Goal: Task Accomplishment & Management: Complete application form

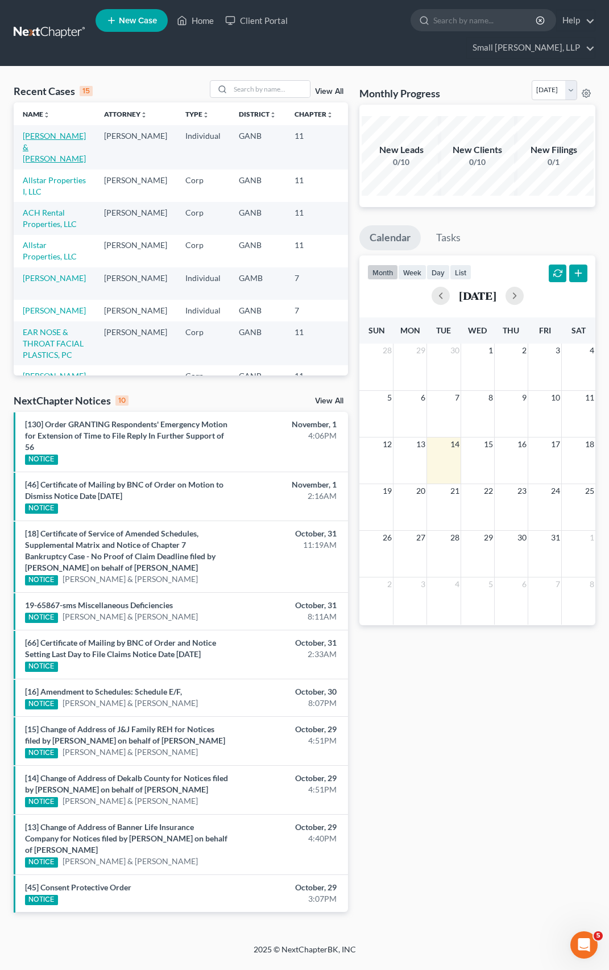
click at [33, 131] on link "[PERSON_NAME] & [PERSON_NAME]" at bounding box center [54, 147] width 63 height 32
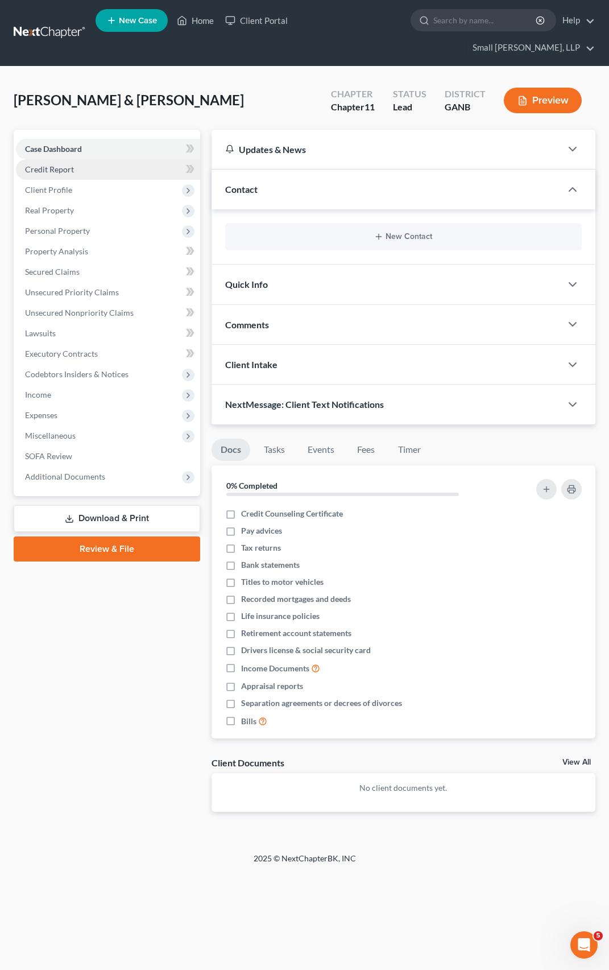
click at [60, 164] on span "Credit Report" at bounding box center [49, 169] width 49 height 10
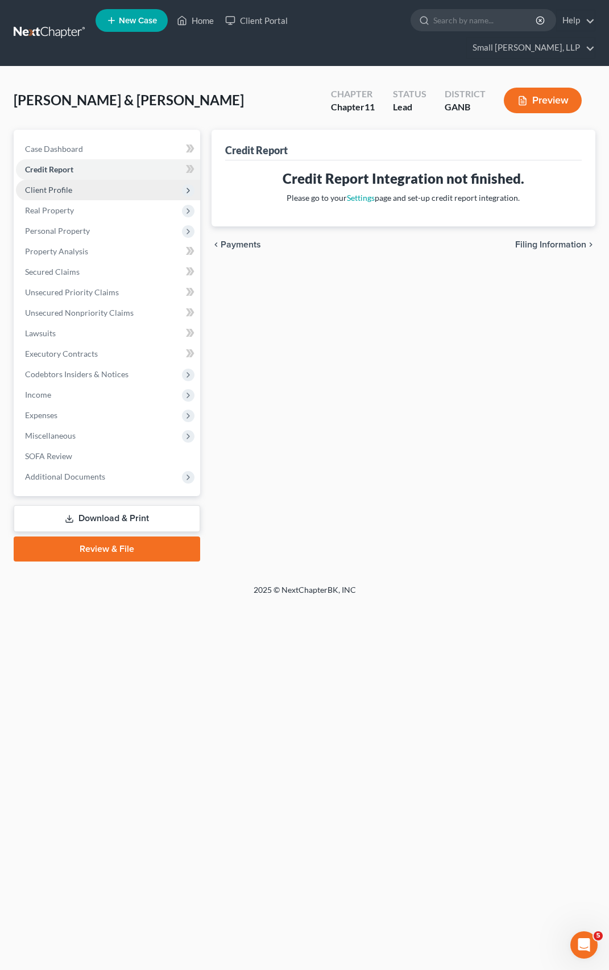
click at [59, 185] on span "Client Profile" at bounding box center [48, 190] width 47 height 10
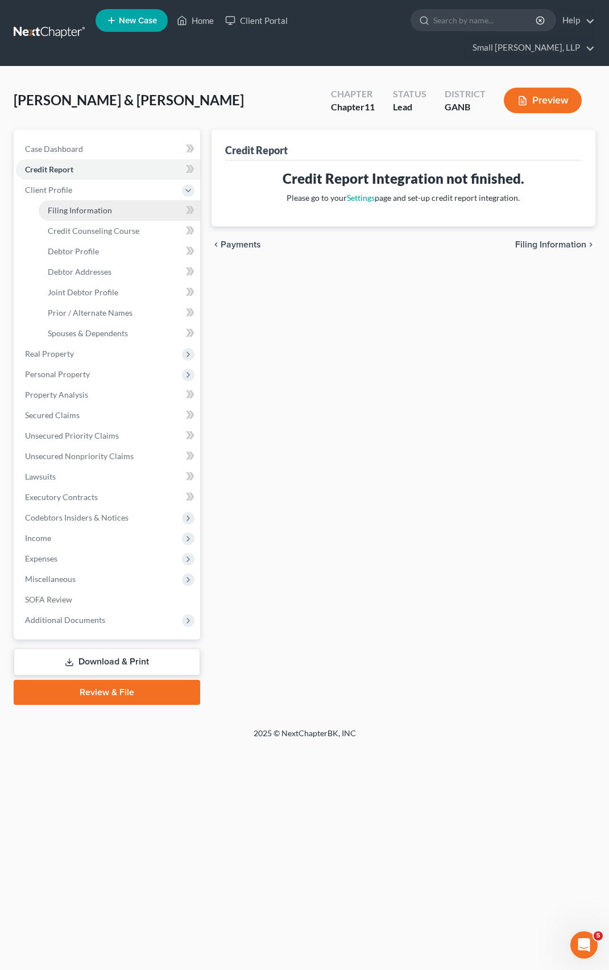
click at [66, 205] on span "Filing Information" at bounding box center [80, 210] width 64 height 10
select select "0"
select select "3"
select select "1"
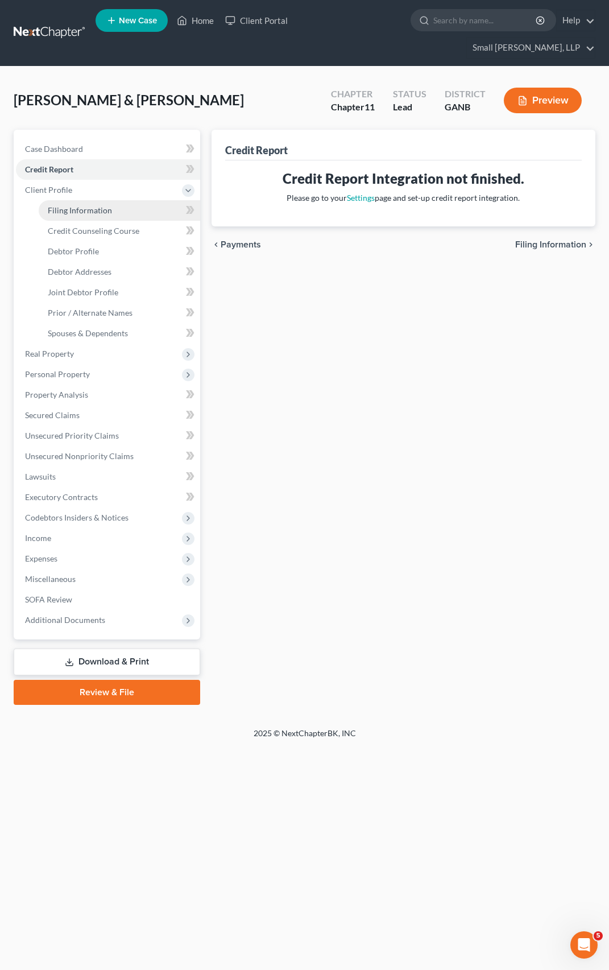
select select "19"
select select "10"
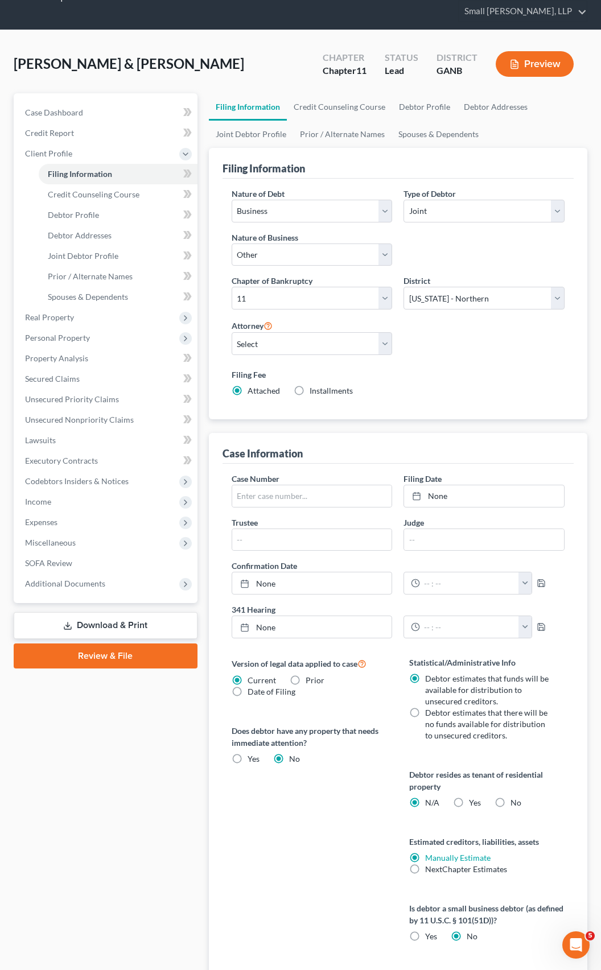
scroll to position [57, 0]
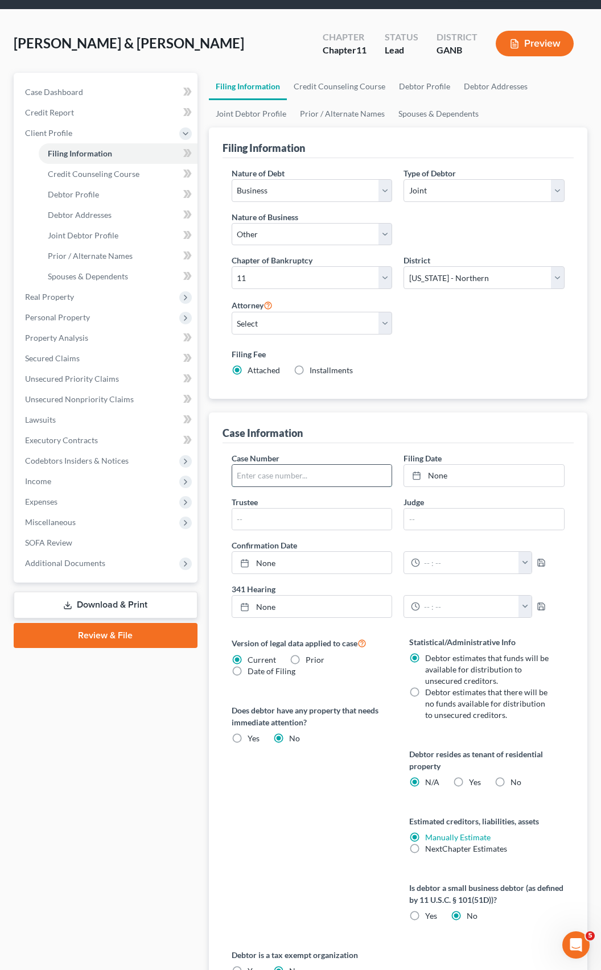
click at [267, 465] on input "text" at bounding box center [312, 476] width 160 height 22
click at [290, 465] on input "25" at bounding box center [312, 476] width 160 height 22
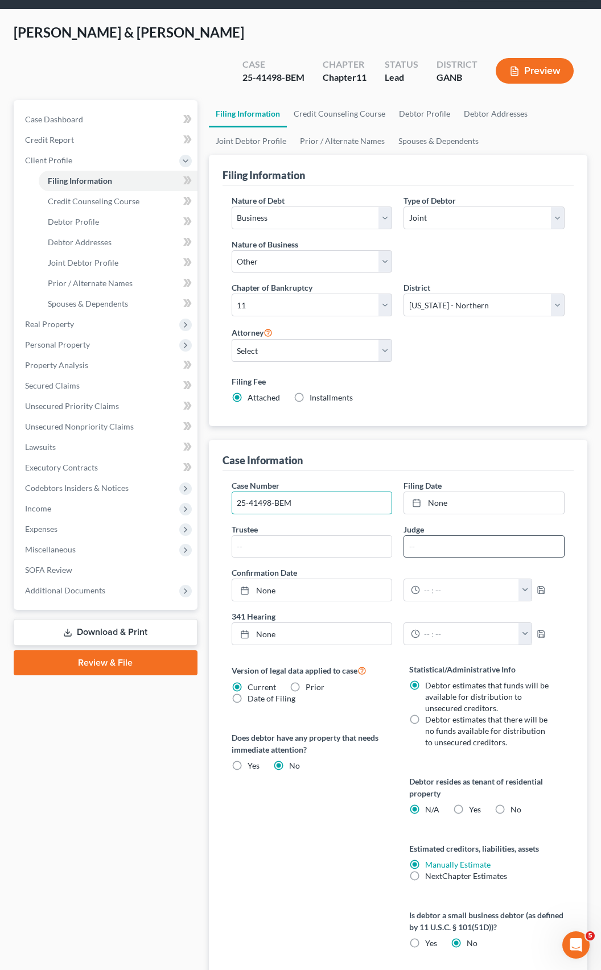
type input "25-41498-BEM"
click at [420, 536] on input "text" at bounding box center [484, 547] width 160 height 22
type input "J"
type input "Chief Judge [PERSON_NAME]"
type input "[DATE]"
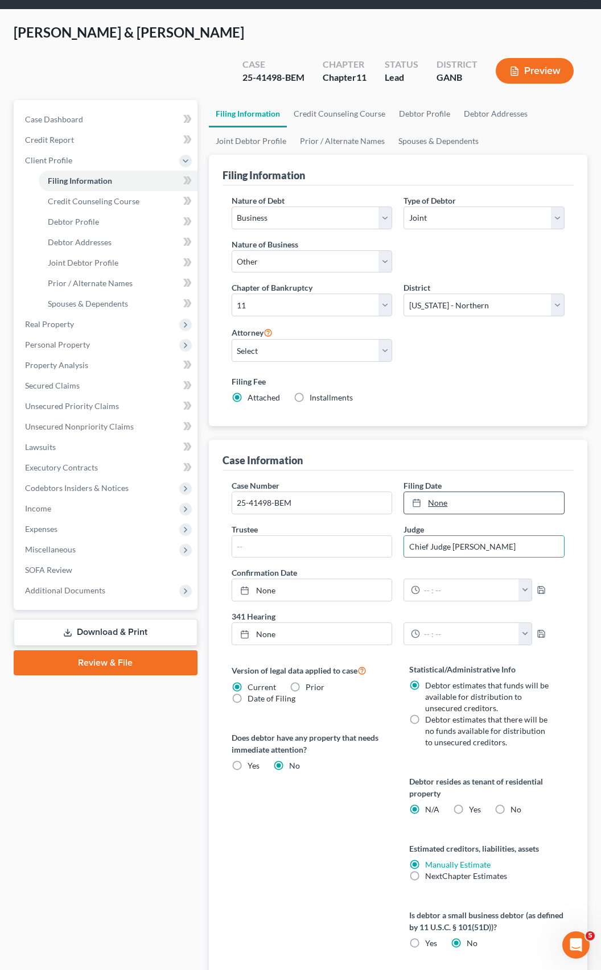
click at [425, 498] on div at bounding box center [420, 503] width 16 height 10
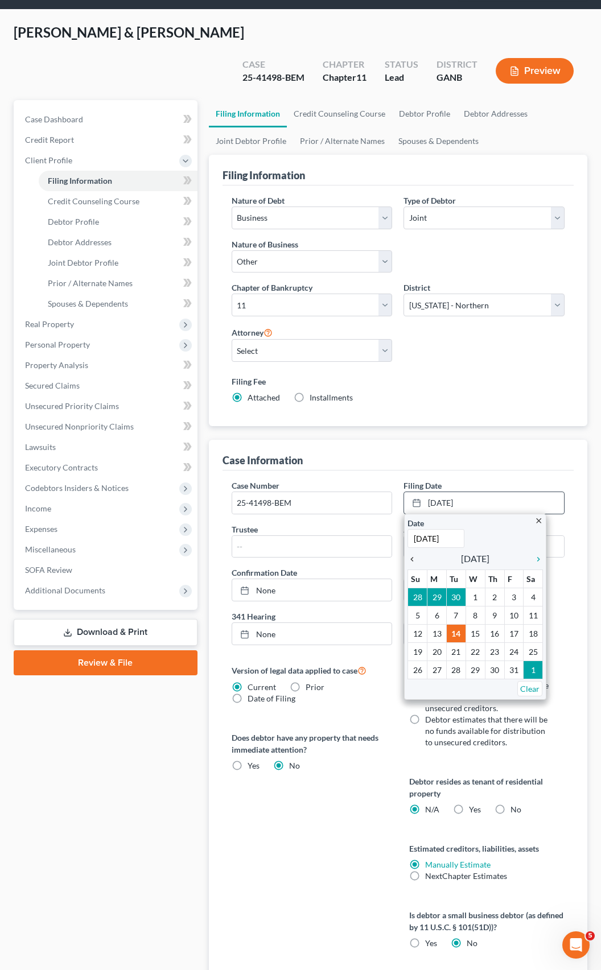
click at [411, 555] on icon "chevron_left" at bounding box center [414, 559] width 15 height 9
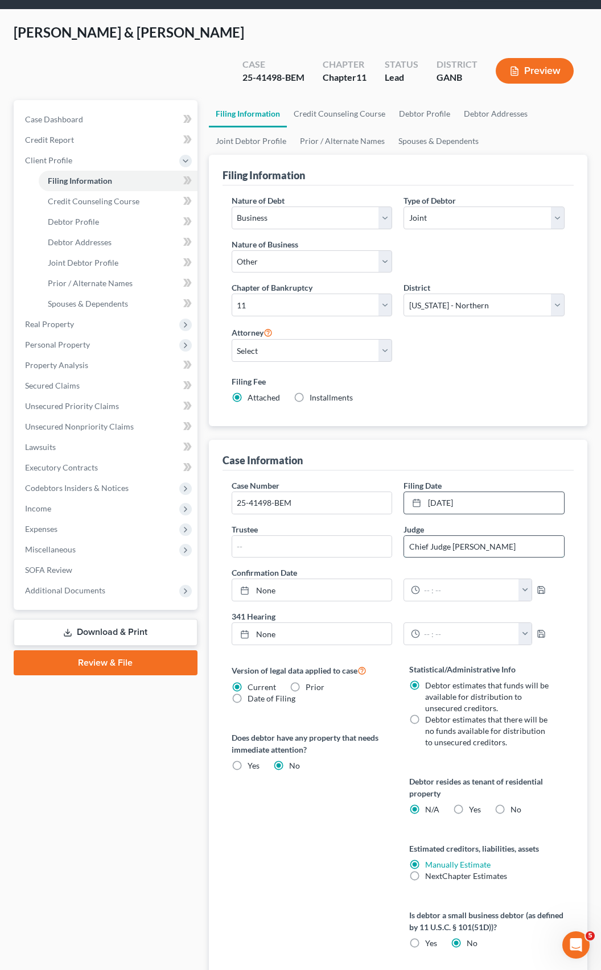
click at [482, 536] on input "Chief Judge [PERSON_NAME]" at bounding box center [484, 547] width 160 height 22
type input "Chief Judge [PERSON_NAME]"
type input "[DATE]"
click at [294, 623] on link "[DATE]" at bounding box center [312, 634] width 160 height 22
click at [523, 623] on button "button" at bounding box center [525, 634] width 14 height 22
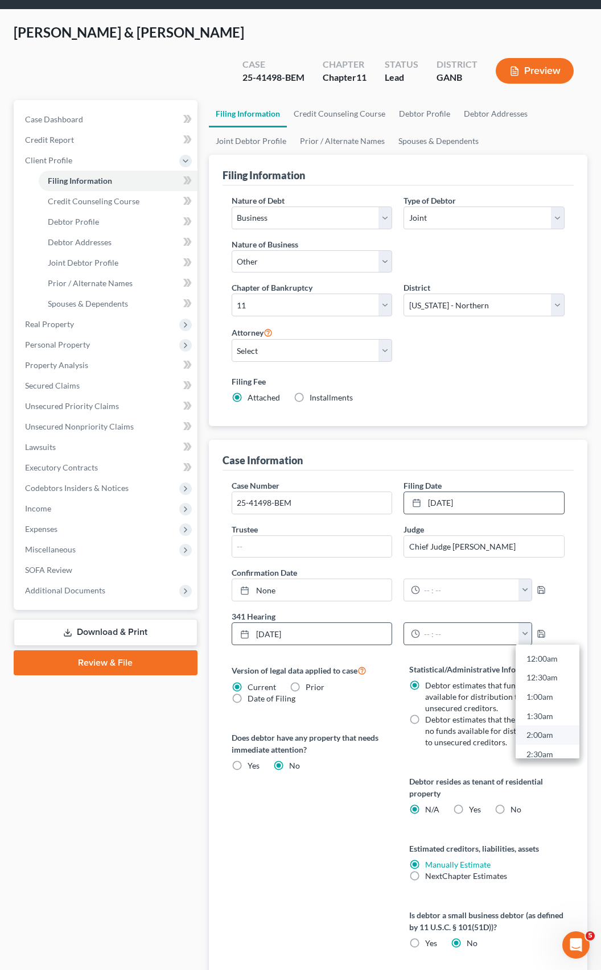
click at [535, 726] on link "2:00am" at bounding box center [547, 735] width 64 height 19
click at [519, 623] on button "button" at bounding box center [525, 634] width 14 height 22
click at [556, 671] on link "2:00pm" at bounding box center [547, 680] width 64 height 19
type input "2:00pm"
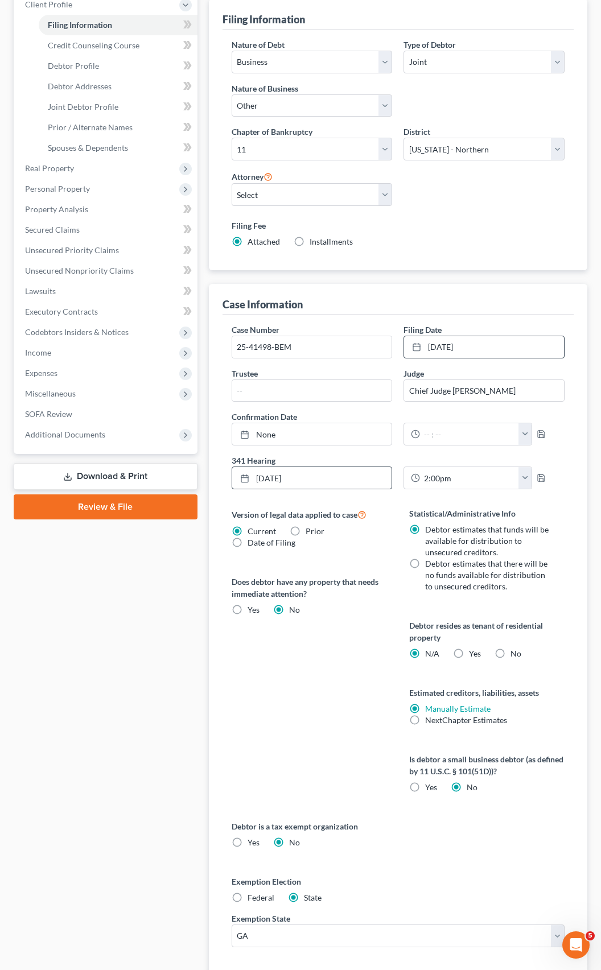
scroll to position [192, 0]
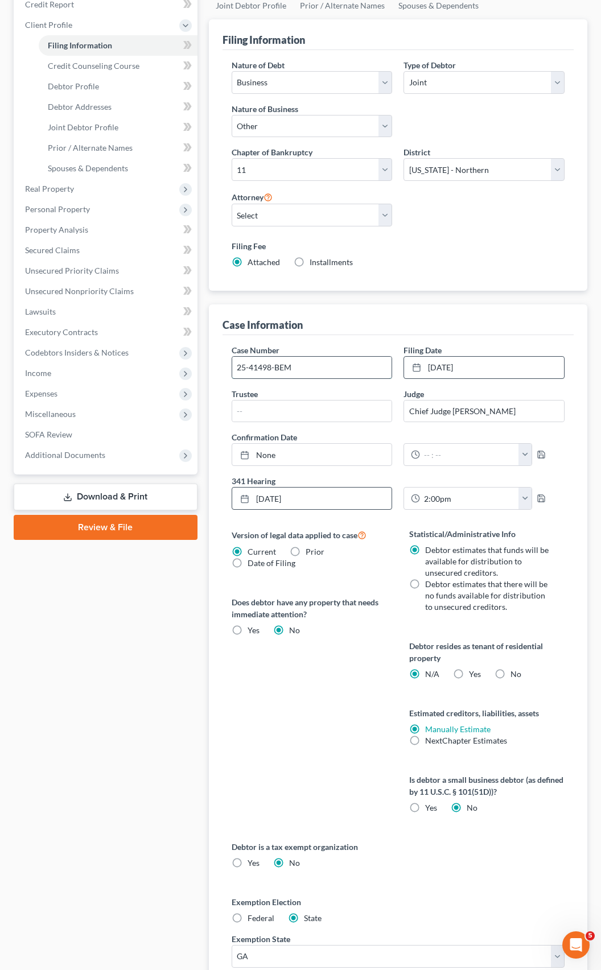
click at [263, 357] on input "25-41498-BEM" at bounding box center [312, 368] width 160 height 22
type input "25-41398-BEM"
click at [144, 526] on div "Case Dashboard Payments Invoices Payments Payments Credit Report Client Profile" at bounding box center [105, 498] width 195 height 1066
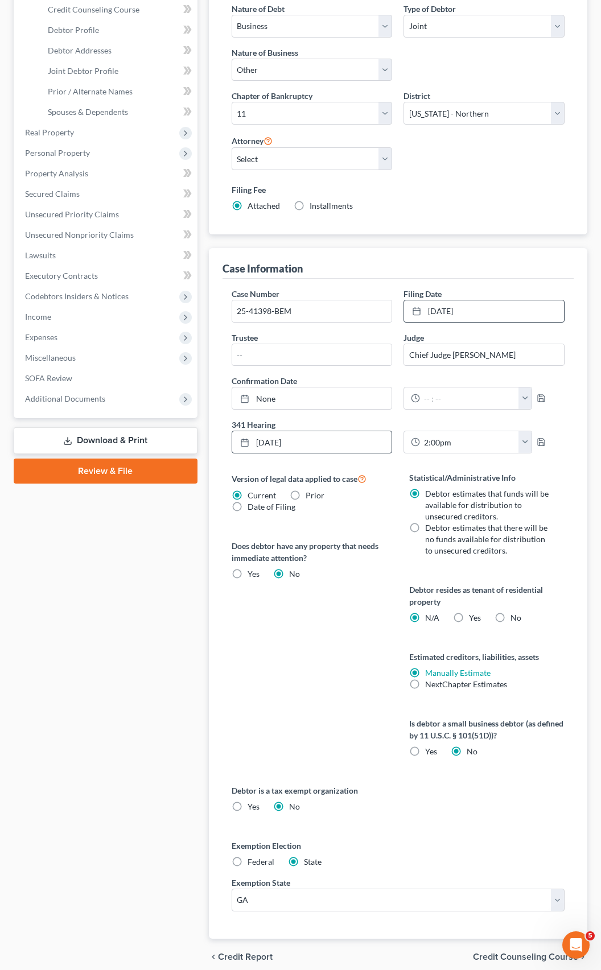
scroll to position [249, 0]
click at [483, 952] on span "Credit Counseling Course" at bounding box center [525, 956] width 105 height 9
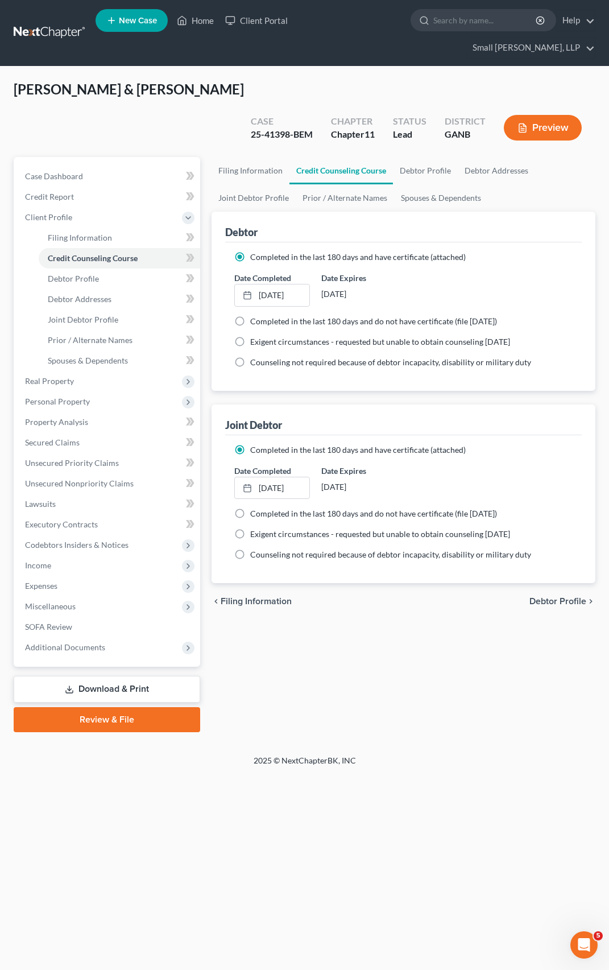
click at [563, 597] on span "Debtor Profile" at bounding box center [557, 601] width 57 height 9
select select "1"
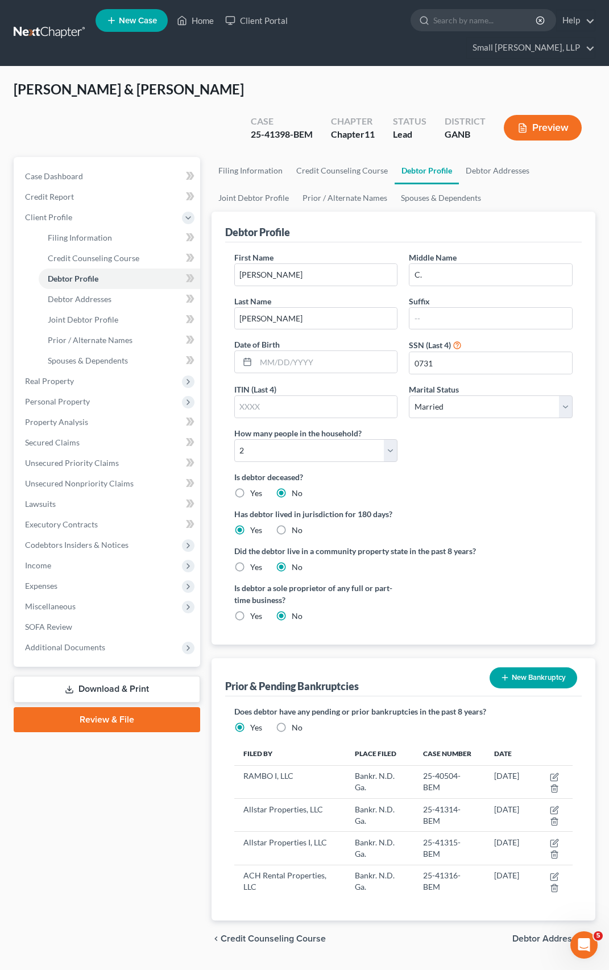
click at [527, 934] on span "Debtor Addresses" at bounding box center [549, 938] width 74 height 9
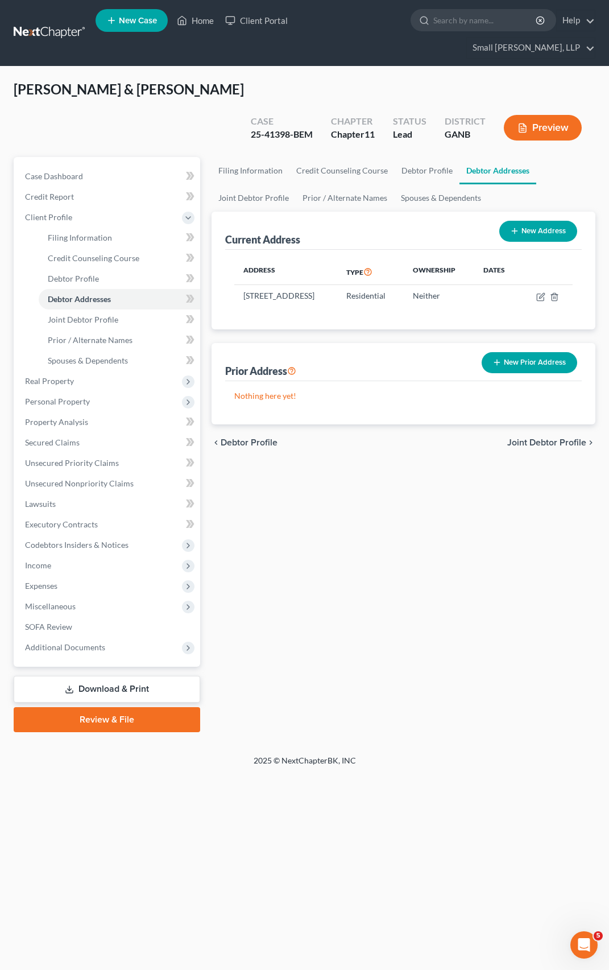
click at [531, 438] on span "Joint Debtor Profile" at bounding box center [546, 442] width 79 height 9
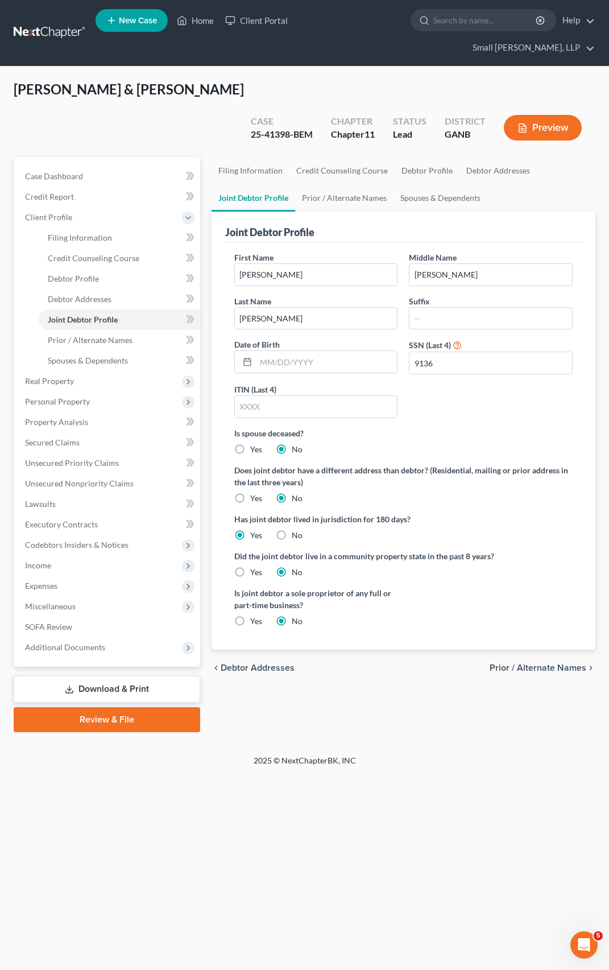
click at [536, 663] on span "Prior / Alternate Names" at bounding box center [538, 667] width 97 height 9
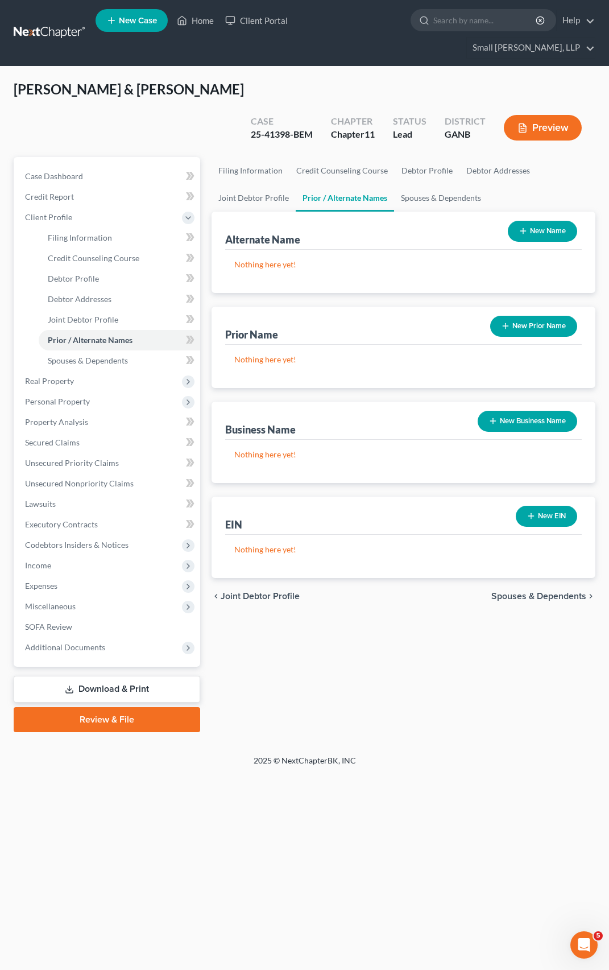
click at [526, 591] on span "Spouses & Dependents" at bounding box center [538, 595] width 95 height 9
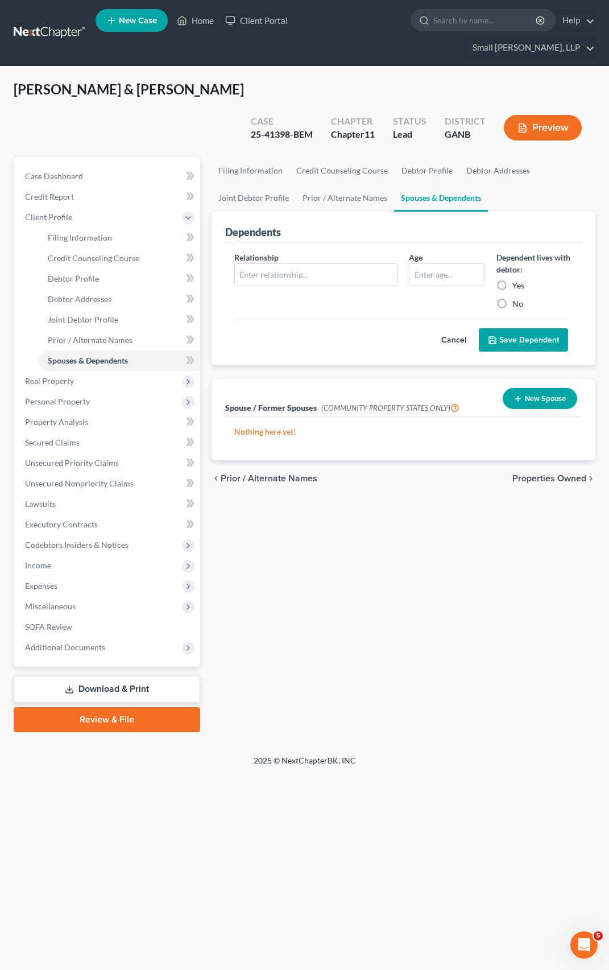
click at [540, 474] on span "Properties Owned" at bounding box center [549, 478] width 74 height 9
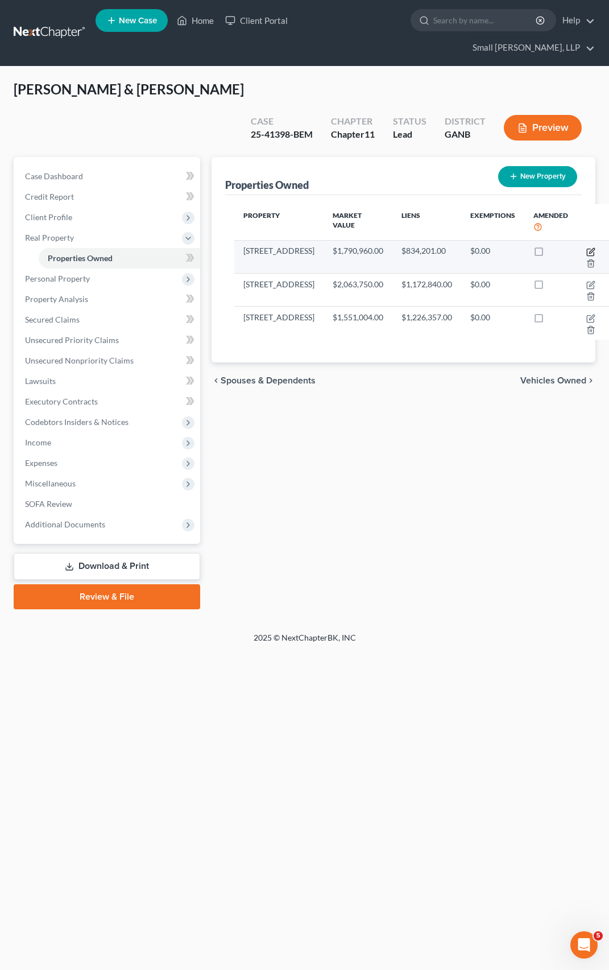
click at [586, 247] on icon "button" at bounding box center [590, 251] width 9 height 9
select select "9"
select select "2"
select select "0"
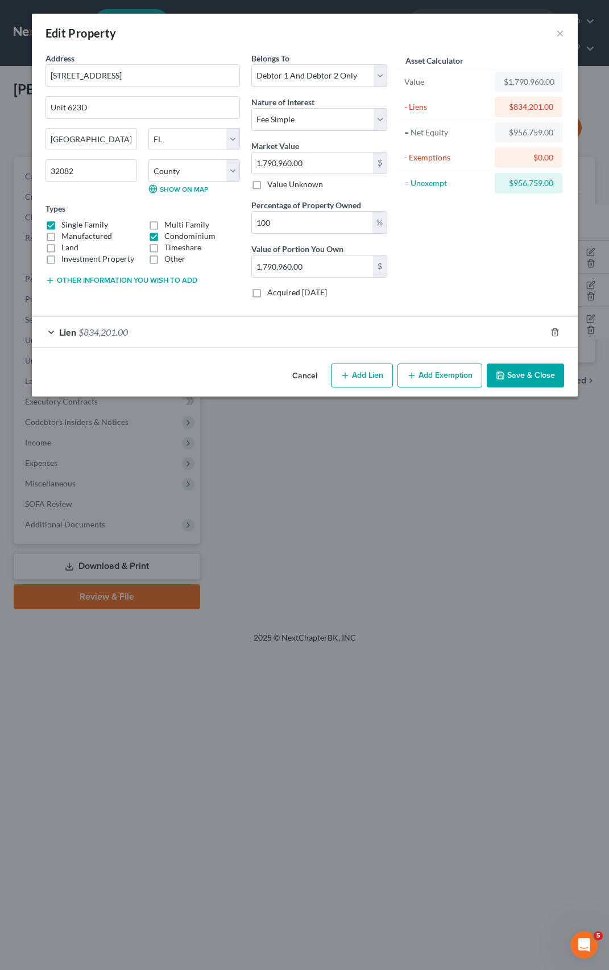
click at [535, 380] on button "Save & Close" at bounding box center [525, 375] width 77 height 24
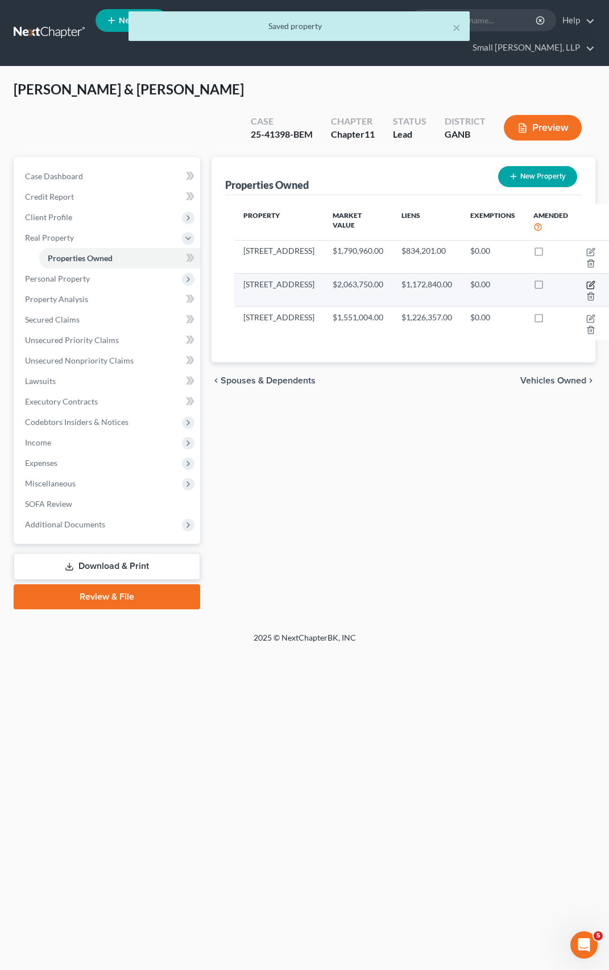
click at [586, 280] on icon "button" at bounding box center [590, 284] width 9 height 9
select select "9"
select select "57"
select select "4"
select select "0"
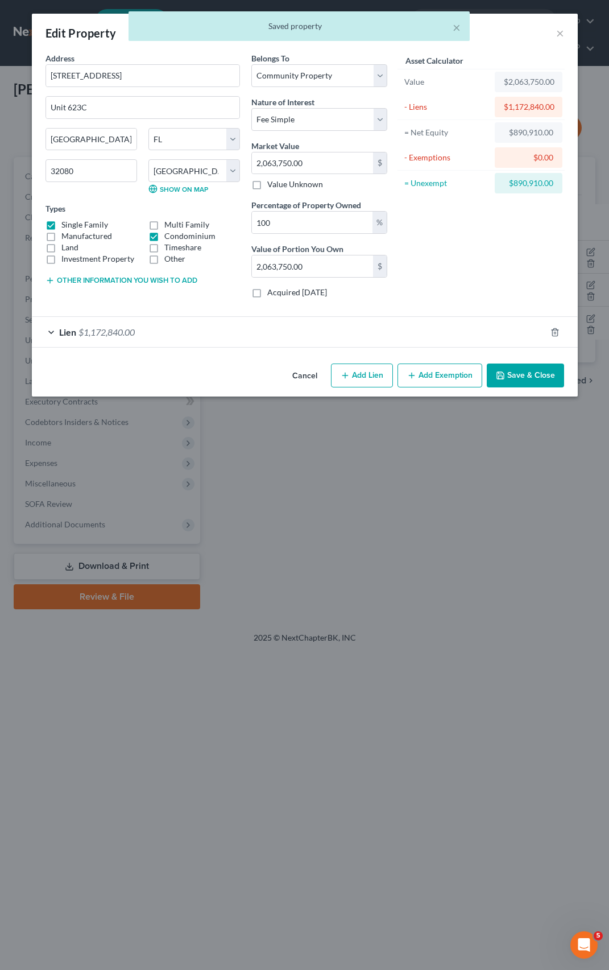
click at [536, 372] on button "Save & Close" at bounding box center [525, 375] width 77 height 24
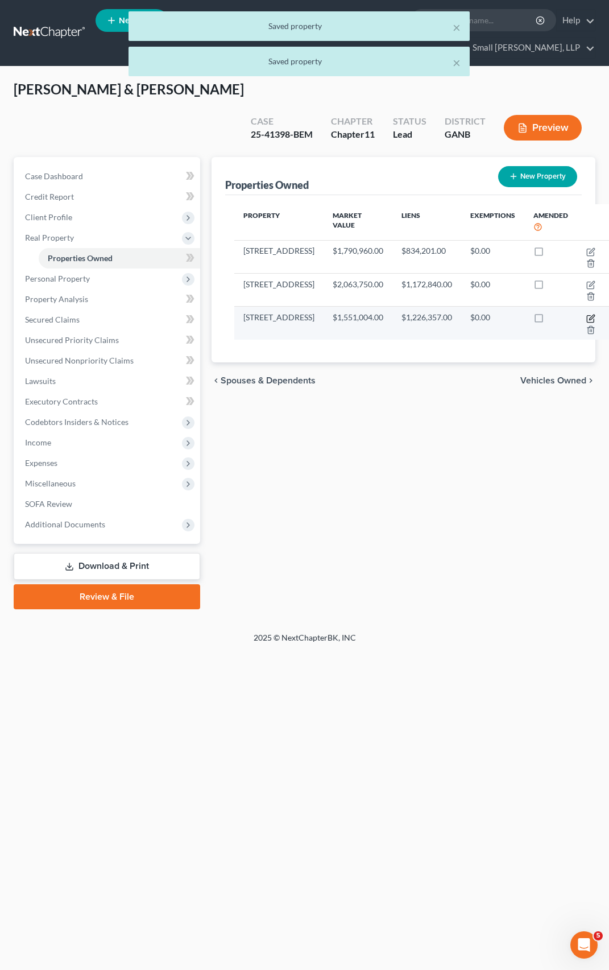
click at [589, 316] on icon "button" at bounding box center [591, 317] width 5 height 5
select select "10"
select select "27"
select select "2"
select select "0"
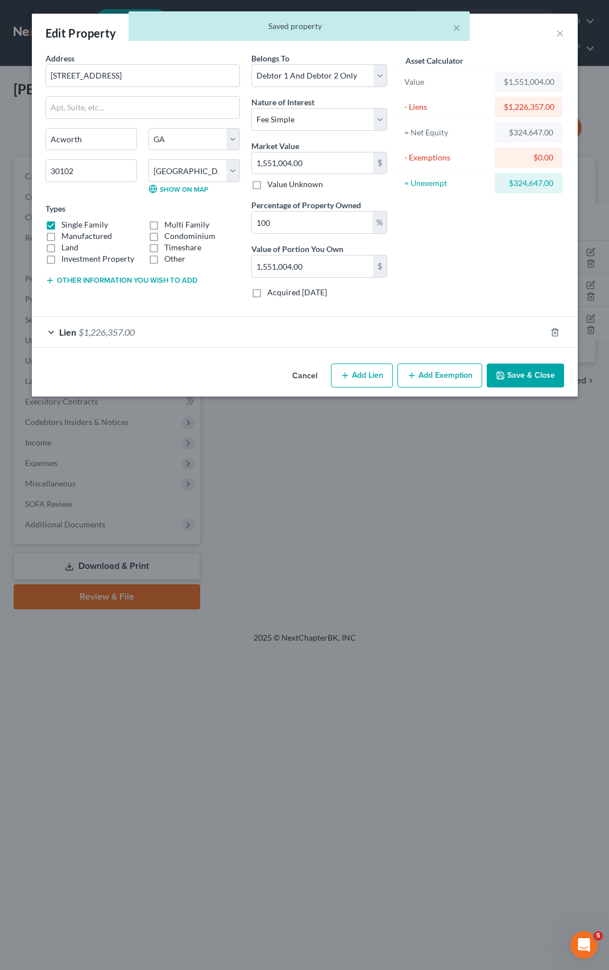
click at [555, 376] on button "Save & Close" at bounding box center [525, 375] width 77 height 24
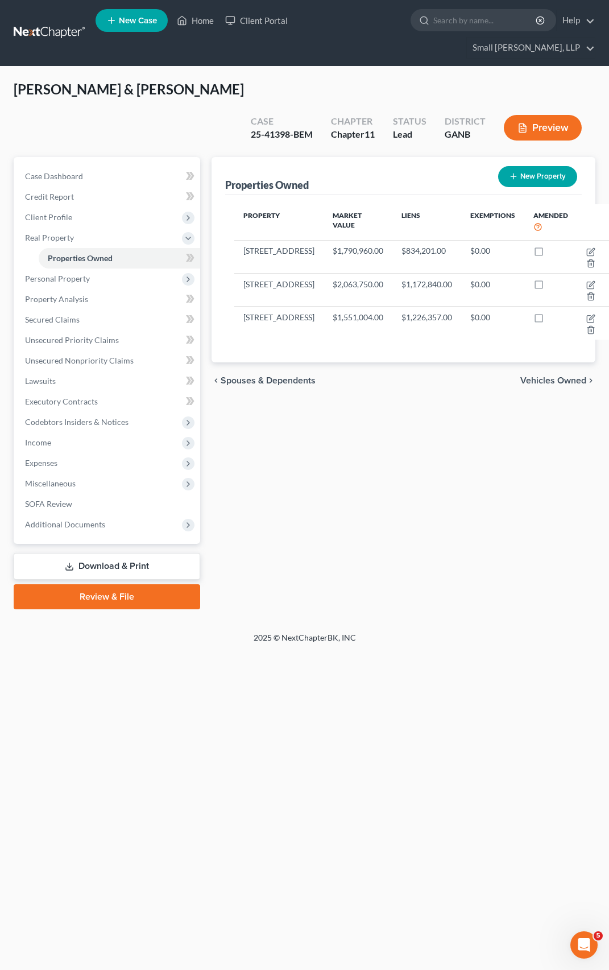
click at [533, 378] on span "Vehicles Owned" at bounding box center [553, 380] width 66 height 9
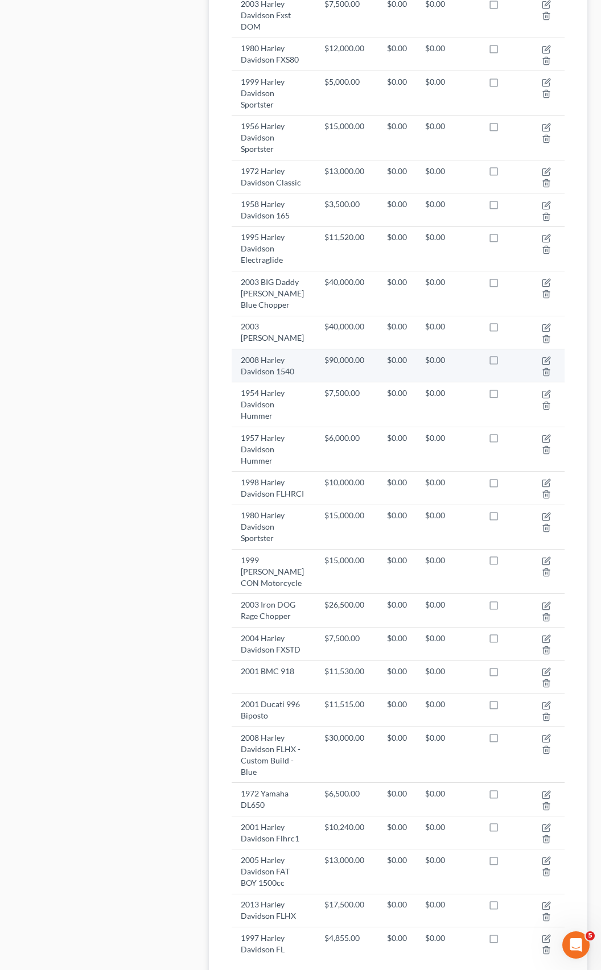
scroll to position [2329, 0]
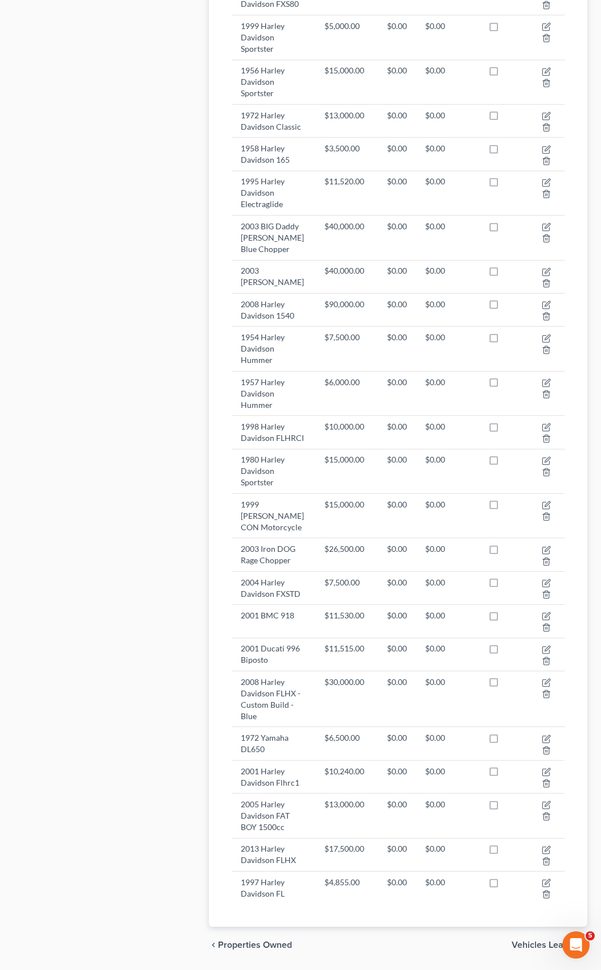
click at [529, 940] on span "Vehicles Leased" at bounding box center [544, 944] width 67 height 9
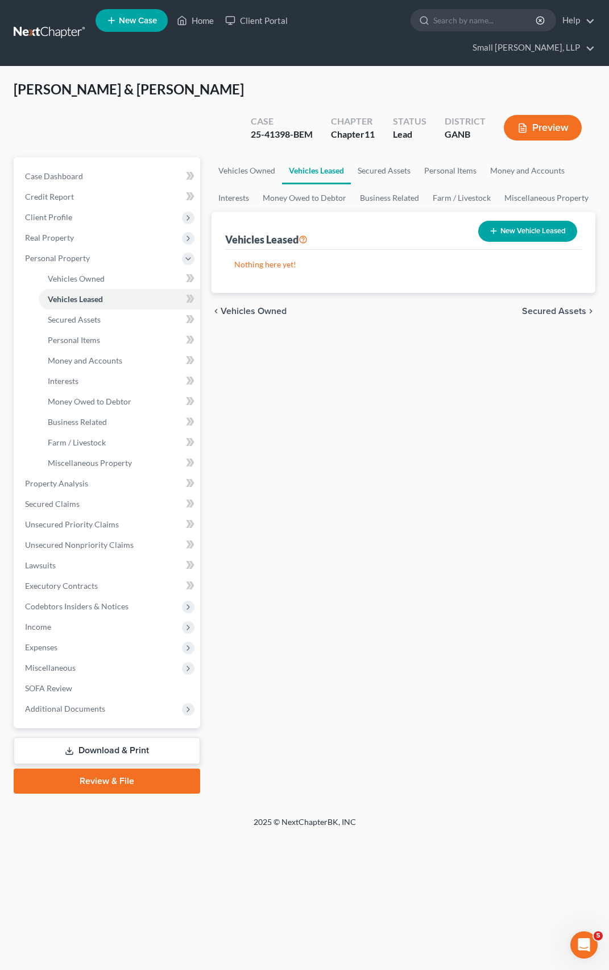
drag, startPoint x: 533, startPoint y: 264, endPoint x: 213, endPoint y: 225, distance: 322.0
click at [478, 340] on div "Vehicles Owned Vehicles Leased Secured Assets Personal Items Money and Accounts…" at bounding box center [403, 475] width 395 height 636
click at [70, 274] on span "Vehicles Owned" at bounding box center [76, 279] width 57 height 10
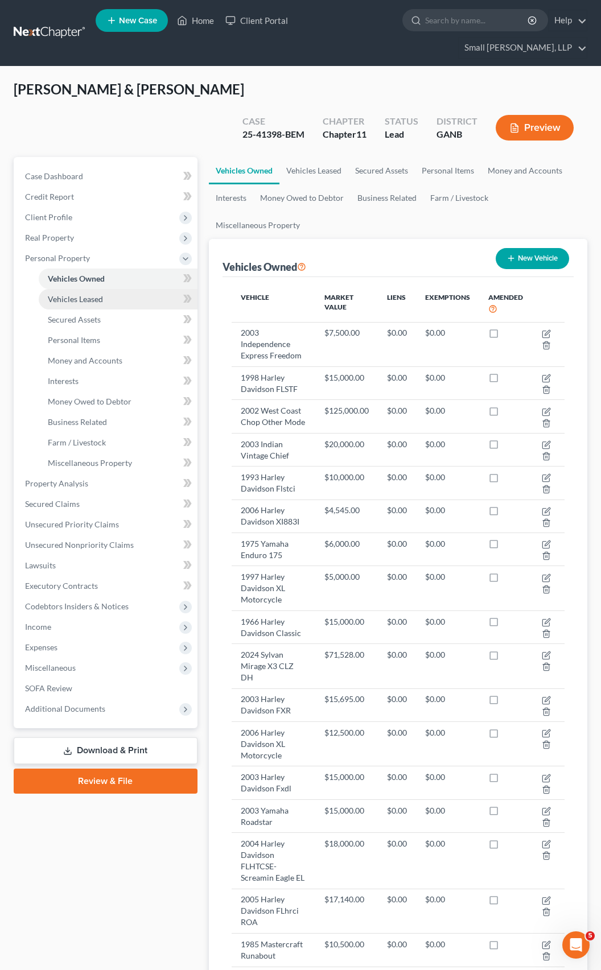
click at [74, 294] on span "Vehicles Leased" at bounding box center [75, 299] width 55 height 10
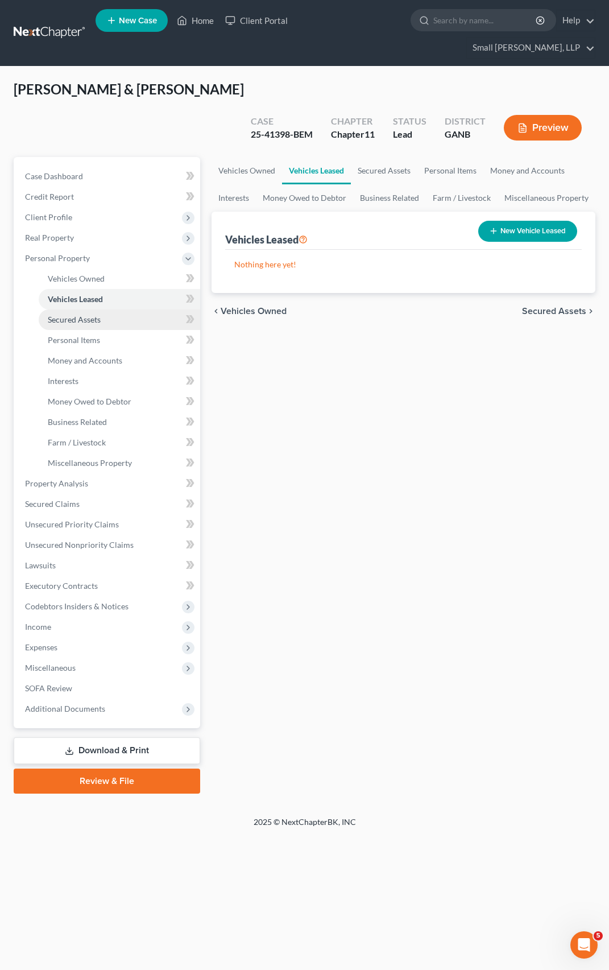
click at [74, 315] on span "Secured Assets" at bounding box center [74, 320] width 53 height 10
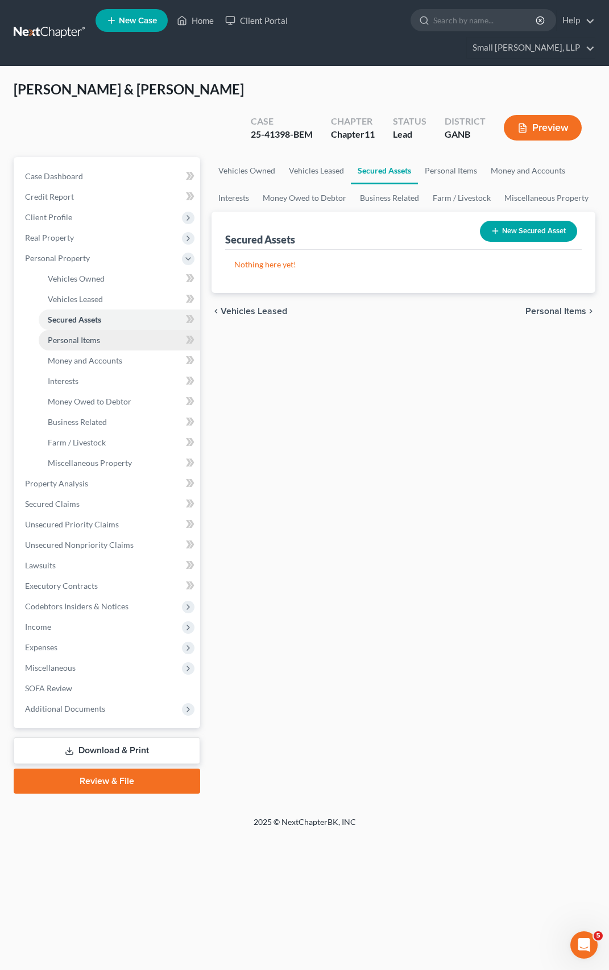
click at [75, 335] on span "Personal Items" at bounding box center [74, 340] width 52 height 10
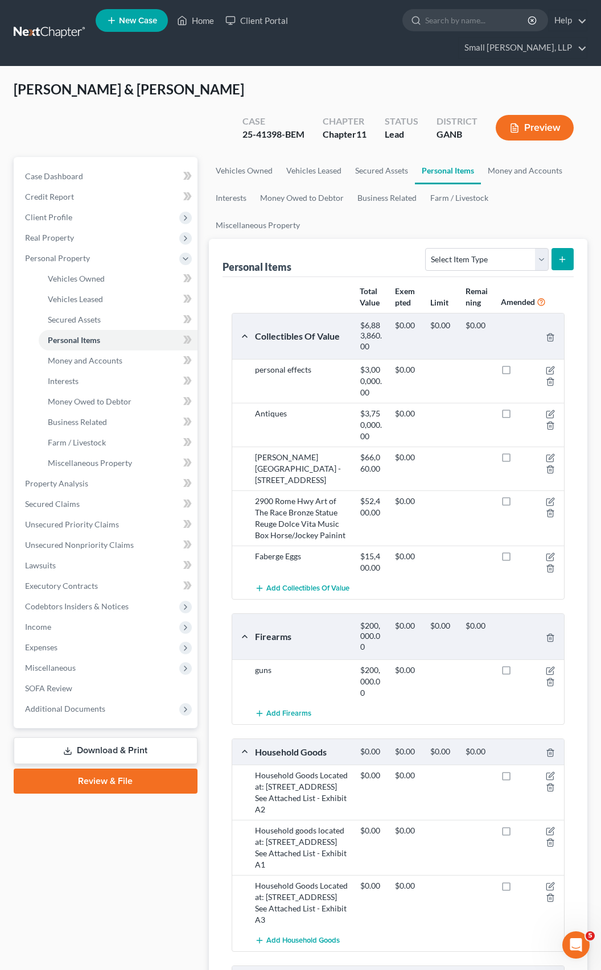
click at [267, 664] on div "guns" at bounding box center [301, 681] width 105 height 34
click at [548, 377] on icon "button" at bounding box center [549, 381] width 9 height 9
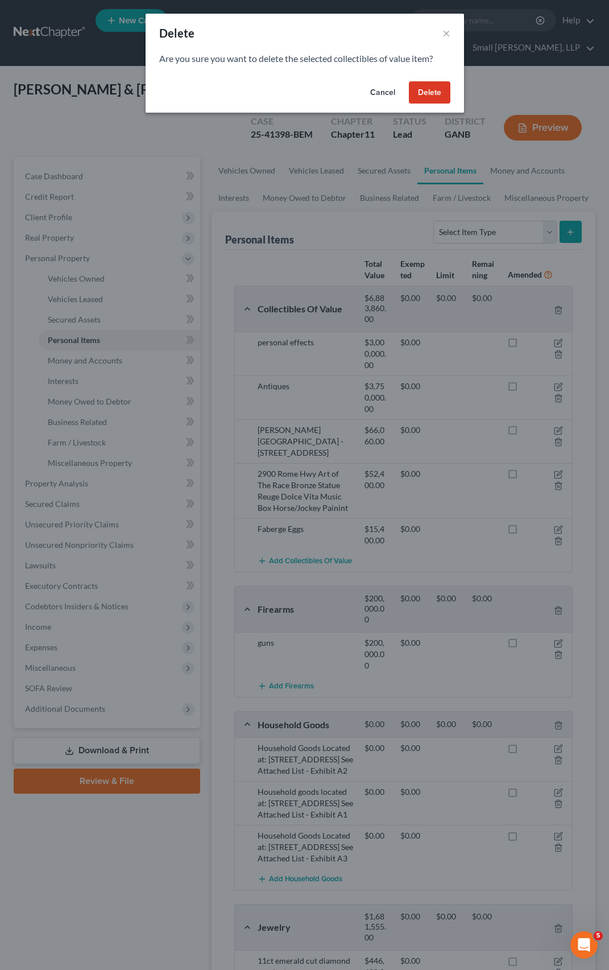
click at [427, 88] on button "Delete" at bounding box center [430, 92] width 42 height 23
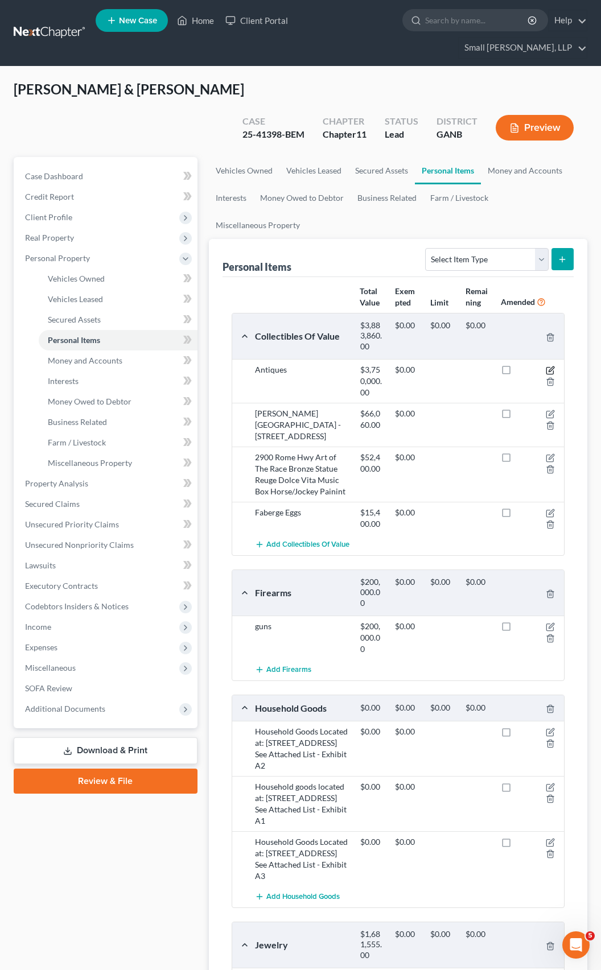
click at [549, 366] on icon "button" at bounding box center [549, 370] width 9 height 9
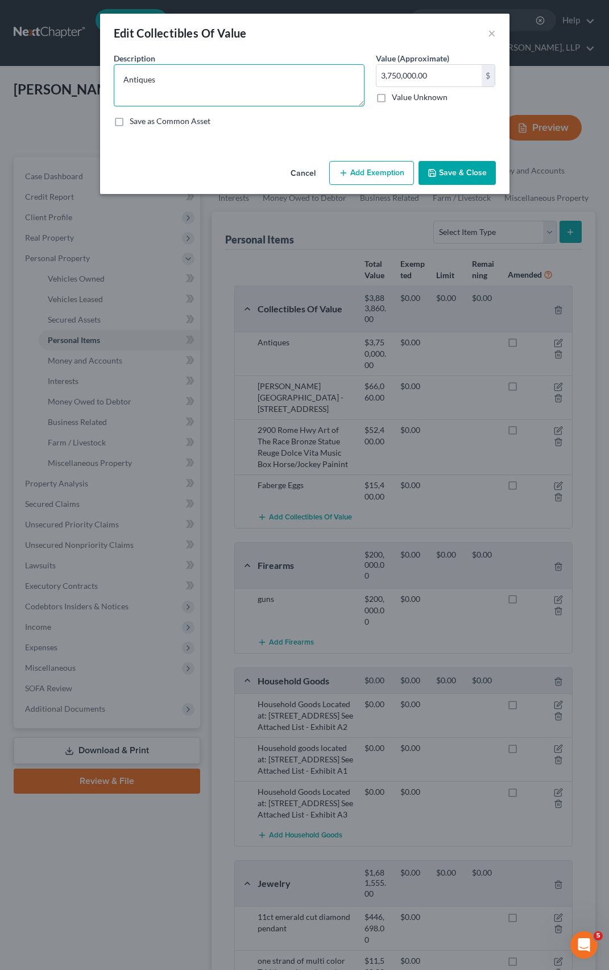
click at [177, 78] on textarea "Antiques" at bounding box center [239, 85] width 251 height 42
click at [195, 82] on textarea "Antiques - to be" at bounding box center [239, 85] width 251 height 42
type textarea "Antiques - to be cataloged and appraised"
click at [392, 100] on label "Value Unknown" at bounding box center [420, 97] width 56 height 11
click at [396, 99] on input "Value Unknown" at bounding box center [399, 95] width 7 height 7
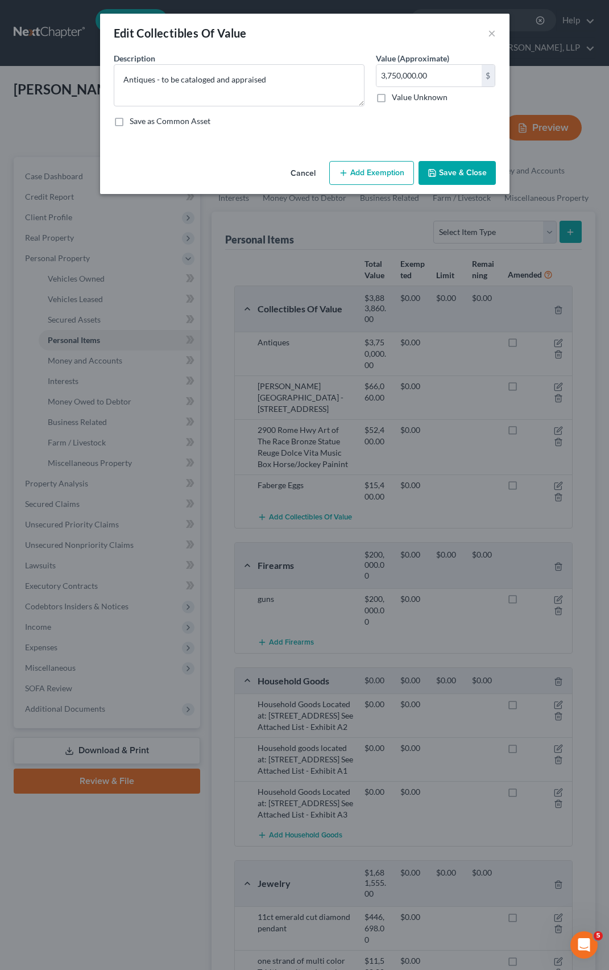
checkbox input "true"
type input "0.00"
click at [476, 173] on button "Save & Close" at bounding box center [457, 173] width 77 height 24
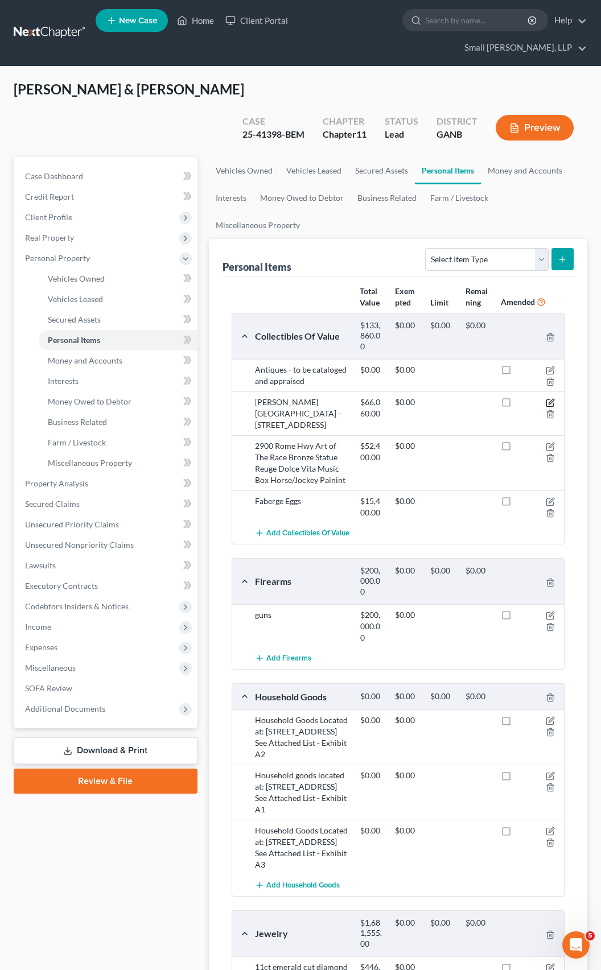
click at [553, 399] on icon "button" at bounding box center [550, 401] width 5 height 5
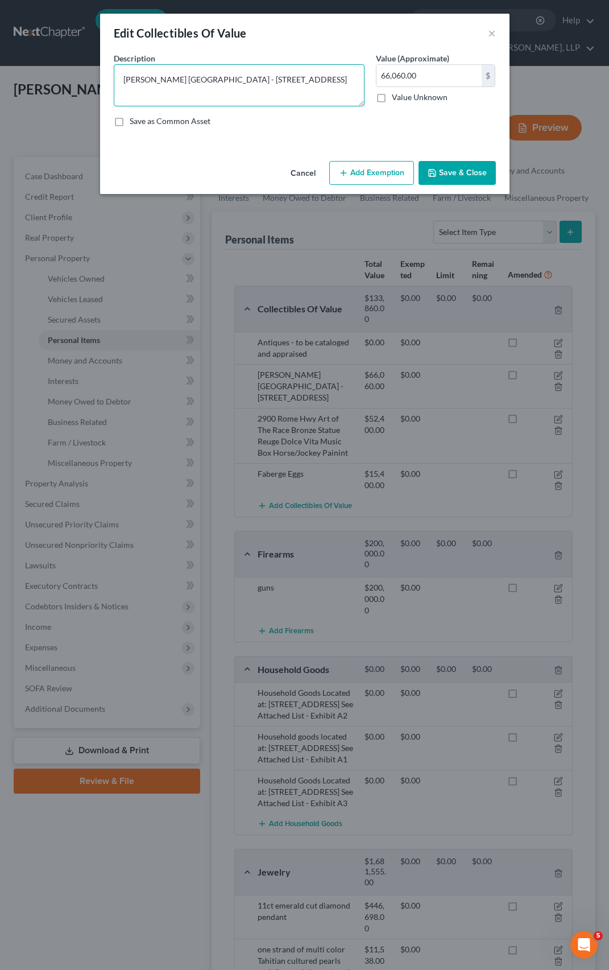
click at [178, 80] on textarea "[PERSON_NAME] [GEOGRAPHIC_DATA] - [STREET_ADDRESS]" at bounding box center [239, 85] width 251 height 42
click at [293, 78] on textarea "[PERSON_NAME] China (located at [STREET_ADDRESS]" at bounding box center [239, 85] width 251 height 42
type textarea "[PERSON_NAME] China (located at [STREET_ADDRESS])"
click at [454, 175] on button "Save & Close" at bounding box center [457, 173] width 77 height 24
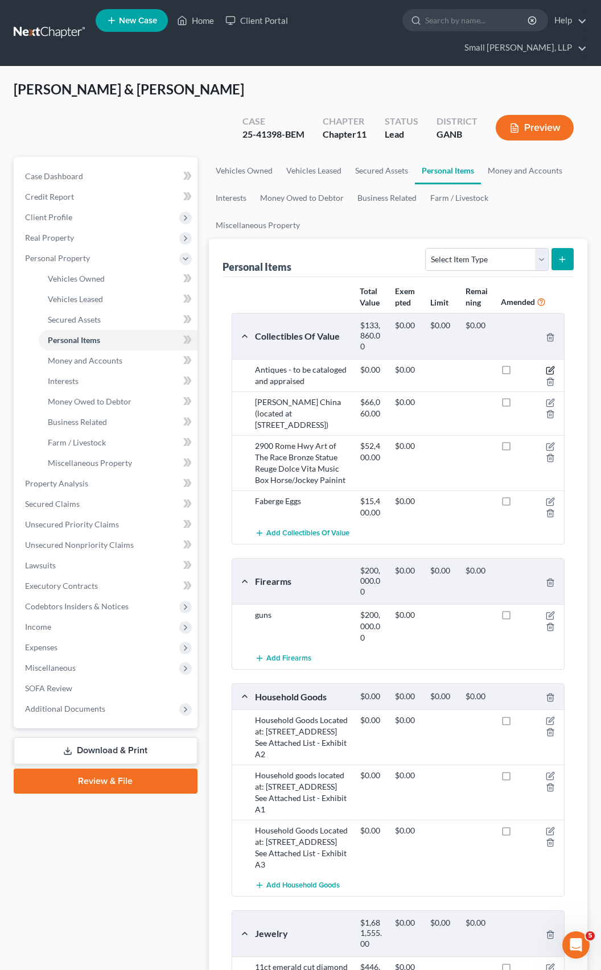
click at [547, 367] on icon "button" at bounding box center [549, 370] width 7 height 7
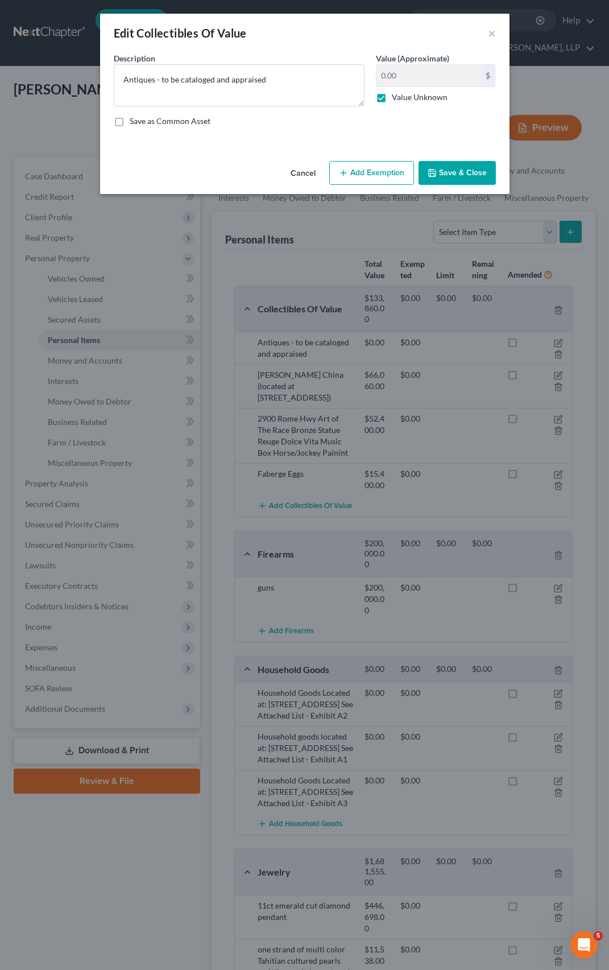
click at [489, 164] on button "Save & Close" at bounding box center [457, 173] width 77 height 24
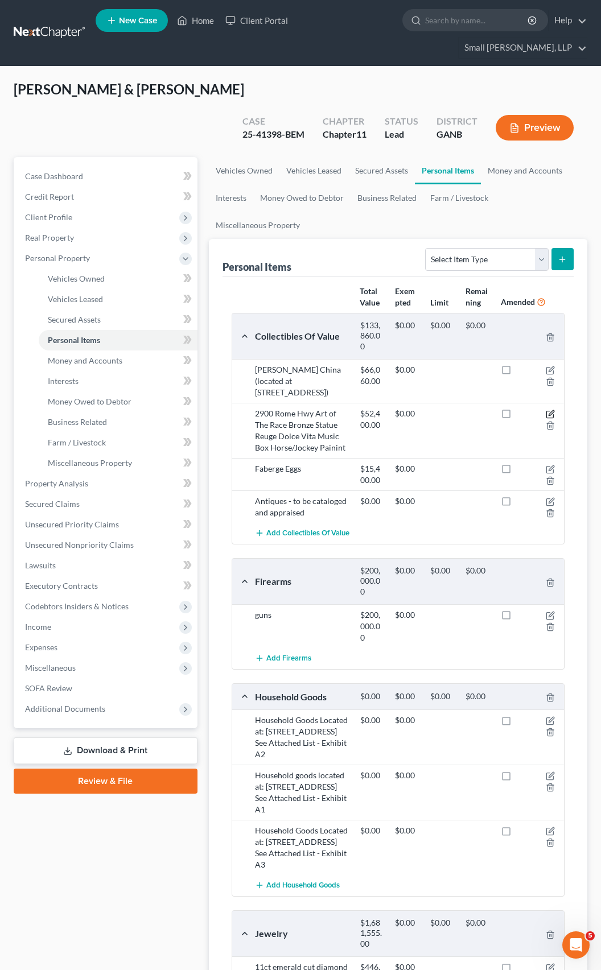
click at [548, 409] on icon "button" at bounding box center [549, 413] width 9 height 9
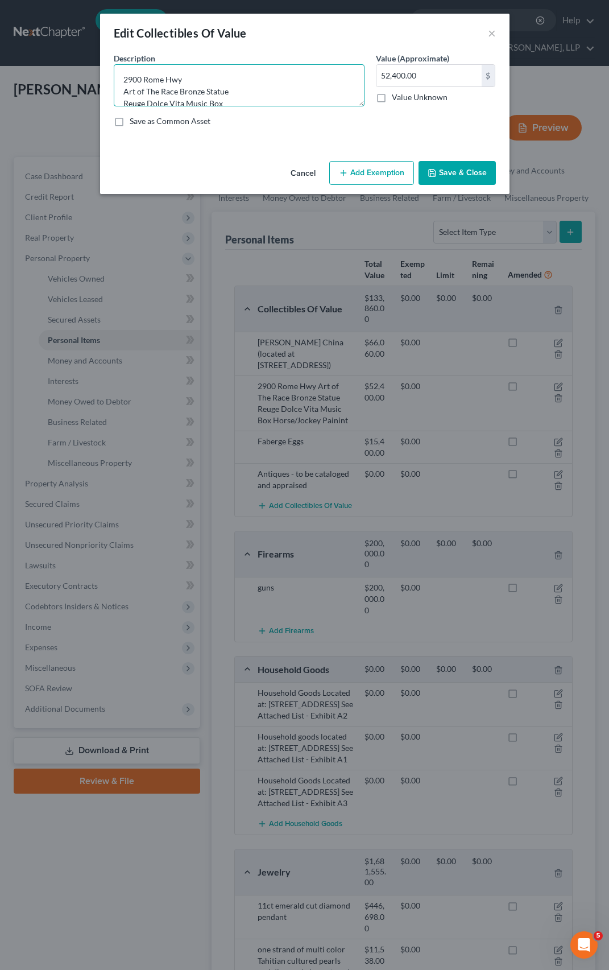
drag, startPoint x: 123, startPoint y: 81, endPoint x: 187, endPoint y: 81, distance: 64.3
click at [187, 81] on textarea "2900 Rome Hwy Art of The Race Bronze Statue Reuge Dolce Vita Music Box Horse/Jo…" at bounding box center [239, 85] width 251 height 42
click at [120, 94] on textarea "Art of The Race Bronze Statue Reuge Dolce Vita Music Box Horse/Jockey Painint" at bounding box center [239, 85] width 251 height 42
click at [124, 94] on textarea "Art of The Race Bronze Statue Reuge Dolce Vita Music Box Horse/Jockey Painint" at bounding box center [239, 85] width 251 height 42
click at [123, 93] on textarea "Art of The Race Bronze Statue Reuge Dolce Vita Music Box Horse/Jockey Painint" at bounding box center [239, 85] width 251 height 42
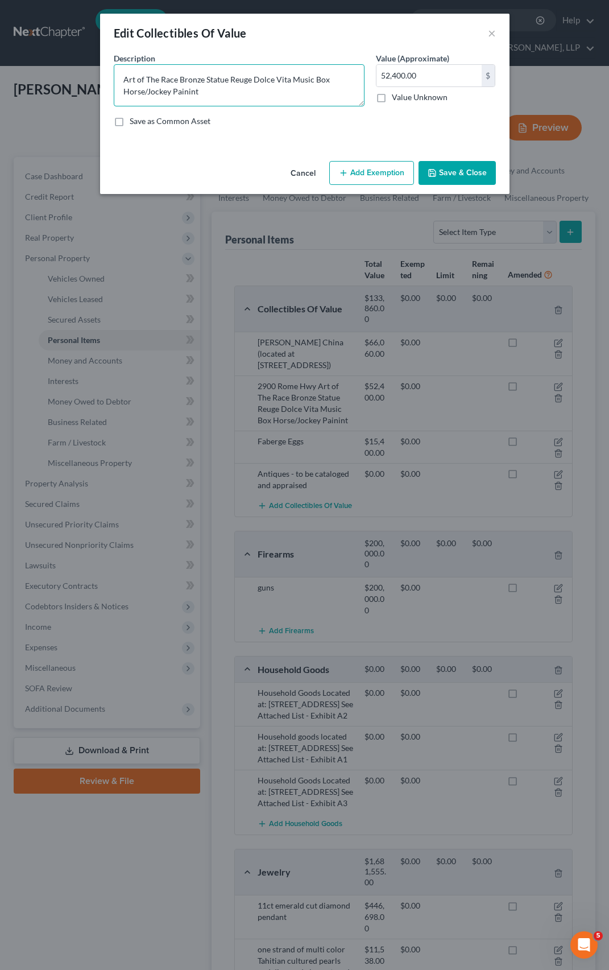
click at [205, 90] on textarea "Art of The Race Bronze Statue Reuge Dolce Vita Music Box Horse/Jockey Painint" at bounding box center [239, 85] width 251 height 42
type textarea "Art of The Race Bronze Statue Reuge Dolce Vita Music Box Horse/Jockey Painint (…"
click at [461, 173] on button "Save & Close" at bounding box center [457, 173] width 77 height 24
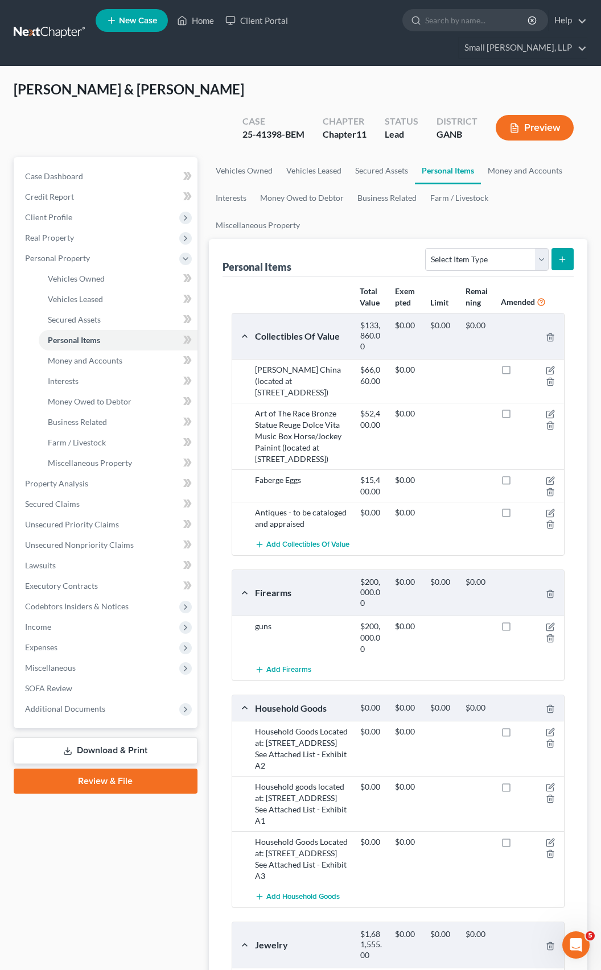
click at [264, 620] on div "guns" at bounding box center [301, 637] width 105 height 34
click at [551, 622] on icon "button" at bounding box center [549, 626] width 9 height 9
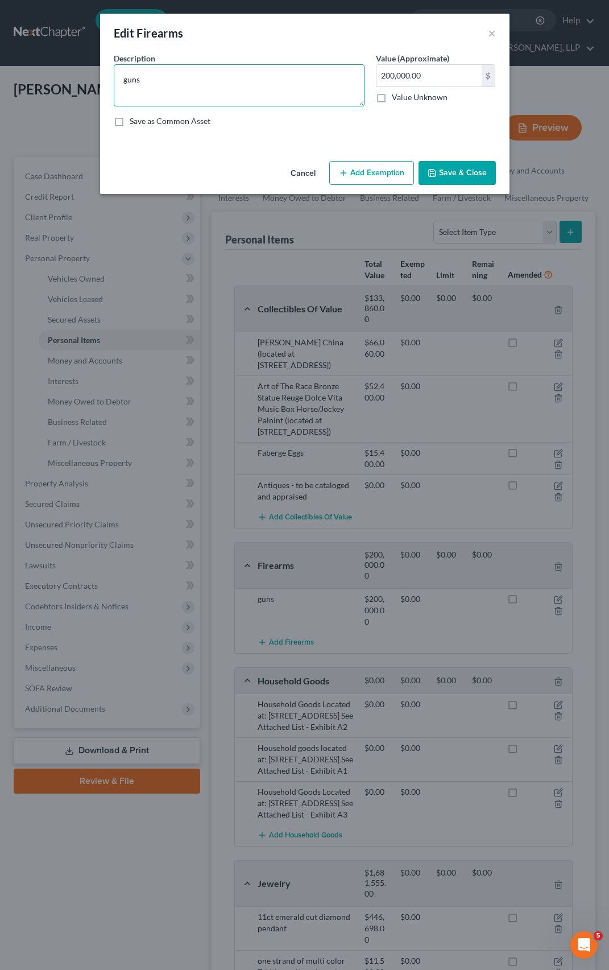
click at [171, 81] on textarea "guns" at bounding box center [239, 85] width 251 height 42
click at [123, 79] on textarea "guns" at bounding box center [239, 85] width 251 height 42
type textarea "Gun collection - to be cataloged and appraised"
click at [390, 98] on div "Value Unknown" at bounding box center [436, 97] width 120 height 11
click at [392, 98] on label "Value Unknown" at bounding box center [420, 97] width 56 height 11
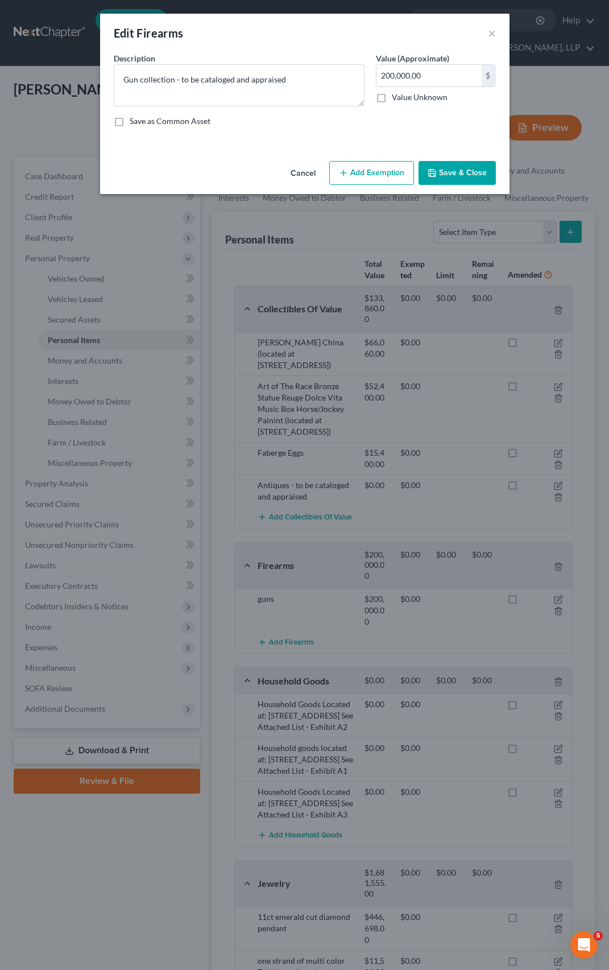
click at [396, 98] on input "Value Unknown" at bounding box center [399, 95] width 7 height 7
checkbox input "true"
type input "0.00"
click at [465, 171] on button "Save & Close" at bounding box center [457, 173] width 77 height 24
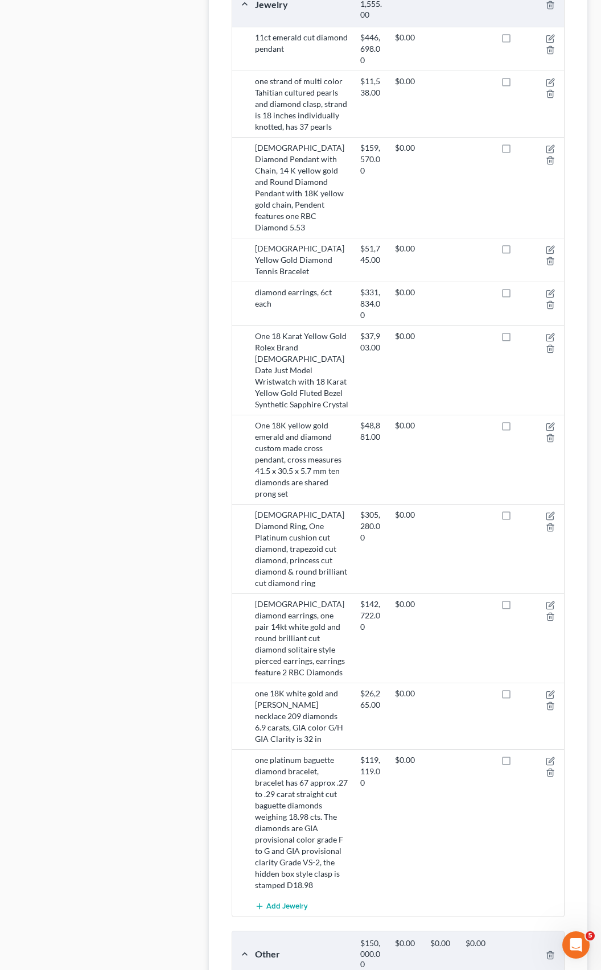
scroll to position [950, 0]
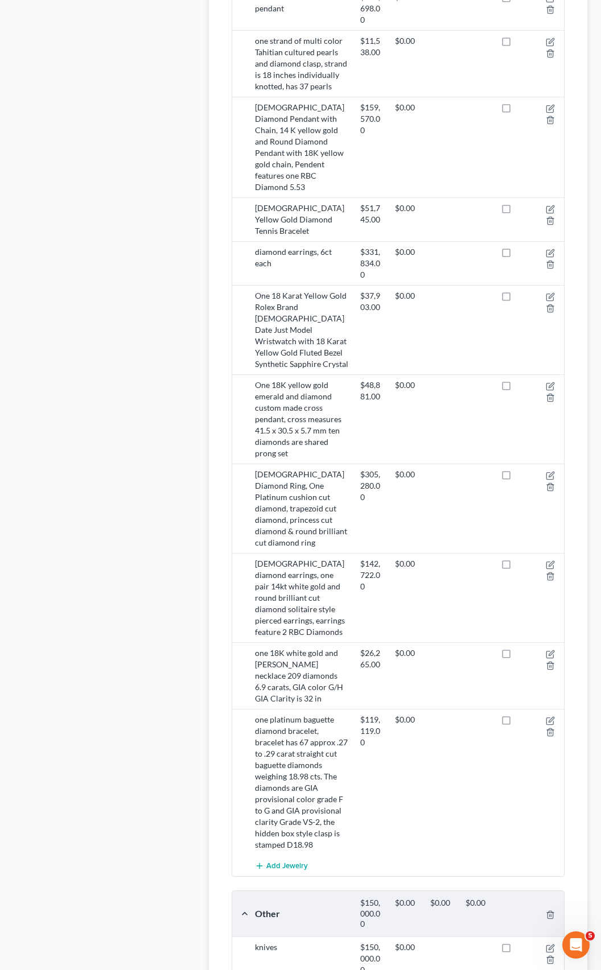
click at [263, 941] on div "knives" at bounding box center [301, 958] width 105 height 34
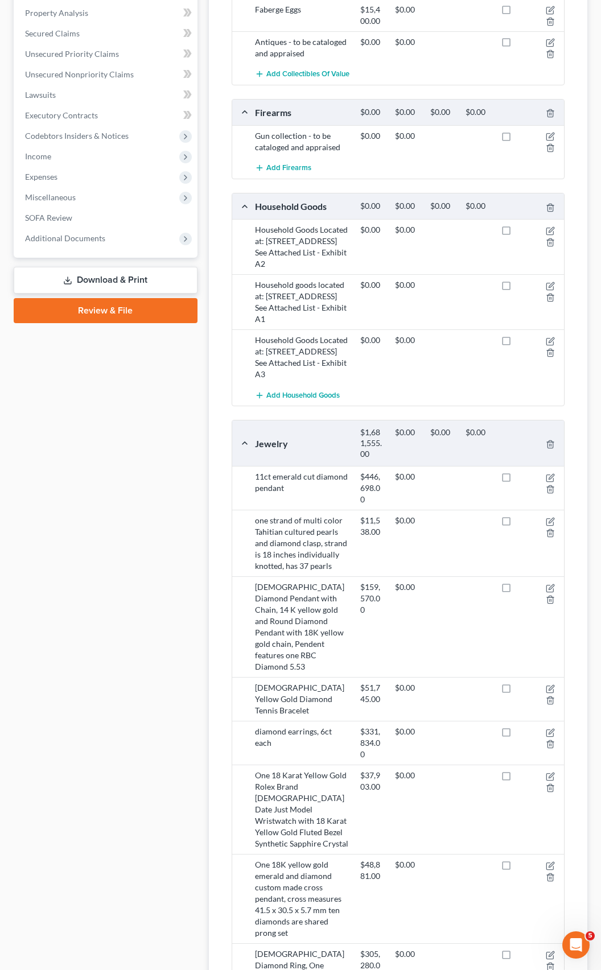
scroll to position [512, 0]
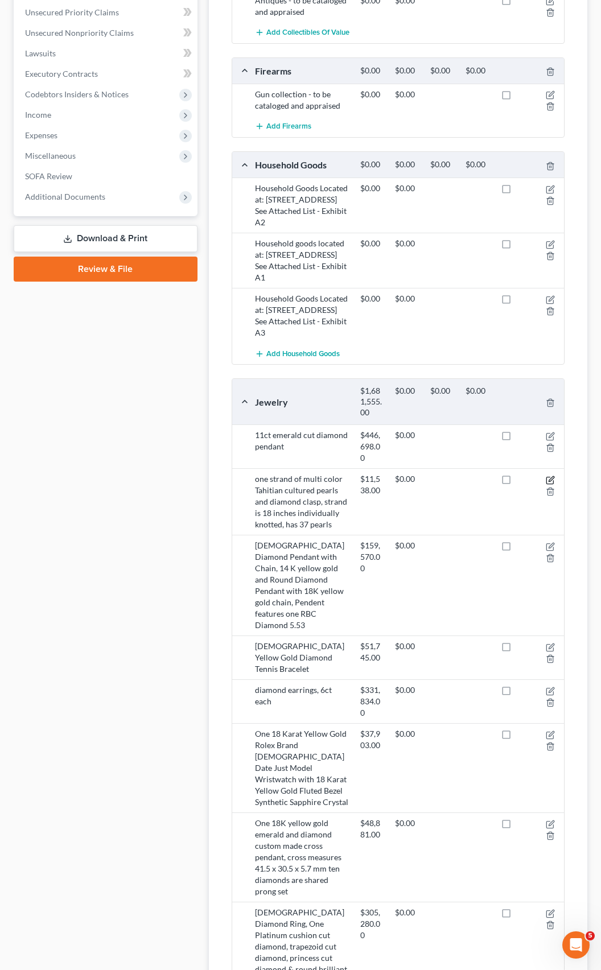
click at [549, 475] on icon "button" at bounding box center [549, 479] width 9 height 9
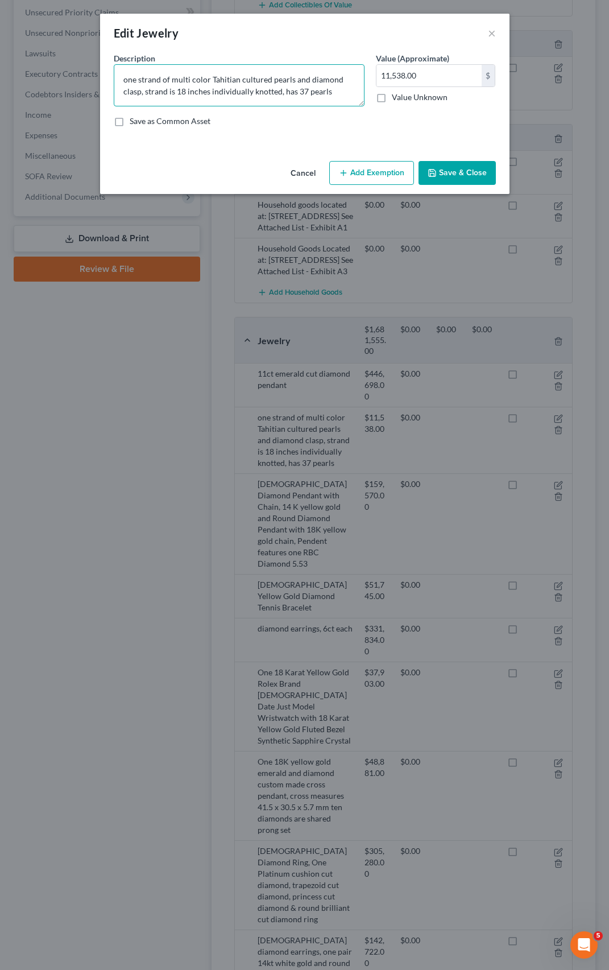
click at [128, 80] on textarea "one strand of multi color Tahitian cultured pearls and diamond clasp, strand is…" at bounding box center [239, 85] width 251 height 42
type textarea "One strand of multi color Tahitian cultured pearls and diamond clasp, strand is…"
click at [441, 173] on button "Save & Close" at bounding box center [457, 173] width 77 height 24
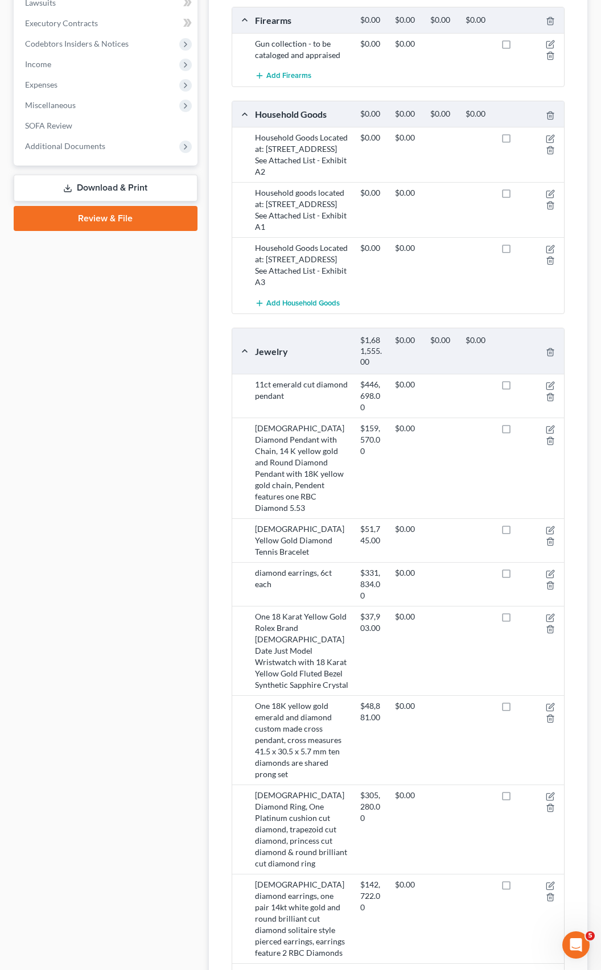
scroll to position [569, 0]
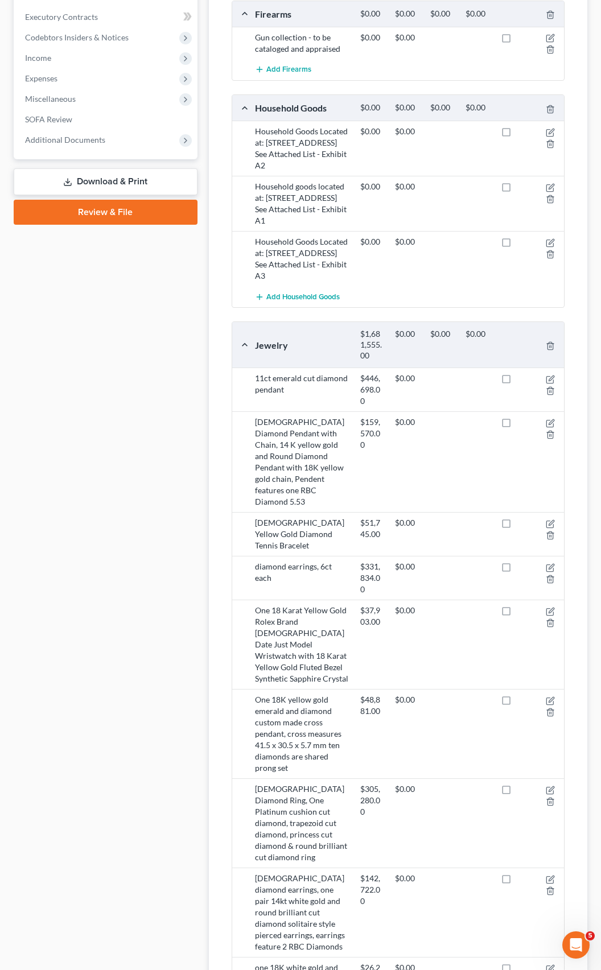
click at [544, 561] on div at bounding box center [546, 578] width 35 height 34
click at [548, 563] on icon "button" at bounding box center [549, 567] width 9 height 9
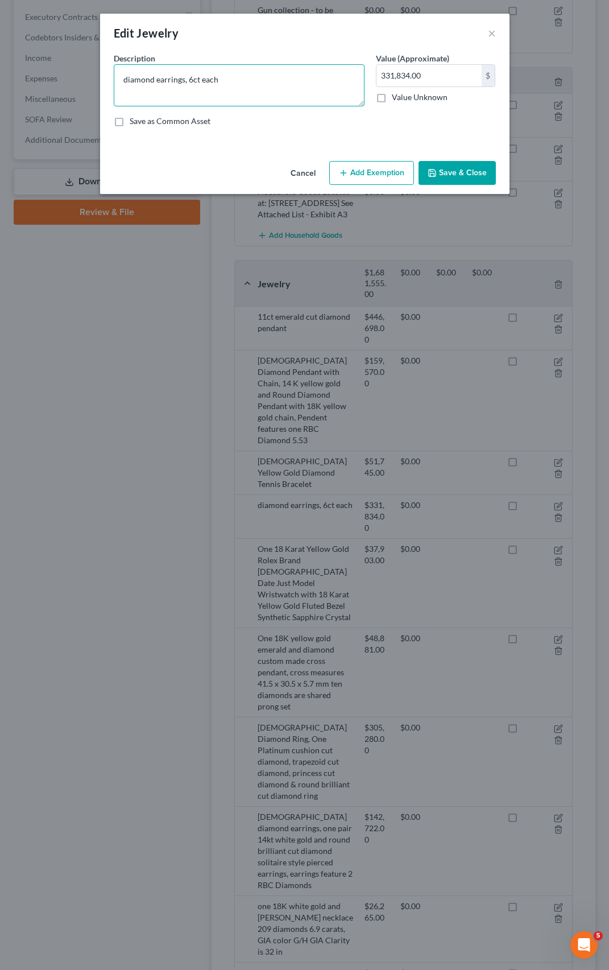
click at [126, 78] on textarea "diamond earrings, 6ct each" at bounding box center [239, 85] width 251 height 42
type textarea "Diamond earrings, 6ct each"
click at [442, 169] on button "Save & Close" at bounding box center [457, 173] width 77 height 24
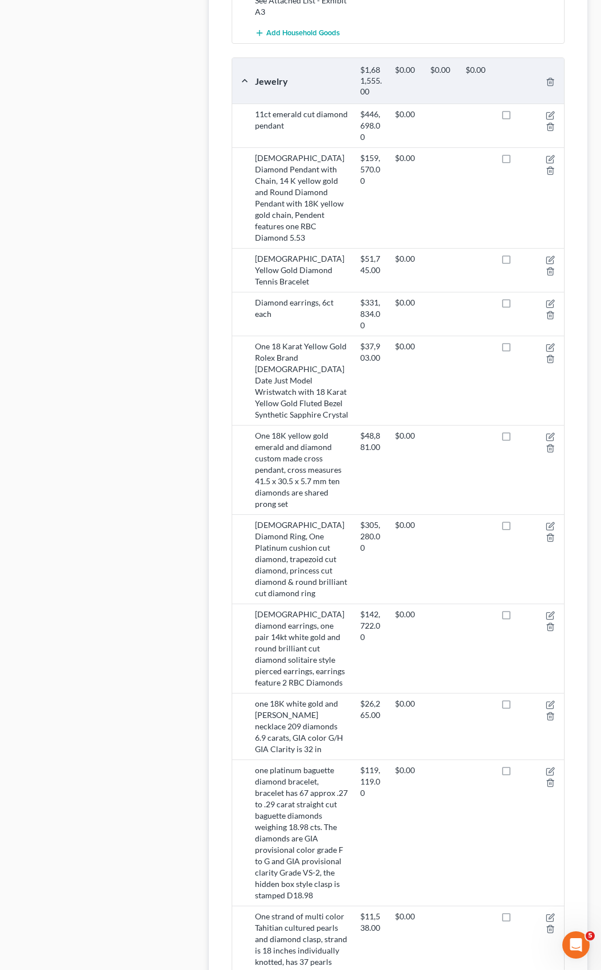
scroll to position [853, 0]
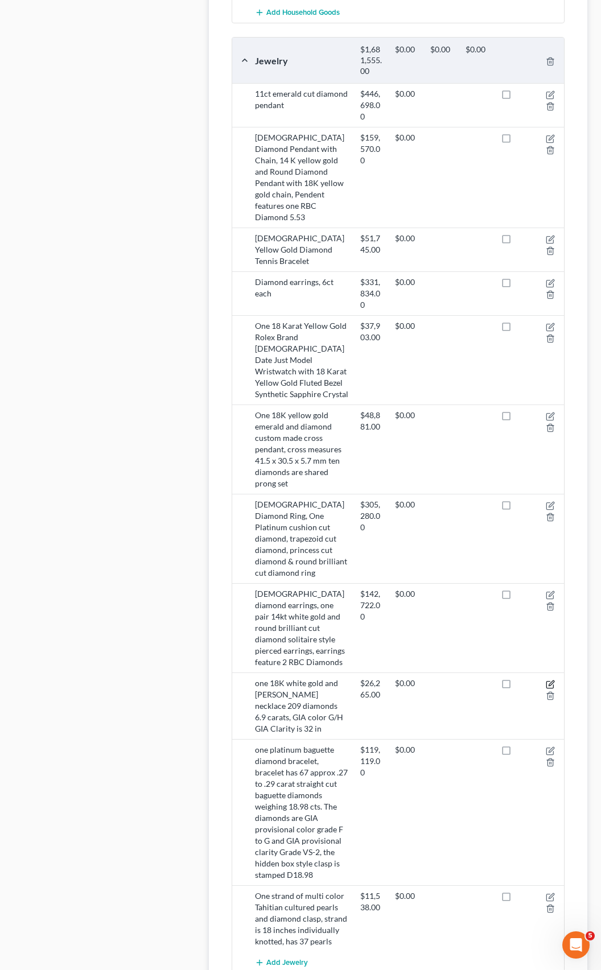
click at [545, 680] on icon "button" at bounding box center [549, 684] width 9 height 9
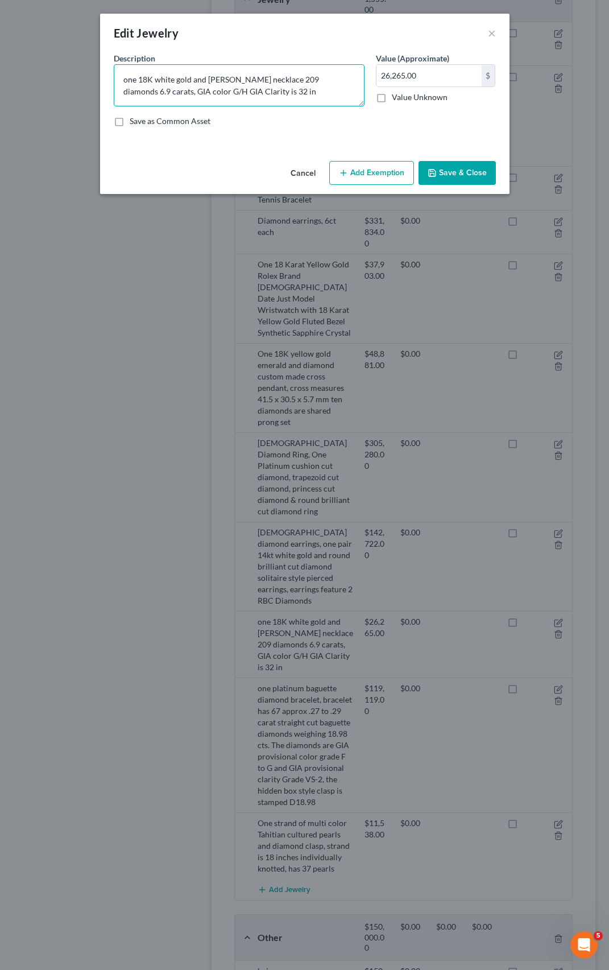
click at [127, 77] on textarea "one 18K white gold and [PERSON_NAME] necklace 209 diamonds 6.9 carats, GIA colo…" at bounding box center [239, 85] width 251 height 42
type textarea "One 18K white gold and [PERSON_NAME] necklace 209 diamonds 6.9 carats, GIA colo…"
click at [432, 171] on icon "button" at bounding box center [432, 172] width 9 height 9
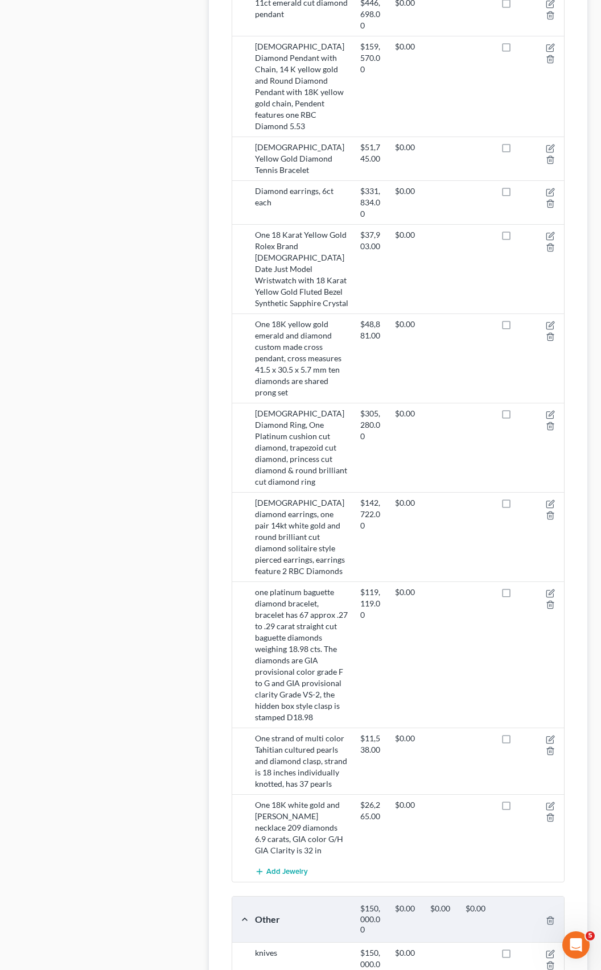
scroll to position [950, 0]
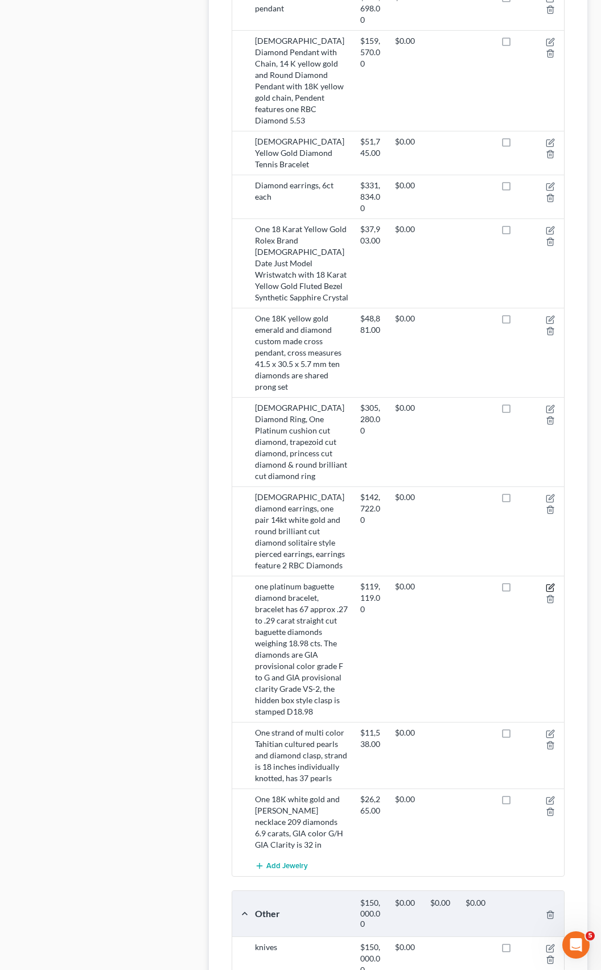
click at [550, 583] on icon "button" at bounding box center [549, 587] width 9 height 9
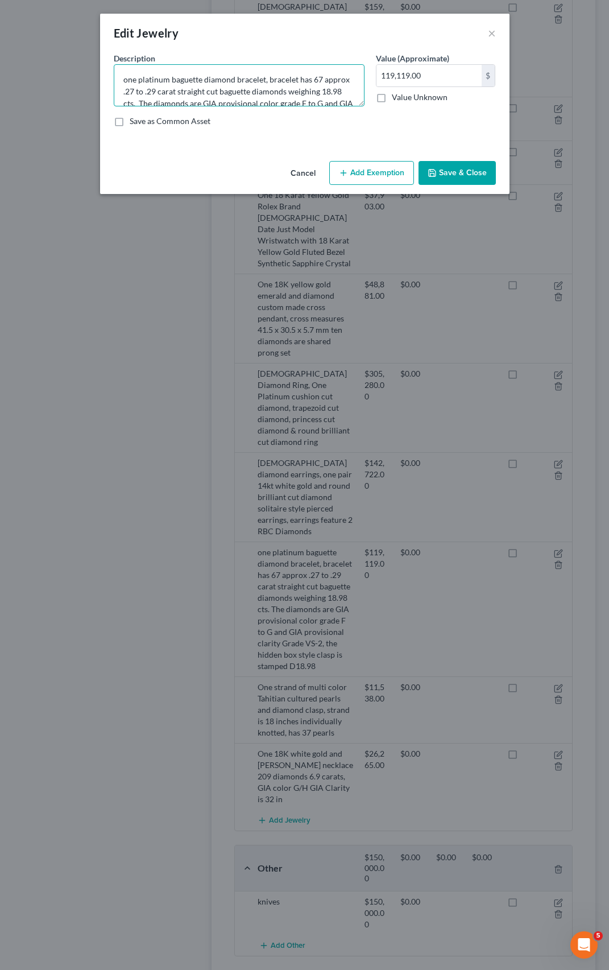
click at [126, 80] on textarea "one platinum baguette diamond bracelet, bracelet has 67 approx .27 to .29 carat…" at bounding box center [239, 85] width 251 height 42
type textarea "One platinum baguette diamond bracelet, bracelet has 67 approx .27 to .29 carat…"
click at [435, 168] on icon "button" at bounding box center [432, 172] width 9 height 9
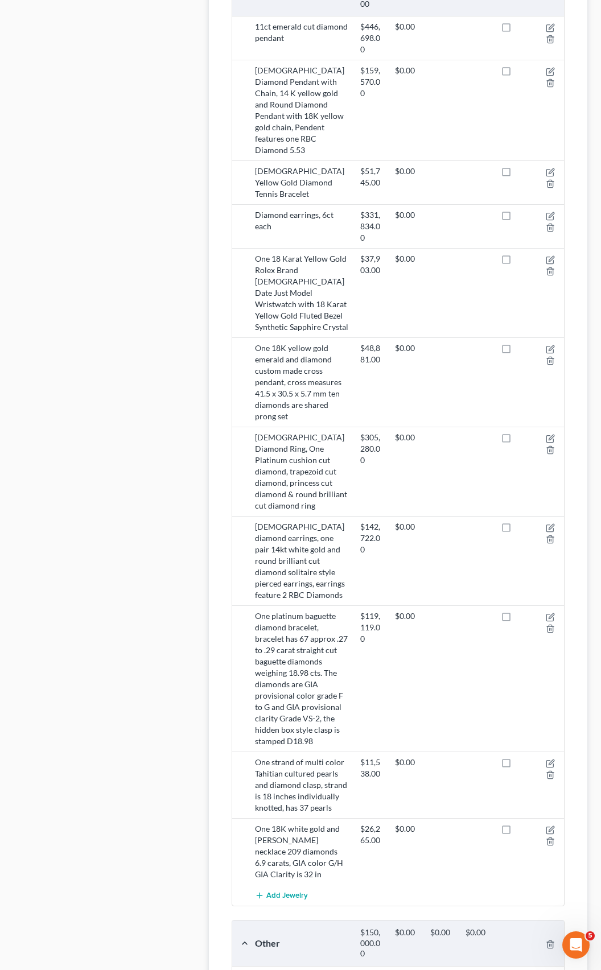
scroll to position [893, 0]
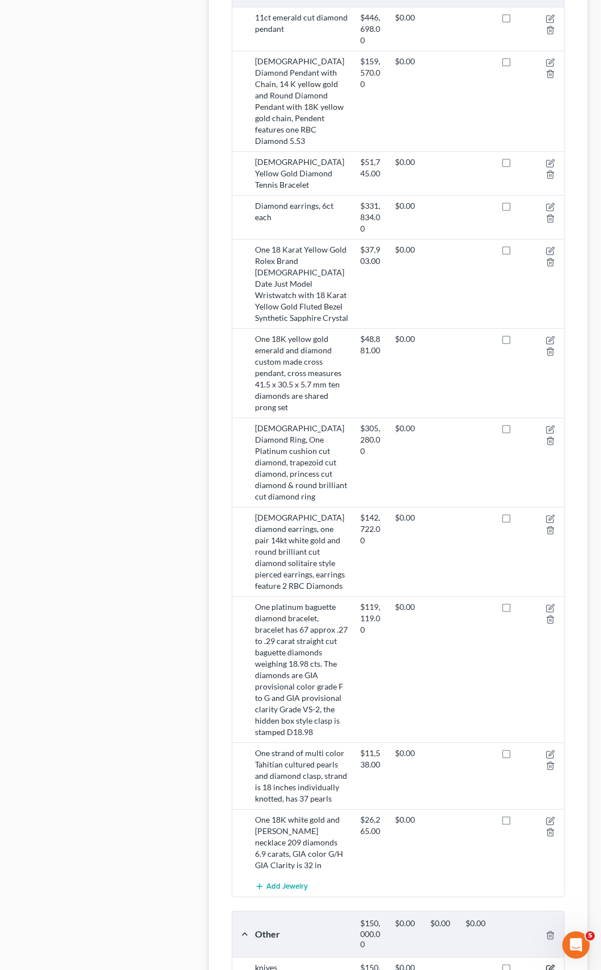
scroll to position [950, 0]
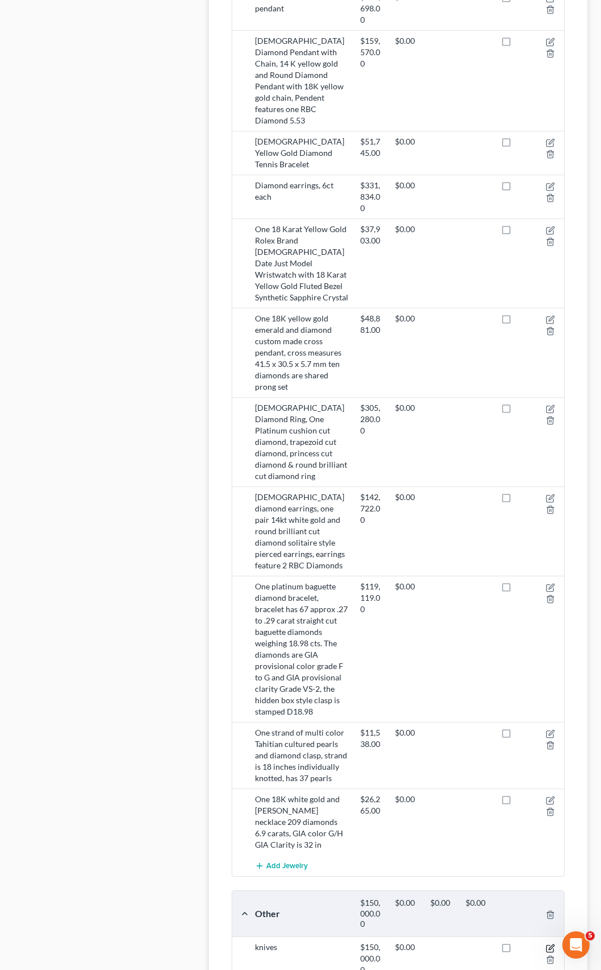
click at [551, 944] on icon "button" at bounding box center [549, 948] width 9 height 9
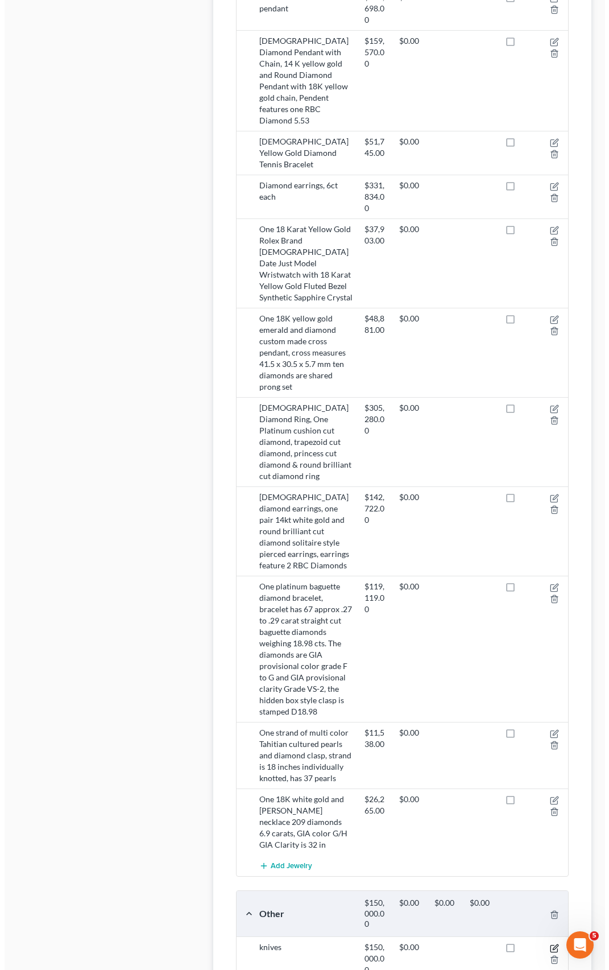
scroll to position [922, 0]
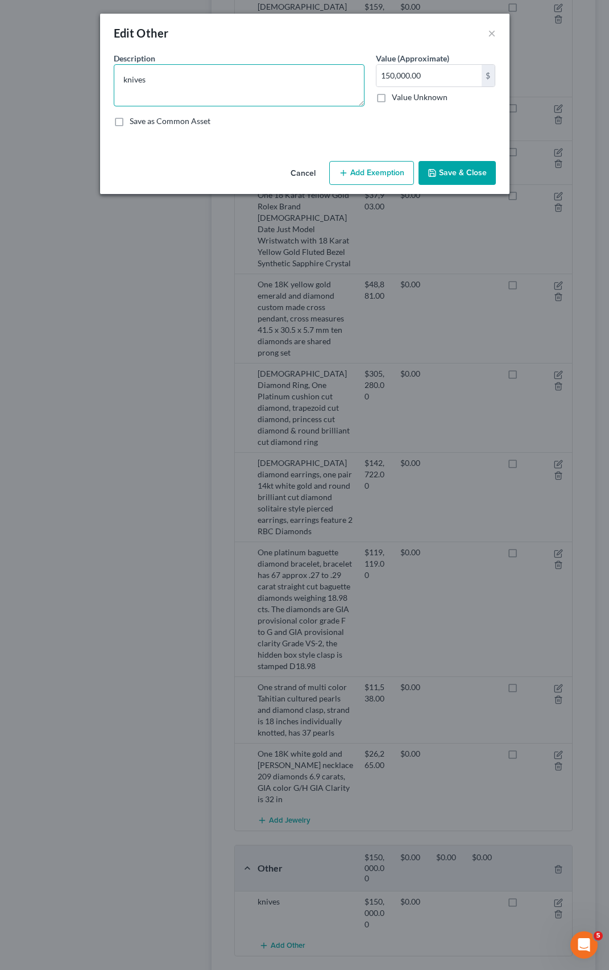
click at [156, 89] on textarea "knives" at bounding box center [239, 85] width 251 height 42
type textarea "knive"
type textarea "kniv"
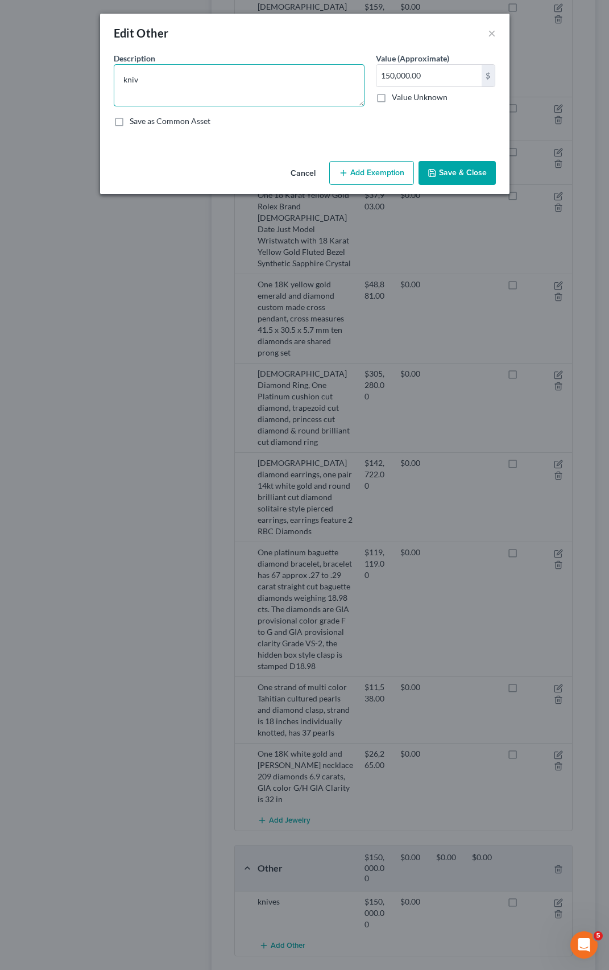
type textarea "kni"
type textarea "kn"
type textarea "k"
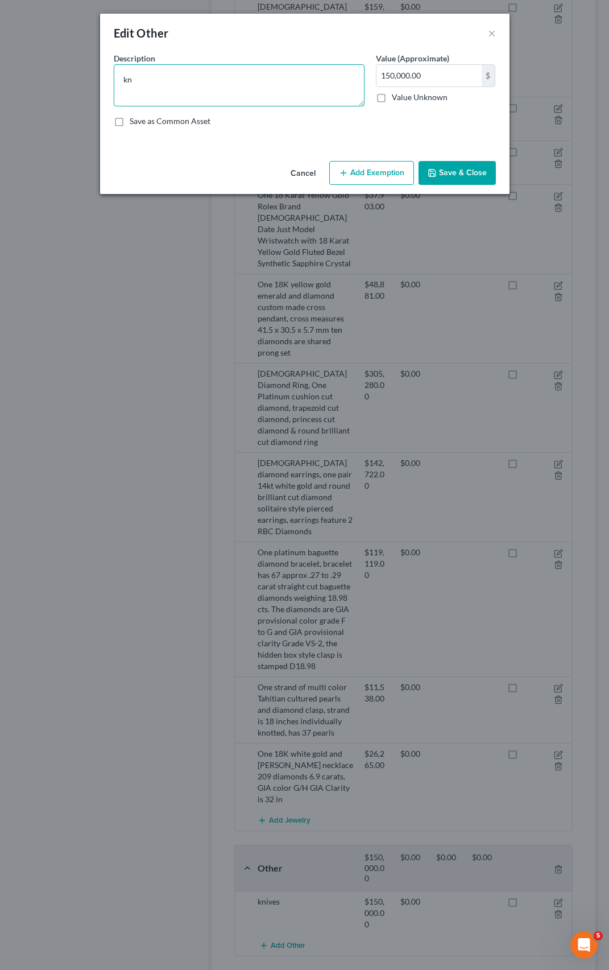
type textarea "k"
type textarea "K"
type textarea "Kn"
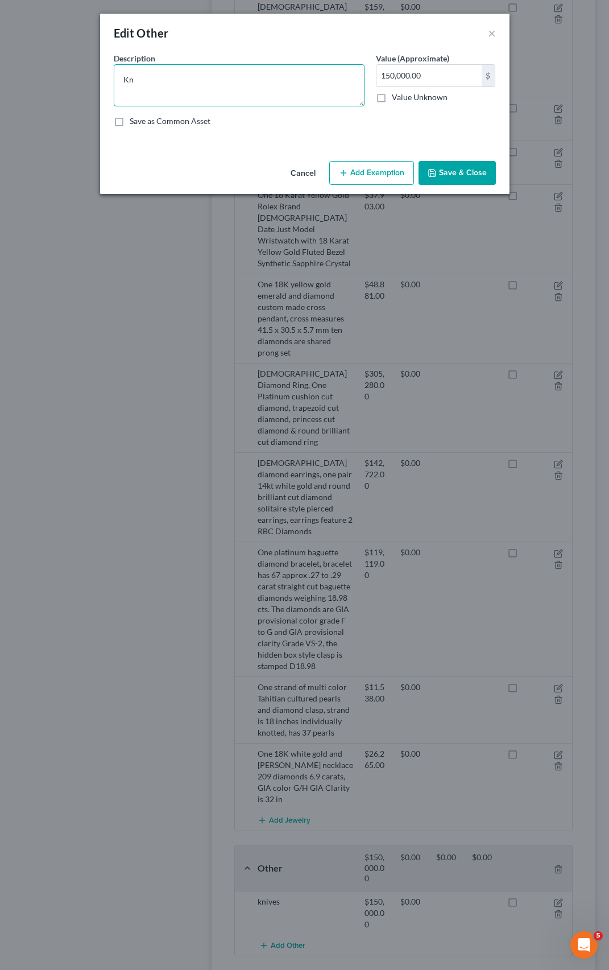
type textarea "Kni"
type textarea "Knif"
type textarea "Knife"
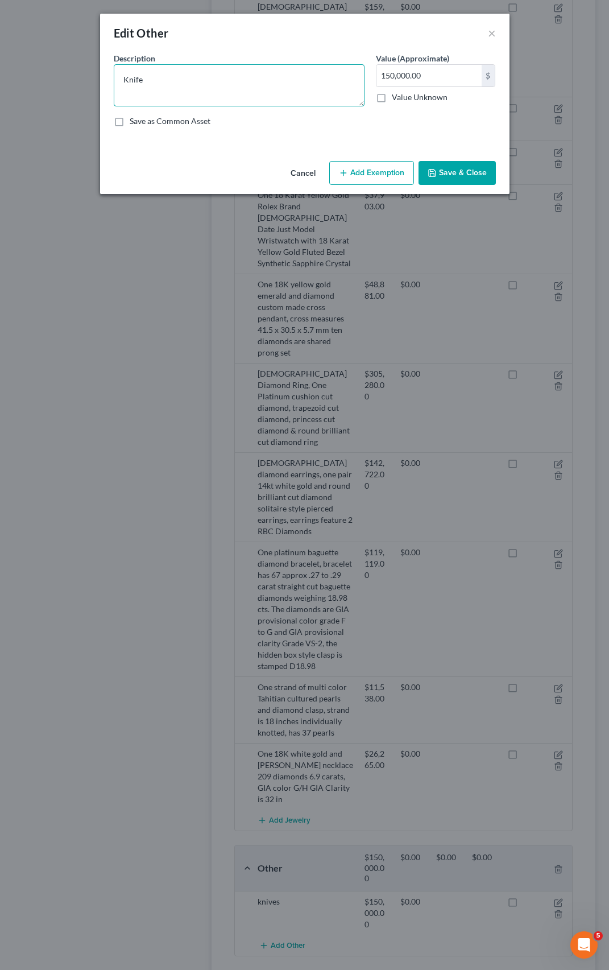
type textarea "Knife"
type textarea "Knife c"
type textarea "Knife co"
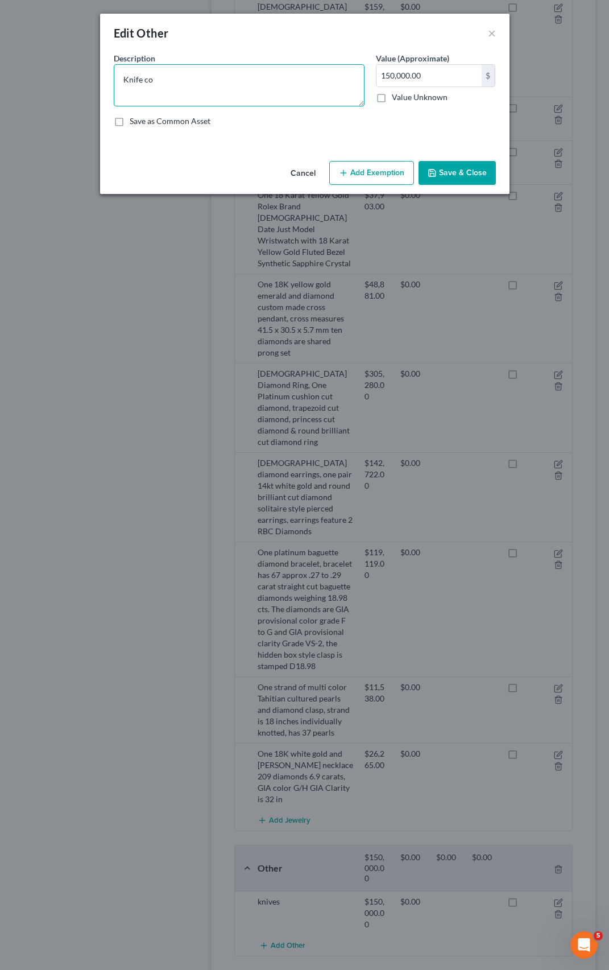
type textarea "Knife col"
type textarea "Knife coll"
type textarea "Knife colle"
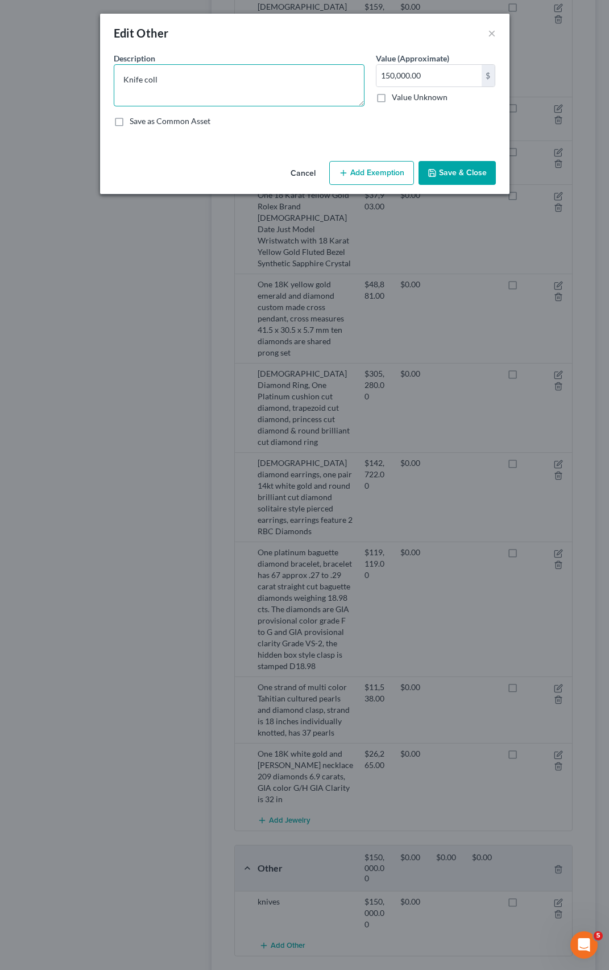
type textarea "Knife colle"
type textarea "Knife collec"
type textarea "Knife collect"
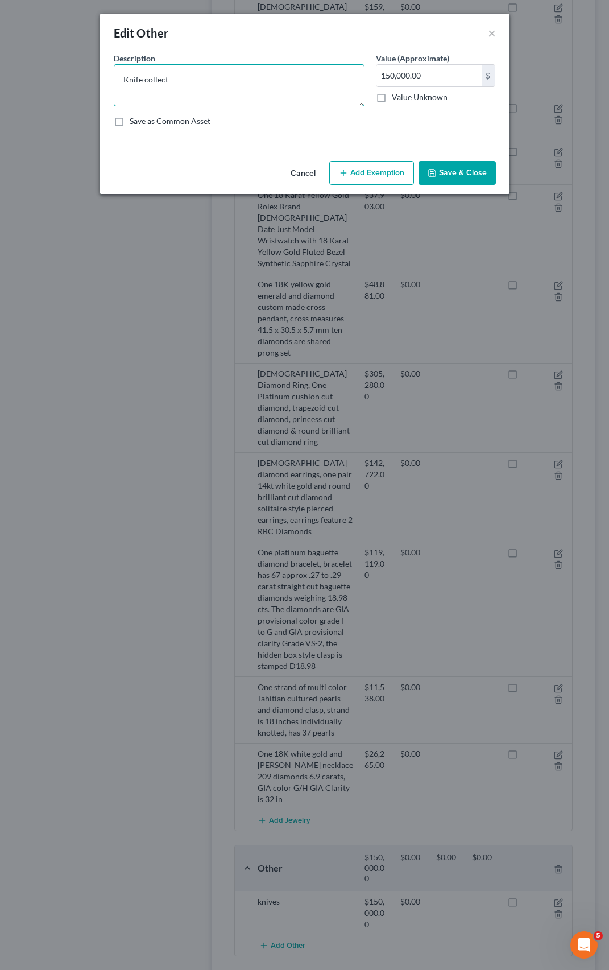
type textarea "Knife collecti"
type textarea "Knife collectio"
type textarea "Knife collection"
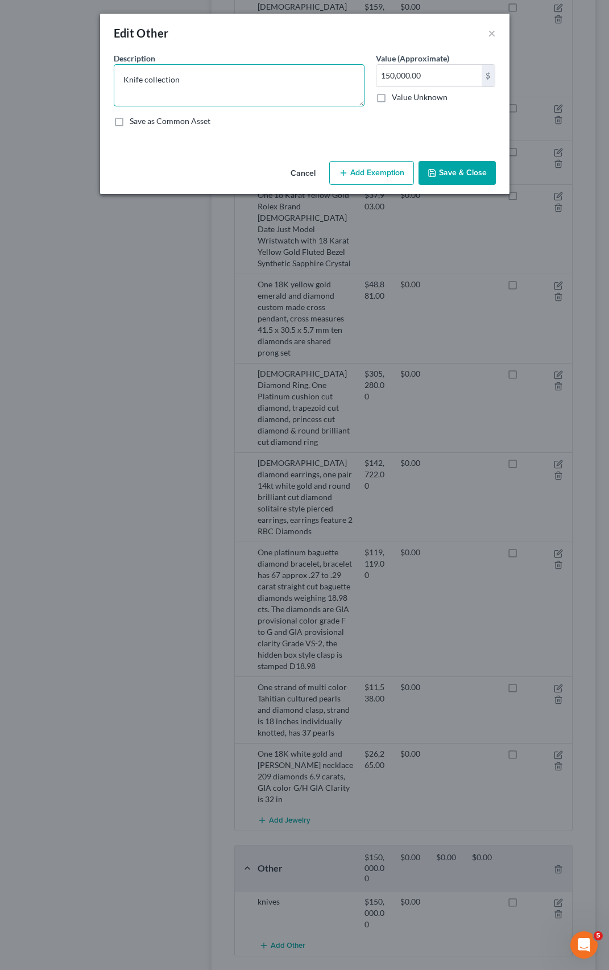
type textarea "Knife collection"
type textarea "Knife collection -"
type textarea "Knife collection - t"
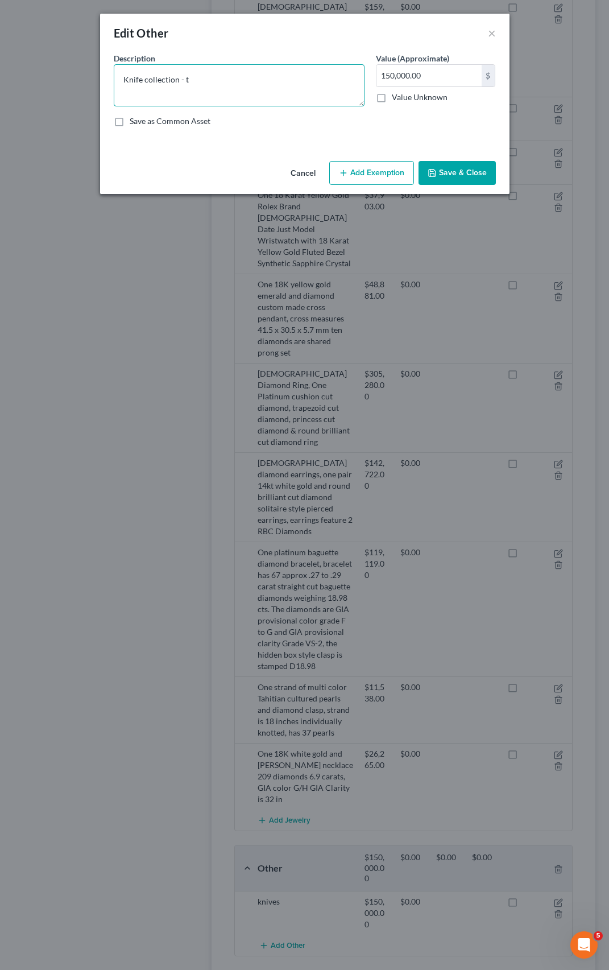
type textarea "Knife collection - to"
type textarea "Knife collection - to b"
type textarea "Knife collection - to be"
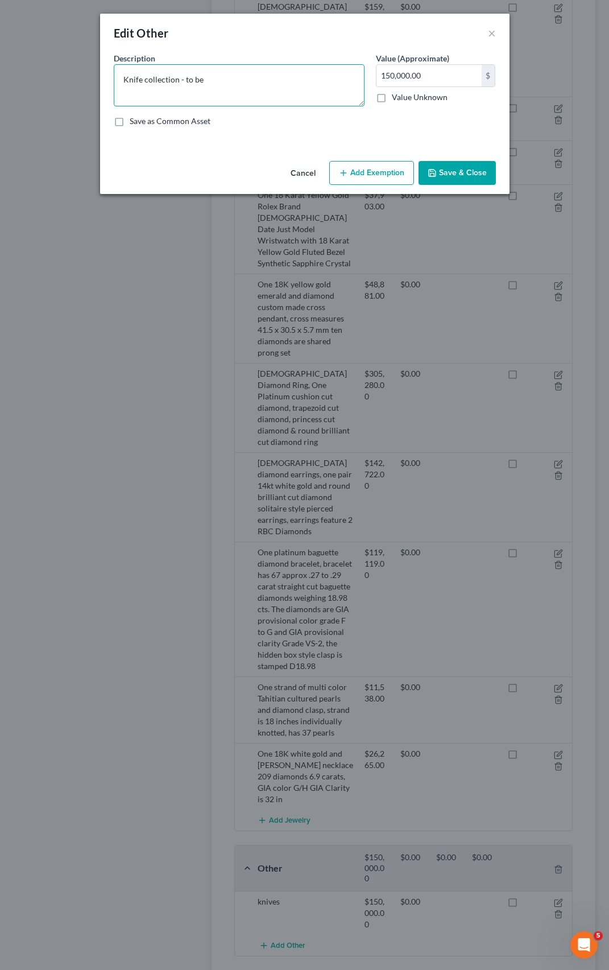
type textarea "Knife collection - to be"
type textarea "Knife collection - to be c"
type textarea "Knife collection - to be ca"
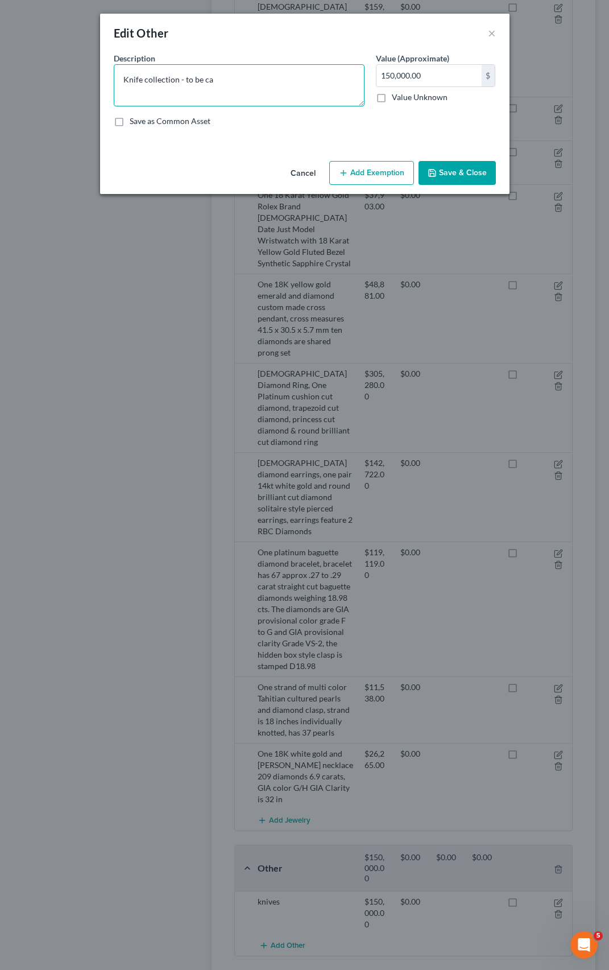
type textarea "Knife collection - to be cat"
type textarea "Knife collection - to be cata"
type textarea "Knife collection - to be catal"
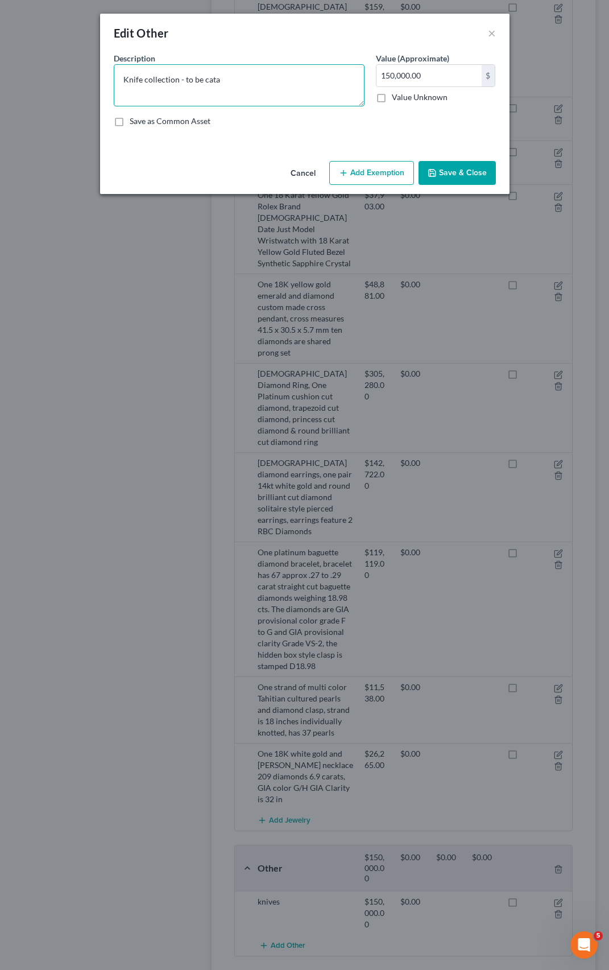
type textarea "Knife collection - to be catal"
type textarea "Knife collection - to be catalo"
type textarea "Knife collection - to be catalog"
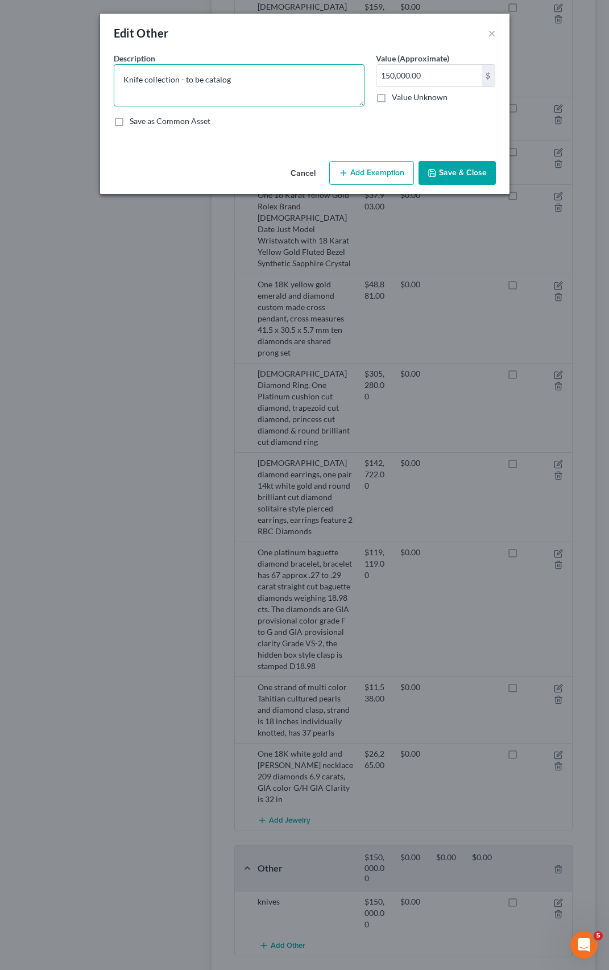
type textarea "Knife collection - to be cataloge"
type textarea "Knife collection - to be cataloged"
type textarea "Knife collection - to be cataloged a"
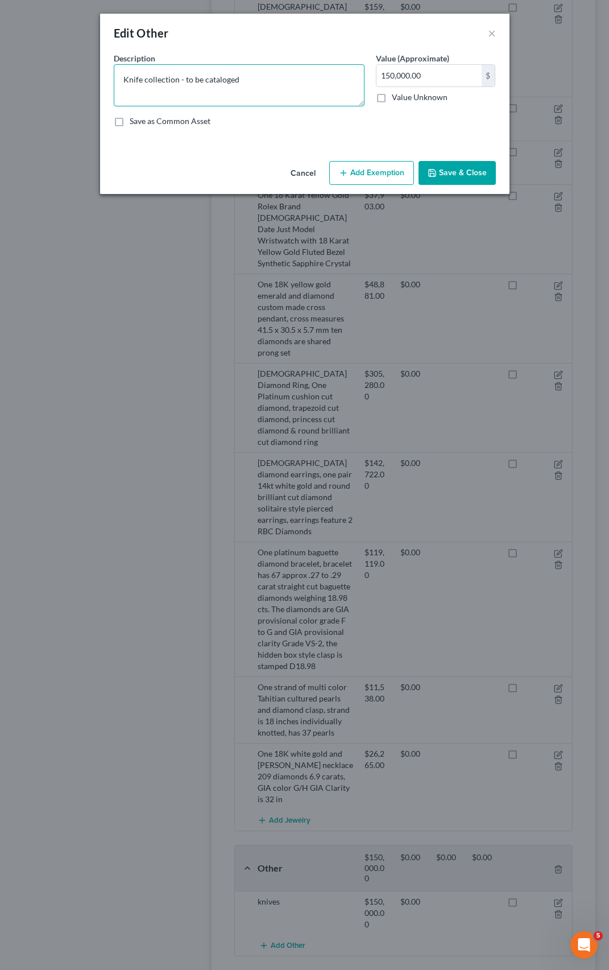
type textarea "Knife collection - to be cataloged a"
type textarea "Knife collection - to be cataloged an"
type textarea "Knife collection - to be cataloged and"
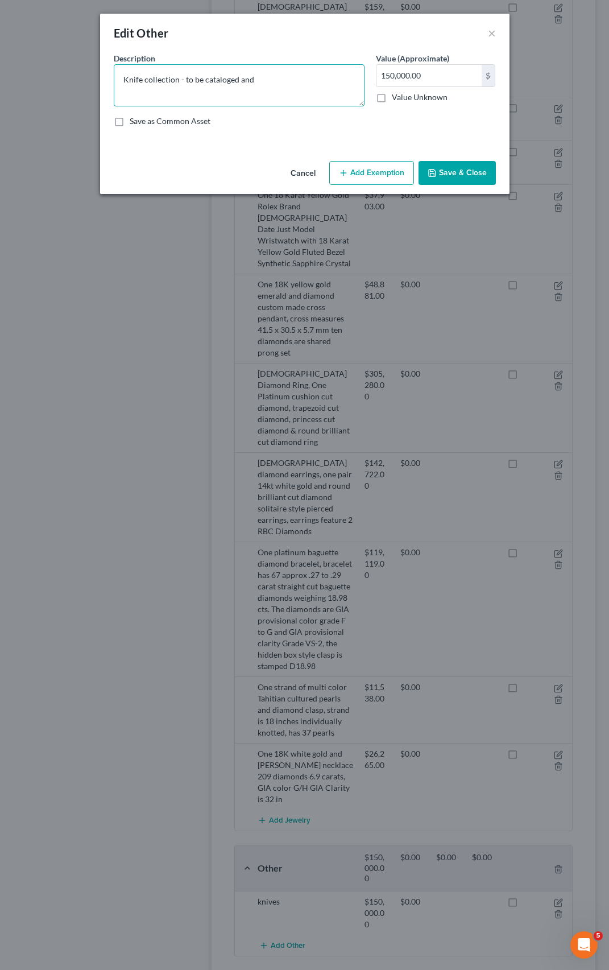
type textarea "Knife collection - to be cataloged and a"
type textarea "Knife collection - to be cataloged and ap"
type textarea "Knife collection - to be cataloged and app"
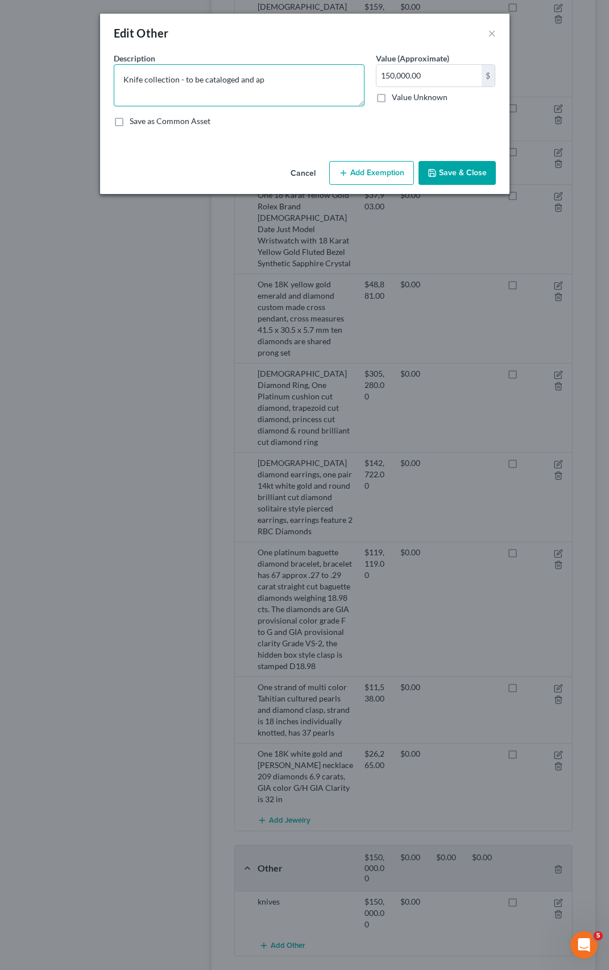
type textarea "Knife collection - to be cataloged and app"
type textarea "Knife collection - to be cataloged and appr"
type textarea "Knife collection - to be cataloged and appra"
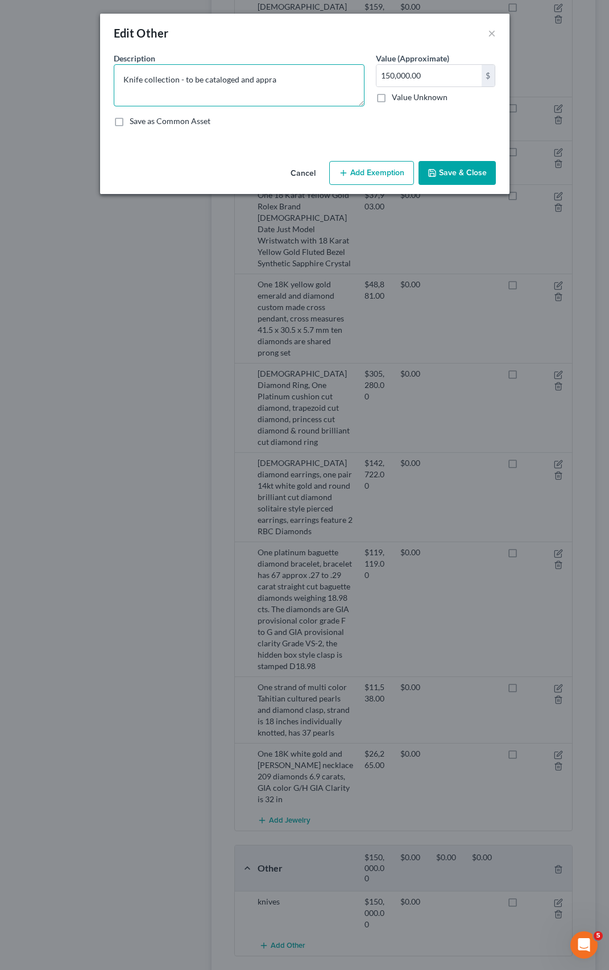
type textarea "Knife collection - to be cataloged and apprai"
type textarea "Knife collection - to be cataloged and apprais"
type textarea "Knife collection - to be cataloged and appraise"
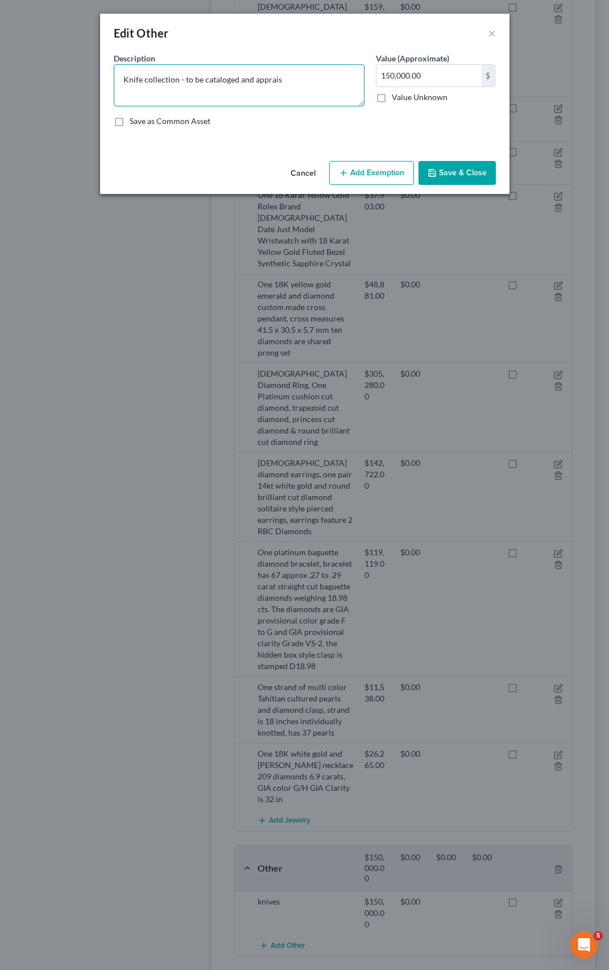
type textarea "Knife collection - to be cataloged and appraise"
type textarea "Knife collection - to be cataloged and appraised"
click at [392, 97] on label "Value Unknown" at bounding box center [420, 97] width 56 height 11
click at [396, 97] on input "Value Unknown" at bounding box center [399, 95] width 7 height 7
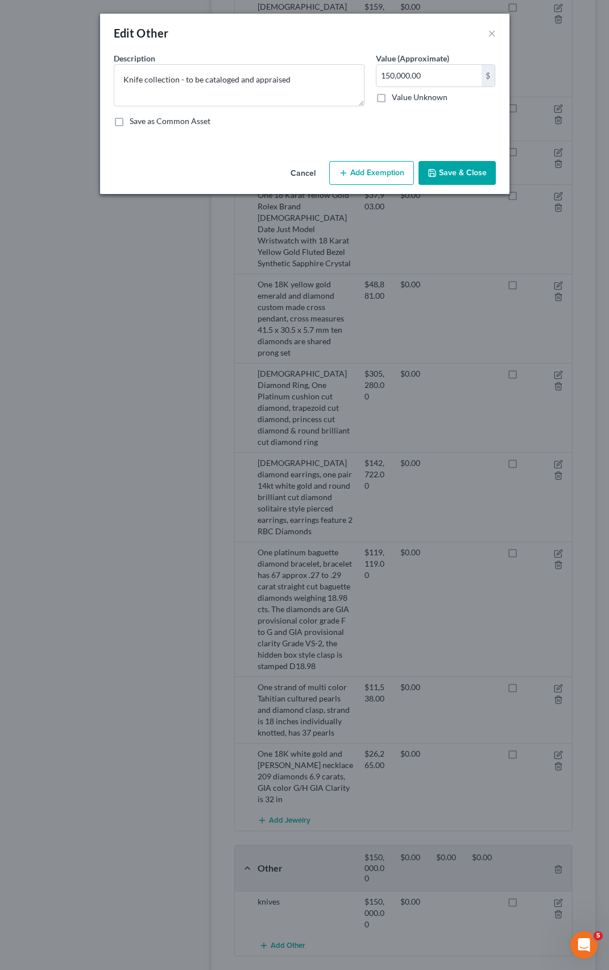
checkbox input "true"
type input "0.00"
checkbox input "true"
type input "0.00"
click at [461, 172] on button "Save & Close" at bounding box center [457, 173] width 77 height 24
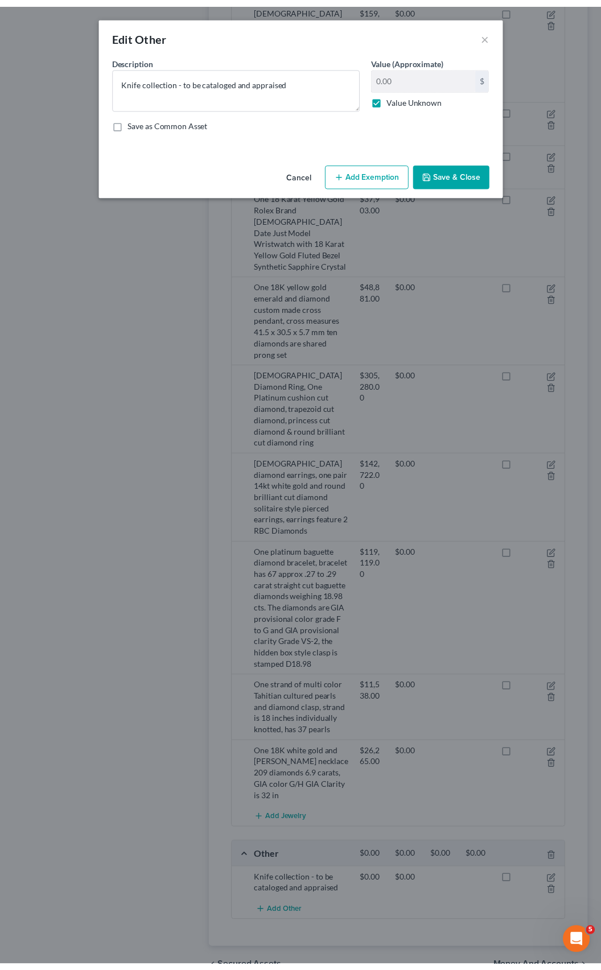
scroll to position [891, 0]
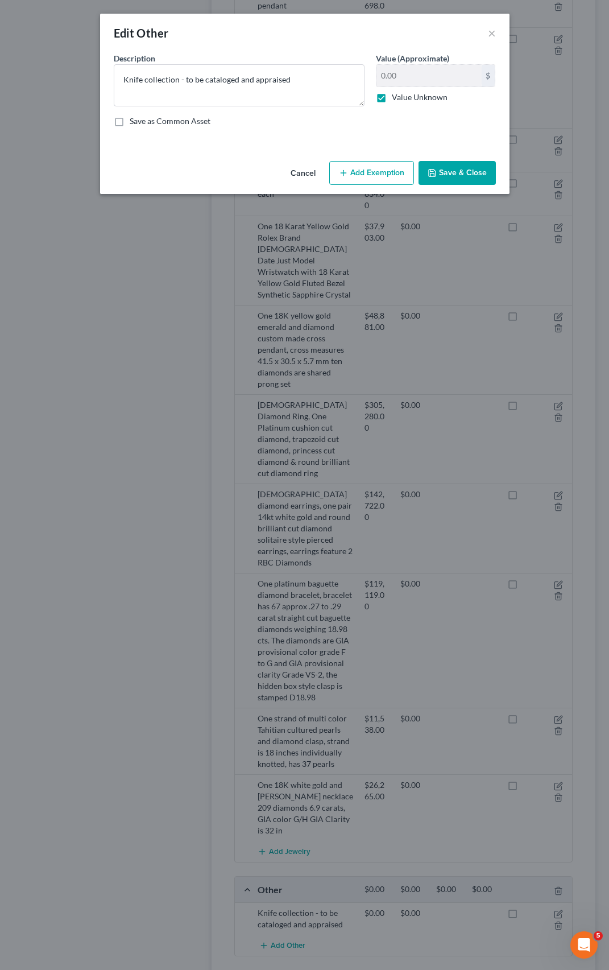
click at [448, 173] on button "Save & Close" at bounding box center [457, 173] width 77 height 24
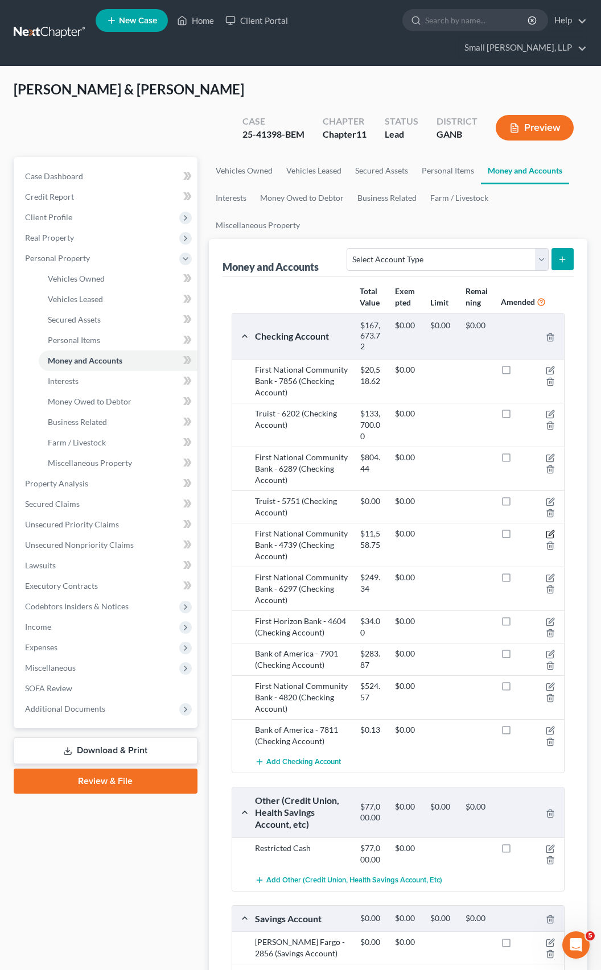
click at [549, 529] on icon "button" at bounding box center [549, 533] width 9 height 9
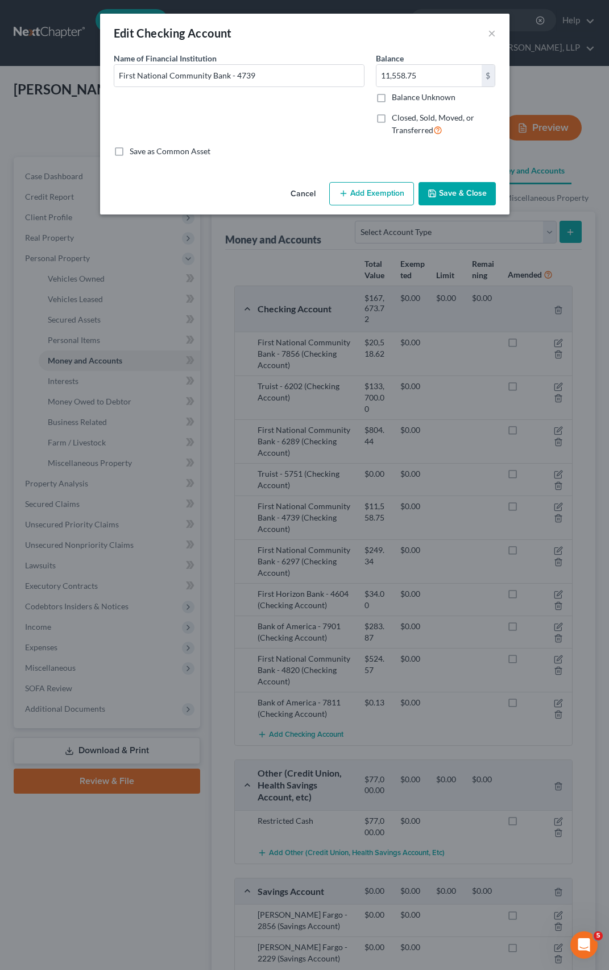
click at [451, 200] on button "Save & Close" at bounding box center [457, 194] width 77 height 24
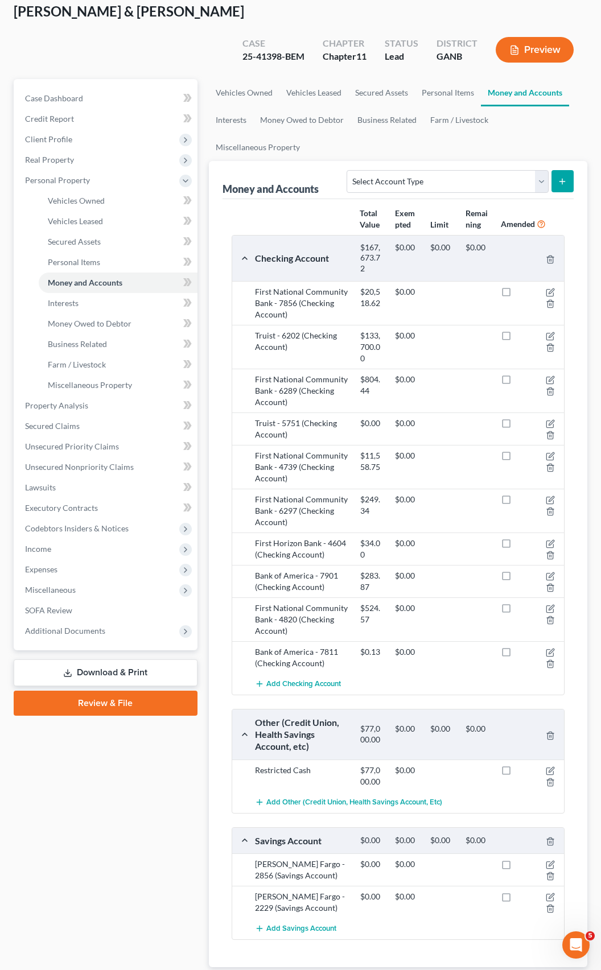
scroll to position [107, 0]
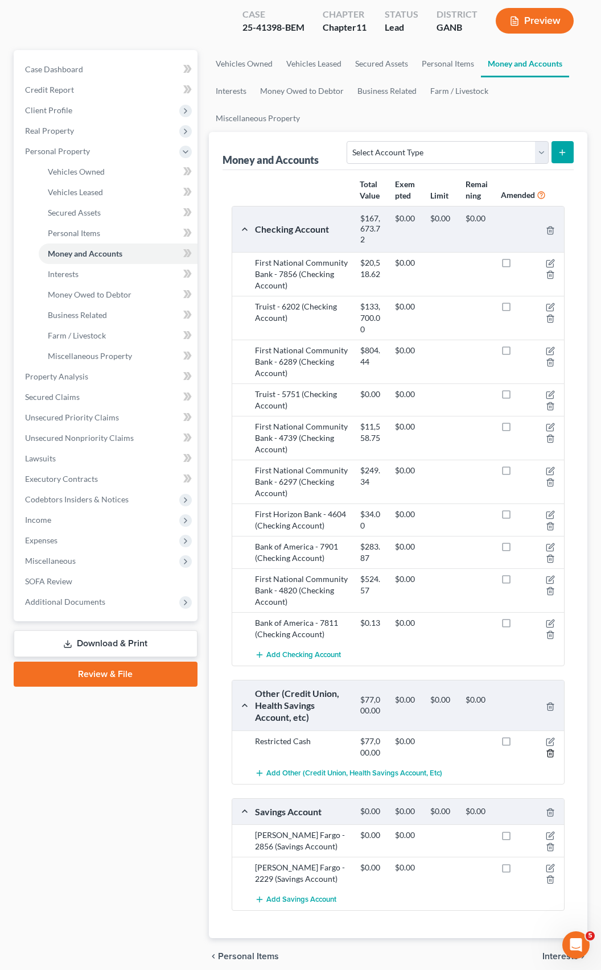
click at [550, 748] on icon "button" at bounding box center [549, 752] width 9 height 9
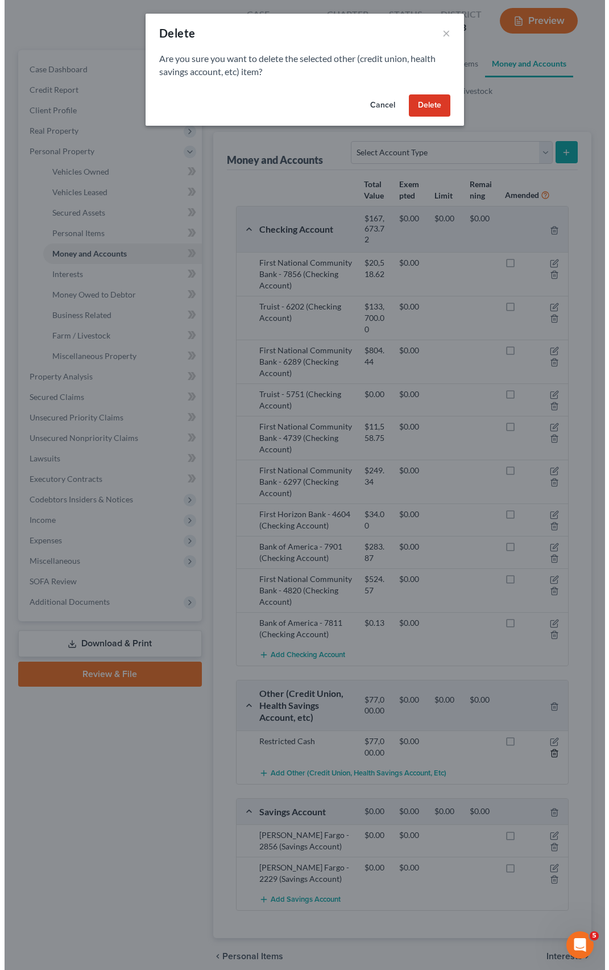
scroll to position [80, 0]
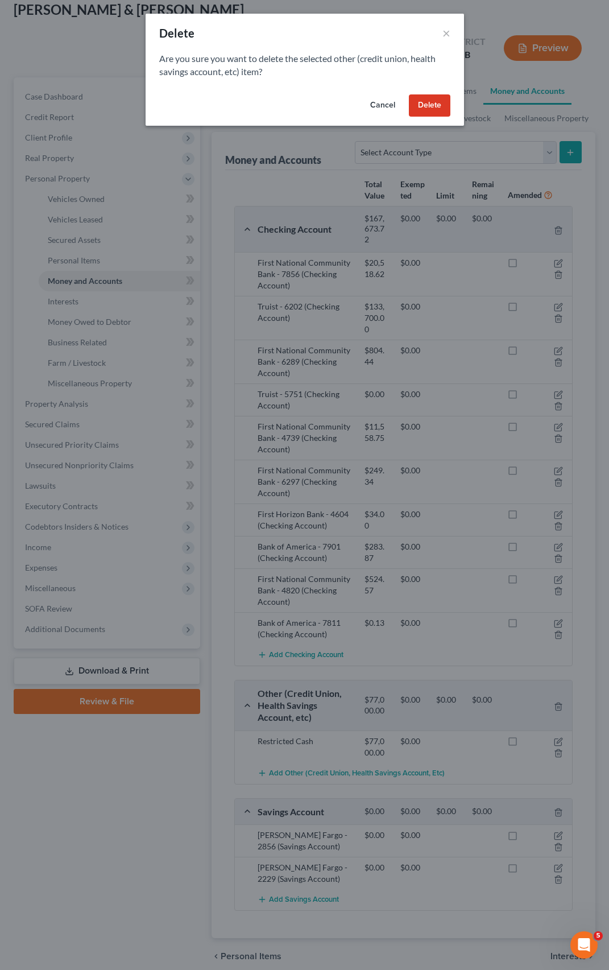
click at [432, 105] on button "Delete" at bounding box center [430, 105] width 42 height 23
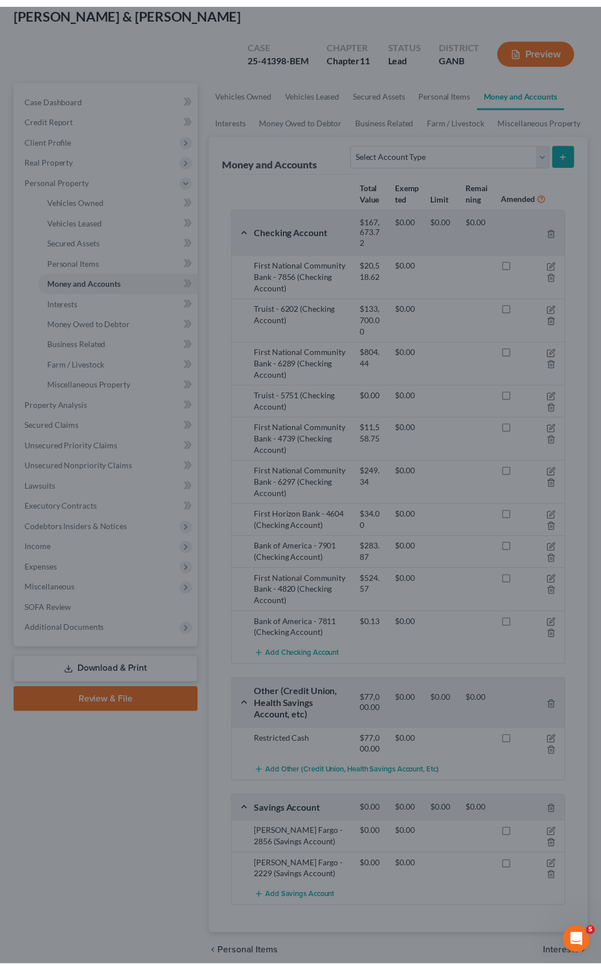
scroll to position [0, 0]
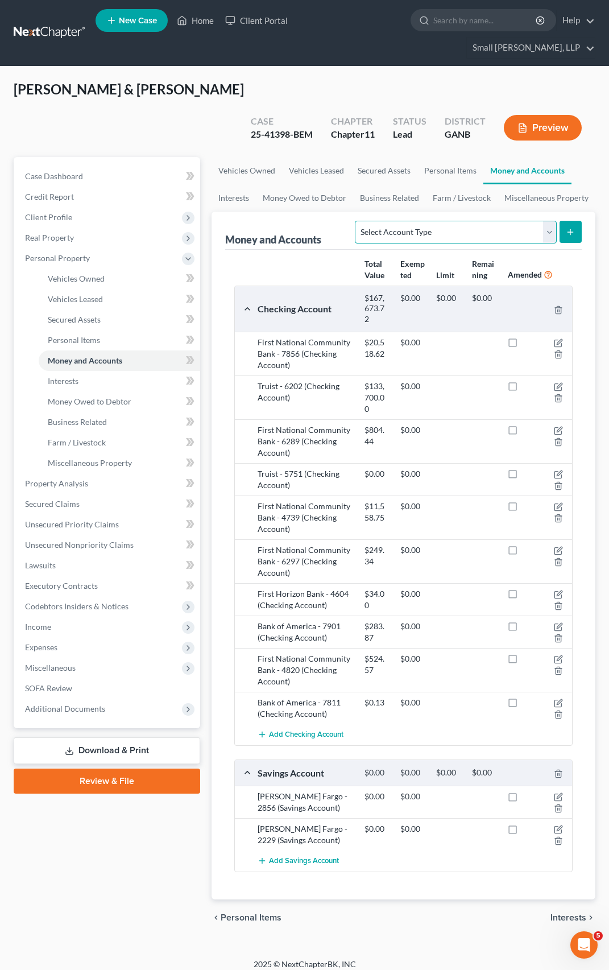
click at [550, 221] on select "Select Account Type Brokerage Cash on Hand Certificates of Deposit Checking Acc…" at bounding box center [455, 232] width 201 height 23
click at [120, 371] on link "Interests" at bounding box center [120, 381] width 162 height 20
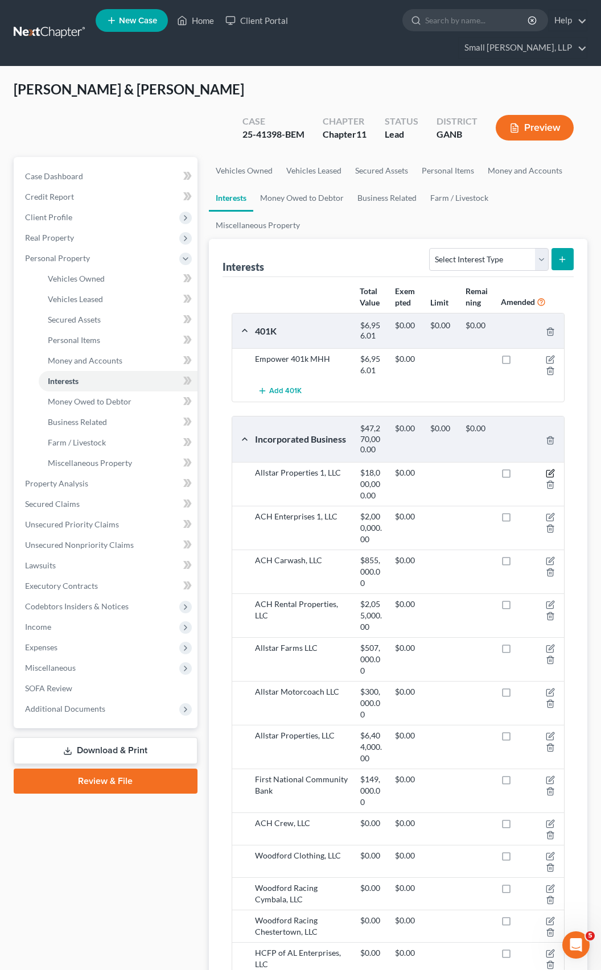
click at [549, 469] on icon "button" at bounding box center [549, 473] width 9 height 9
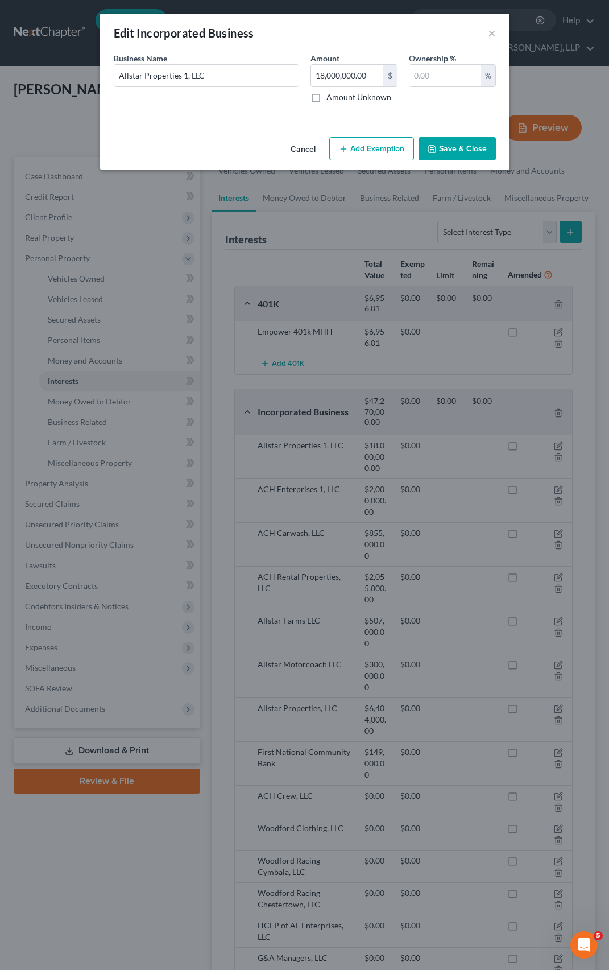
click at [466, 160] on button "Save & Close" at bounding box center [457, 149] width 77 height 24
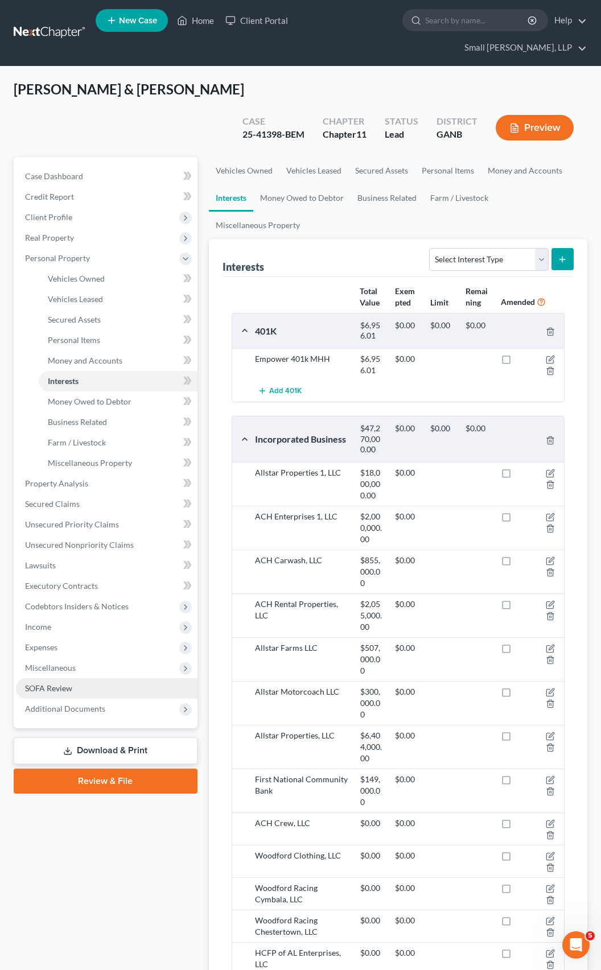
click at [54, 683] on span "SOFA Review" at bounding box center [48, 688] width 47 height 10
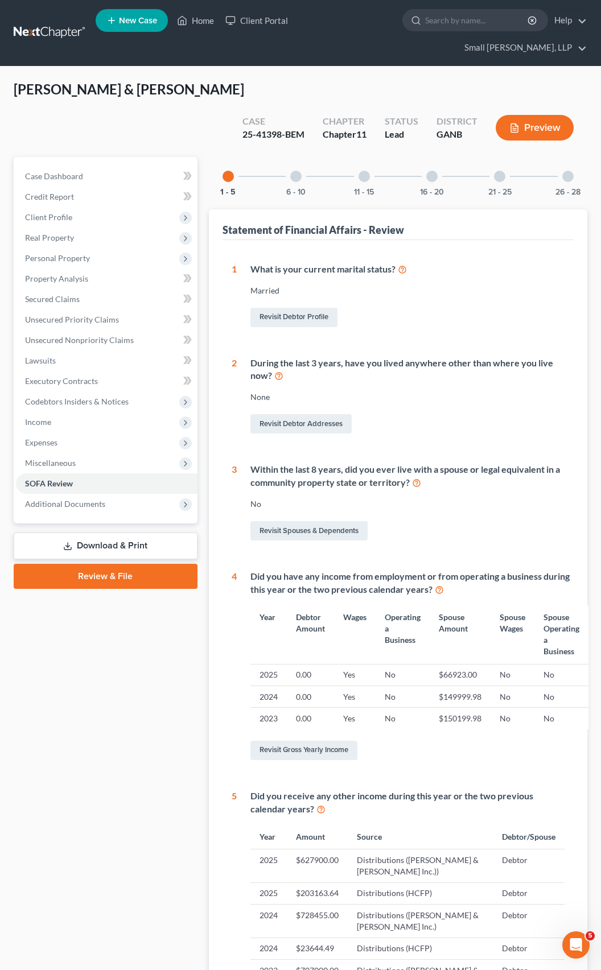
click at [568, 171] on div at bounding box center [567, 176] width 11 height 11
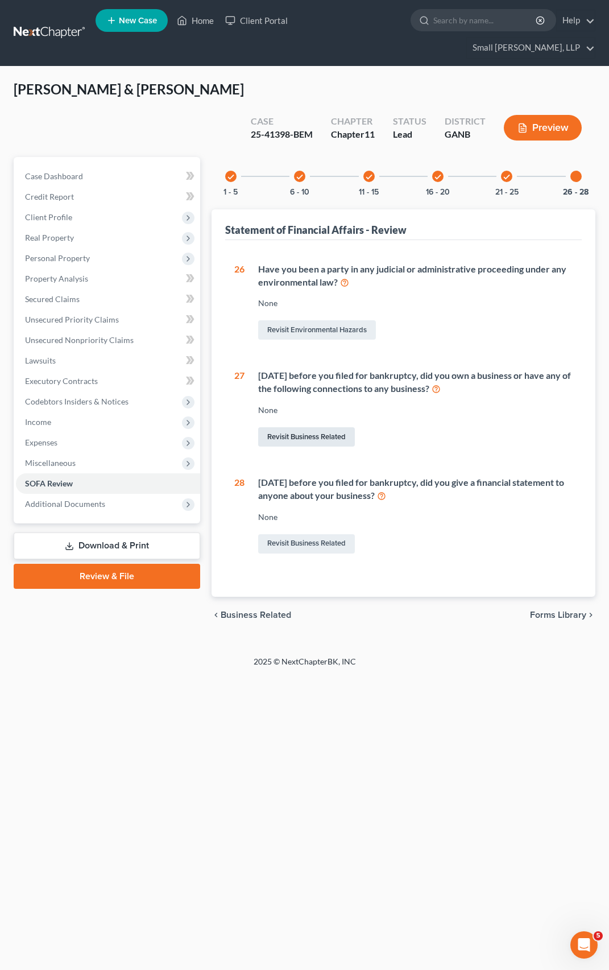
click at [341, 427] on link "Revisit Business Related" at bounding box center [306, 436] width 97 height 19
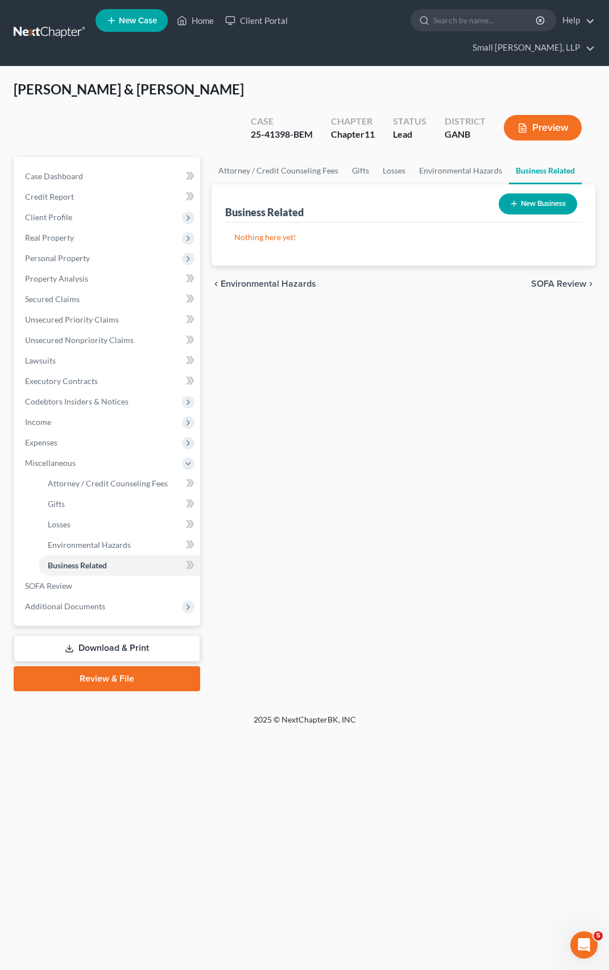
click at [520, 193] on button "New Business" at bounding box center [538, 203] width 78 height 21
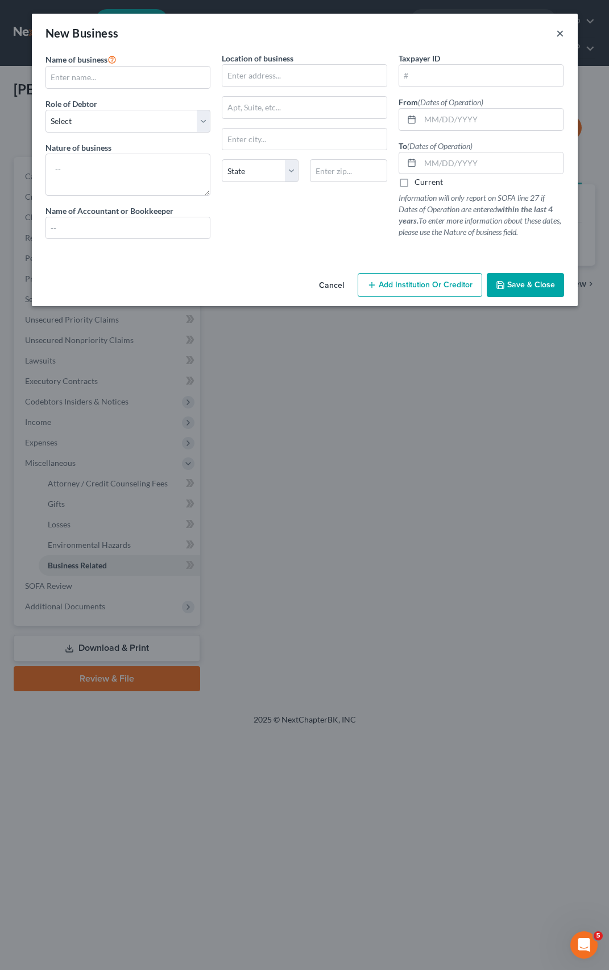
drag, startPoint x: 561, startPoint y: 34, endPoint x: 432, endPoint y: 191, distance: 202.8
click at [514, 189] on div "New Business × Name of business * Role of Debtor * Select A member of a limited…" at bounding box center [305, 160] width 546 height 292
click at [557, 35] on button "×" at bounding box center [560, 33] width 8 height 14
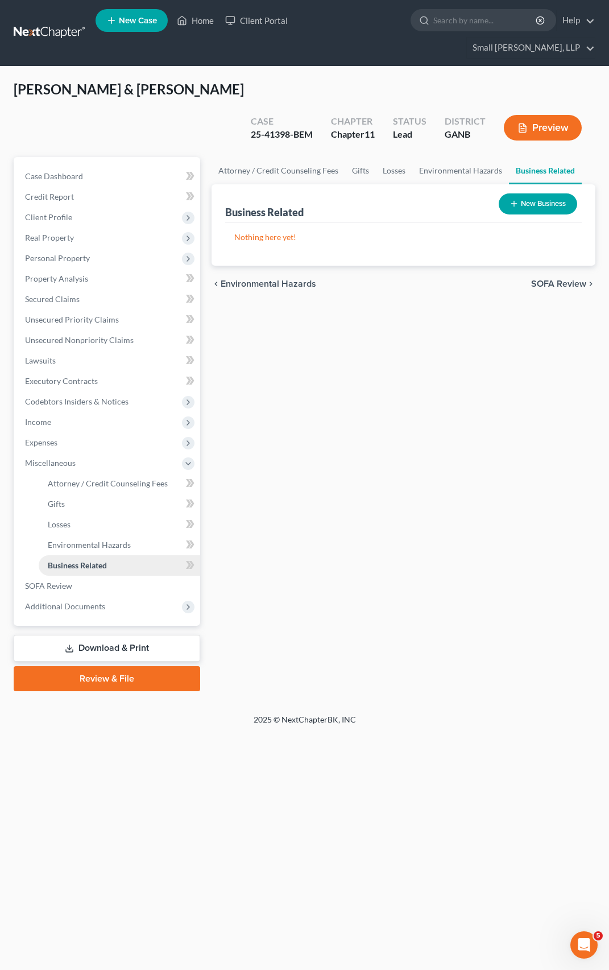
click at [89, 560] on span "Business Related" at bounding box center [77, 565] width 59 height 10
click at [33, 253] on span "Personal Property" at bounding box center [57, 258] width 65 height 10
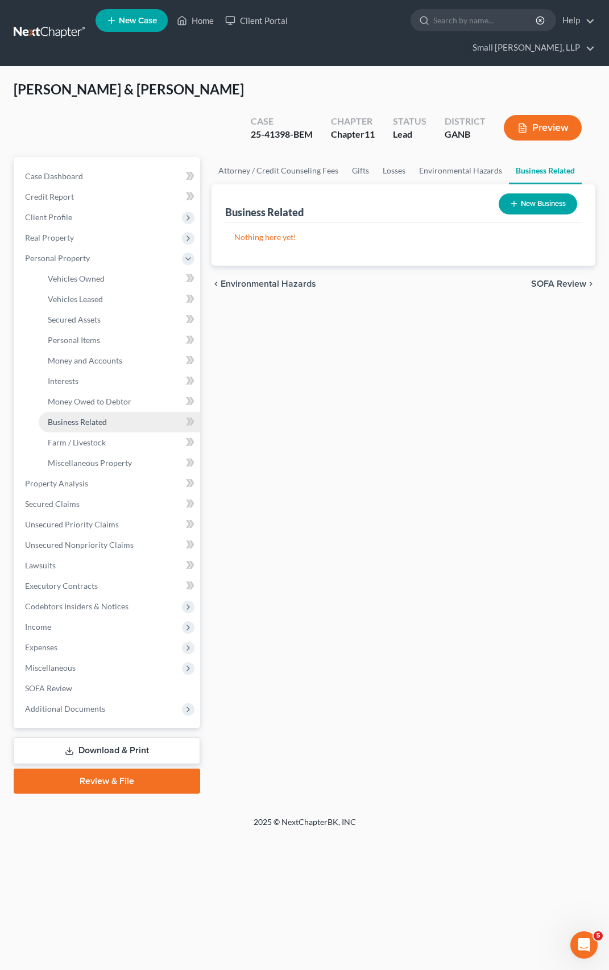
click at [68, 417] on span "Business Related" at bounding box center [77, 422] width 59 height 10
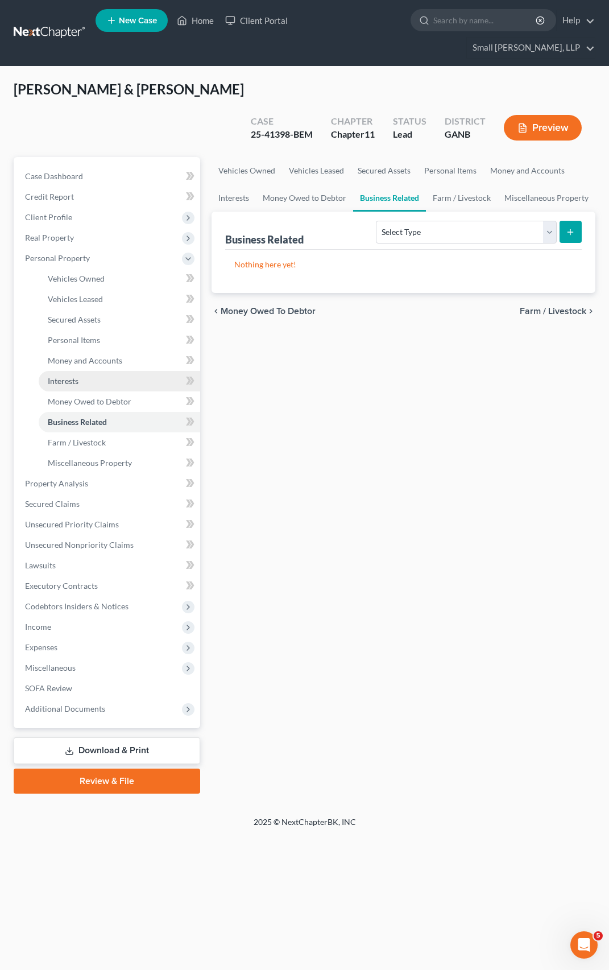
click at [75, 376] on span "Interests" at bounding box center [63, 381] width 31 height 10
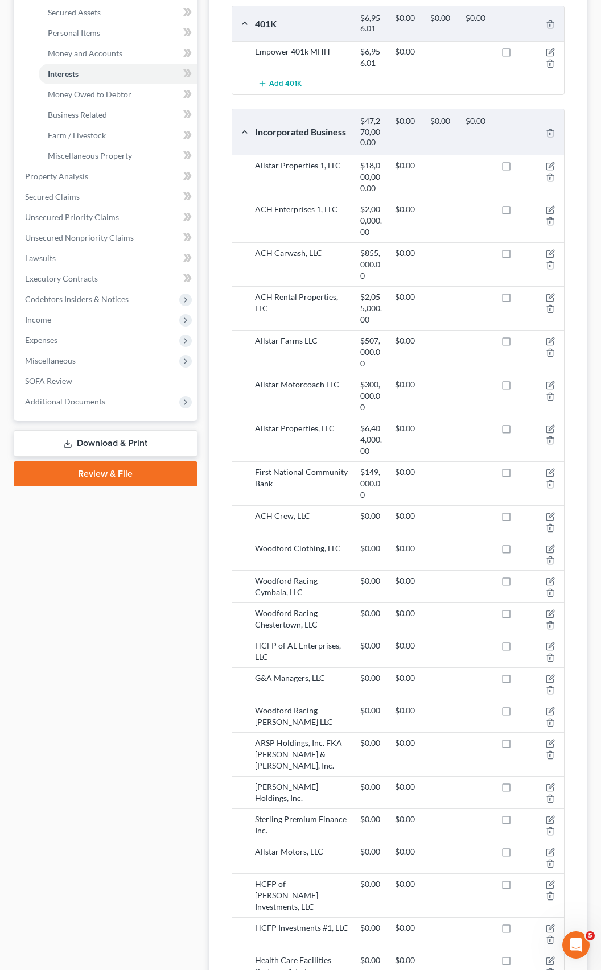
scroll to position [284, 0]
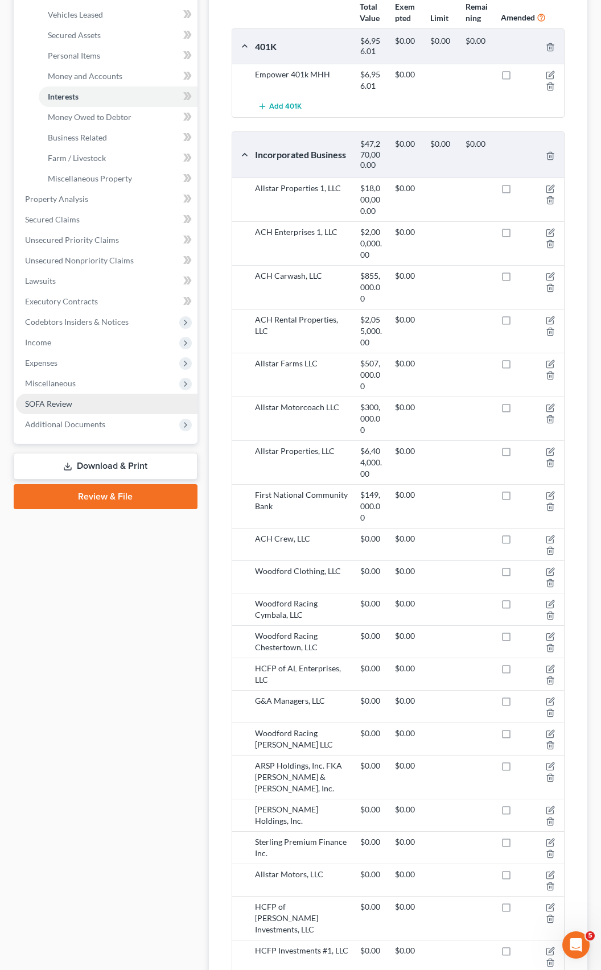
click at [60, 399] on span "SOFA Review" at bounding box center [48, 404] width 47 height 10
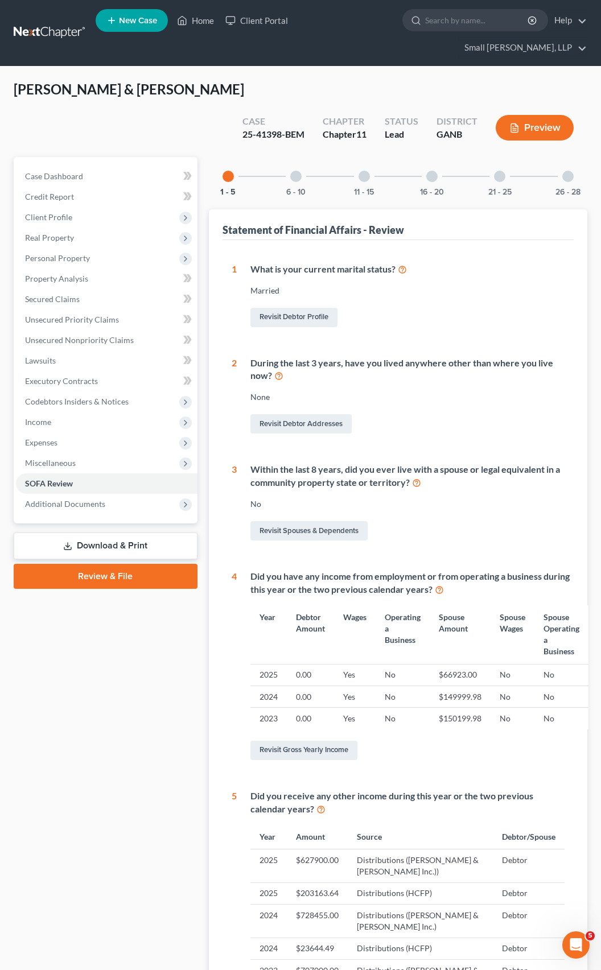
click at [562, 157] on div "26 - 28" at bounding box center [567, 176] width 39 height 39
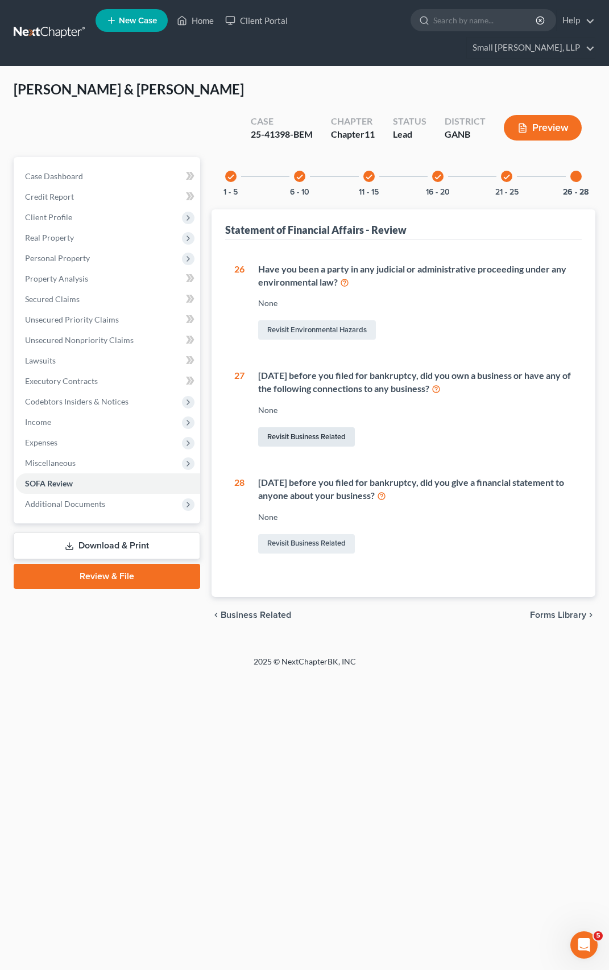
click at [318, 427] on link "Revisit Business Related" at bounding box center [306, 436] width 97 height 19
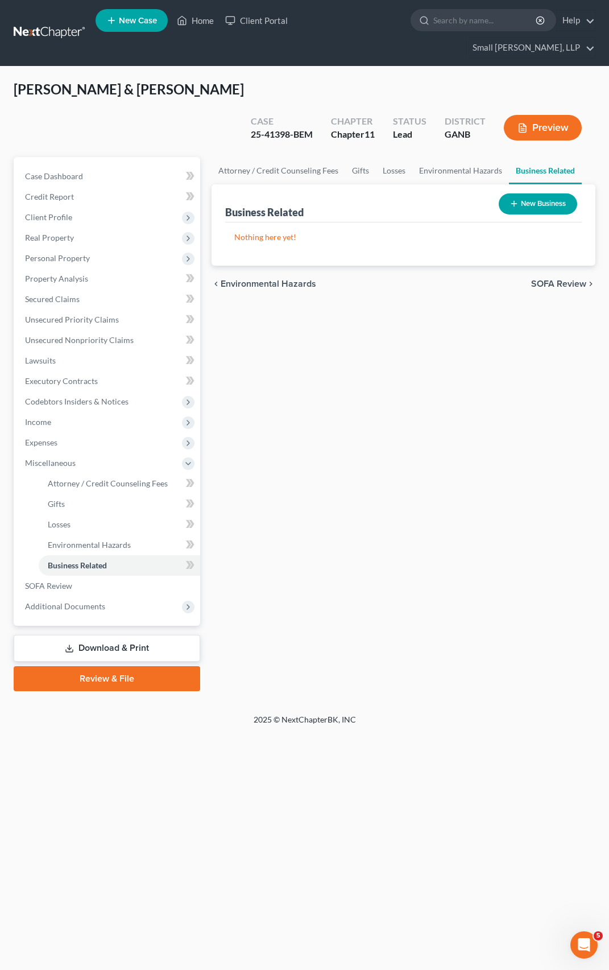
click at [539, 193] on button "New Business" at bounding box center [538, 203] width 78 height 21
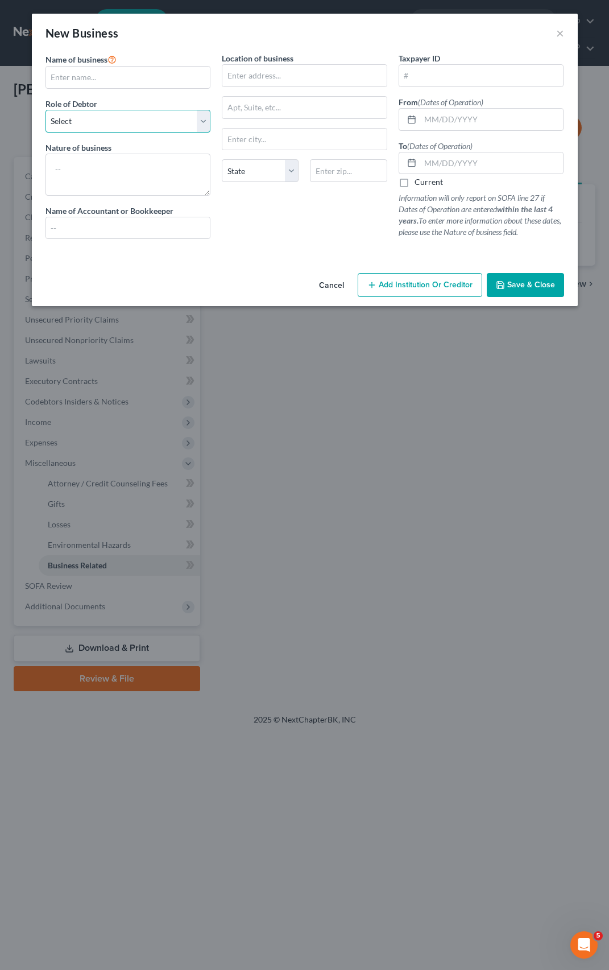
click at [201, 119] on select "Select A member of a limited liability company (LLC) or limited liability partn…" at bounding box center [128, 121] width 166 height 23
click at [531, 285] on span "Save & Close" at bounding box center [531, 285] width 48 height 10
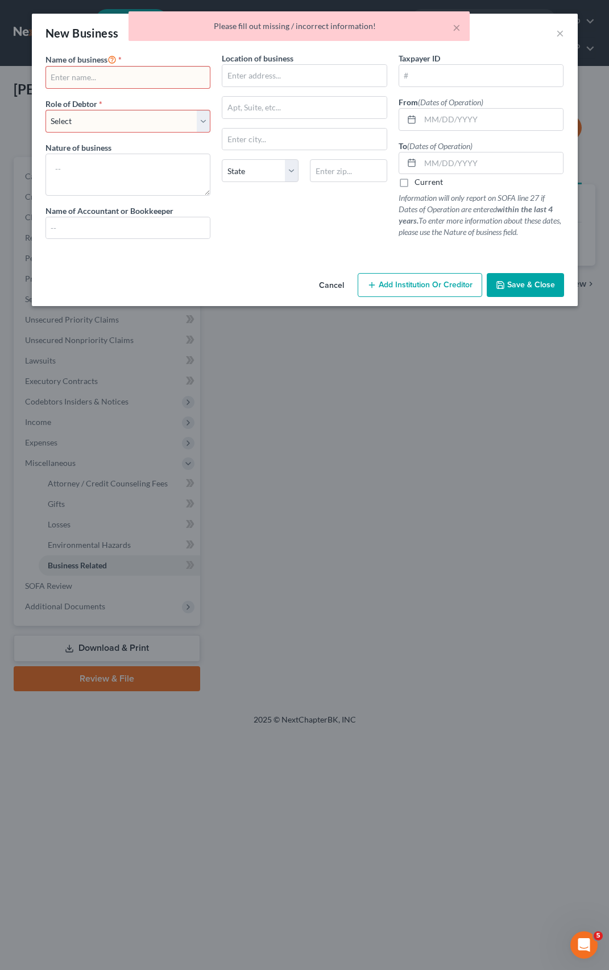
click at [318, 279] on button "Cancel" at bounding box center [331, 285] width 43 height 23
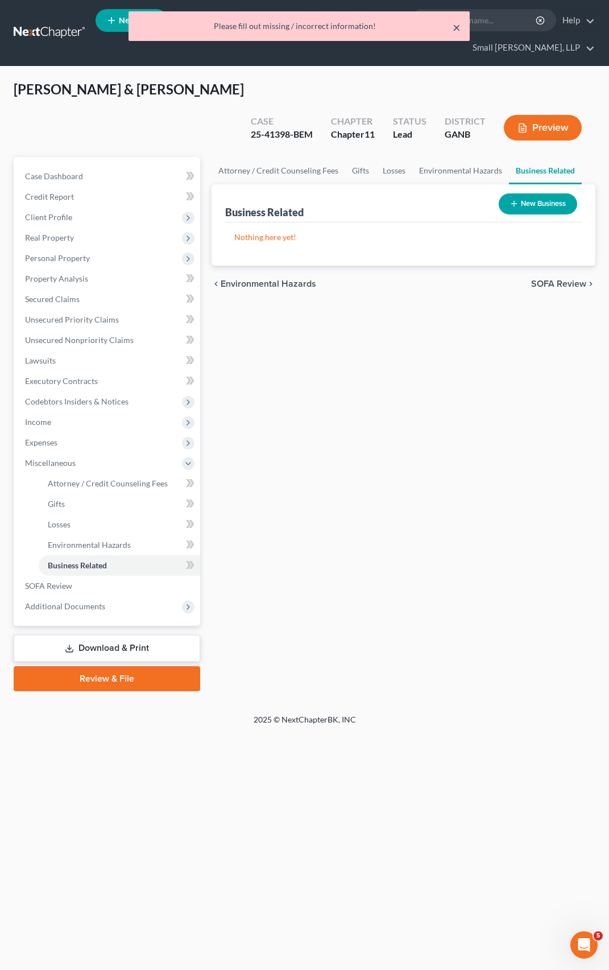
click at [459, 28] on button "×" at bounding box center [457, 27] width 8 height 14
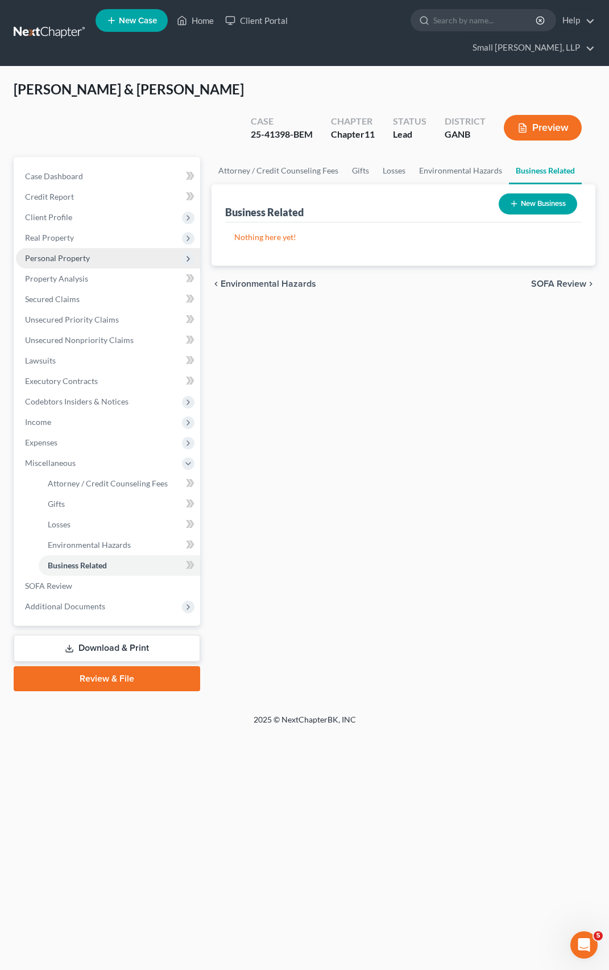
click at [48, 253] on span "Personal Property" at bounding box center [57, 258] width 65 height 10
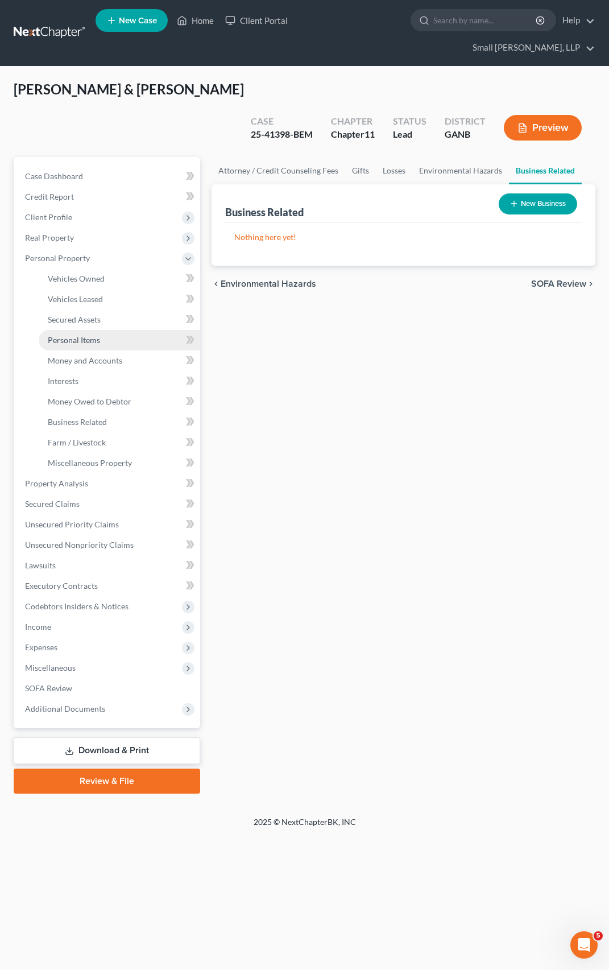
click at [69, 335] on span "Personal Items" at bounding box center [74, 340] width 52 height 10
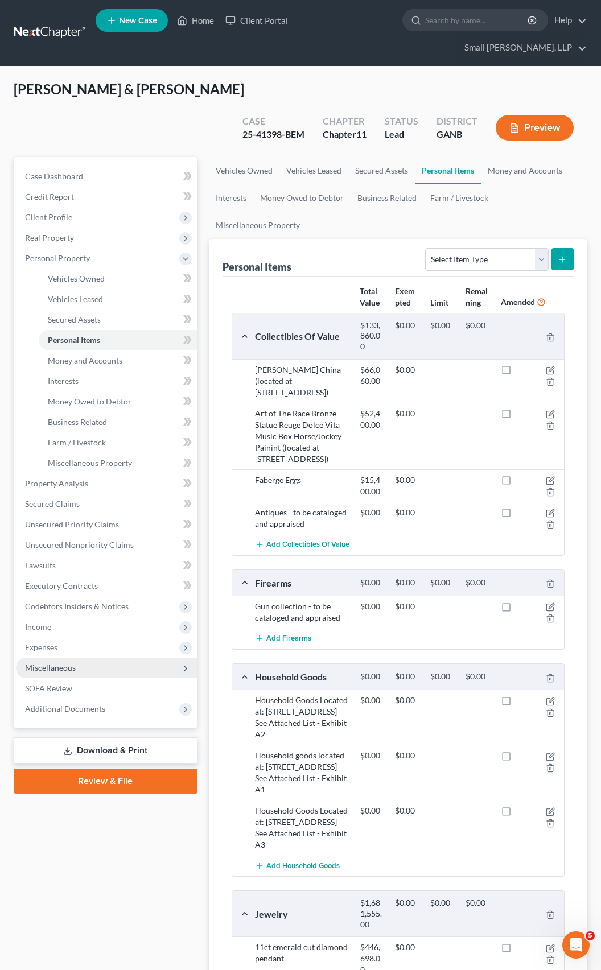
click at [48, 663] on span "Miscellaneous" at bounding box center [50, 668] width 51 height 10
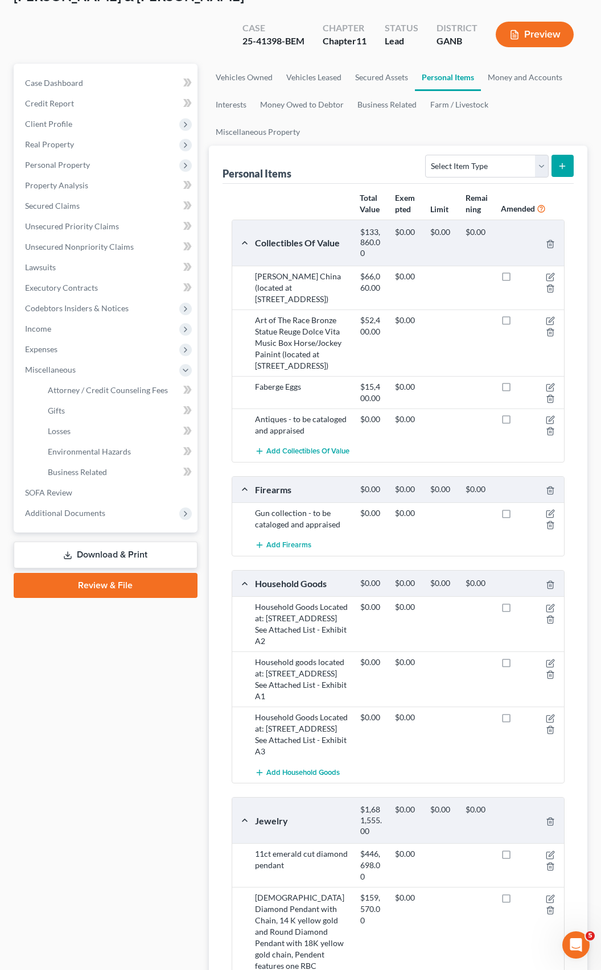
scroll to position [114, 0]
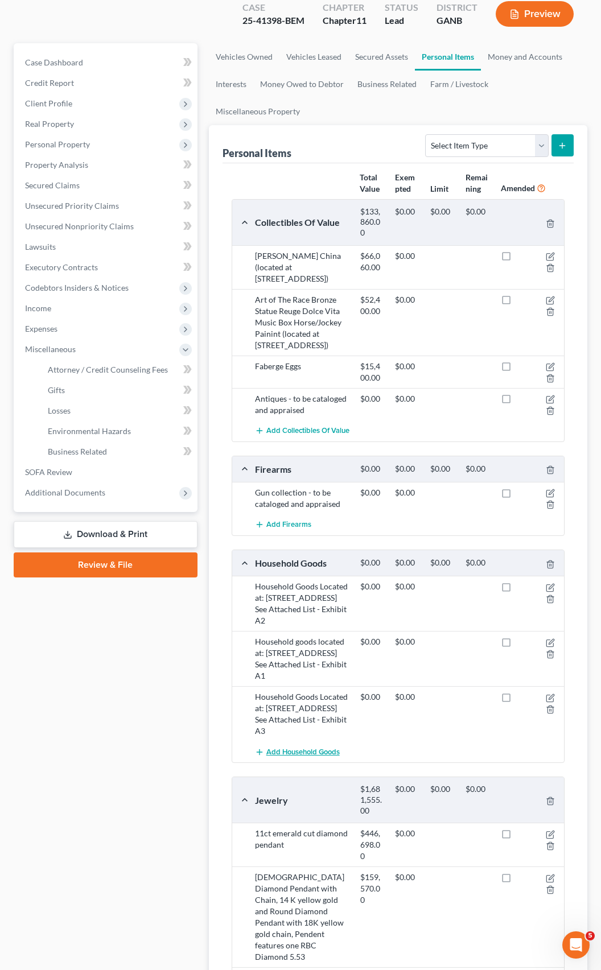
click at [299, 747] on span "Add Household Goods" at bounding box center [302, 751] width 73 height 9
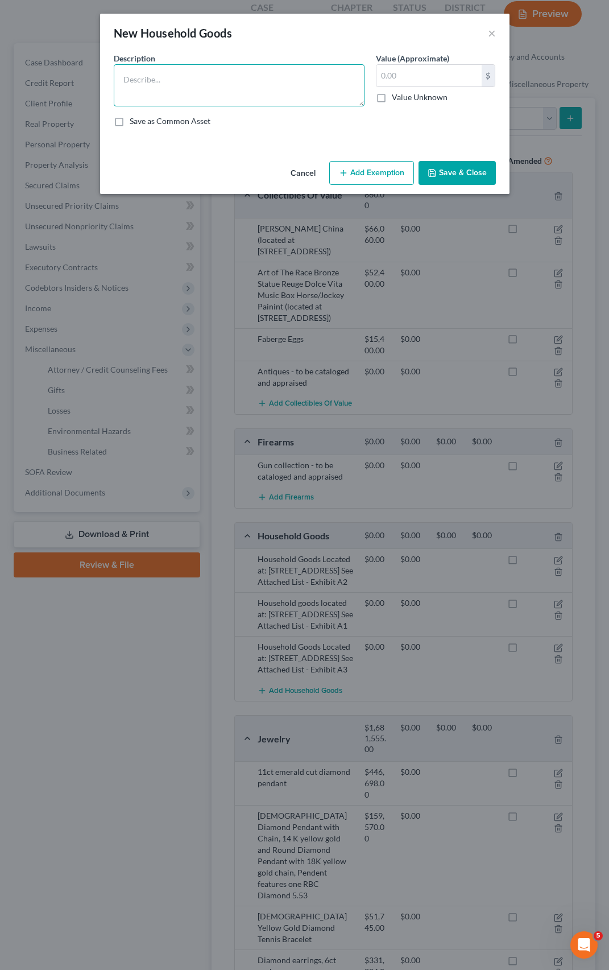
click at [136, 80] on textarea at bounding box center [239, 85] width 251 height 42
click at [154, 83] on textarea "Furnit" at bounding box center [239, 85] width 251 height 42
type textarea "Furniture located at 210"
click at [449, 172] on button "Save & Close" at bounding box center [457, 173] width 77 height 24
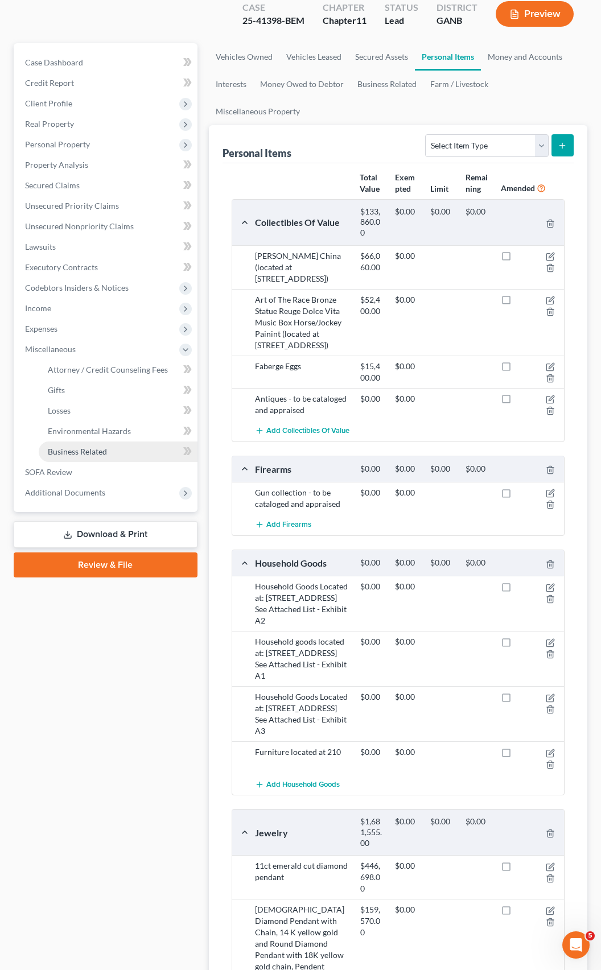
click at [101, 446] on span "Business Related" at bounding box center [77, 451] width 59 height 10
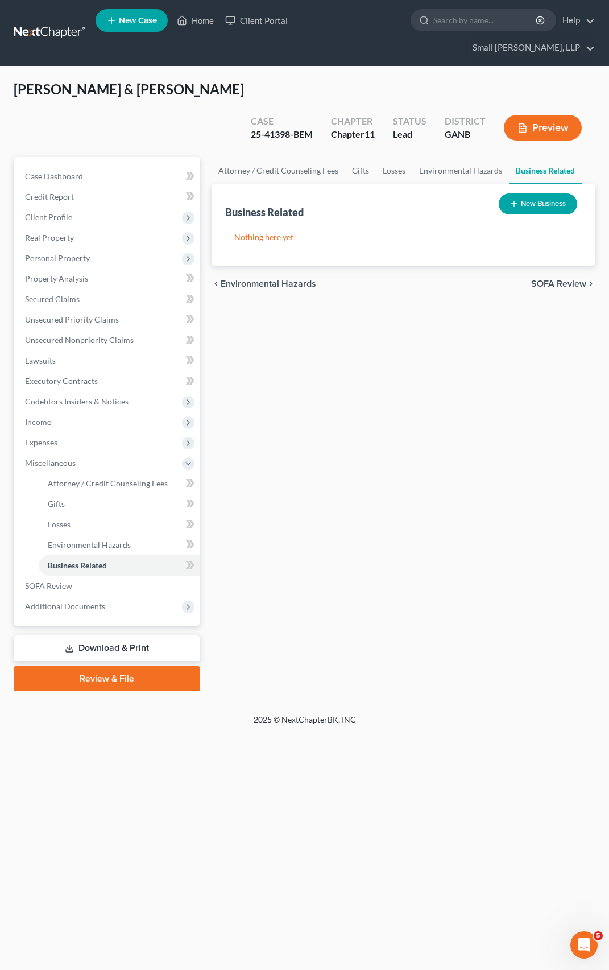
click at [515, 199] on icon "button" at bounding box center [514, 203] width 9 height 9
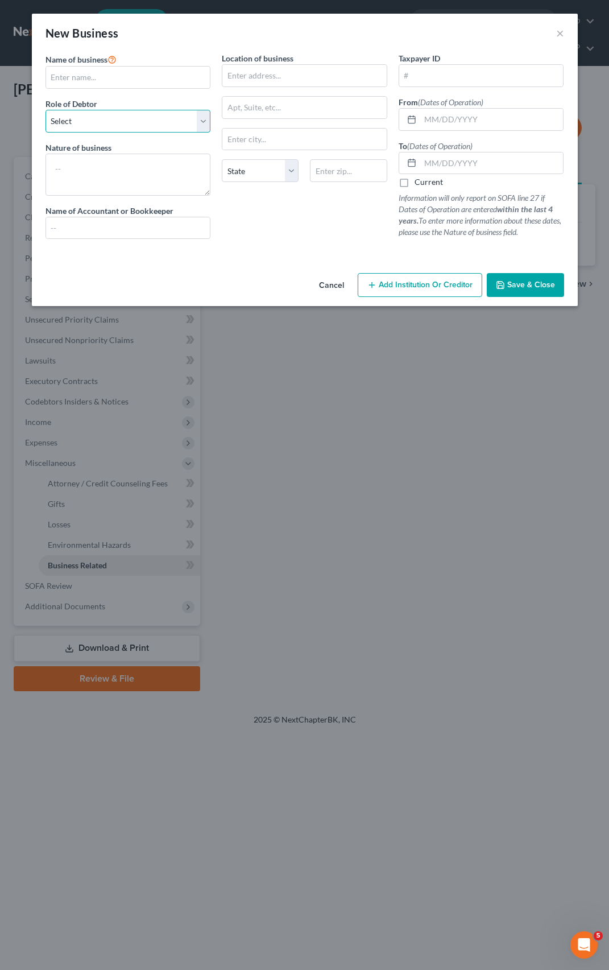
click at [205, 111] on select "Select A member of a limited liability company (LLC) or limited liability partn…" at bounding box center [128, 121] width 166 height 23
click at [259, 276] on div "Cancel Add Institution Or Creditor Save & Close" at bounding box center [305, 287] width 546 height 38
click at [539, 292] on button "Save & Close" at bounding box center [525, 285] width 77 height 24
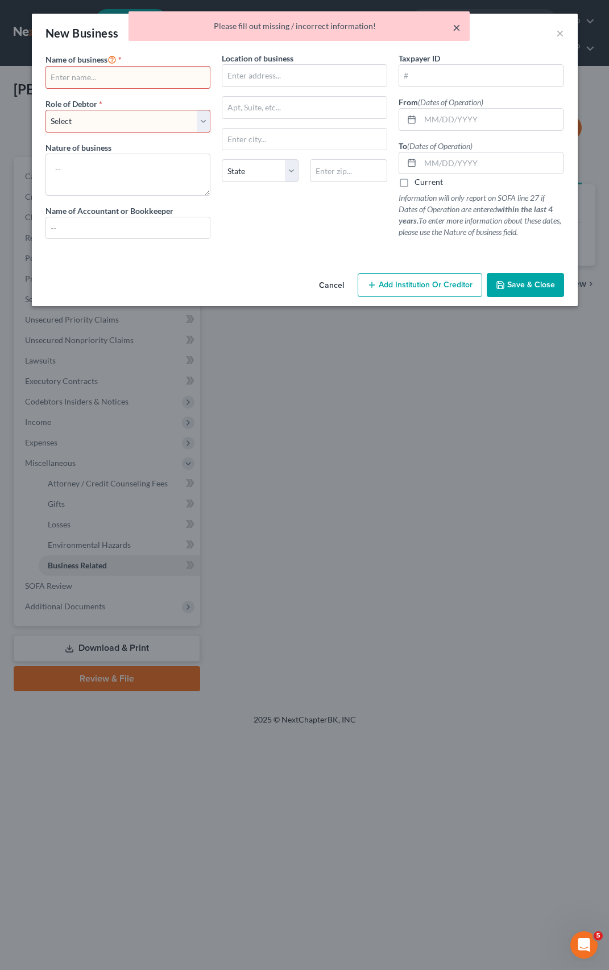
click at [456, 25] on button "×" at bounding box center [457, 27] width 8 height 14
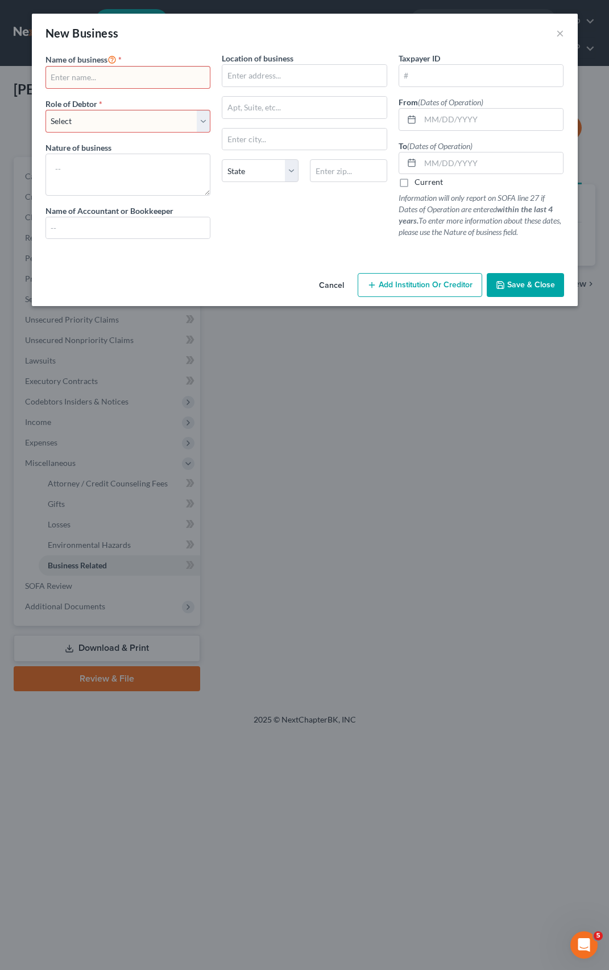
click at [331, 283] on button "Cancel" at bounding box center [331, 285] width 43 height 23
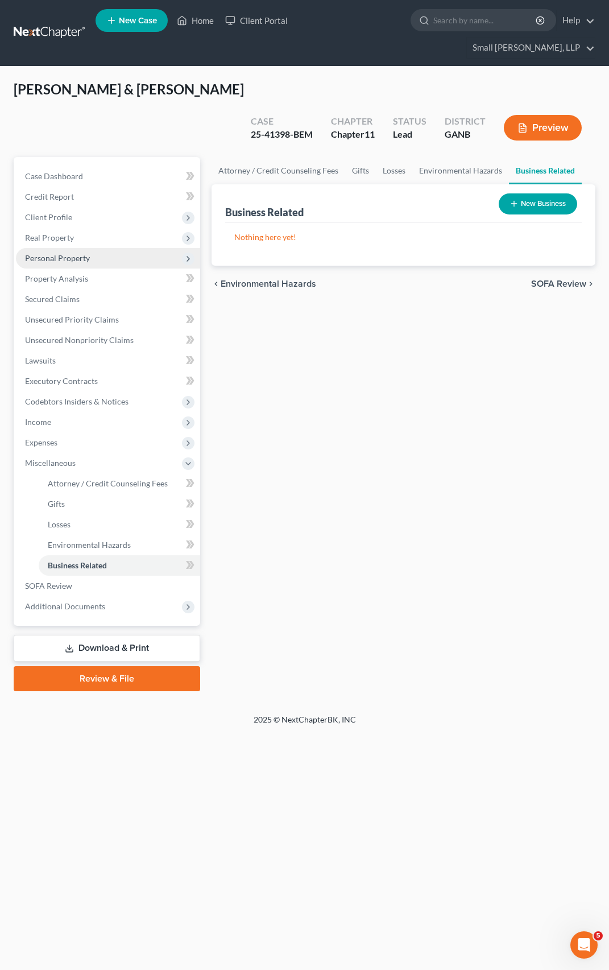
click at [35, 248] on span "Personal Property" at bounding box center [108, 258] width 184 height 20
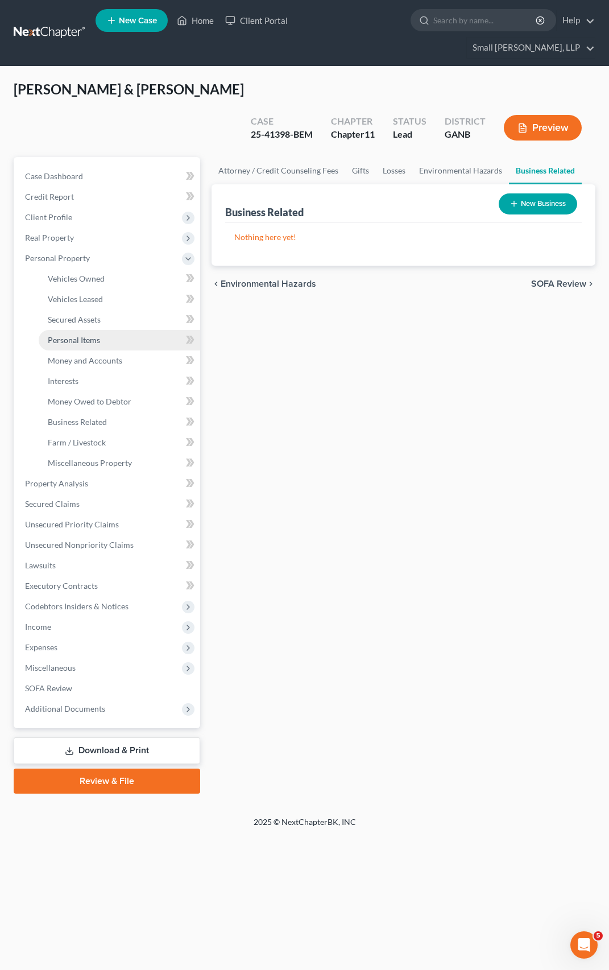
click at [81, 335] on span "Personal Items" at bounding box center [74, 340] width 52 height 10
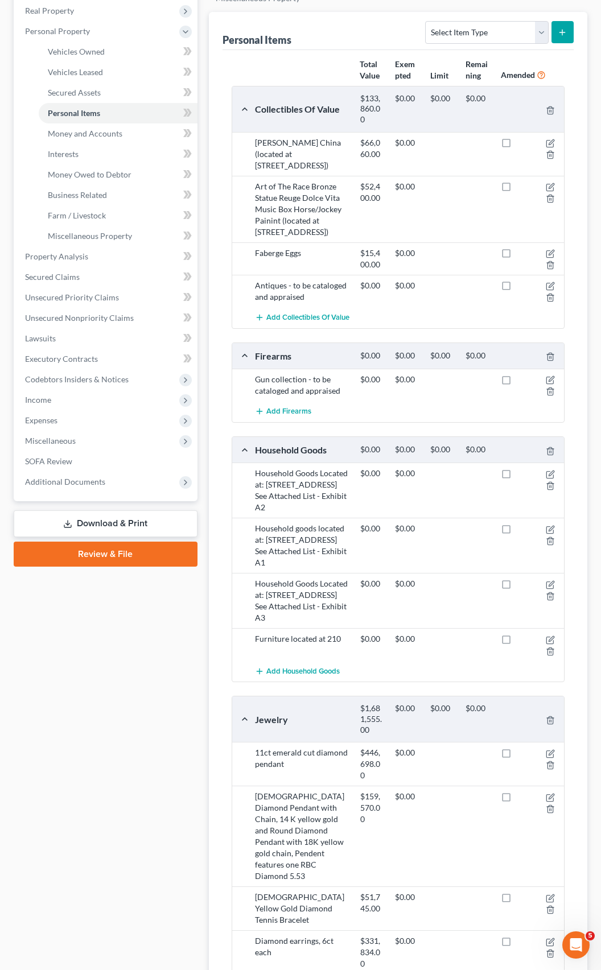
scroll to position [227, 0]
click at [549, 635] on icon "button" at bounding box center [550, 637] width 5 height 5
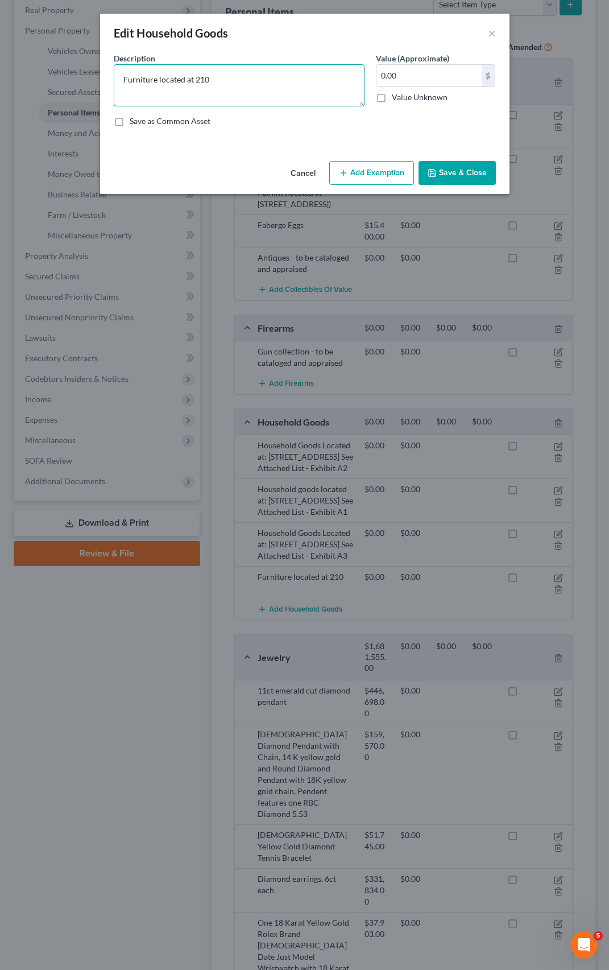
click at [224, 86] on textarea "Furniture located at 210" at bounding box center [239, 85] width 251 height 42
type textarea "Furniture located at [STREET_ADDRESS]"
click at [392, 100] on label "Value Unknown" at bounding box center [420, 97] width 56 height 11
click at [396, 99] on input "Value Unknown" at bounding box center [399, 95] width 7 height 7
checkbox input "true"
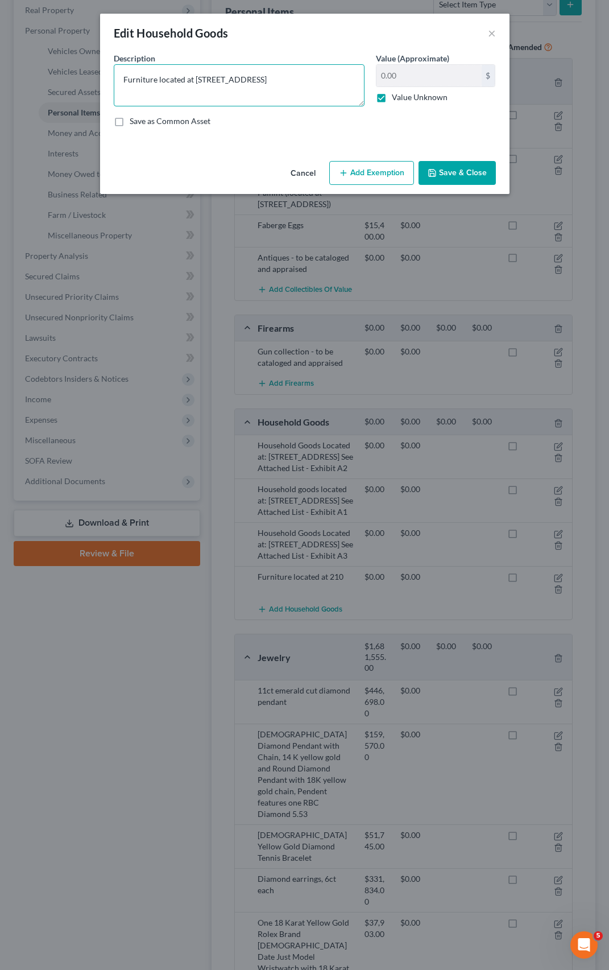
click at [306, 87] on textarea "Furniture located at [STREET_ADDRESS]" at bounding box center [239, 85] width 251 height 42
type textarea "Furniture located at [STREET_ADDRESS] - to be cataloged and appraised"
click at [443, 167] on button "Save & Close" at bounding box center [457, 173] width 77 height 24
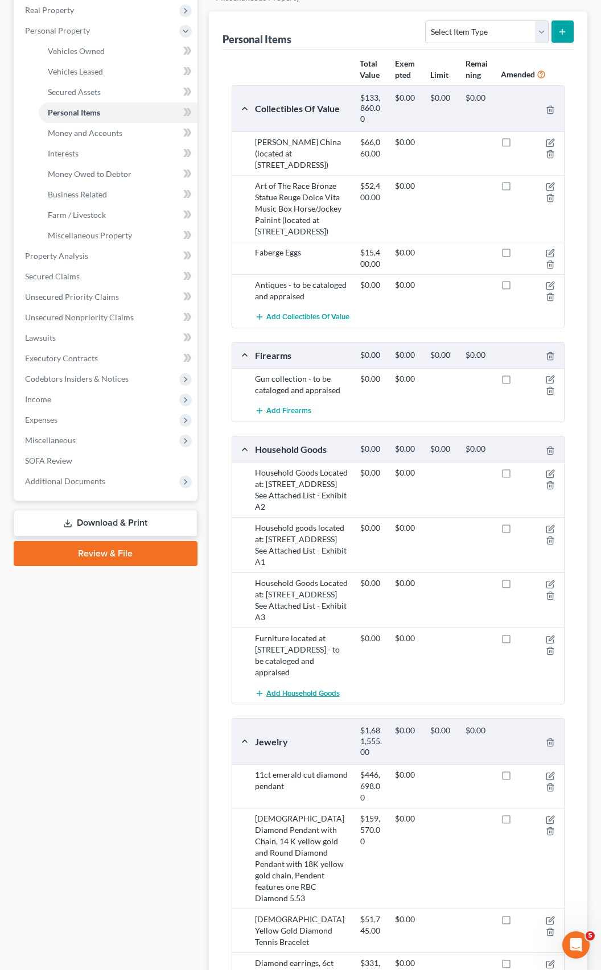
click at [304, 689] on span "Add Household Goods" at bounding box center [302, 693] width 73 height 9
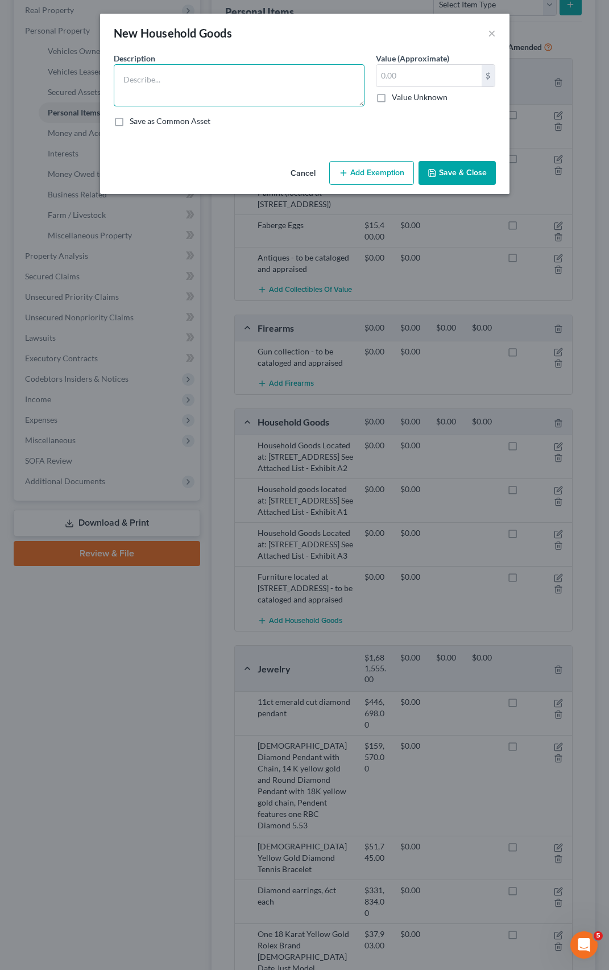
click at [160, 77] on textarea at bounding box center [239, 85] width 251 height 42
type textarea "Furniture located at [STREET_ADDRESS] - to be cataloged and appraised."
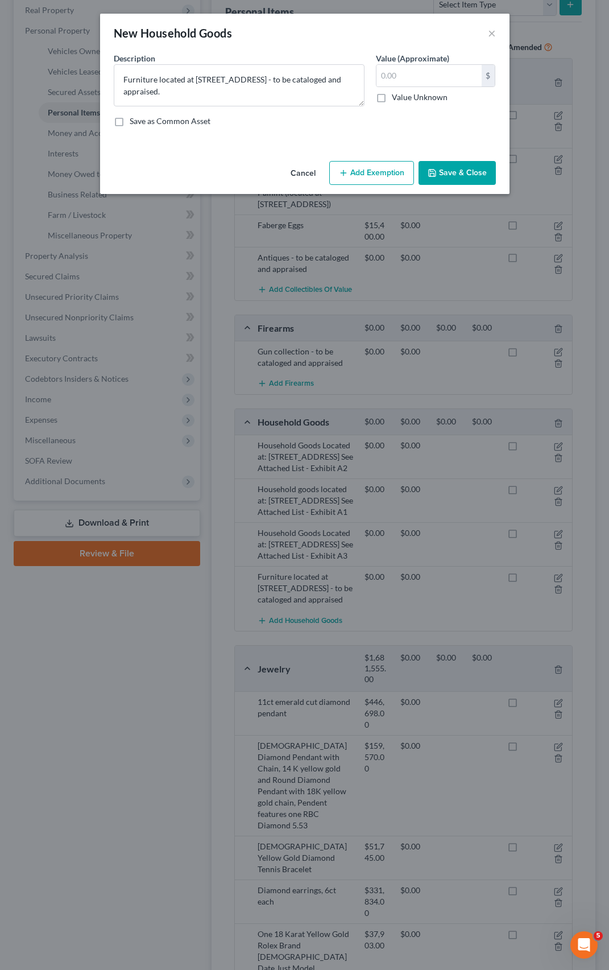
click at [446, 171] on button "Save & Close" at bounding box center [457, 173] width 77 height 24
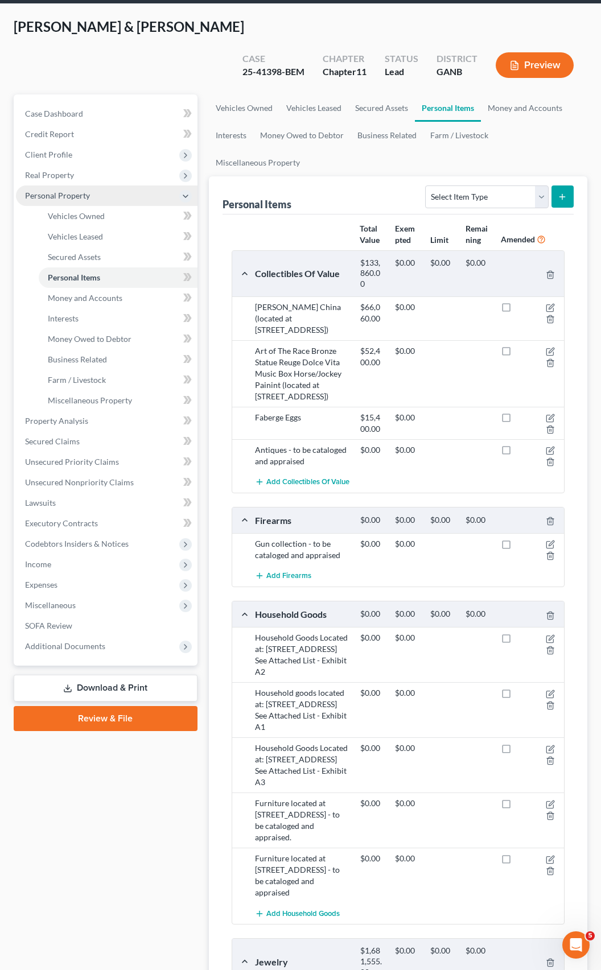
scroll to position [57, 0]
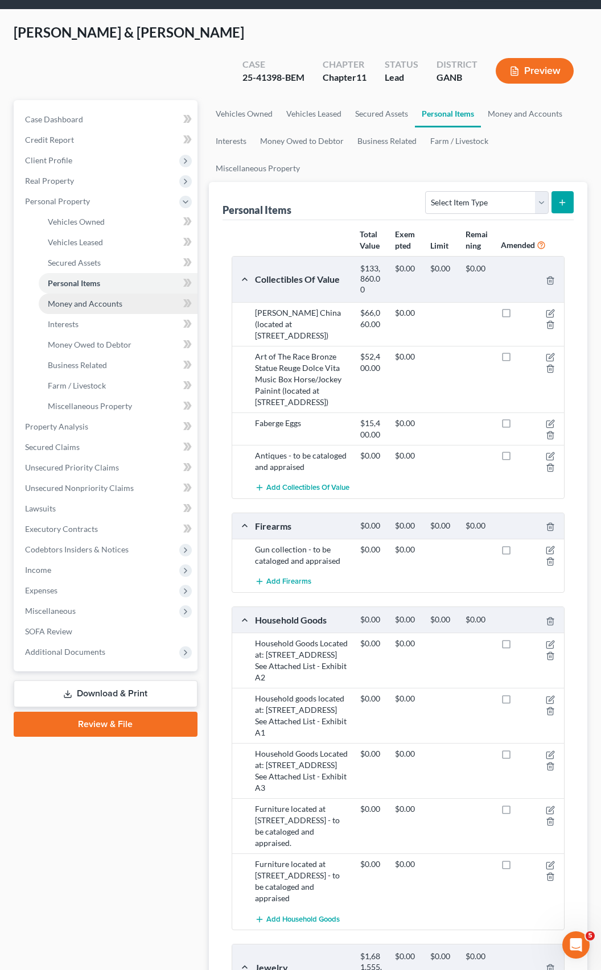
click at [78, 299] on span "Money and Accounts" at bounding box center [85, 304] width 75 height 10
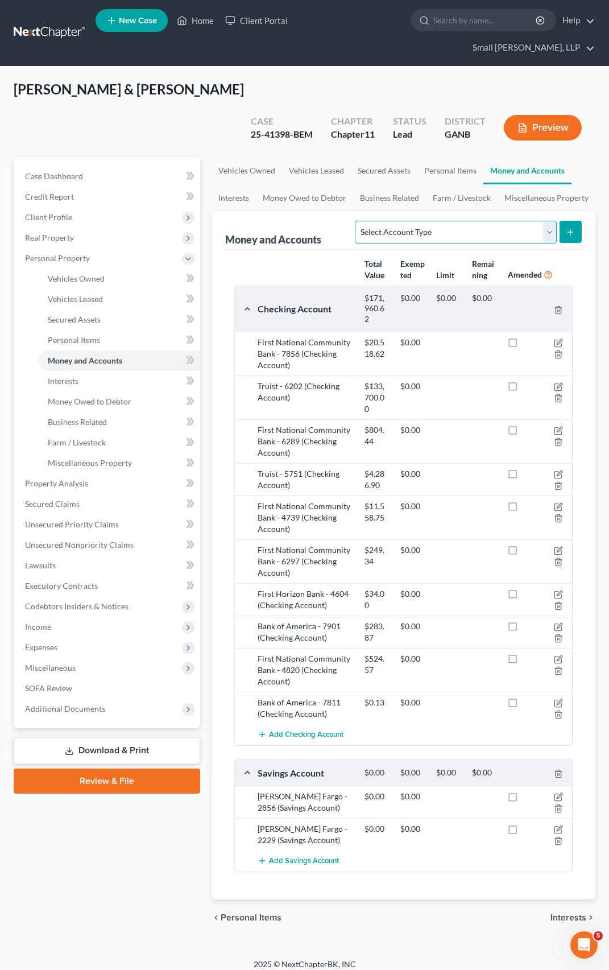
click at [548, 221] on select "Select Account Type Brokerage Cash on Hand Certificates of Deposit Checking Acc…" at bounding box center [455, 232] width 201 height 23
select select "checking"
click at [358, 221] on select "Select Account Type Brokerage Cash on Hand Certificates of Deposit Checking Acc…" at bounding box center [455, 232] width 201 height 23
click at [569, 221] on button "submit" at bounding box center [571, 232] width 22 height 22
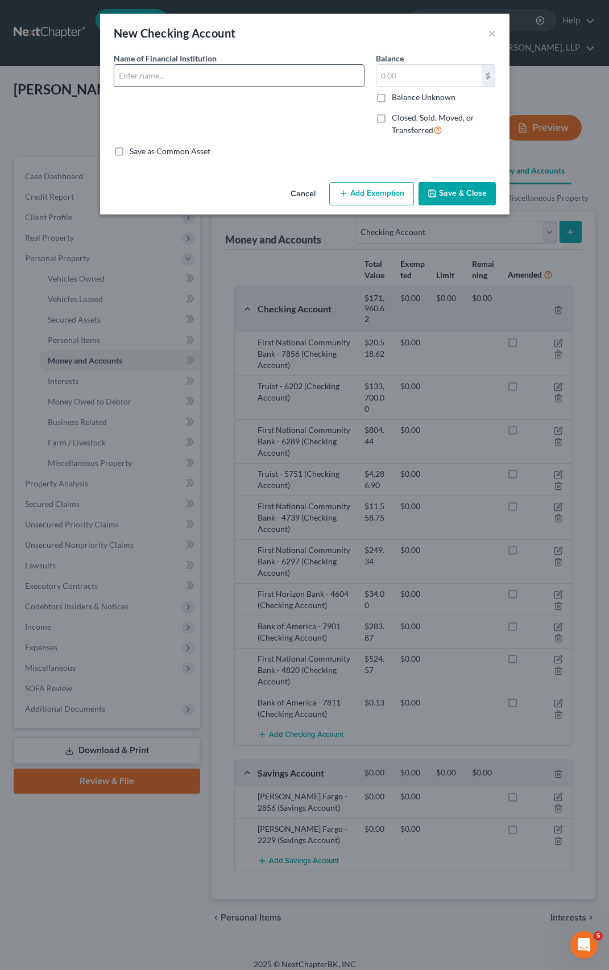
click at [192, 81] on input "text" at bounding box center [239, 76] width 250 height 22
type input "First National Community Bank - 2394 (Checking Account - tax account)"
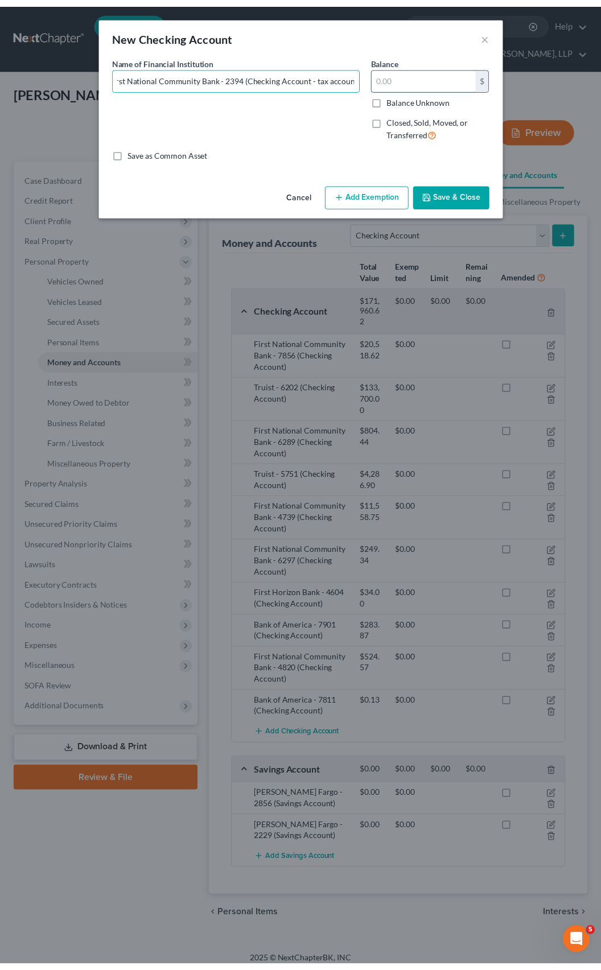
scroll to position [0, 0]
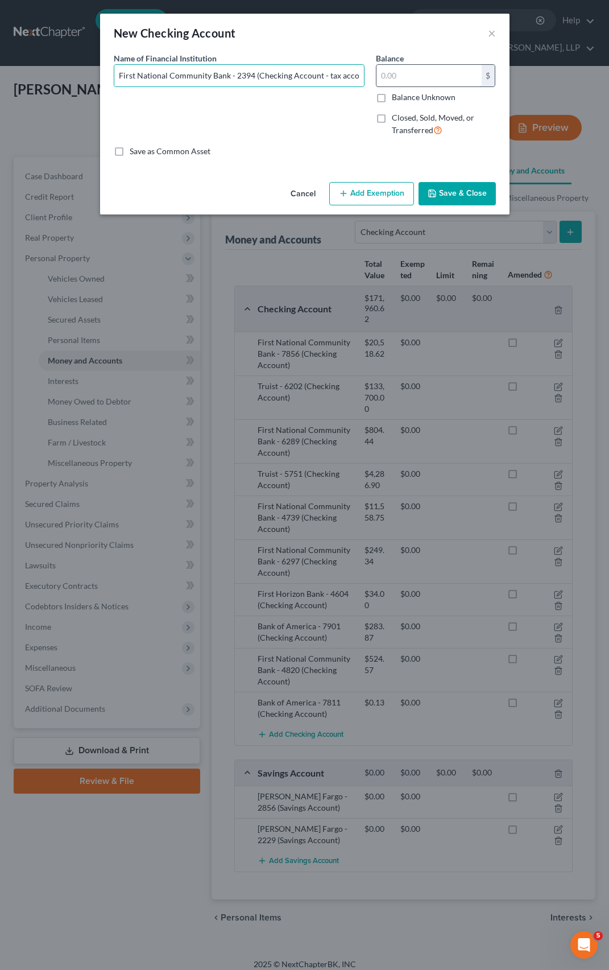
click at [406, 71] on input "text" at bounding box center [429, 76] width 105 height 22
type input "0.00"
click at [454, 194] on button "Save & Close" at bounding box center [457, 194] width 77 height 24
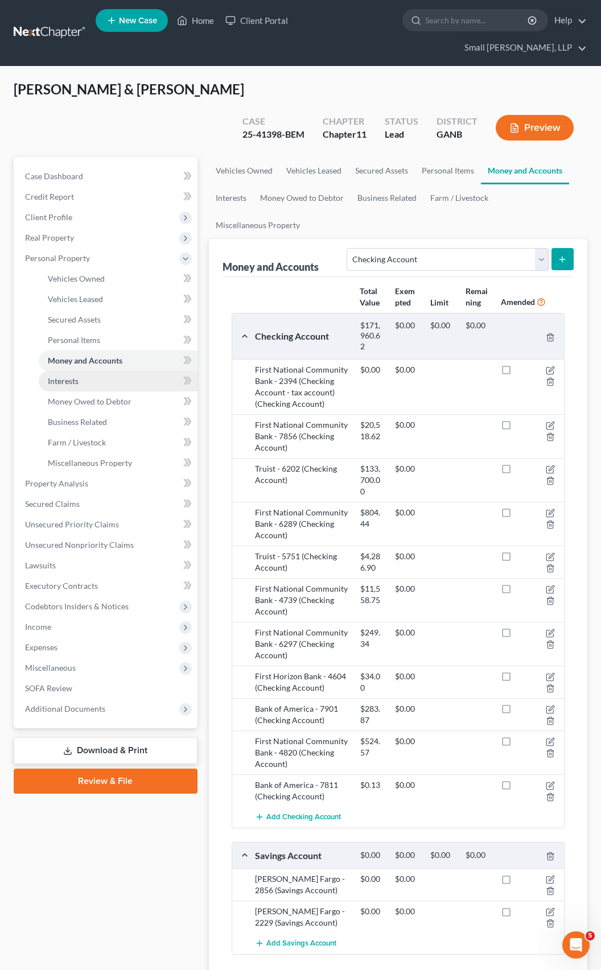
click at [64, 376] on span "Interests" at bounding box center [63, 381] width 31 height 10
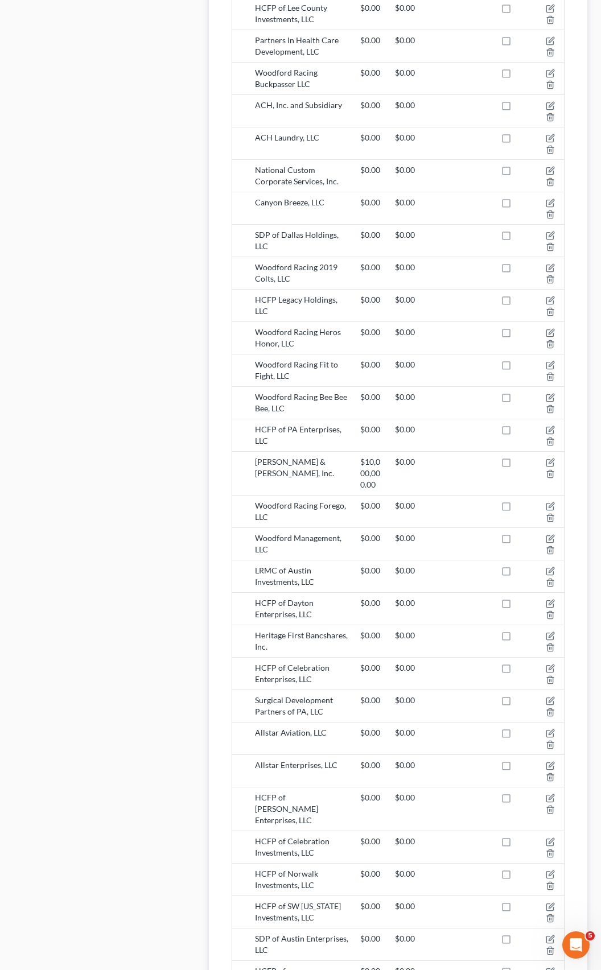
scroll to position [1412, 0]
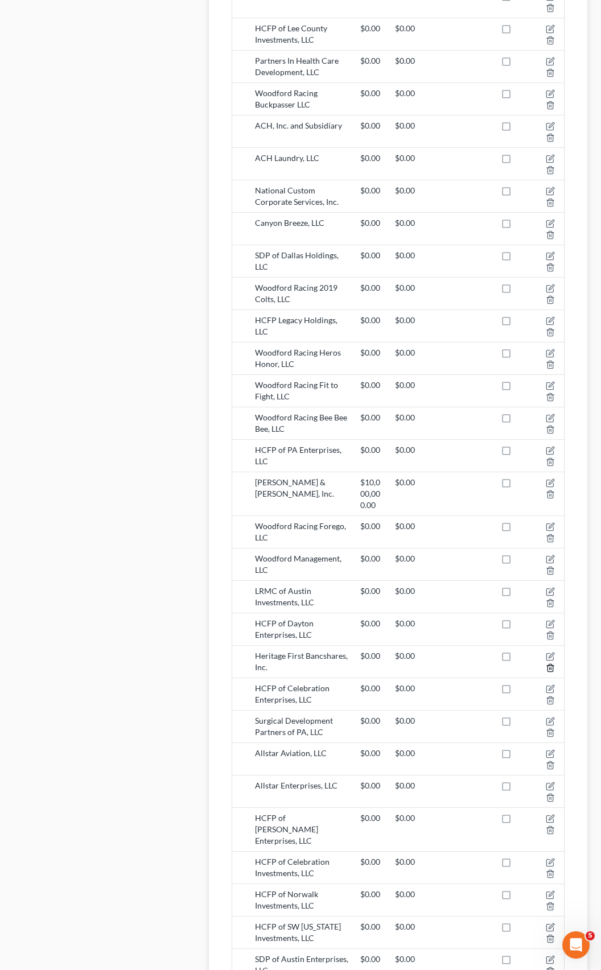
click at [550, 663] on icon "button" at bounding box center [549, 667] width 9 height 9
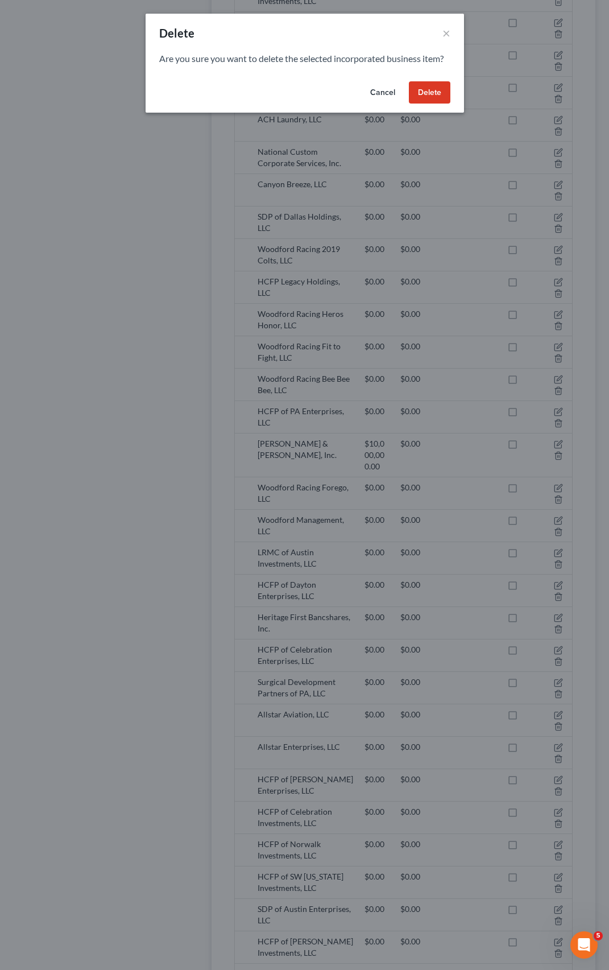
click at [420, 94] on button "Delete" at bounding box center [430, 92] width 42 height 23
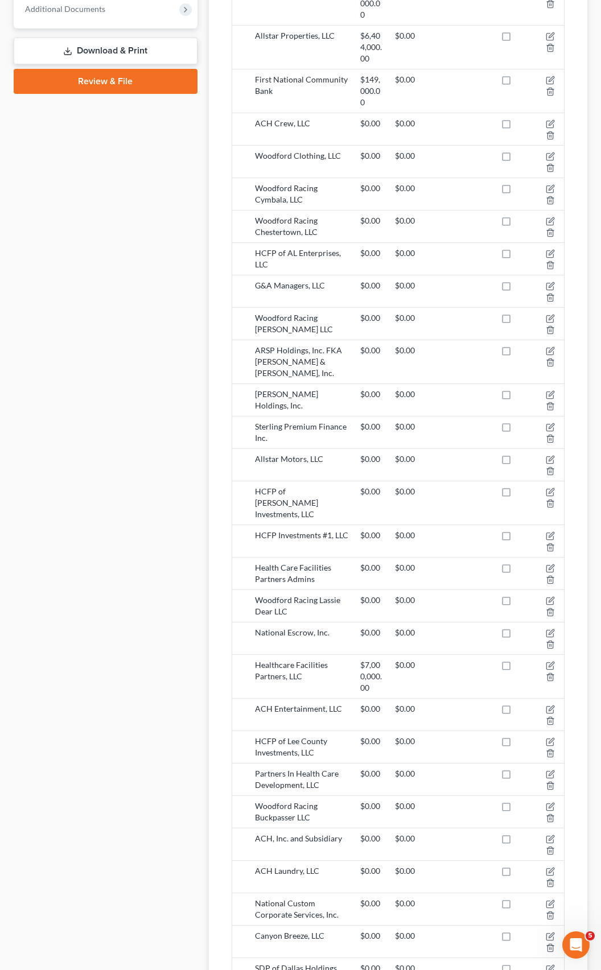
scroll to position [673, 0]
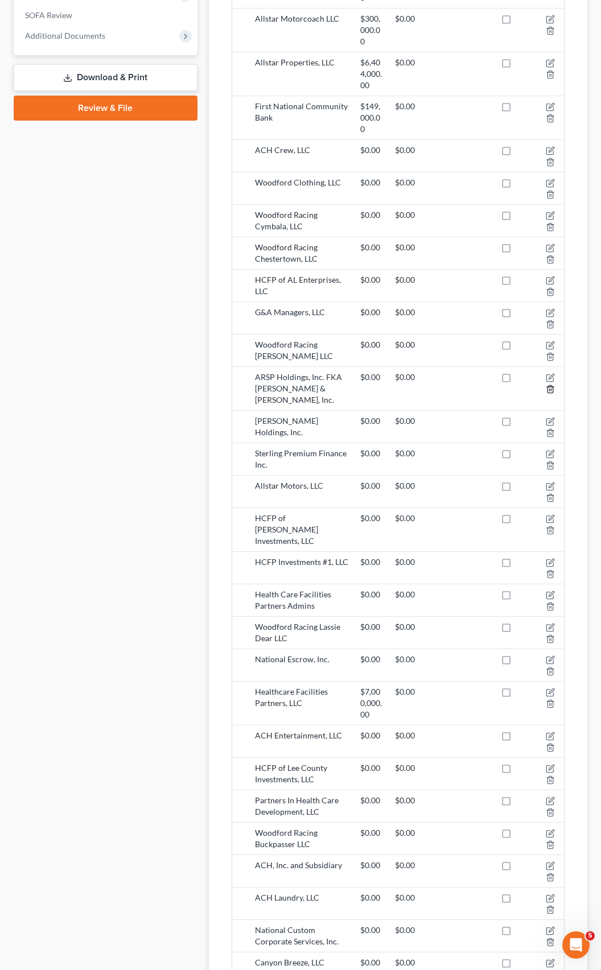
click at [549, 387] on polyline "button" at bounding box center [550, 387] width 7 height 0
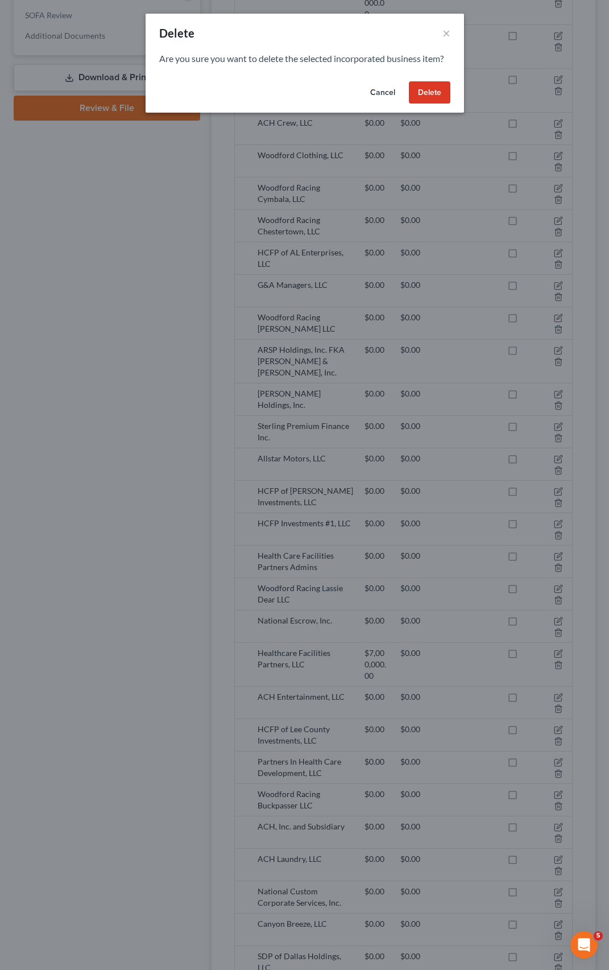
click at [422, 95] on button "Delete" at bounding box center [430, 92] width 42 height 23
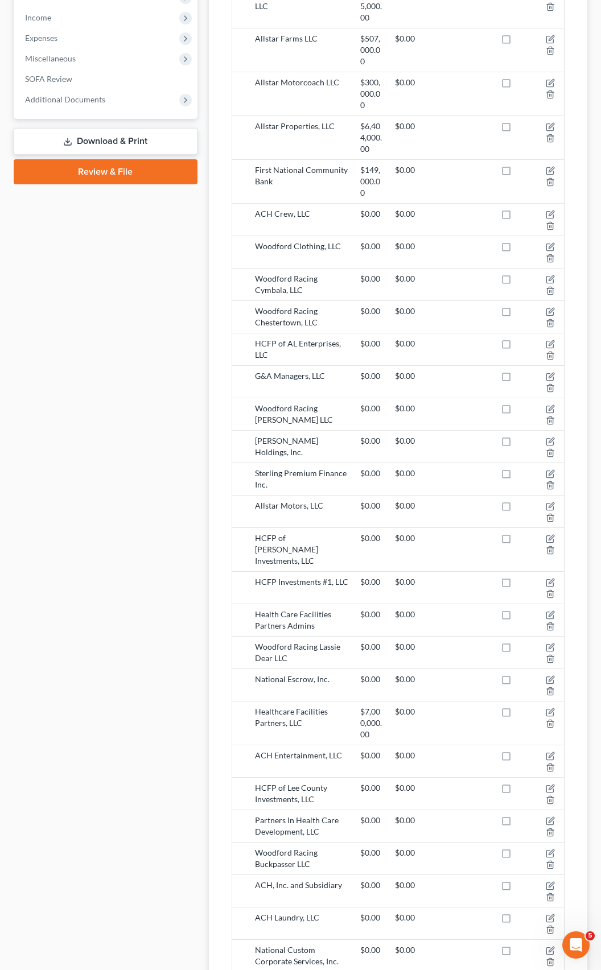
scroll to position [616, 0]
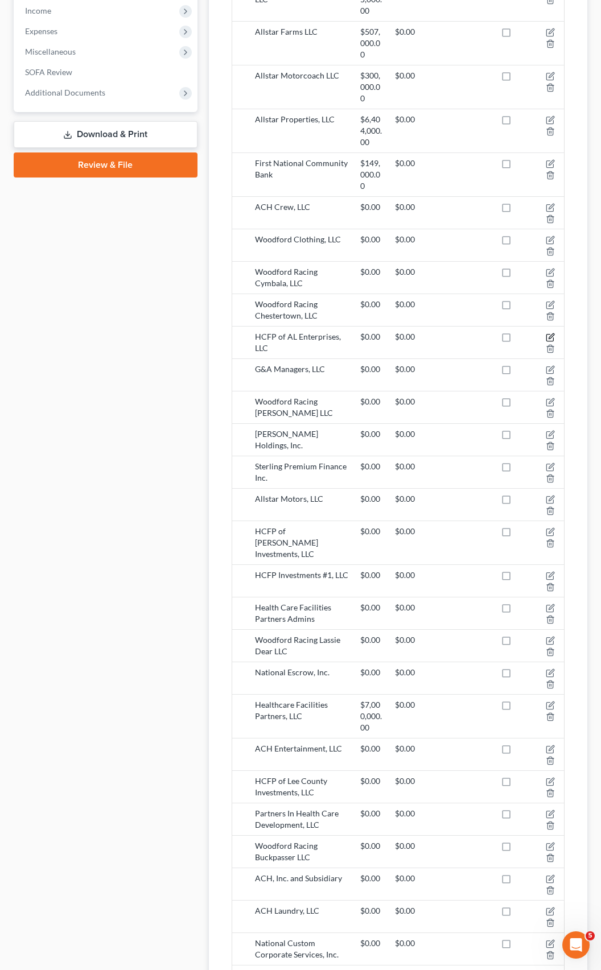
click at [551, 334] on icon "button" at bounding box center [550, 336] width 5 height 5
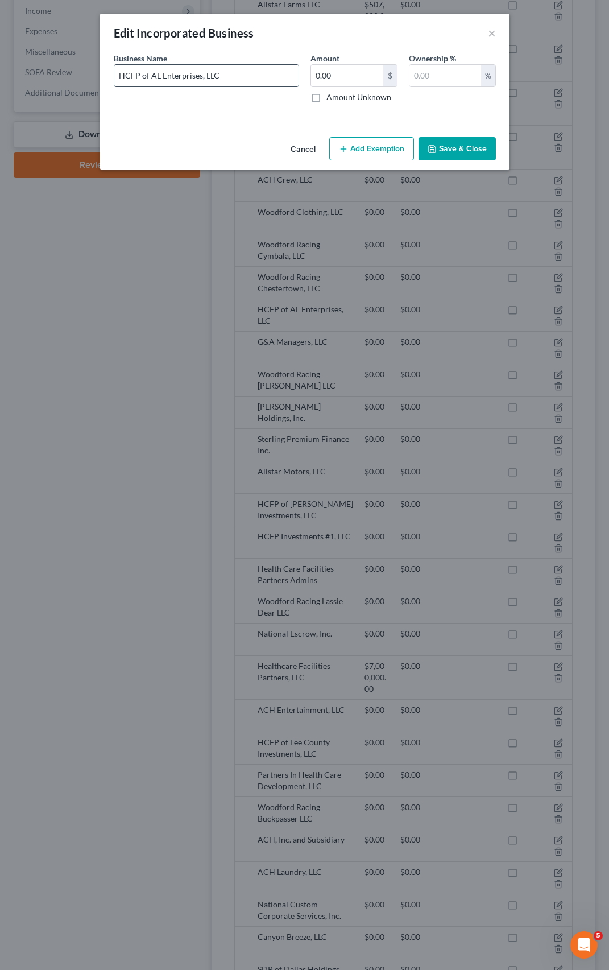
drag, startPoint x: 200, startPoint y: 76, endPoint x: 148, endPoint y: 75, distance: 52.3
click at [148, 75] on input "HCFP of AL Enterprises, LLC" at bounding box center [206, 76] width 184 height 22
click at [162, 81] on input "HCFP, LLC" at bounding box center [206, 76] width 184 height 22
type input "HCFP, LLC (rolled up multiple entities into one)"
click at [326, 97] on label "Amount Unknown" at bounding box center [358, 97] width 65 height 11
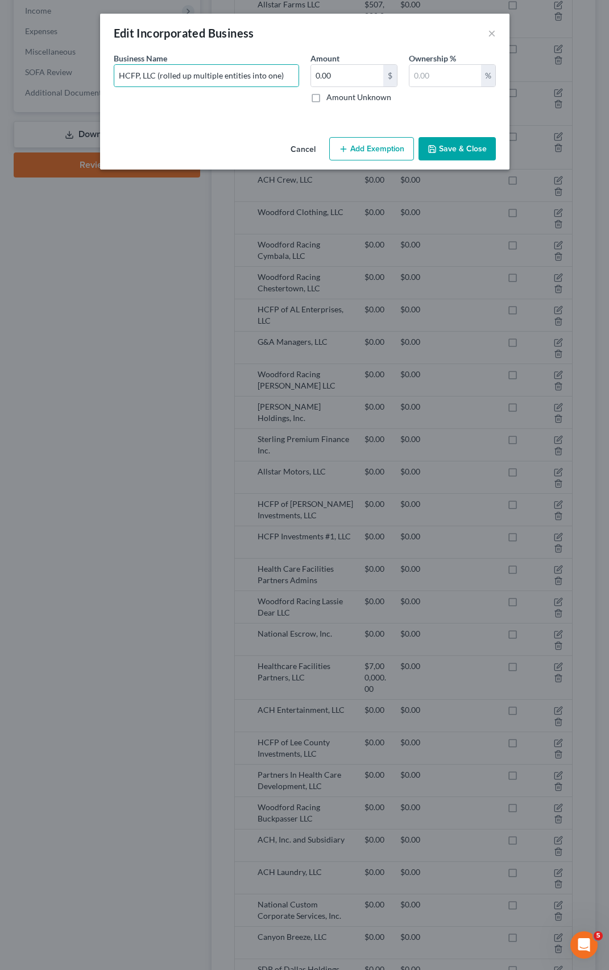
click at [331, 97] on input "Amount Unknown" at bounding box center [334, 95] width 7 height 7
checkbox input "true"
click at [433, 78] on input "text" at bounding box center [445, 76] width 72 height 22
type input "29"
click at [462, 147] on button "Save & Close" at bounding box center [457, 149] width 77 height 24
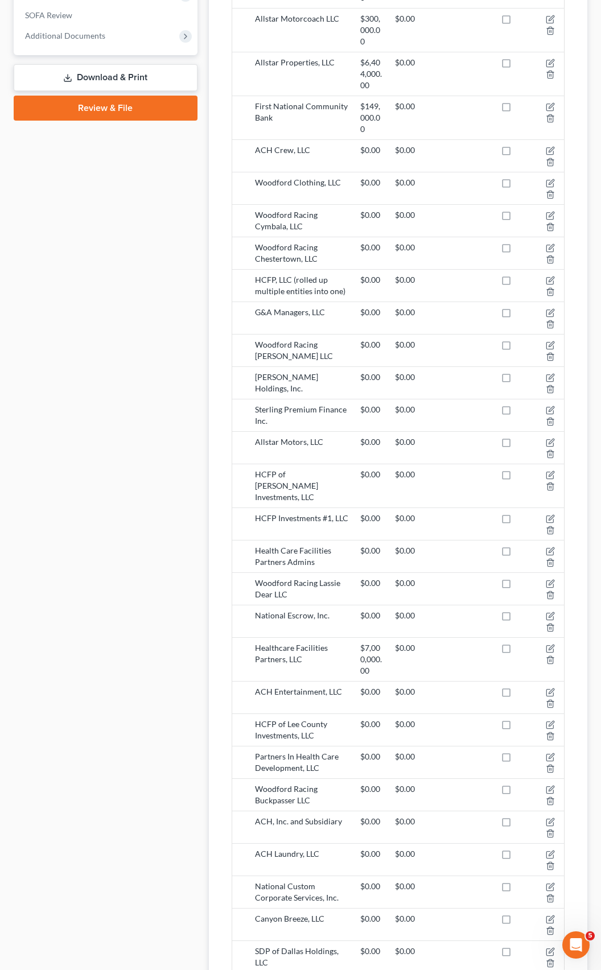
scroll to position [730, 0]
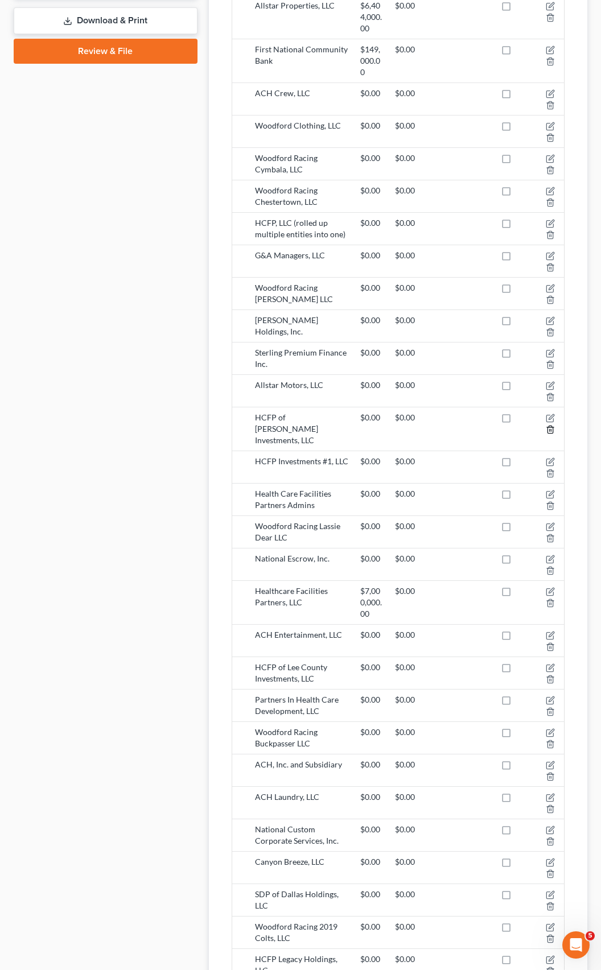
click at [551, 425] on icon "button" at bounding box center [549, 429] width 9 height 9
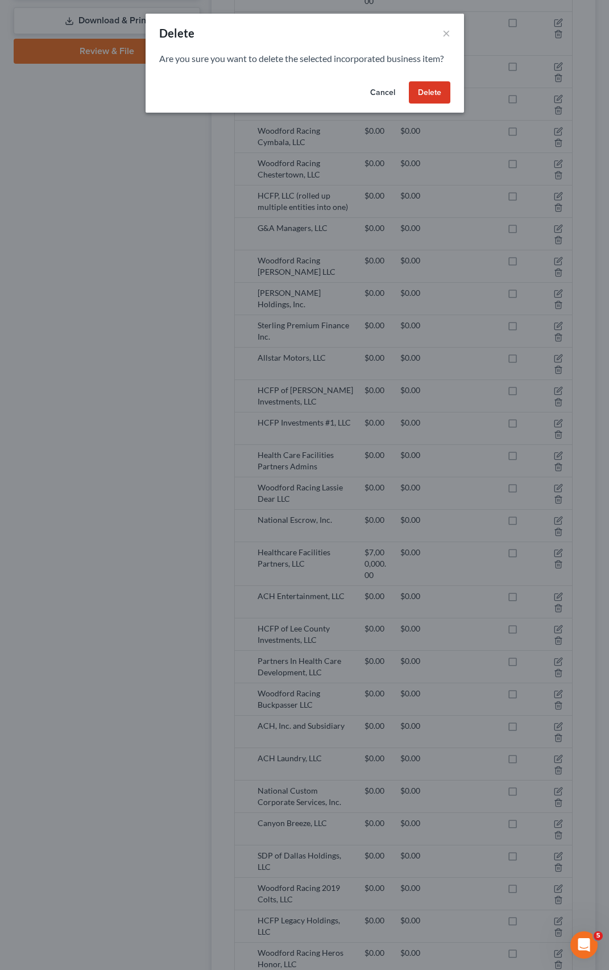
click at [427, 81] on button "Delete" at bounding box center [430, 92] width 42 height 23
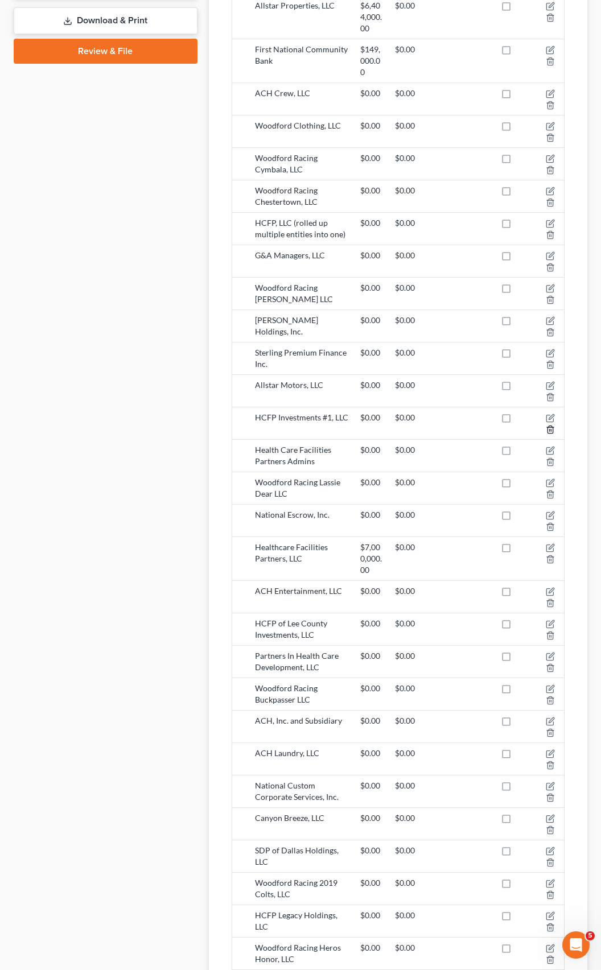
click at [549, 429] on line "button" at bounding box center [549, 430] width 0 height 2
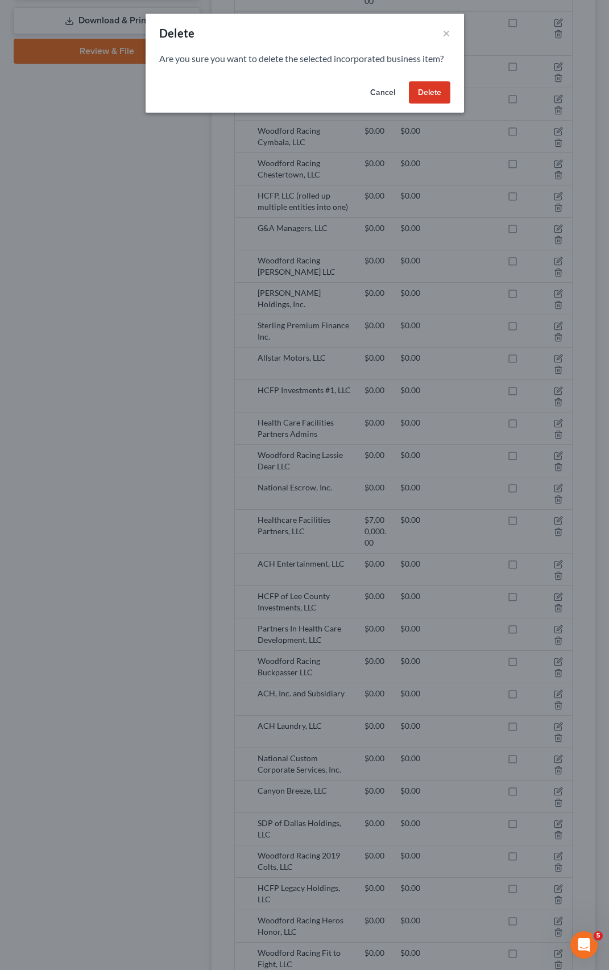
click at [420, 93] on button "Delete" at bounding box center [430, 92] width 42 height 23
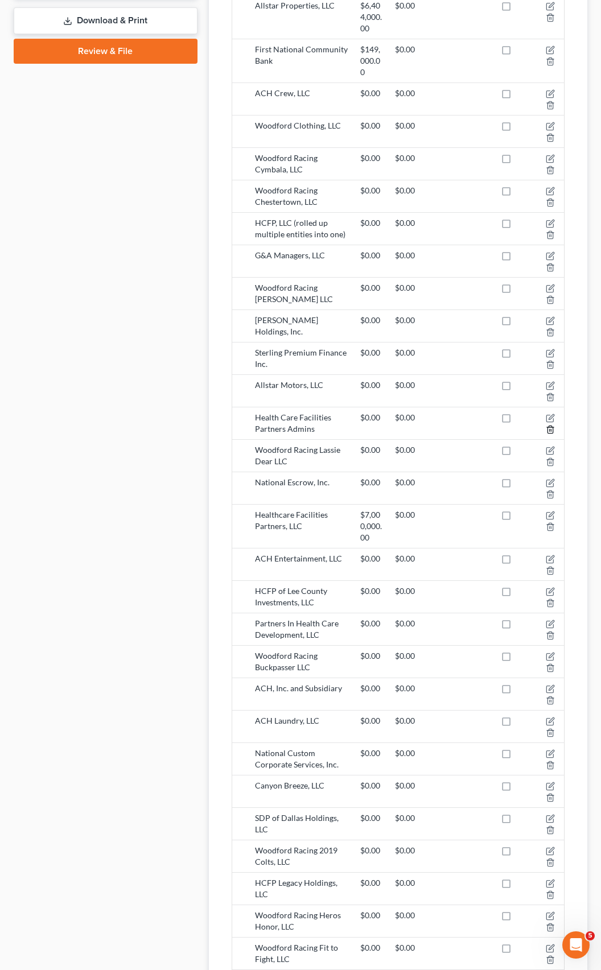
click at [550, 427] on polyline "button" at bounding box center [550, 427] width 7 height 0
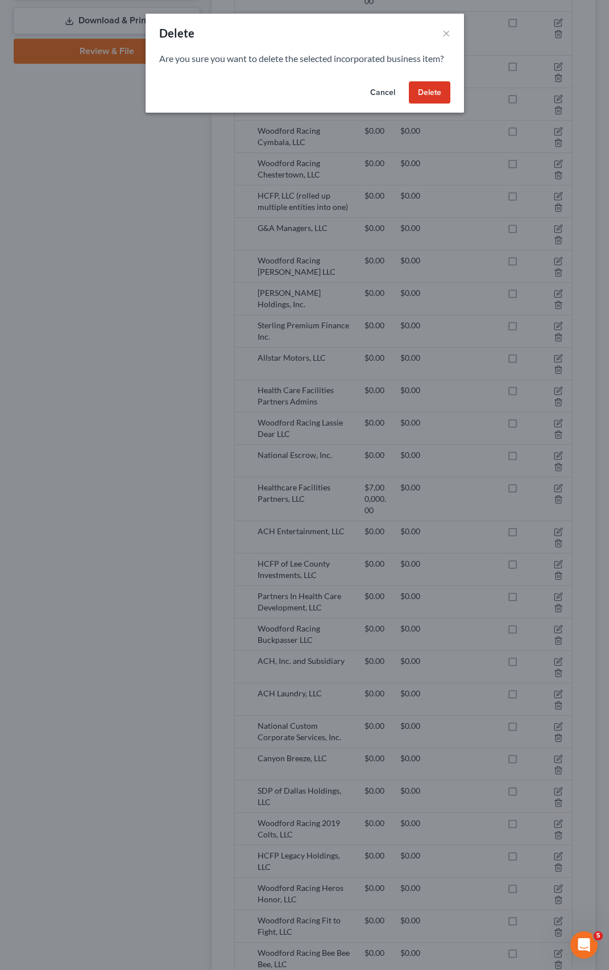
click at [419, 93] on button "Delete" at bounding box center [430, 92] width 42 height 23
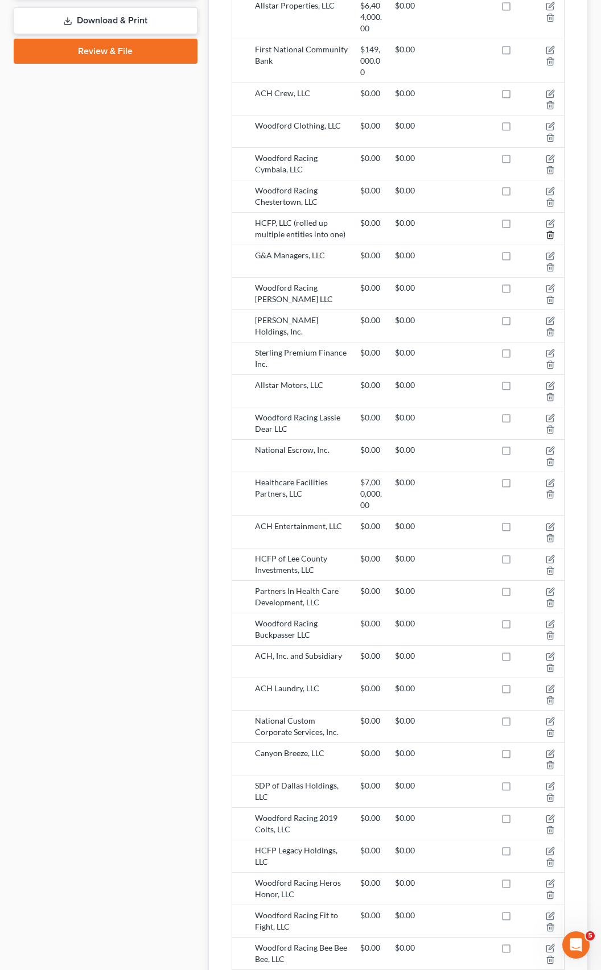
click at [548, 230] on icon "button" at bounding box center [549, 234] width 9 height 9
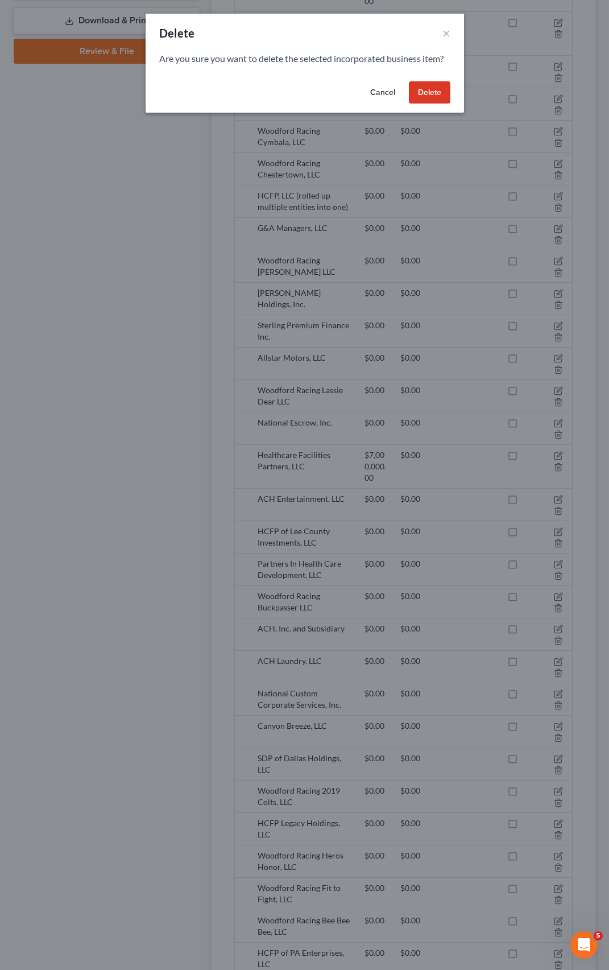
click at [421, 93] on button "Delete" at bounding box center [430, 92] width 42 height 23
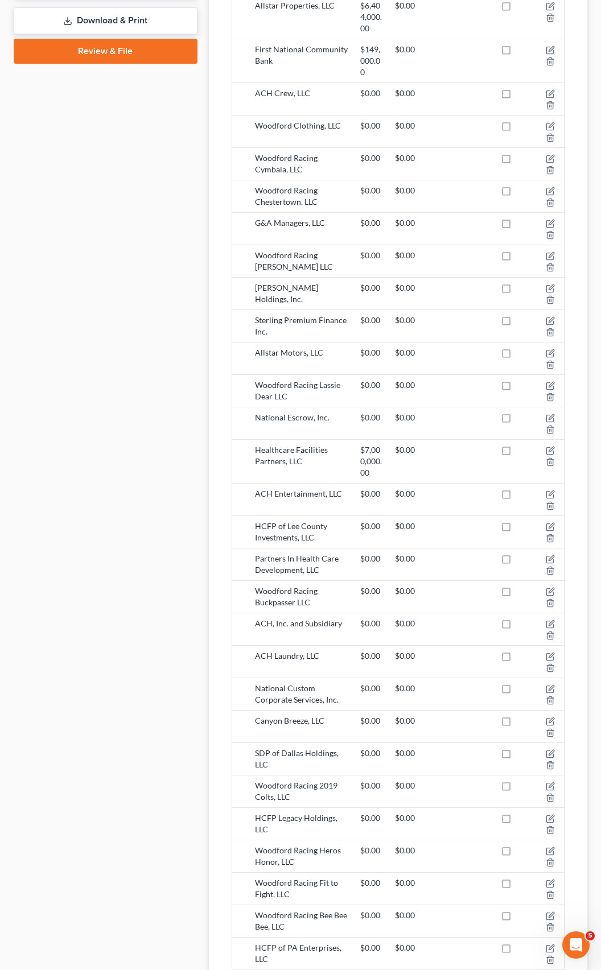
scroll to position [787, 0]
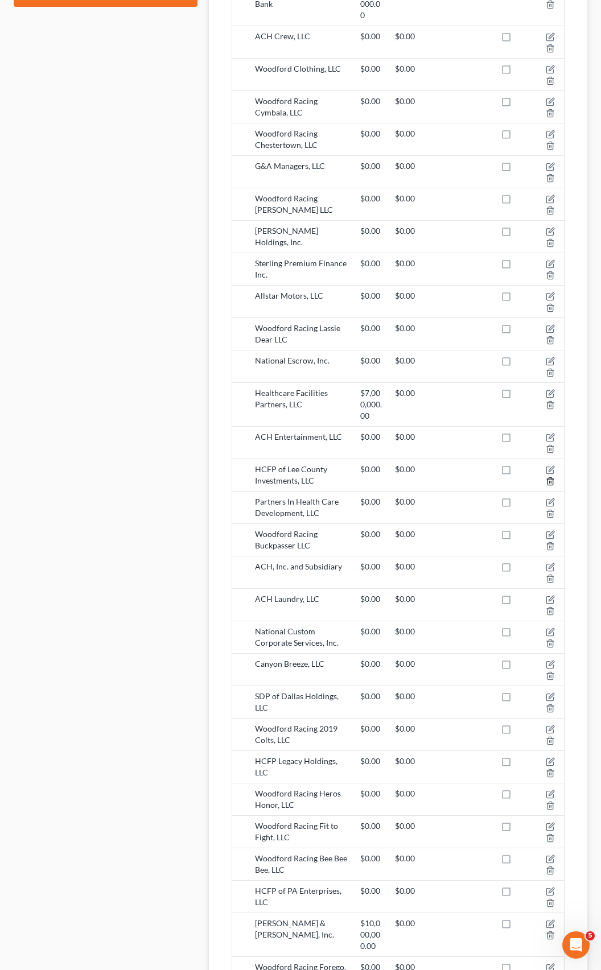
click at [549, 477] on icon "button" at bounding box center [549, 481] width 9 height 9
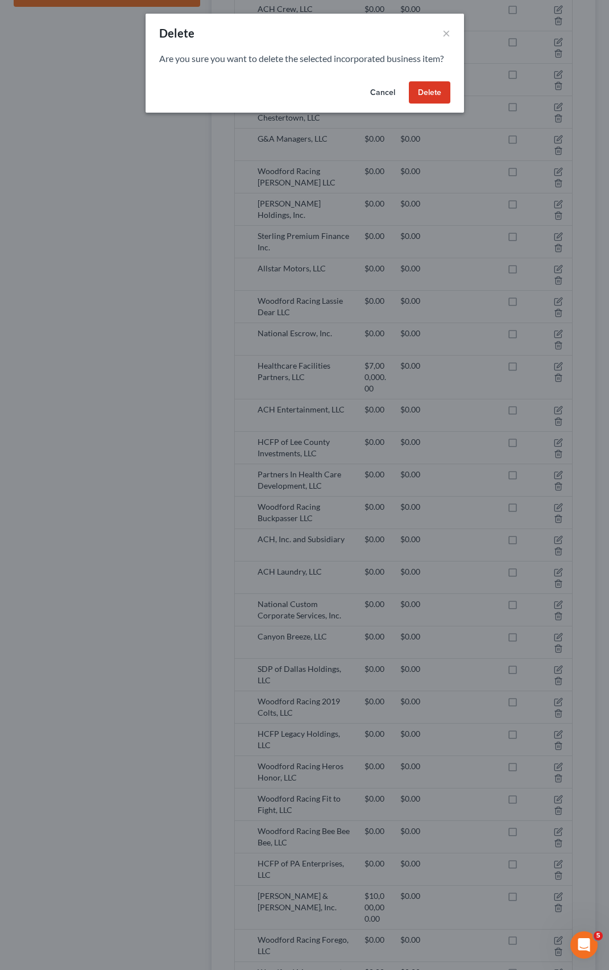
click at [424, 102] on button "Delete" at bounding box center [430, 92] width 42 height 23
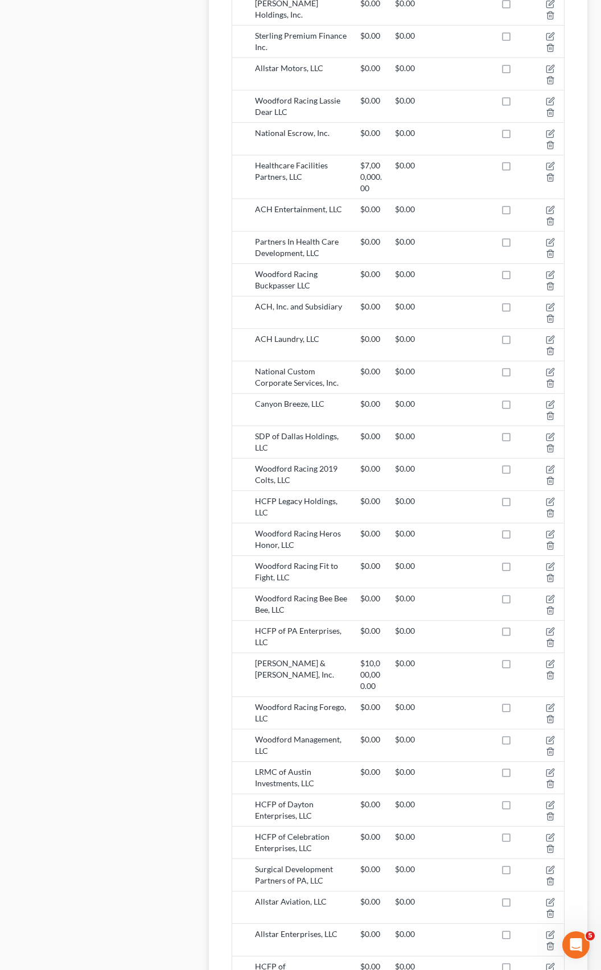
scroll to position [1071, 0]
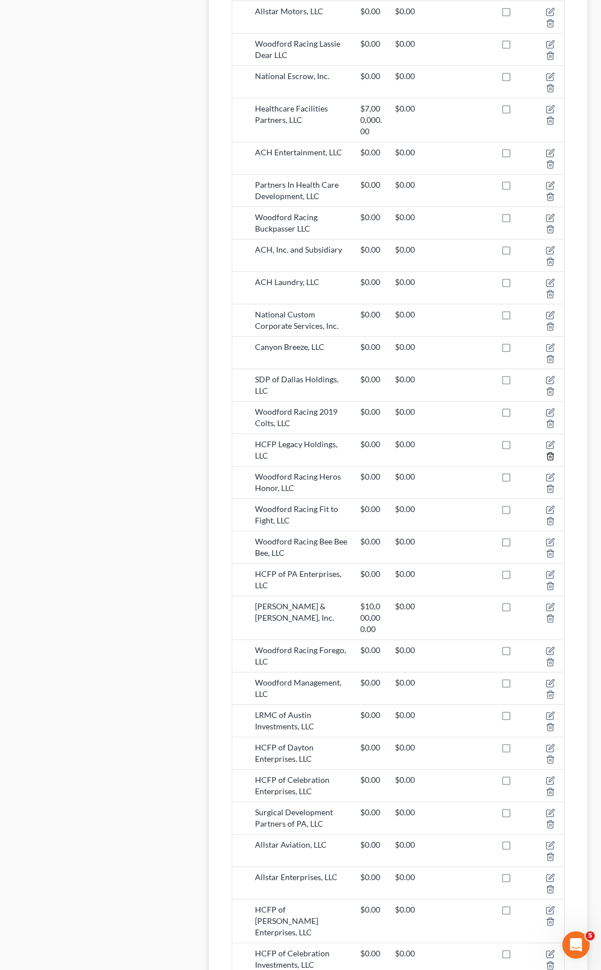
click at [549, 452] on icon "button" at bounding box center [549, 456] width 9 height 9
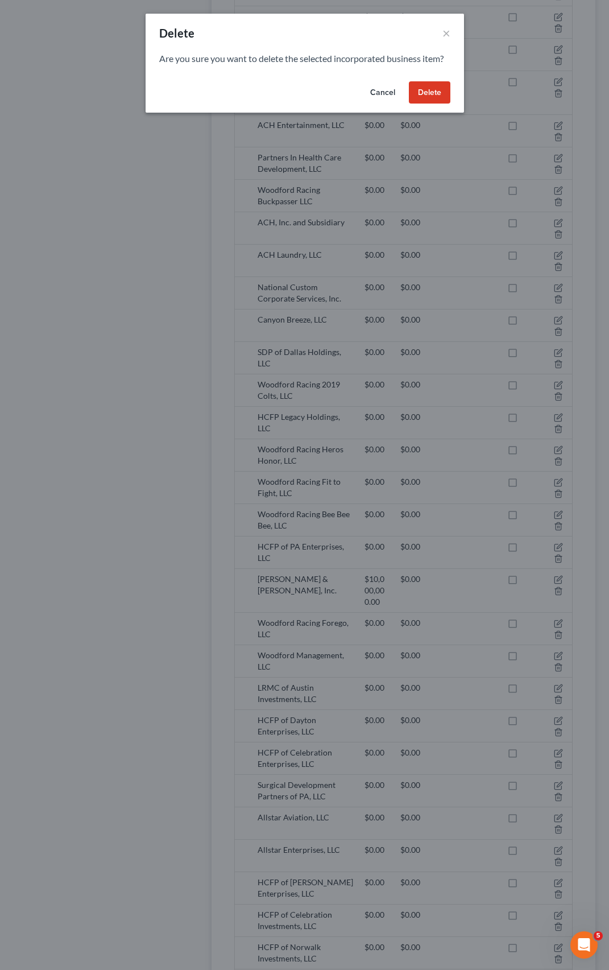
click at [415, 104] on button "Delete" at bounding box center [430, 92] width 42 height 23
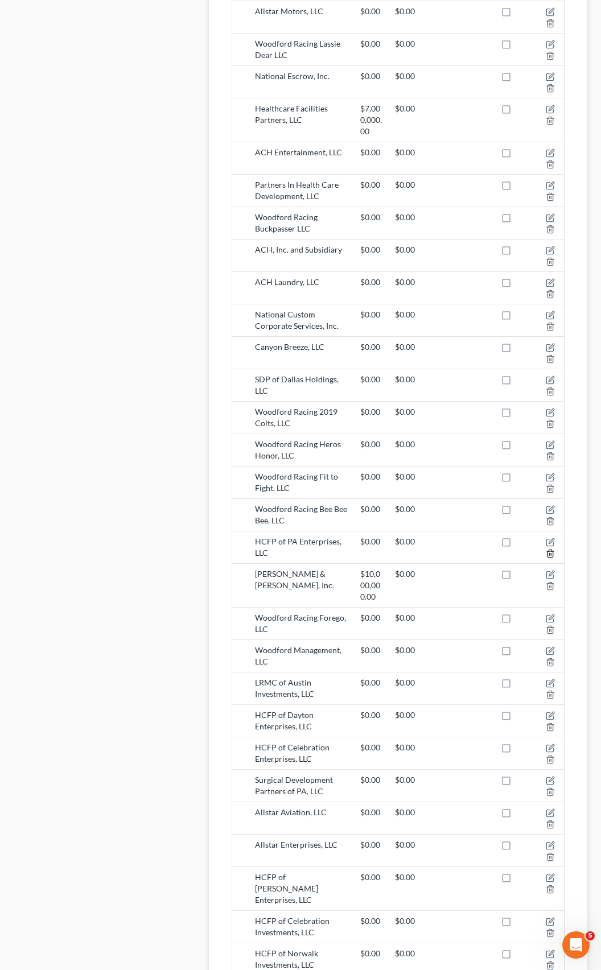
click at [551, 549] on icon "button" at bounding box center [549, 553] width 9 height 9
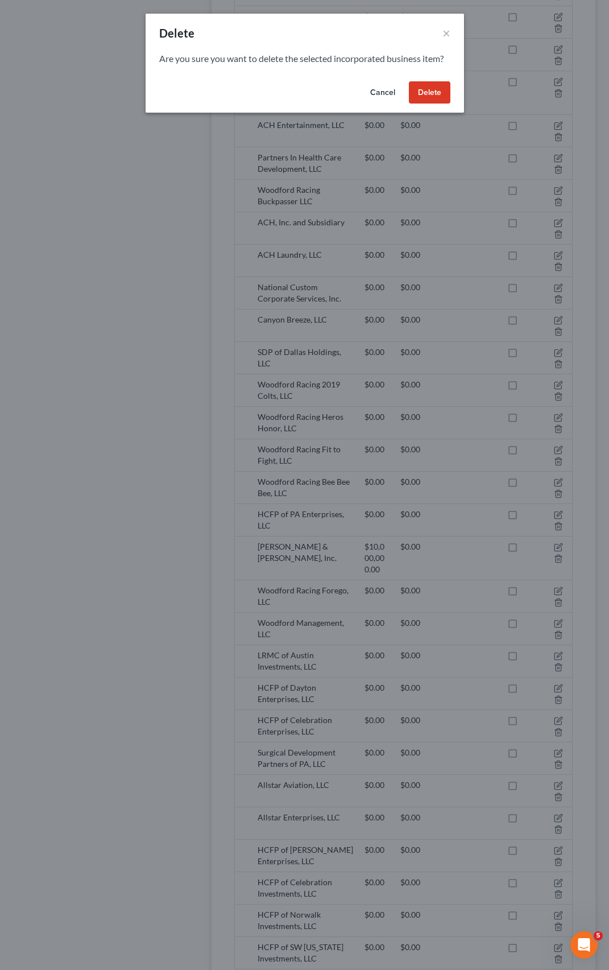
click at [442, 94] on button "Delete" at bounding box center [430, 92] width 42 height 23
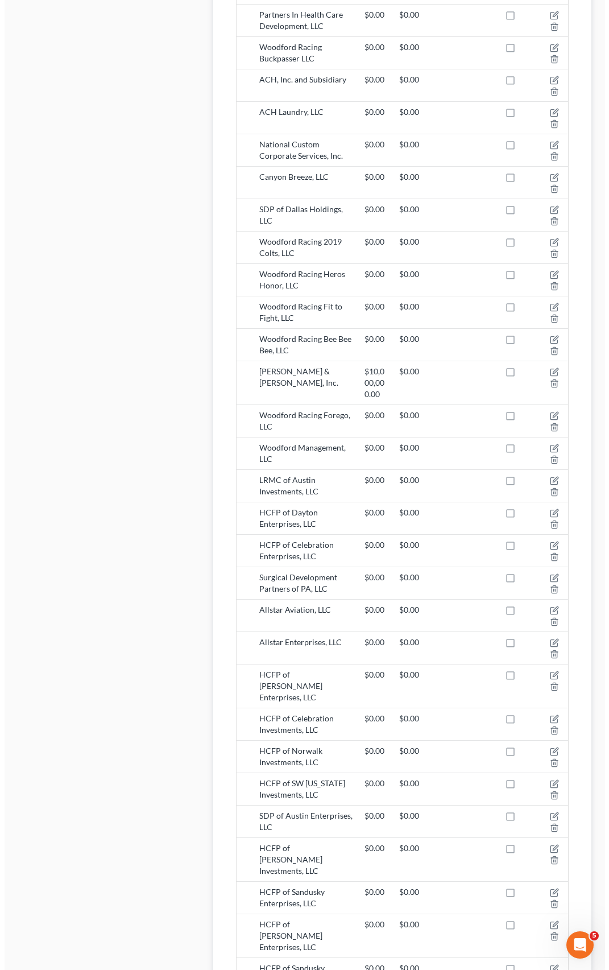
scroll to position [1242, 0]
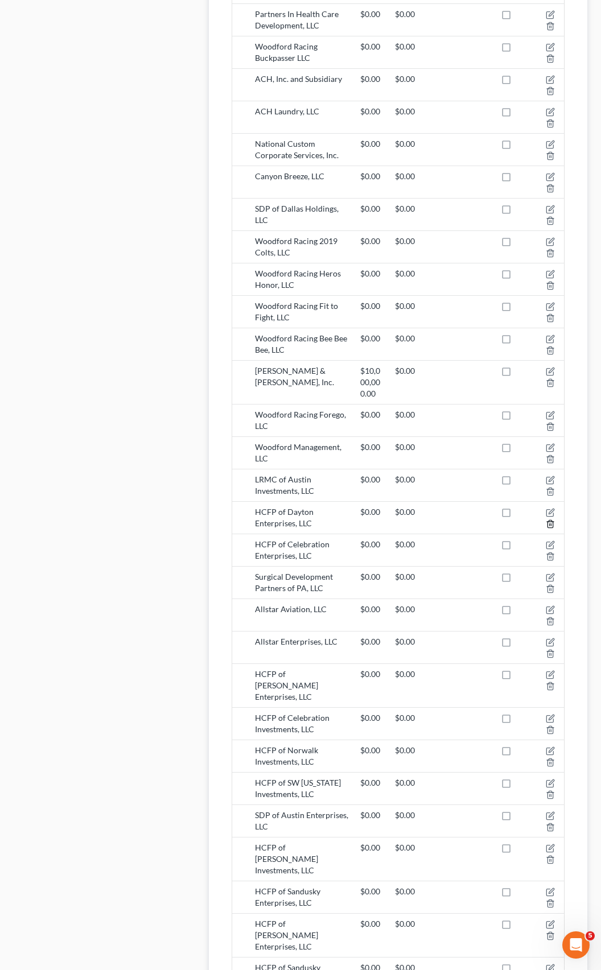
click at [548, 519] on icon "button" at bounding box center [549, 523] width 9 height 9
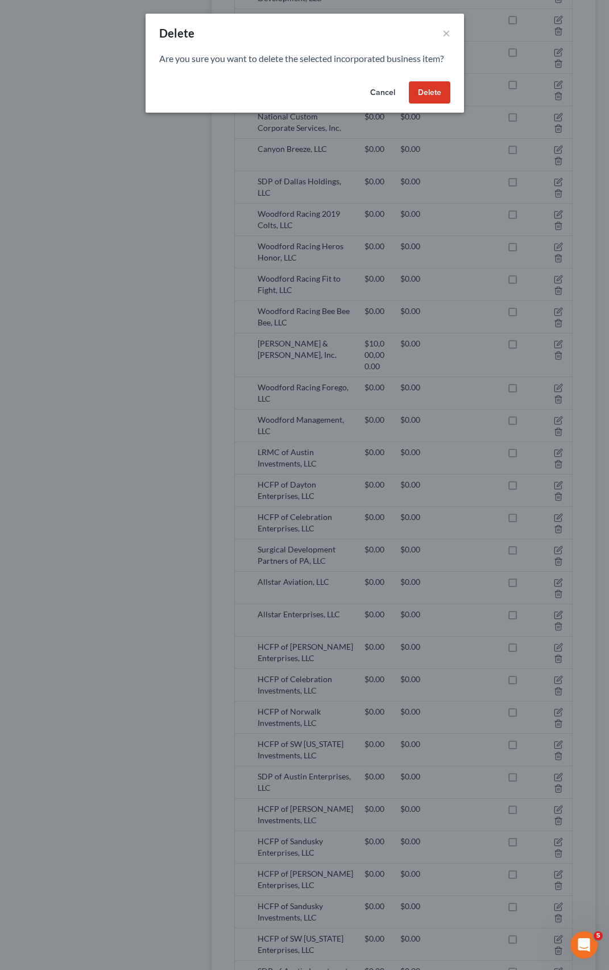
click at [414, 95] on button "Delete" at bounding box center [430, 92] width 42 height 23
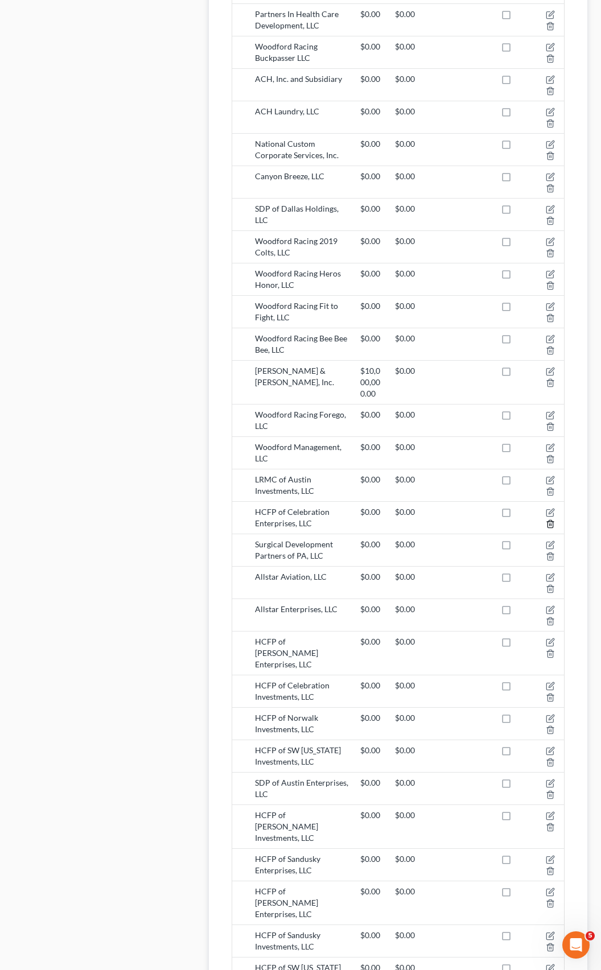
click at [550, 522] on polyline "button" at bounding box center [550, 522] width 7 height 0
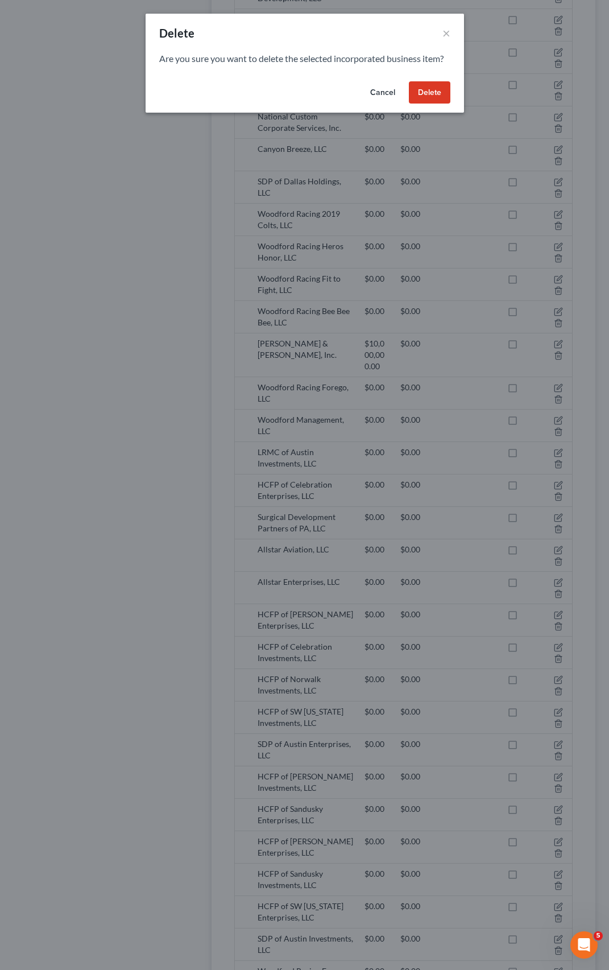
click at [422, 94] on button "Delete" at bounding box center [430, 92] width 42 height 23
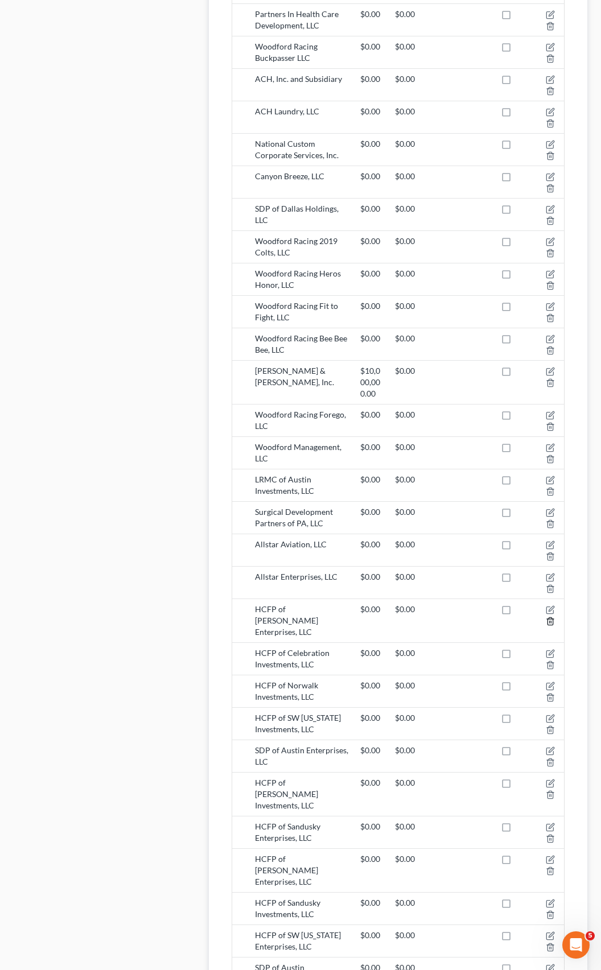
click at [548, 617] on icon "button" at bounding box center [549, 621] width 9 height 9
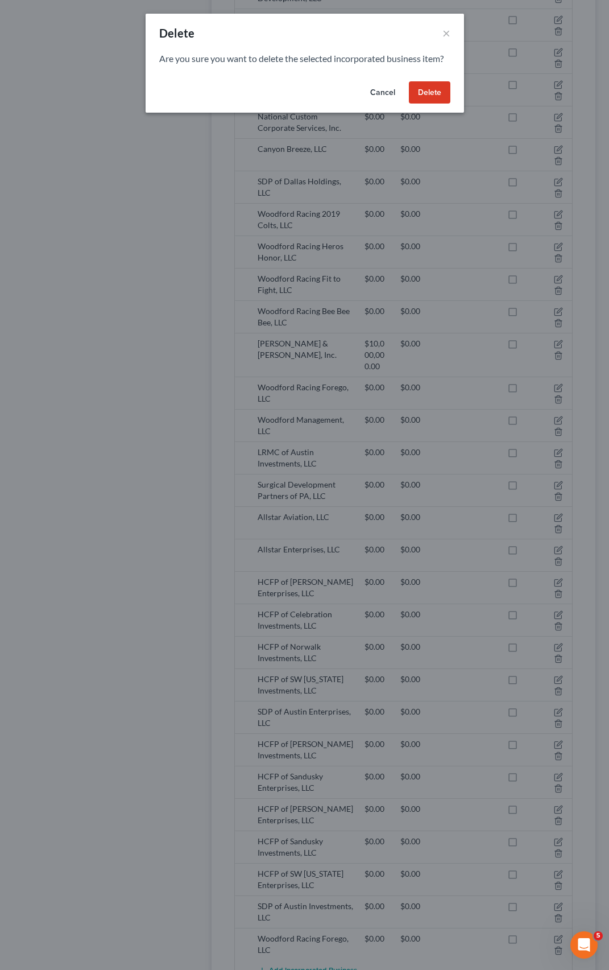
click at [420, 90] on button "Delete" at bounding box center [430, 92] width 42 height 23
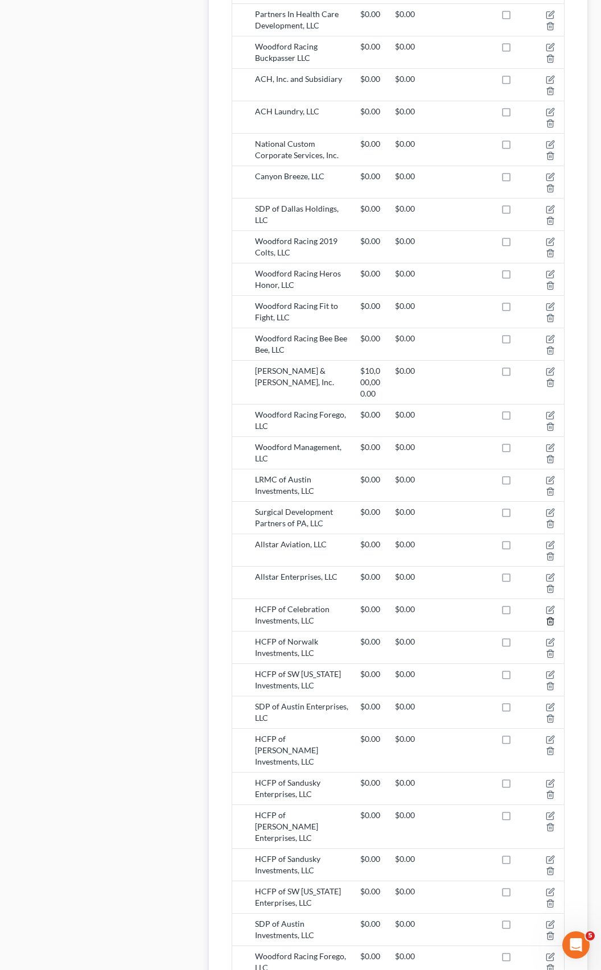
click at [549, 621] on line "button" at bounding box center [549, 622] width 0 height 2
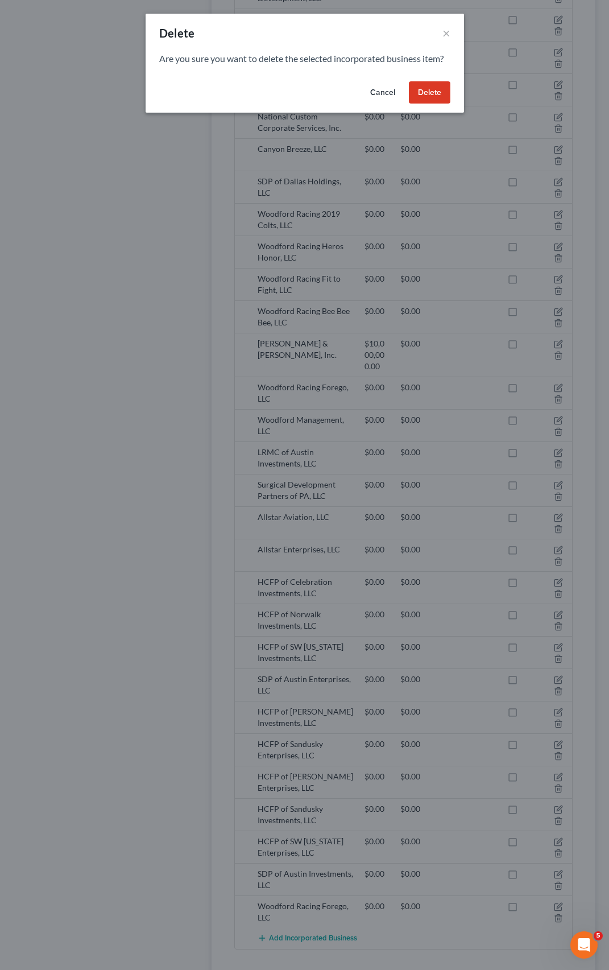
click at [436, 98] on button "Delete" at bounding box center [430, 92] width 42 height 23
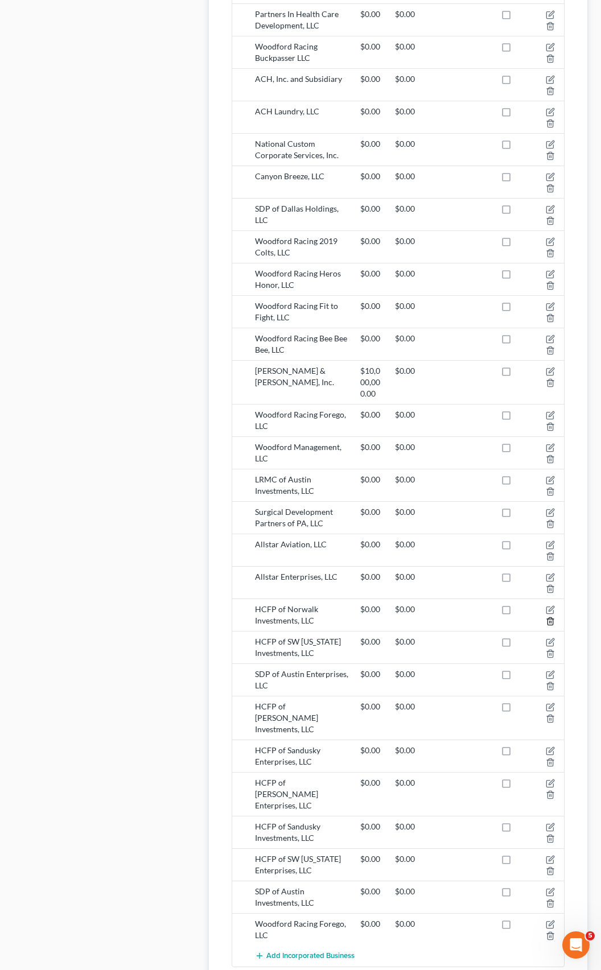
click at [548, 617] on icon "button" at bounding box center [549, 621] width 9 height 9
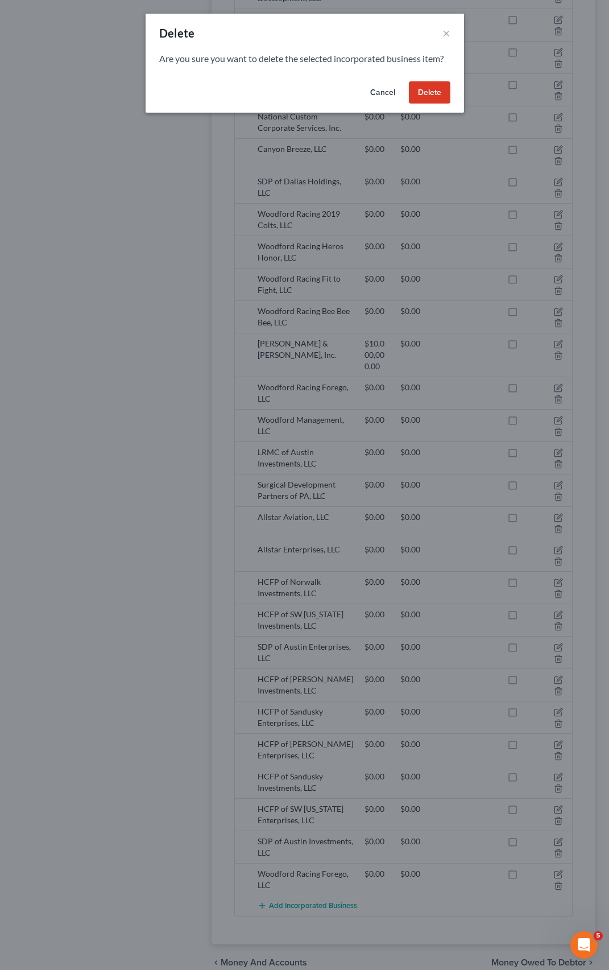
click at [416, 94] on button "Delete" at bounding box center [430, 92] width 42 height 23
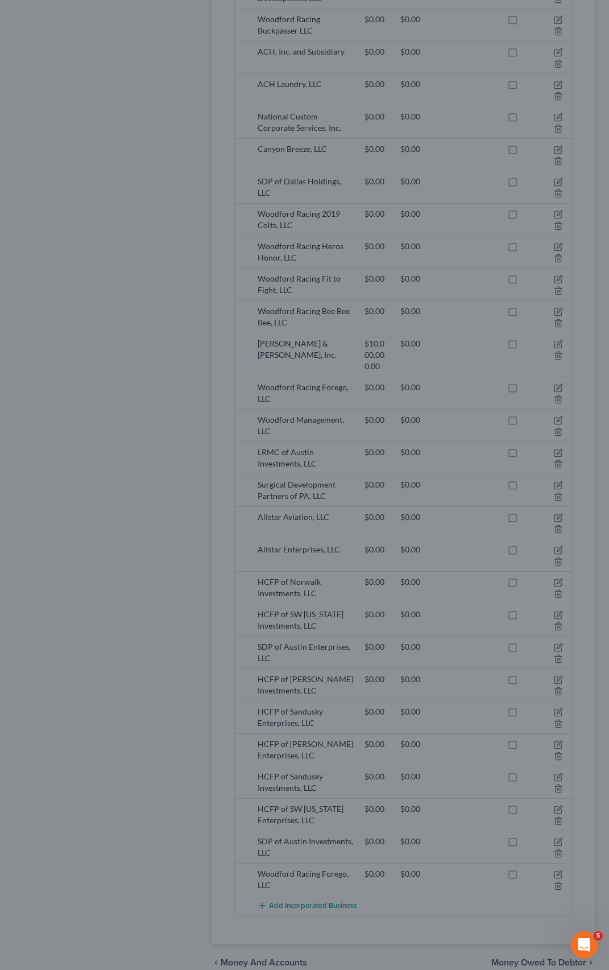
scroll to position [1215, 0]
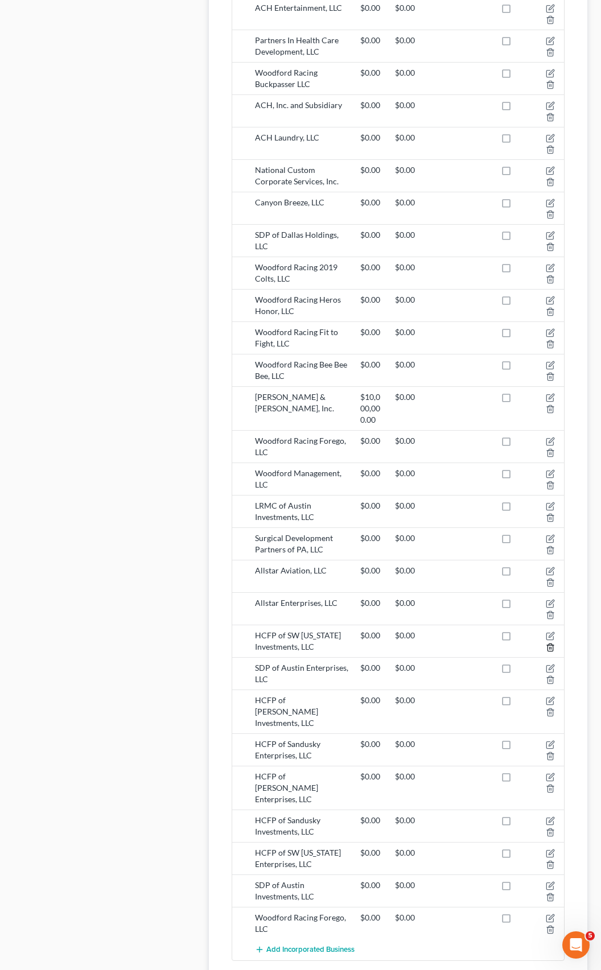
click at [549, 647] on line "button" at bounding box center [549, 648] width 0 height 2
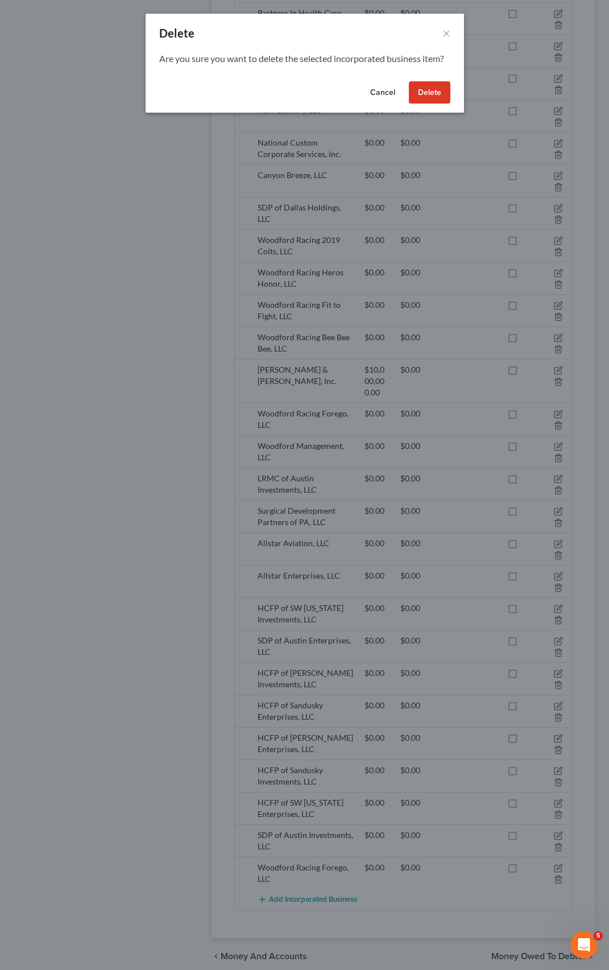
click at [425, 95] on button "Delete" at bounding box center [430, 92] width 42 height 23
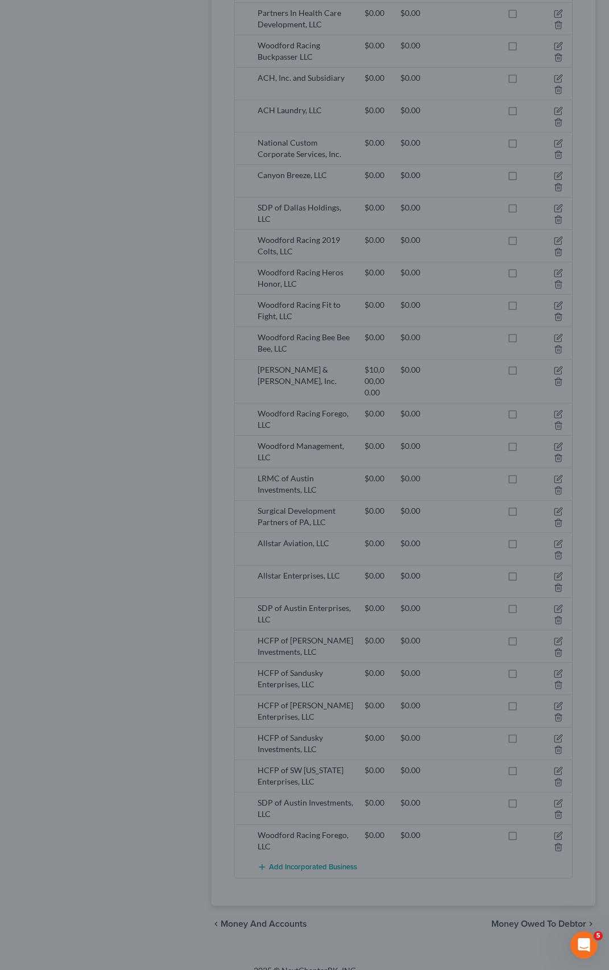
scroll to position [1183, 0]
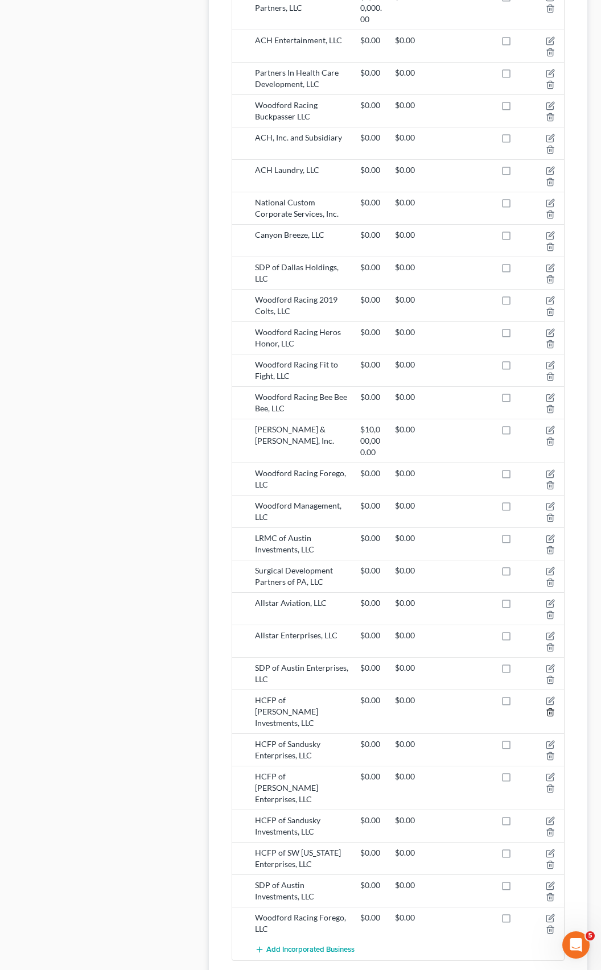
click at [548, 708] on icon "button" at bounding box center [549, 712] width 9 height 9
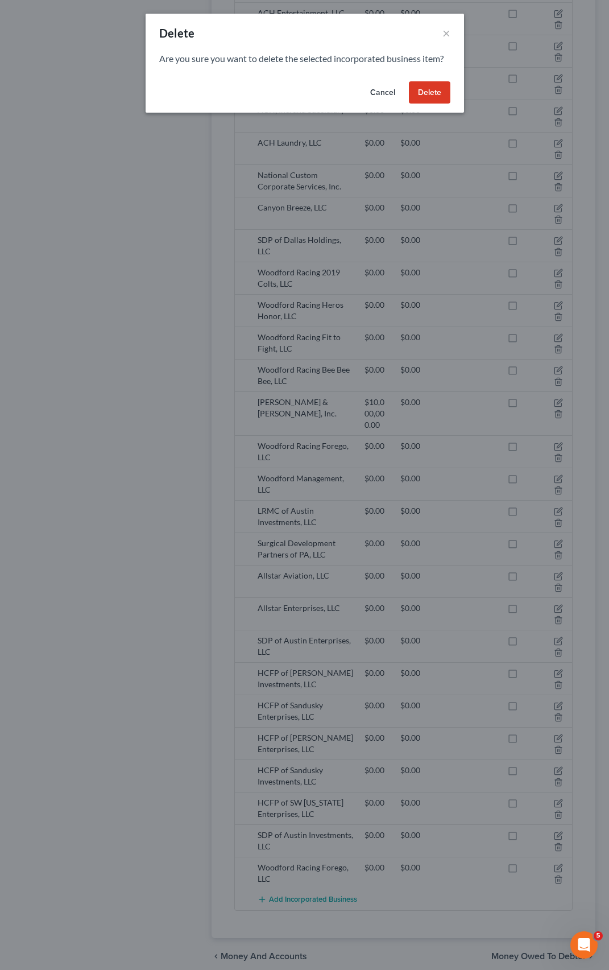
click at [426, 93] on button "Delete" at bounding box center [430, 92] width 42 height 23
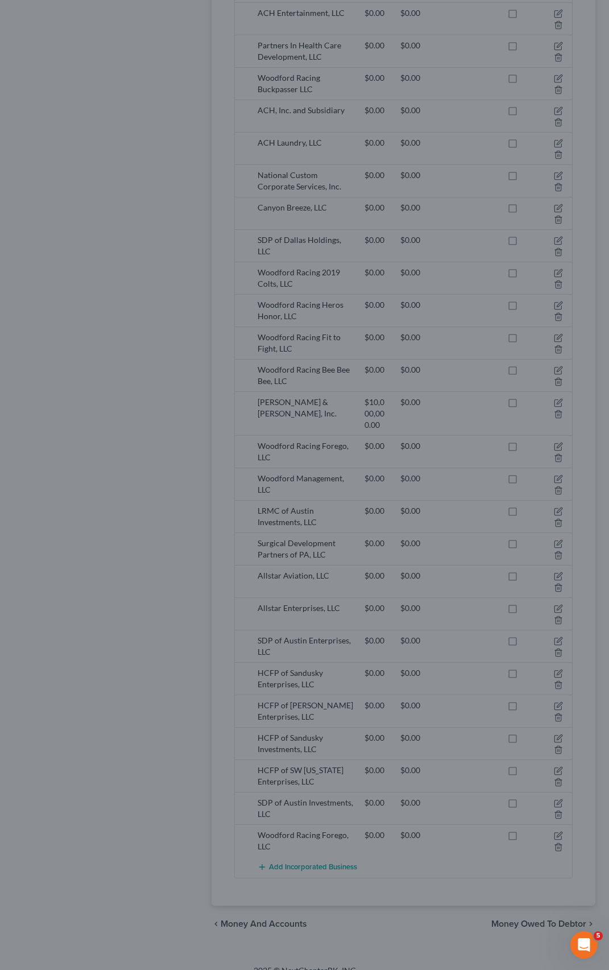
scroll to position [1151, 0]
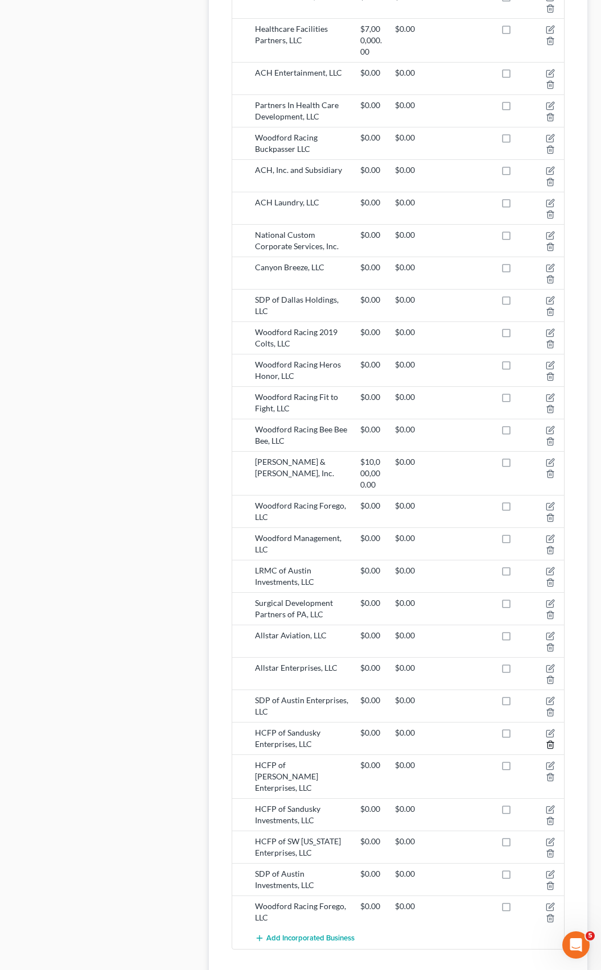
click at [548, 740] on icon "button" at bounding box center [549, 744] width 9 height 9
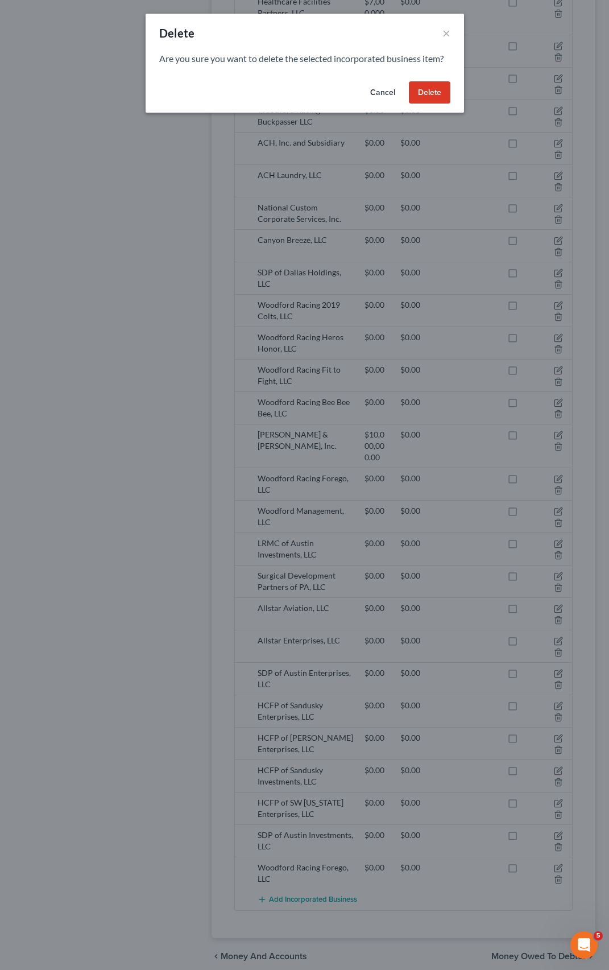
click at [420, 93] on button "Delete" at bounding box center [430, 92] width 42 height 23
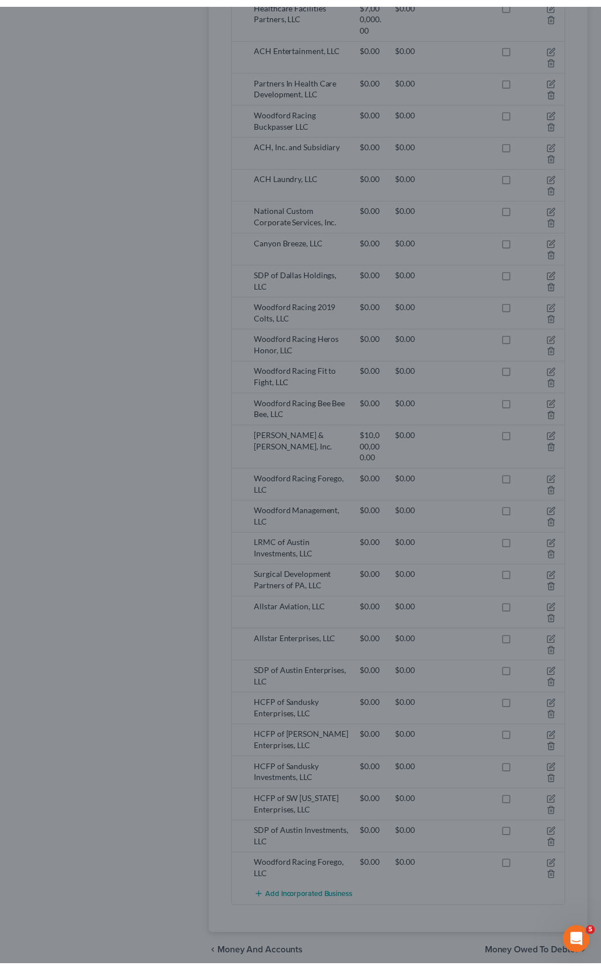
scroll to position [1118, 0]
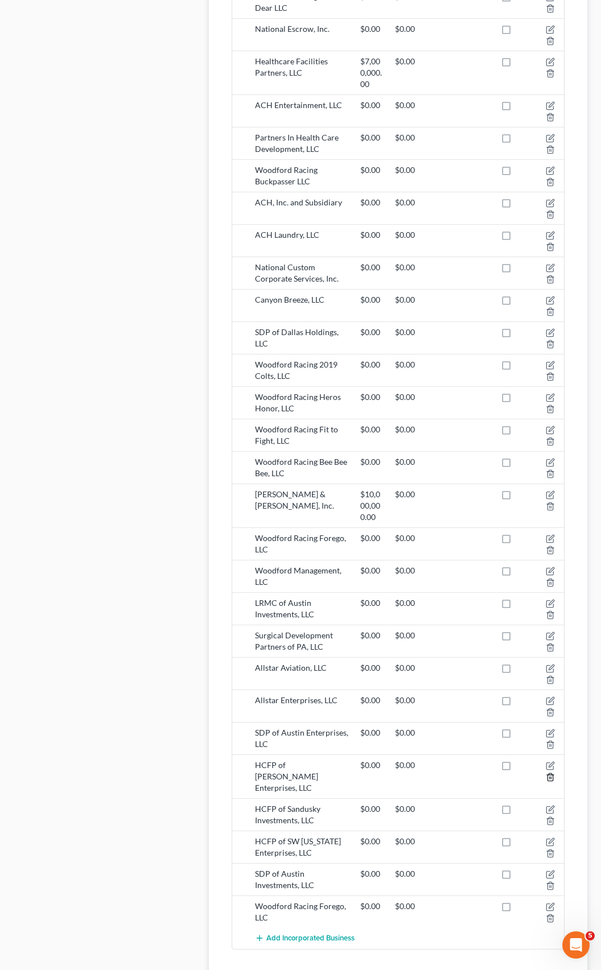
click at [549, 772] on icon "button" at bounding box center [549, 776] width 9 height 9
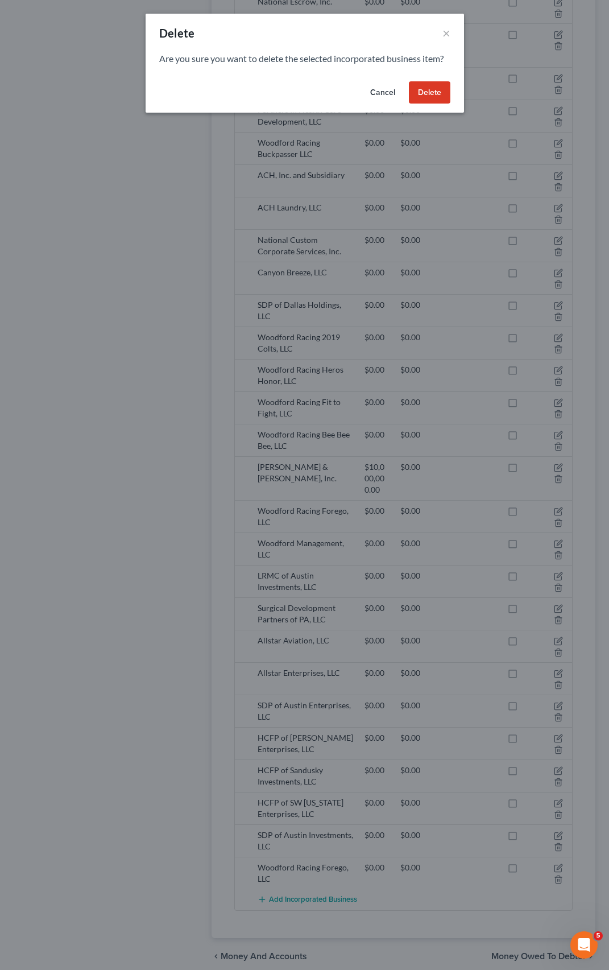
click at [438, 92] on button "Delete" at bounding box center [430, 92] width 42 height 23
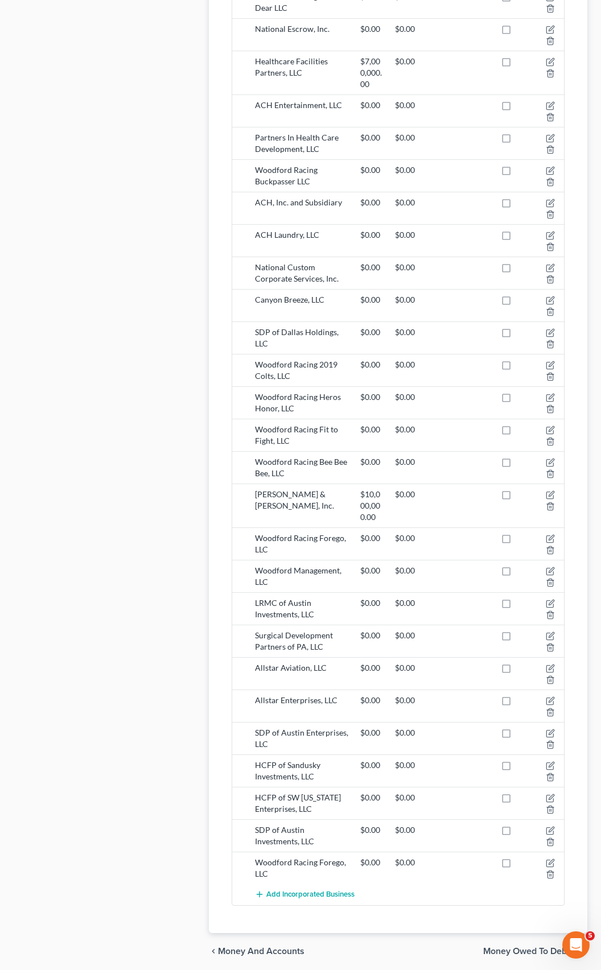
scroll to position [1113, 0]
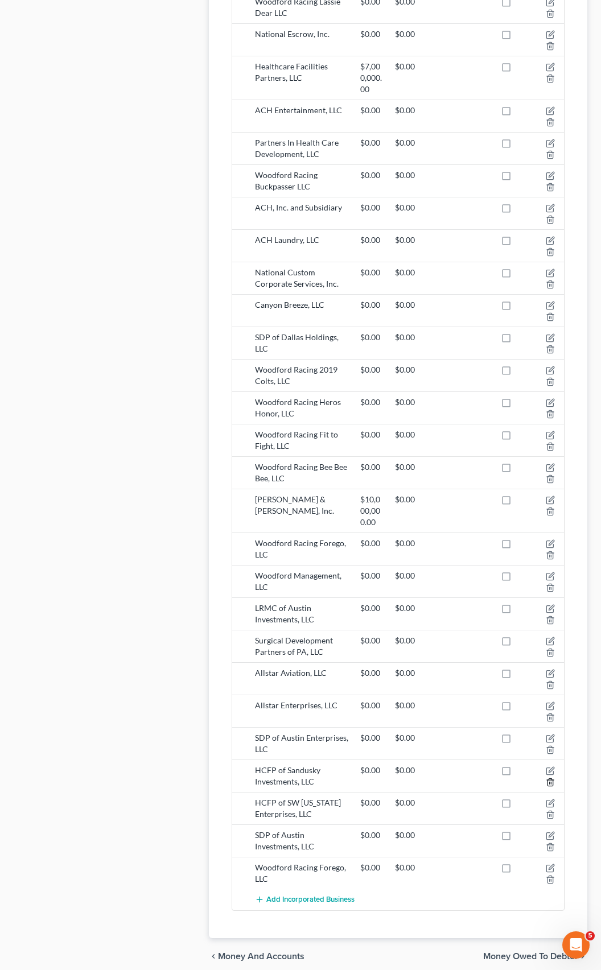
click at [551, 777] on icon "button" at bounding box center [549, 781] width 9 height 9
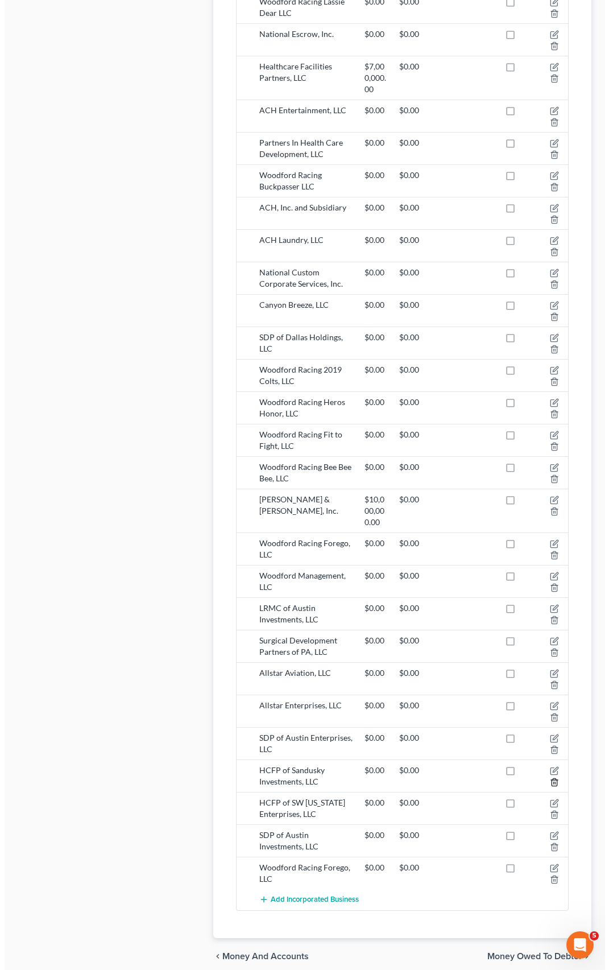
scroll to position [1086, 0]
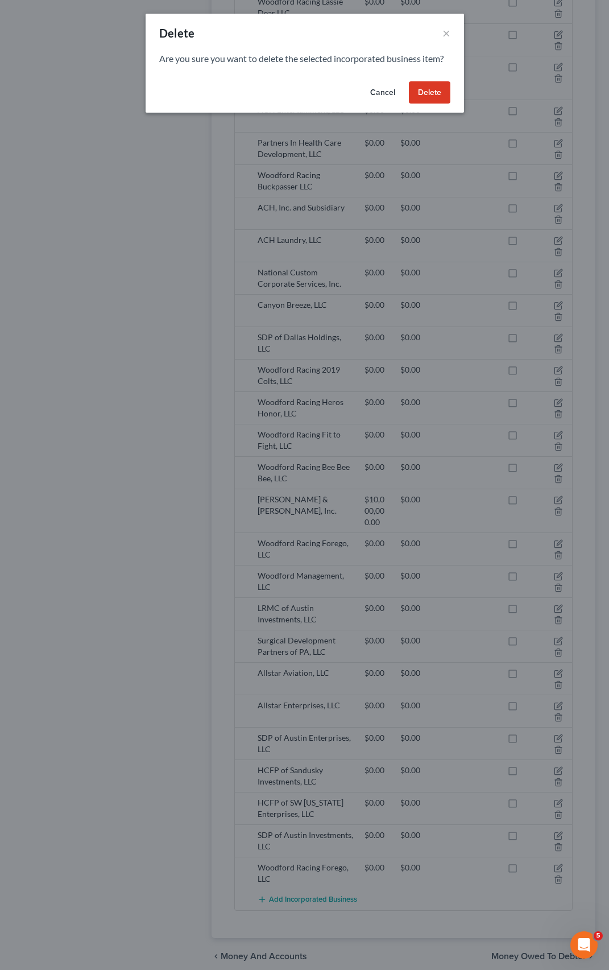
click at [421, 94] on button "Delete" at bounding box center [430, 92] width 42 height 23
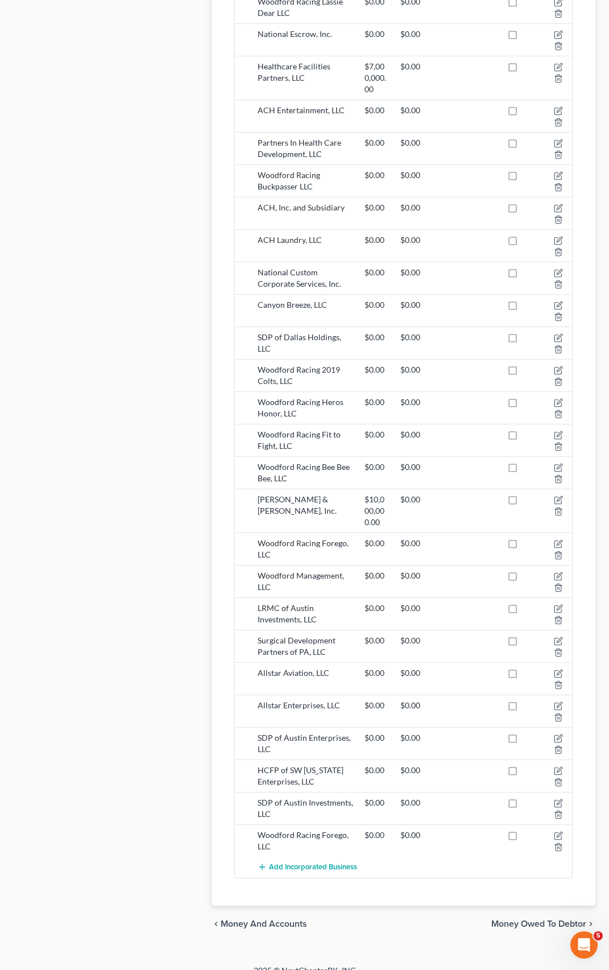
scroll to position [1053, 0]
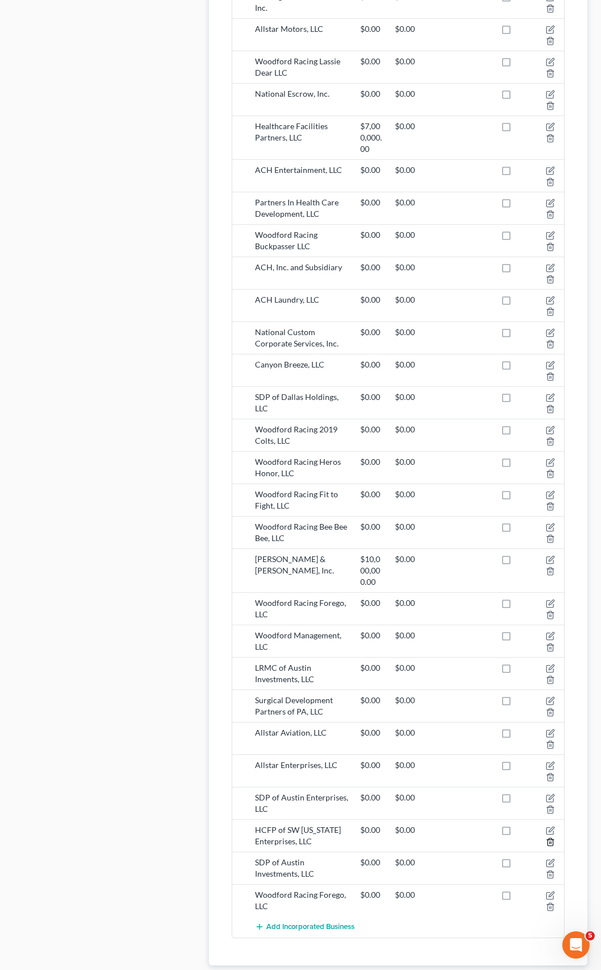
click at [548, 837] on icon "button" at bounding box center [549, 841] width 9 height 9
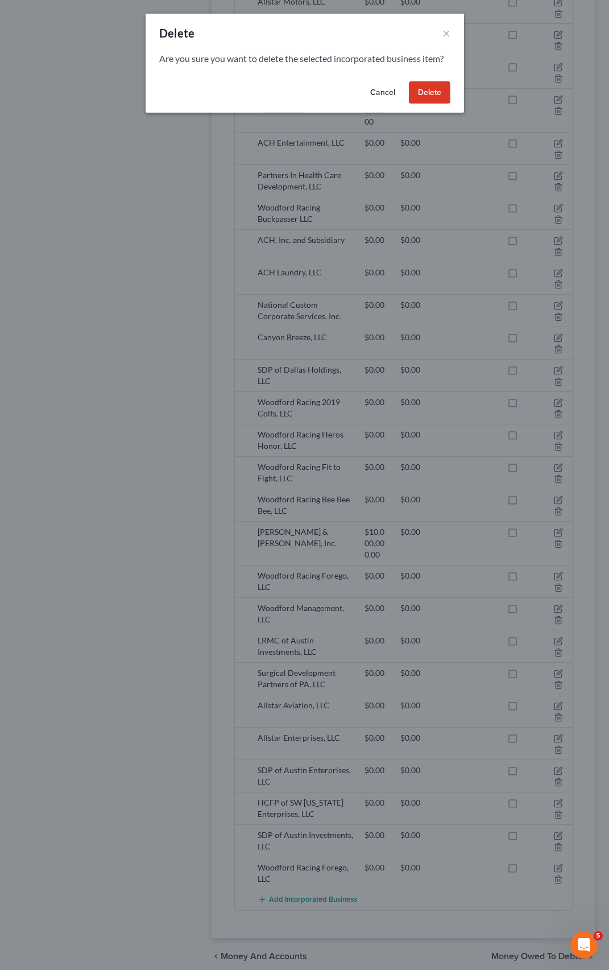
click at [428, 93] on button "Delete" at bounding box center [430, 92] width 42 height 23
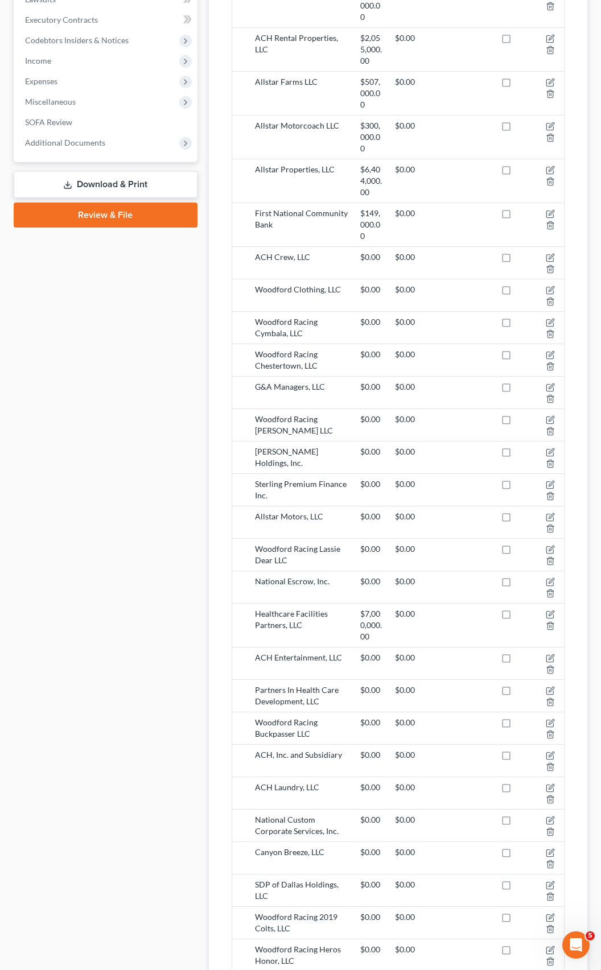
scroll to position [509, 0]
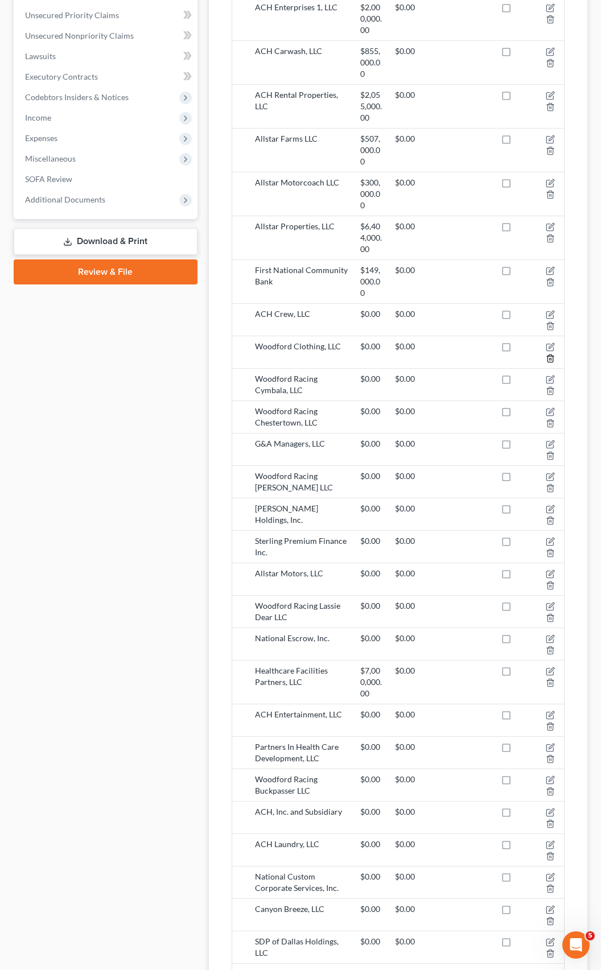
click at [548, 354] on icon "button" at bounding box center [549, 358] width 9 height 9
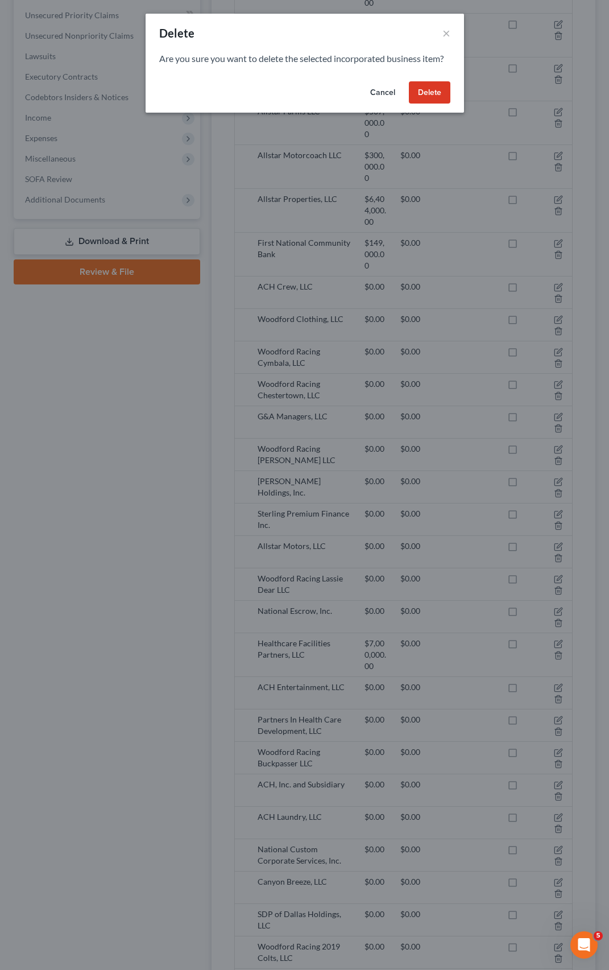
click at [427, 92] on button "Delete" at bounding box center [430, 92] width 42 height 23
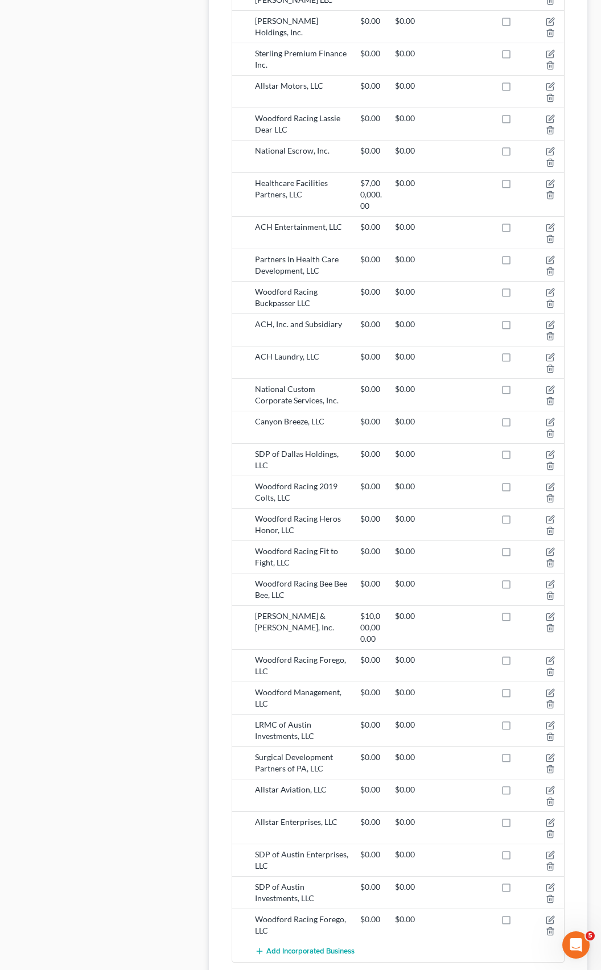
scroll to position [1016, 0]
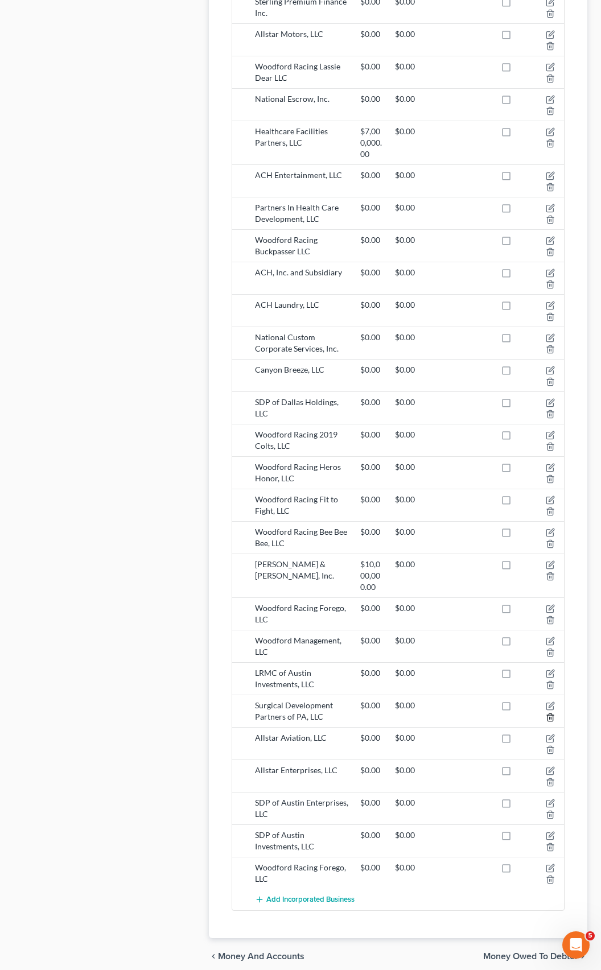
click at [550, 715] on polyline "button" at bounding box center [550, 715] width 7 height 0
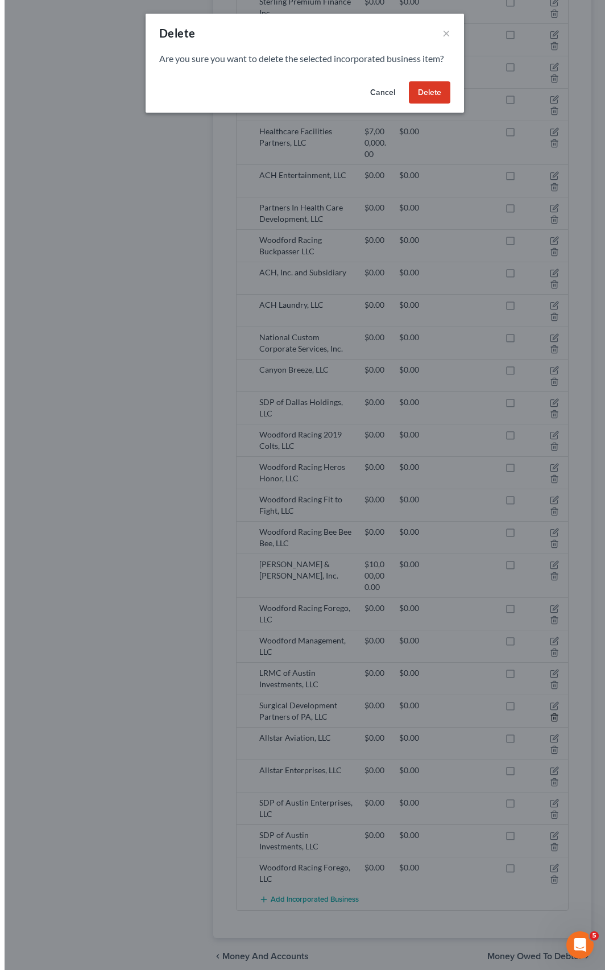
scroll to position [988, 0]
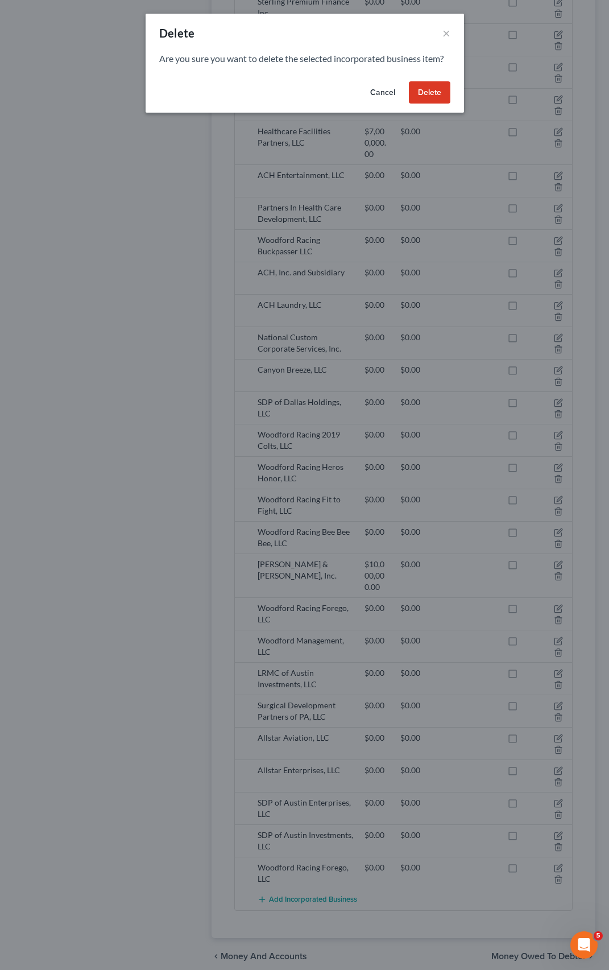
click at [437, 88] on button "Delete" at bounding box center [430, 92] width 42 height 23
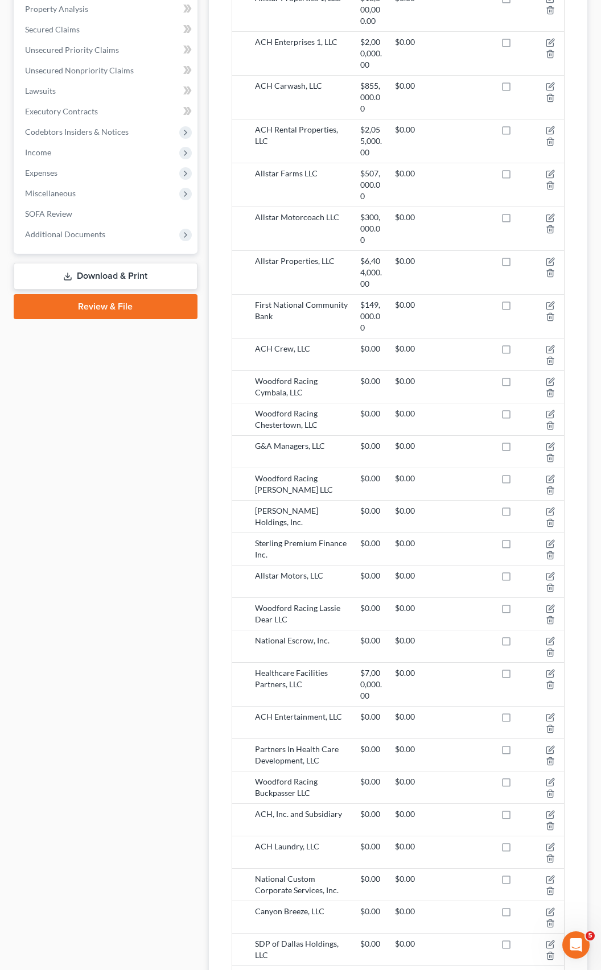
scroll to position [501, 0]
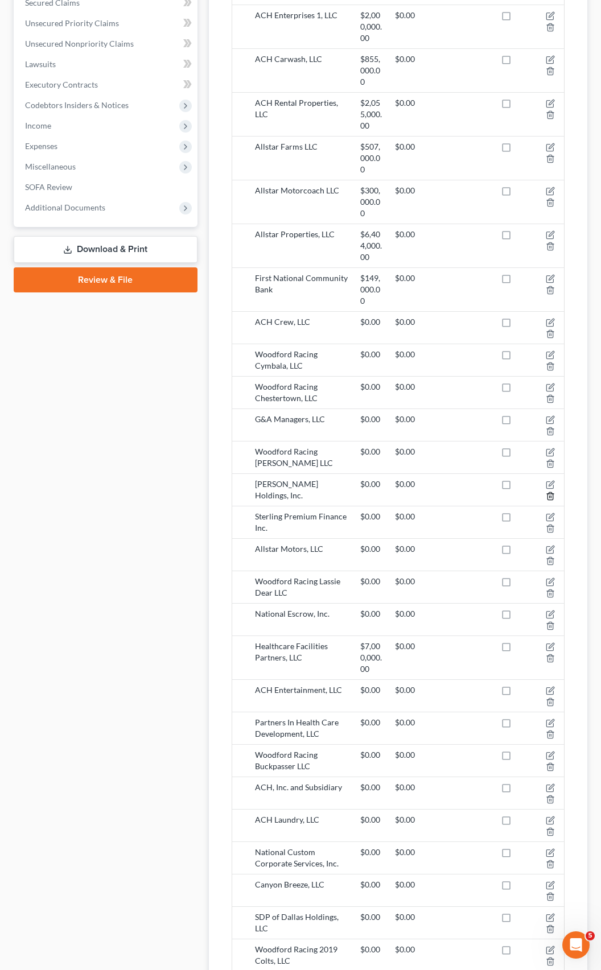
click at [551, 491] on icon "button" at bounding box center [549, 495] width 9 height 9
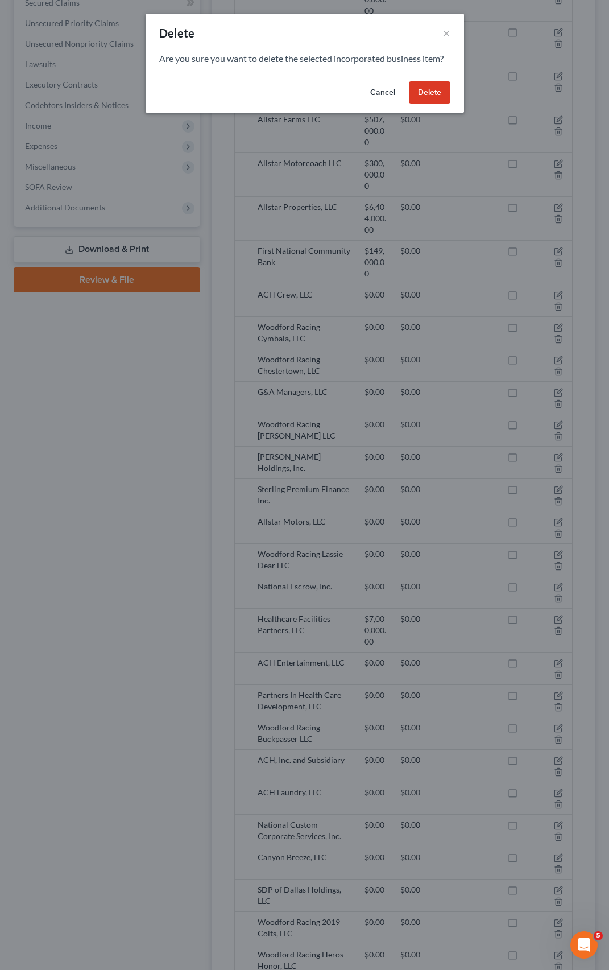
click at [449, 90] on button "Delete" at bounding box center [430, 92] width 42 height 23
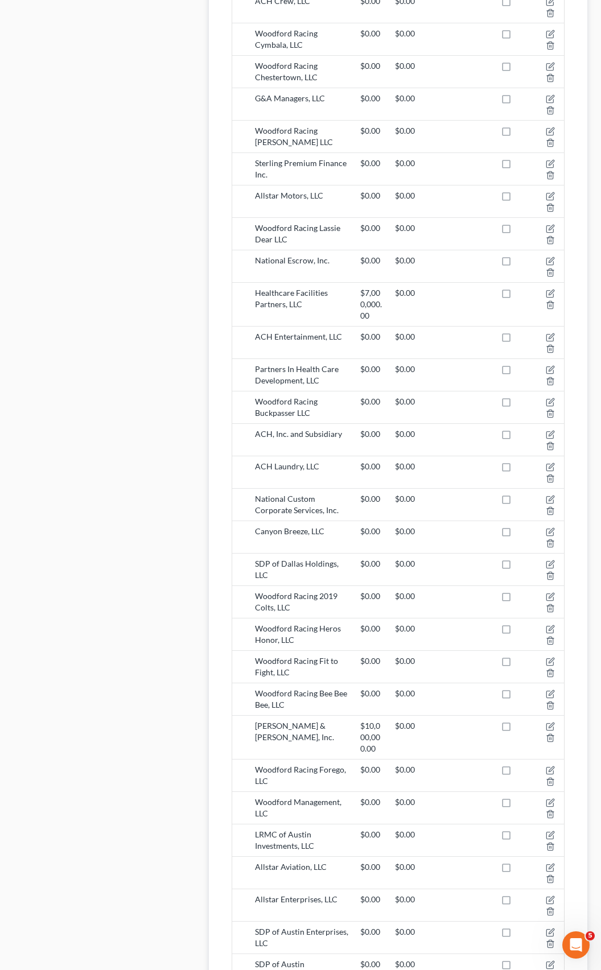
scroll to position [842, 0]
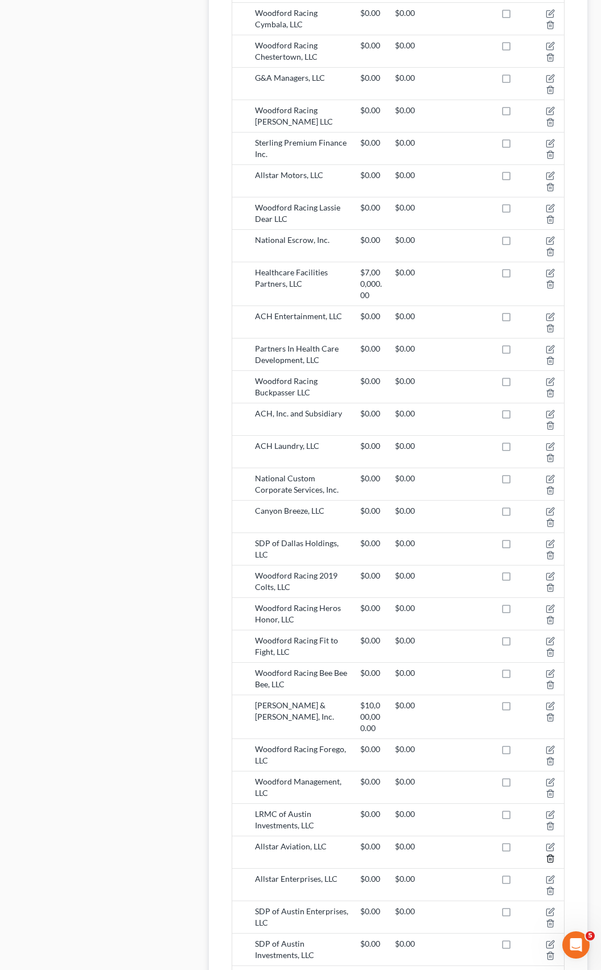
click at [552, 854] on icon "button" at bounding box center [549, 858] width 9 height 9
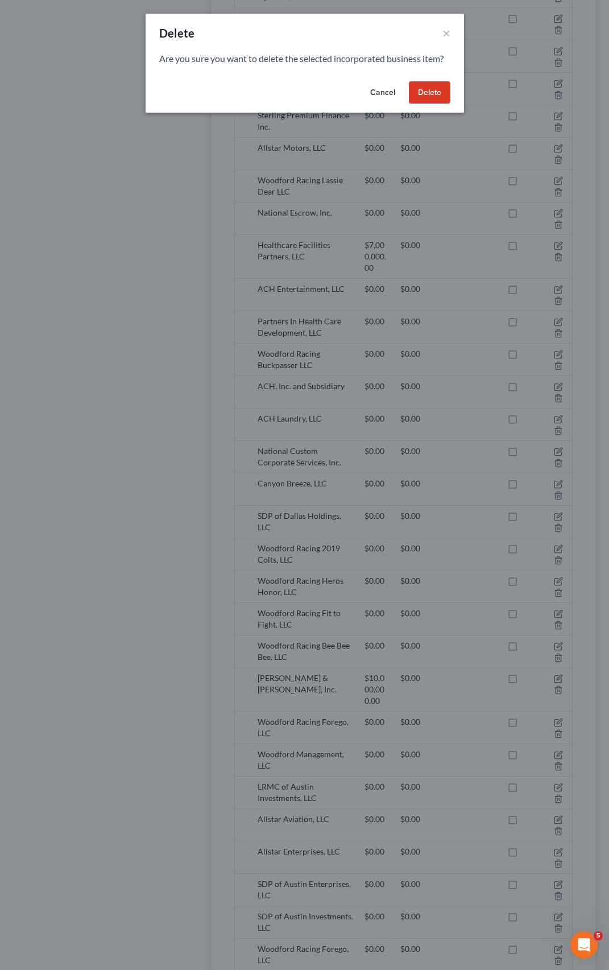
click at [436, 92] on button "Delete" at bounding box center [430, 92] width 42 height 23
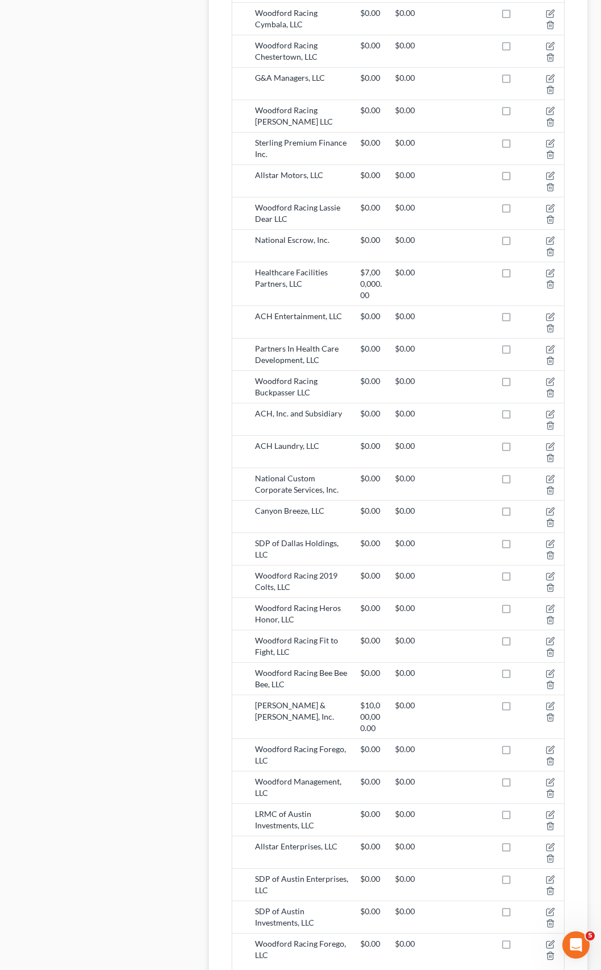
scroll to position [899, 0]
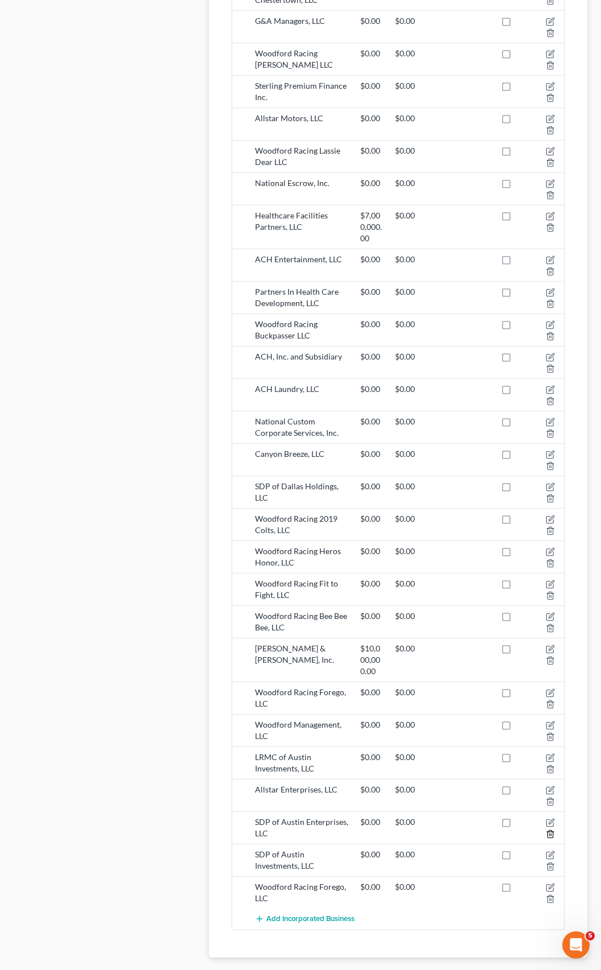
click at [549, 834] on line "button" at bounding box center [549, 835] width 0 height 2
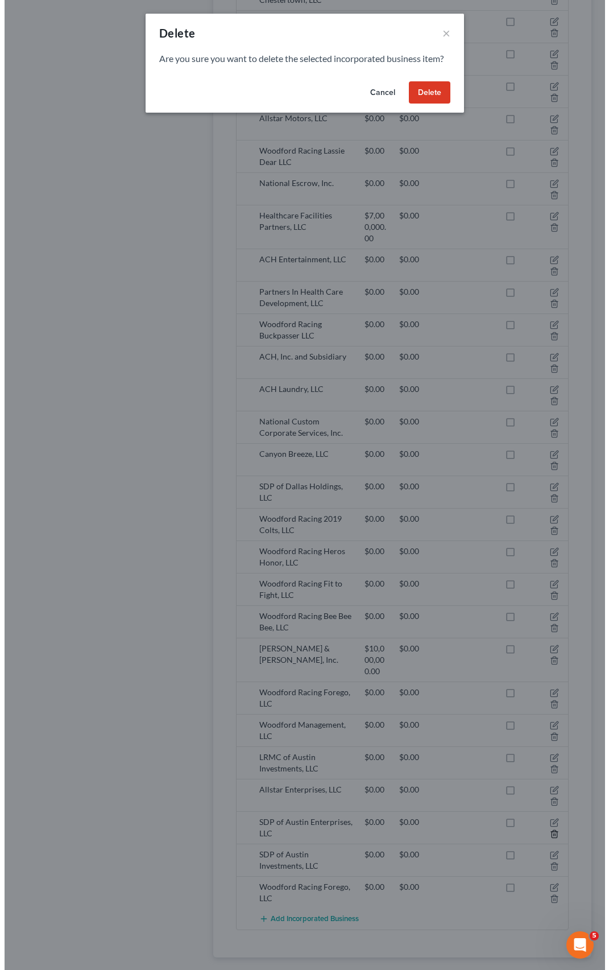
scroll to position [891, 0]
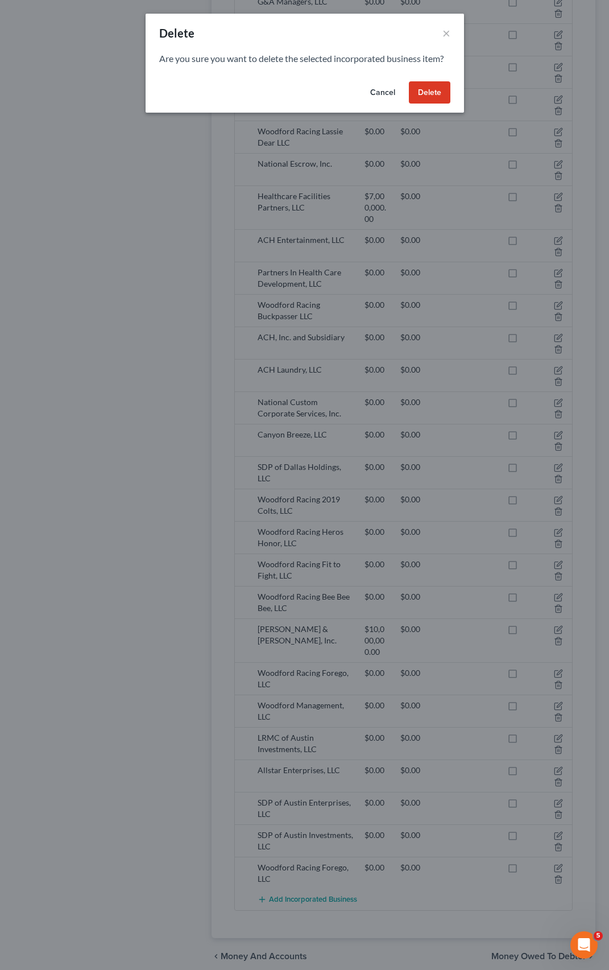
click at [431, 94] on button "Delete" at bounding box center [430, 92] width 42 height 23
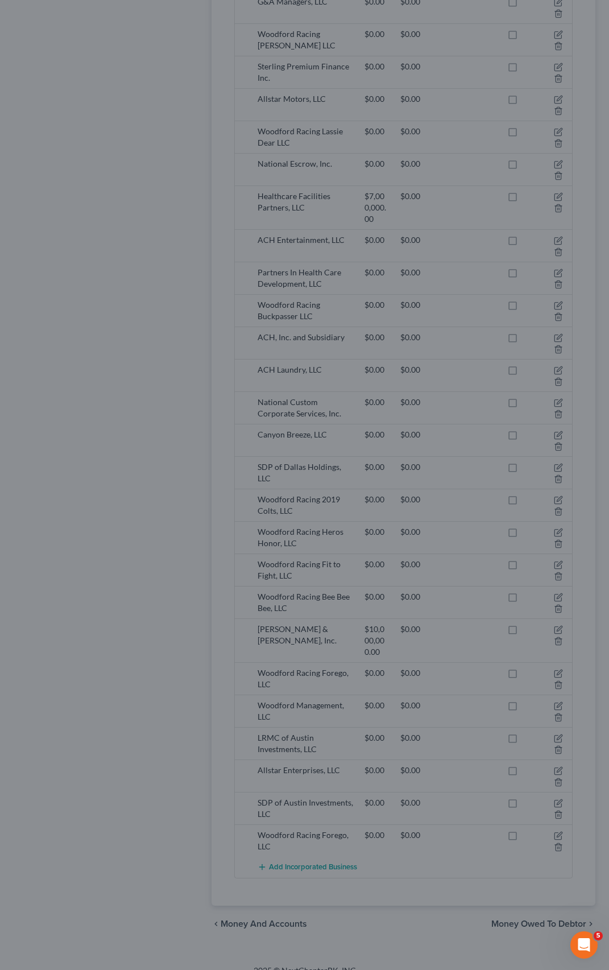
scroll to position [859, 0]
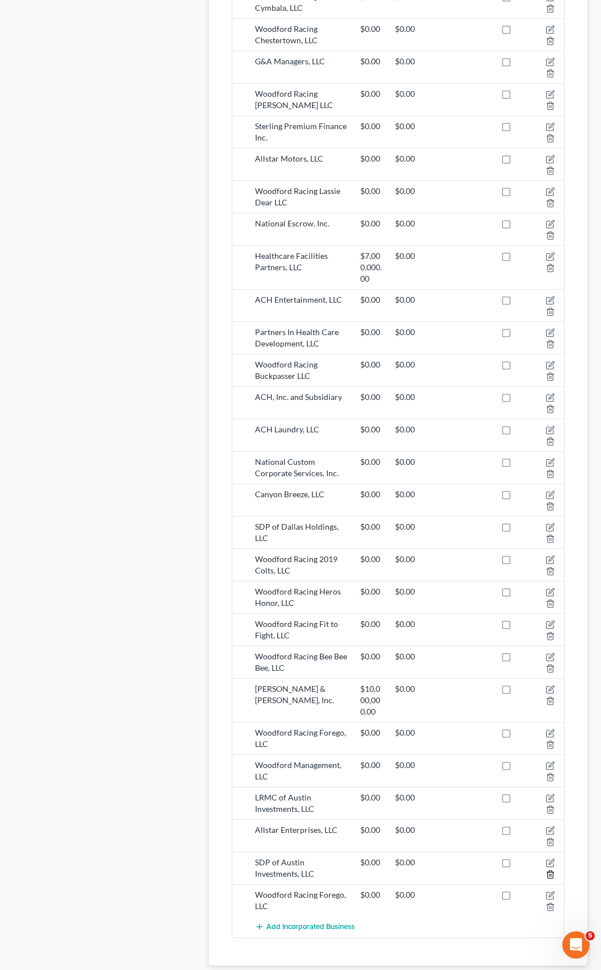
click at [549, 870] on icon "button" at bounding box center [549, 874] width 9 height 9
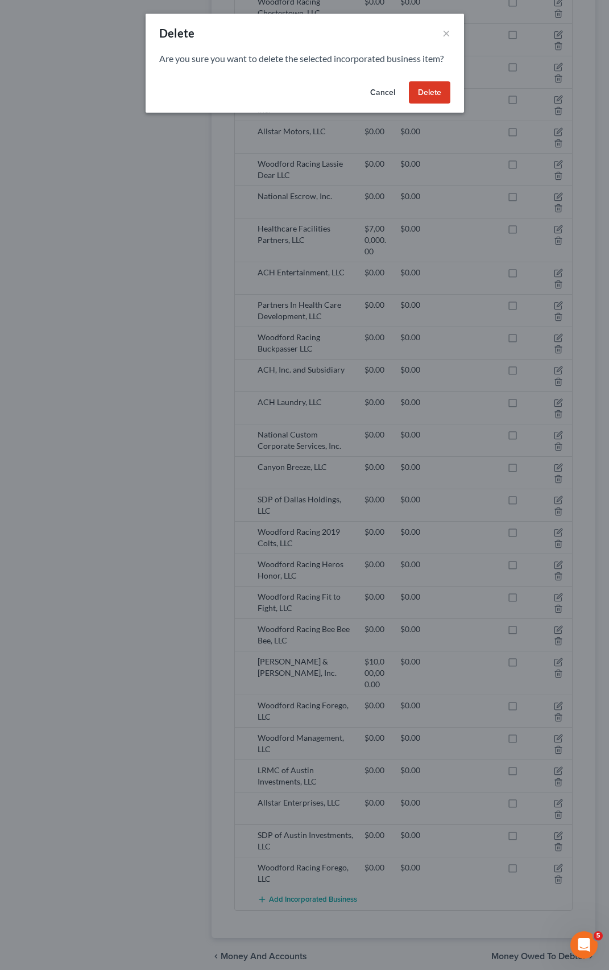
click at [422, 93] on button "Delete" at bounding box center [430, 92] width 42 height 23
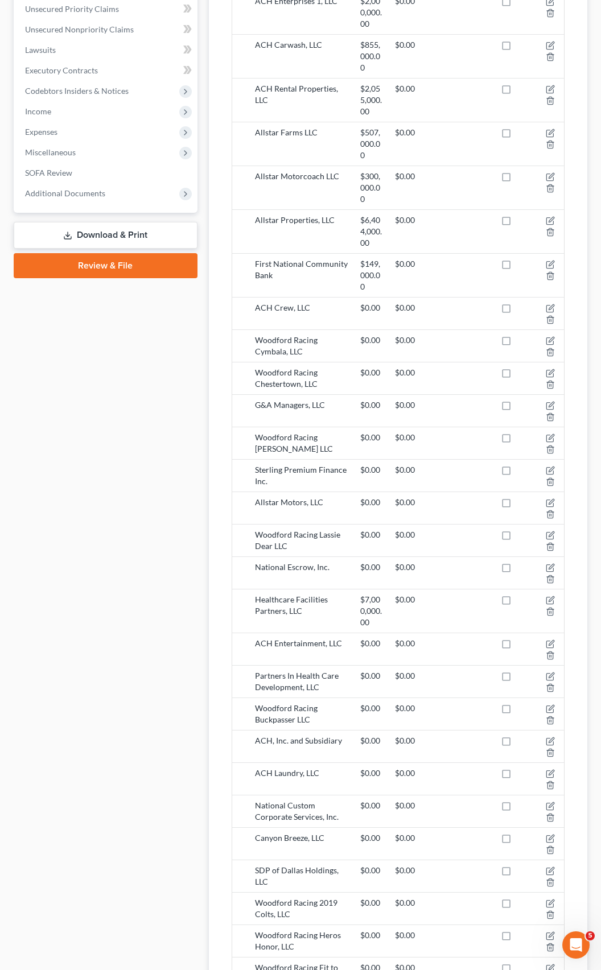
scroll to position [542, 0]
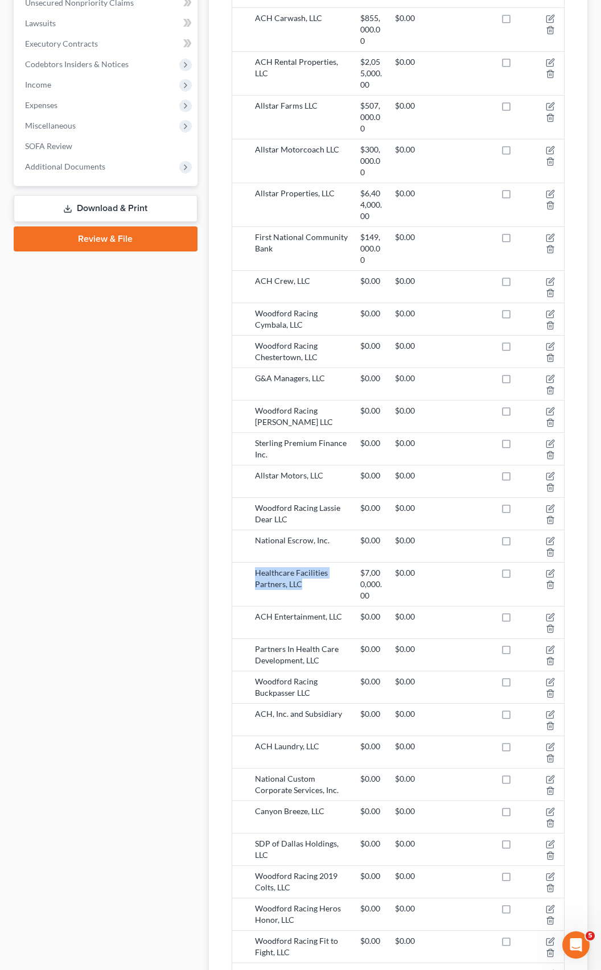
drag, startPoint x: 255, startPoint y: 522, endPoint x: 302, endPoint y: 538, distance: 50.0
click at [302, 567] on div "Healthcare Facilities Partners, LLC" at bounding box center [301, 584] width 105 height 34
copy div "Healthcare Facilities Partners, LLC"
click at [580, 246] on div "Interests Select Interest Type 401K Annuity Bond Education IRA Government Bond …" at bounding box center [398, 473] width 378 height 1553
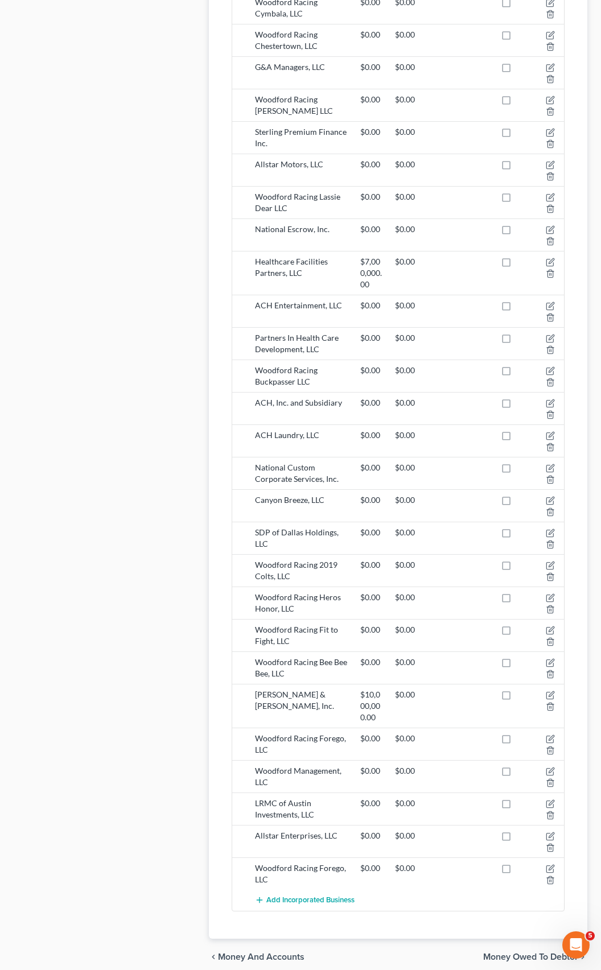
scroll to position [854, 0]
drag, startPoint x: 255, startPoint y: 722, endPoint x: 296, endPoint y: 733, distance: 41.8
click at [296, 764] on div "Woodford Management, LLC" at bounding box center [301, 775] width 105 height 23
copy div "Woodford Management, LLC"
click at [552, 876] on icon "button" at bounding box center [549, 879] width 5 height 7
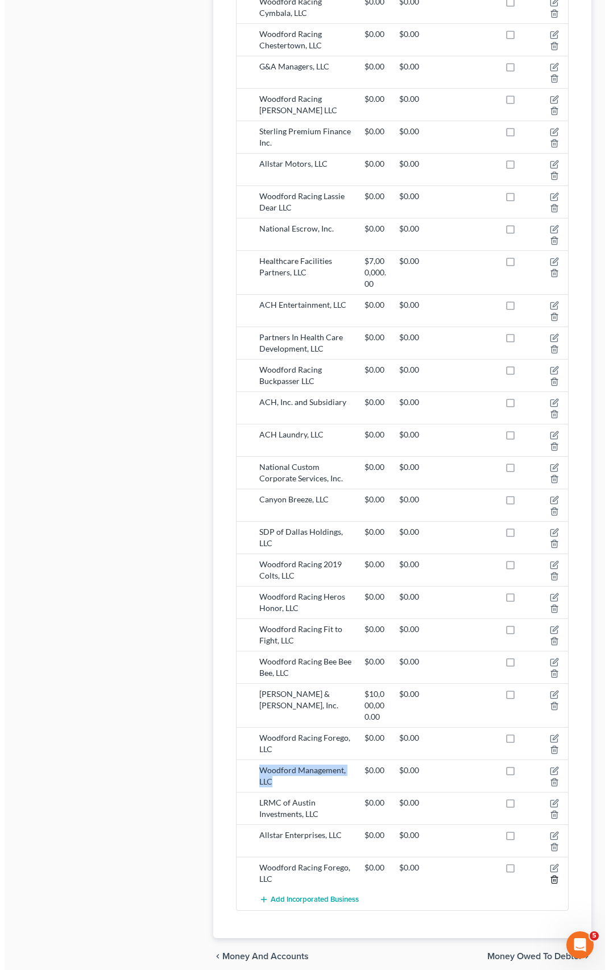
scroll to position [826, 0]
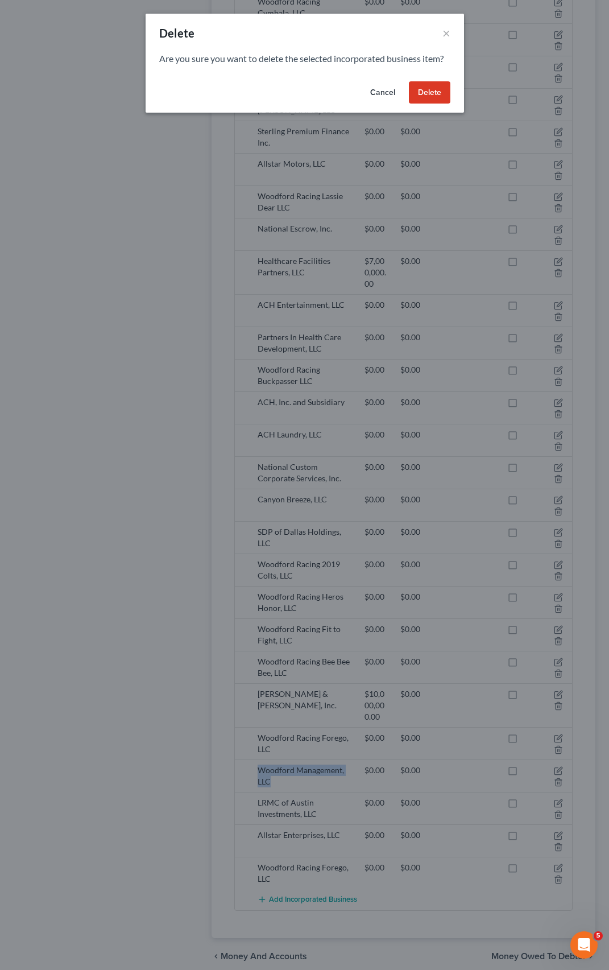
click at [429, 85] on button "Delete" at bounding box center [430, 92] width 42 height 23
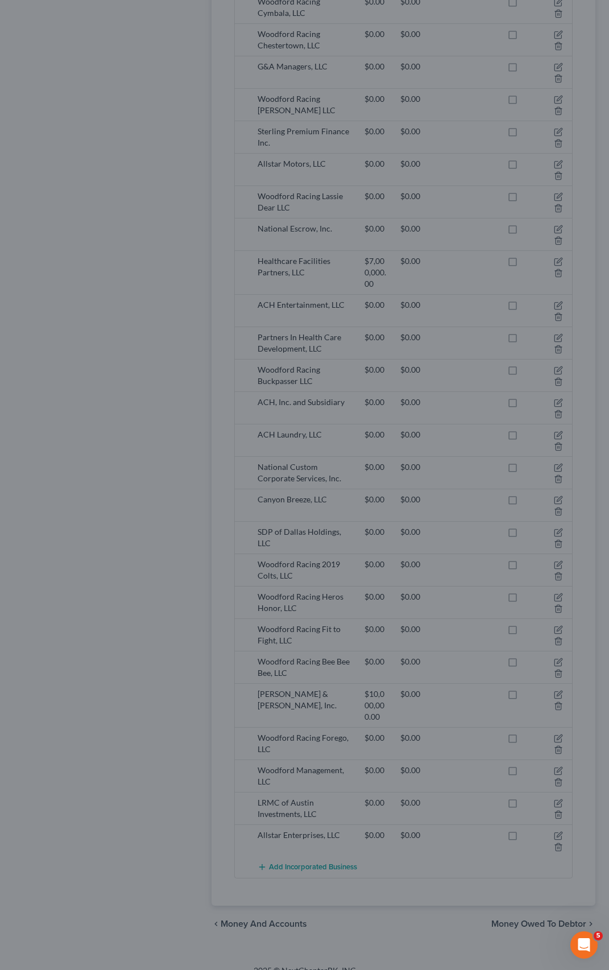
scroll to position [794, 0]
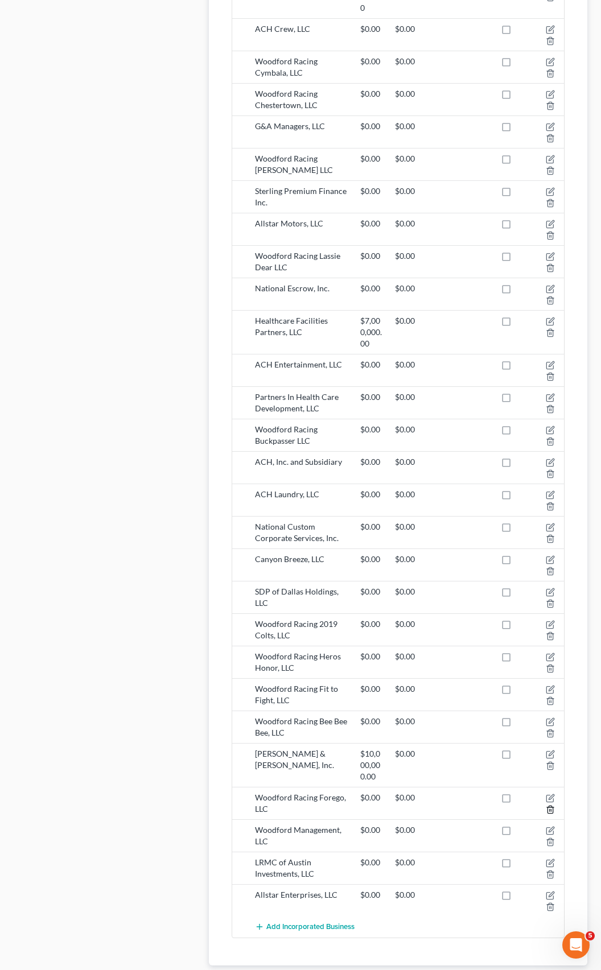
click at [547, 806] on icon "button" at bounding box center [549, 809] width 5 height 7
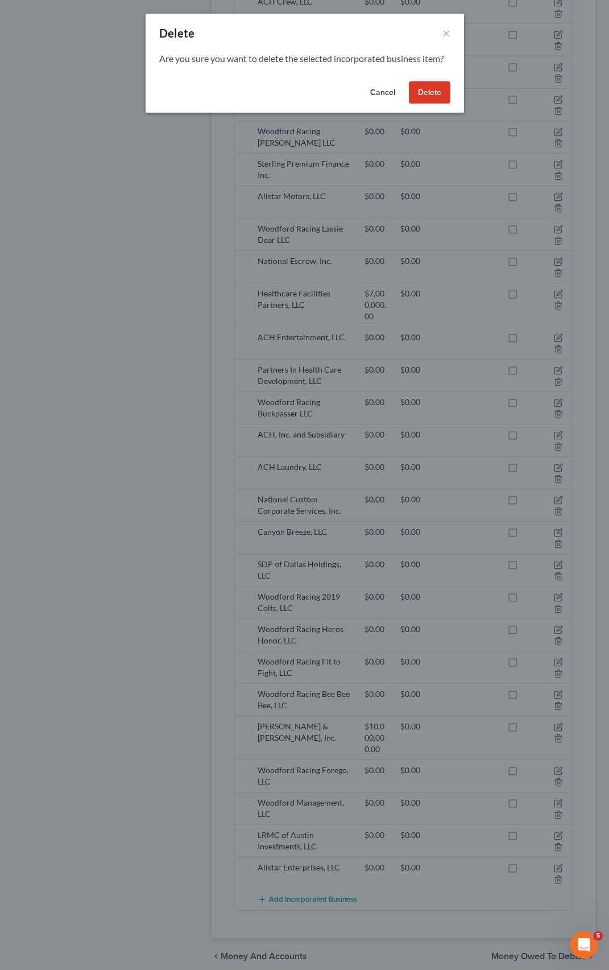
click at [431, 92] on button "Delete" at bounding box center [430, 92] width 42 height 23
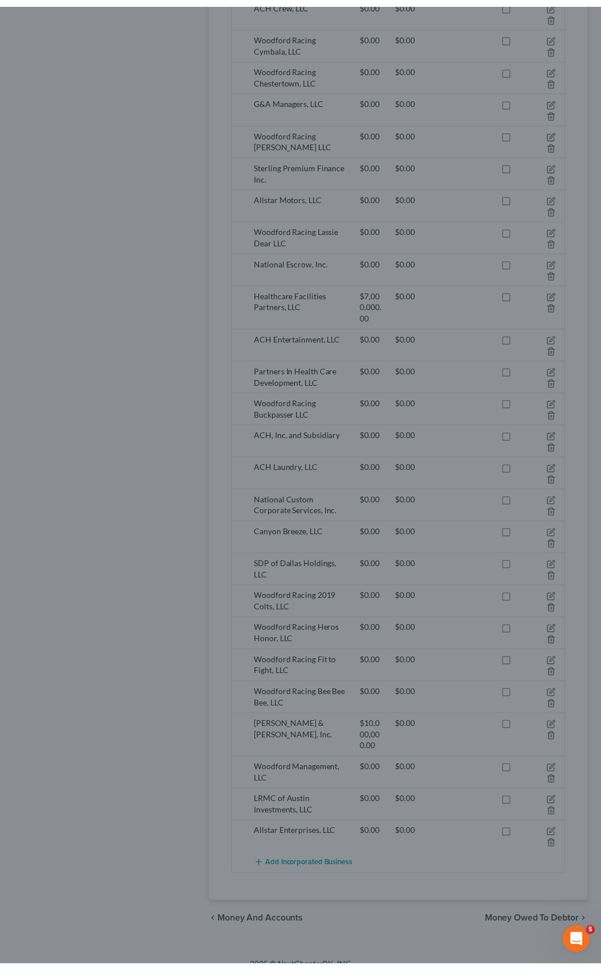
scroll to position [762, 0]
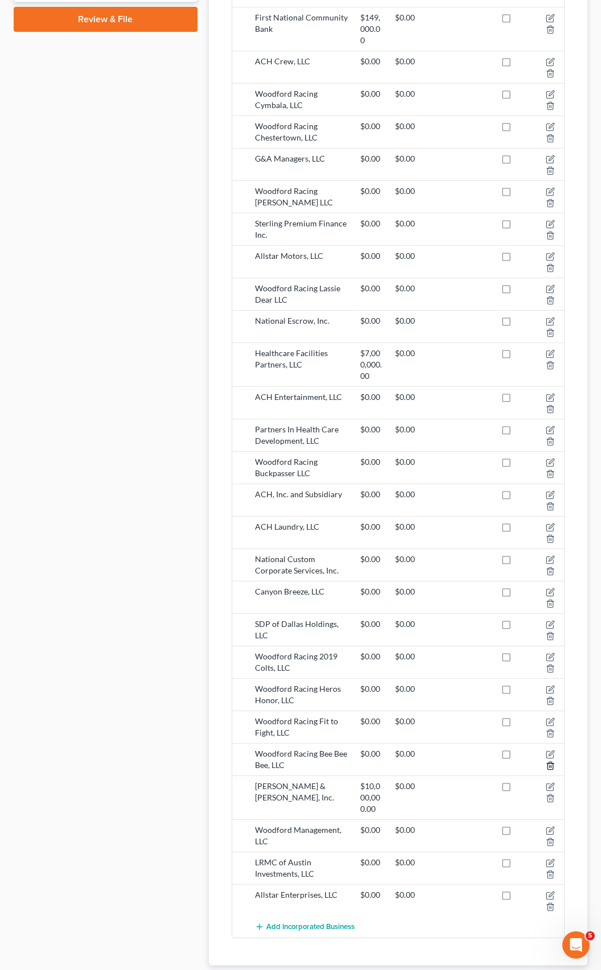
click at [551, 762] on icon "button" at bounding box center [549, 765] width 5 height 7
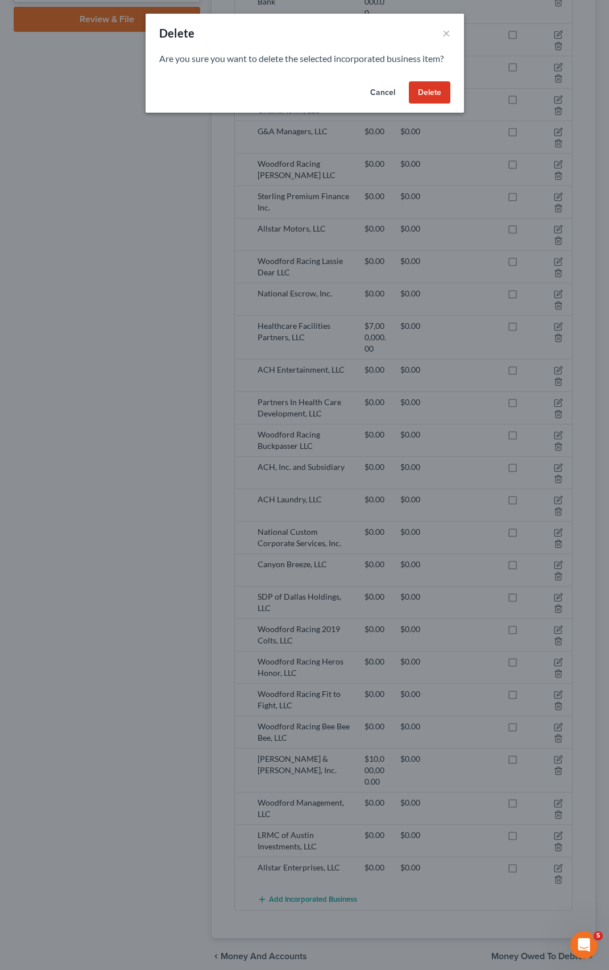
click at [419, 94] on button "Delete" at bounding box center [430, 92] width 42 height 23
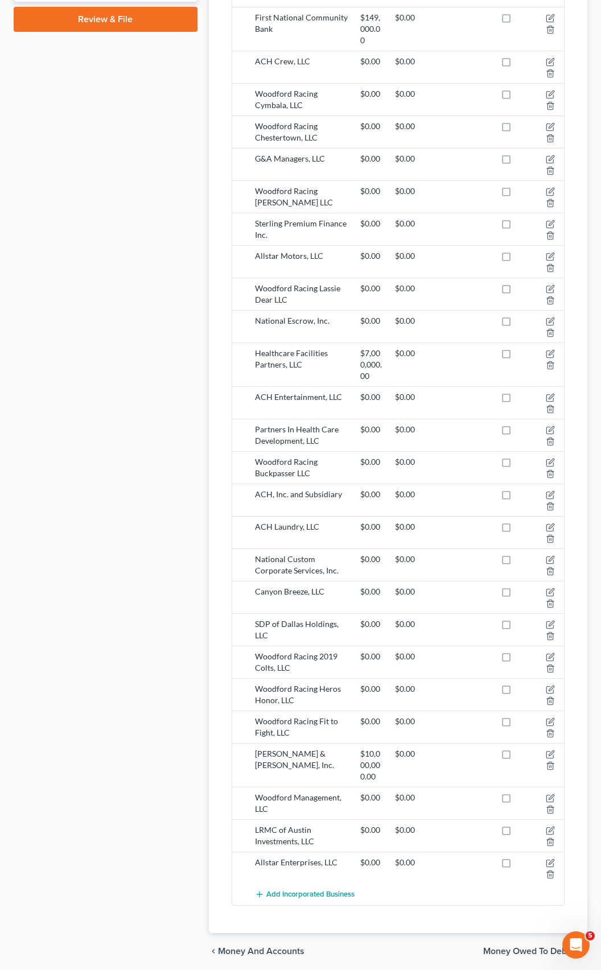
scroll to position [756, 0]
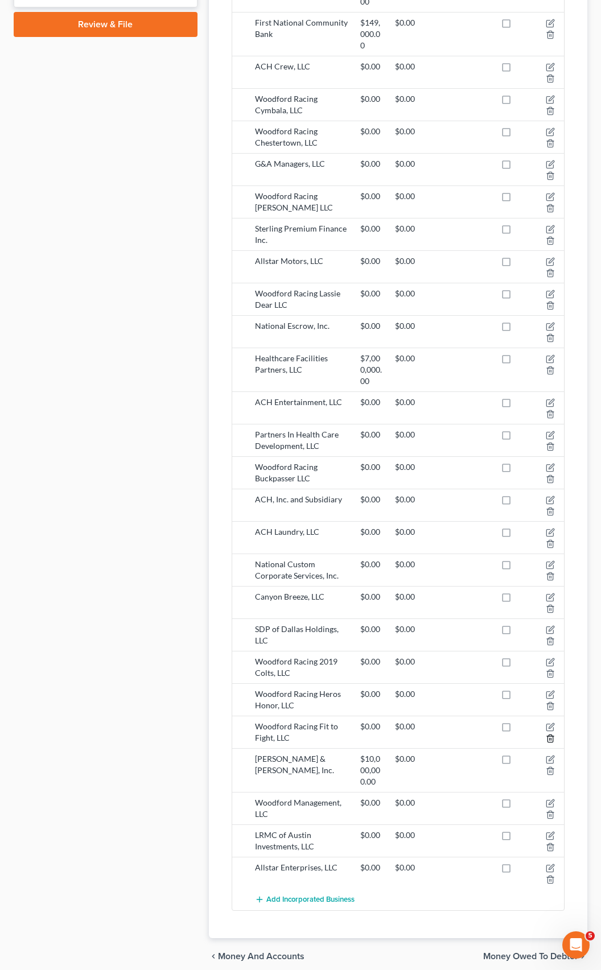
click at [548, 734] on icon "button" at bounding box center [549, 738] width 9 height 9
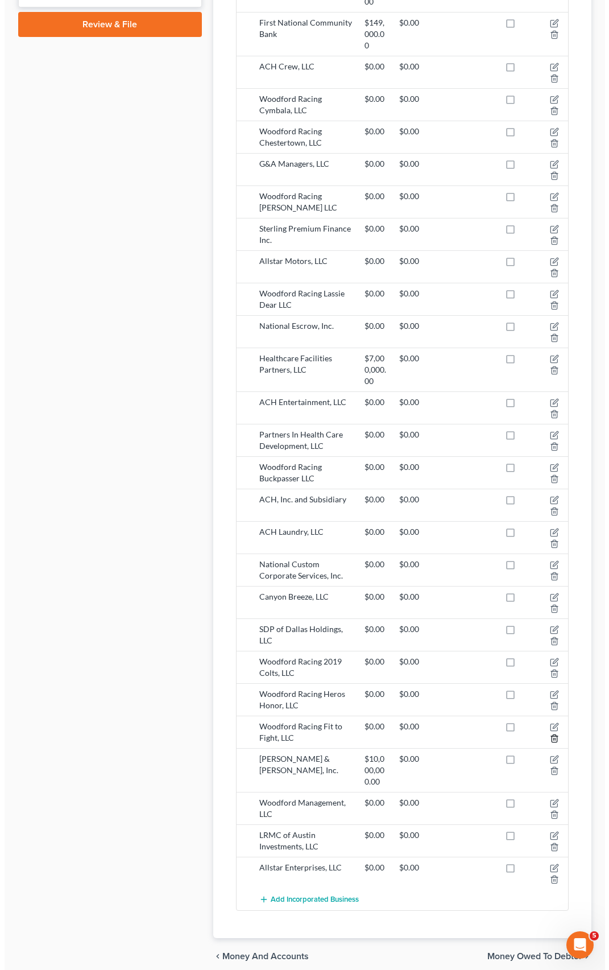
scroll to position [729, 0]
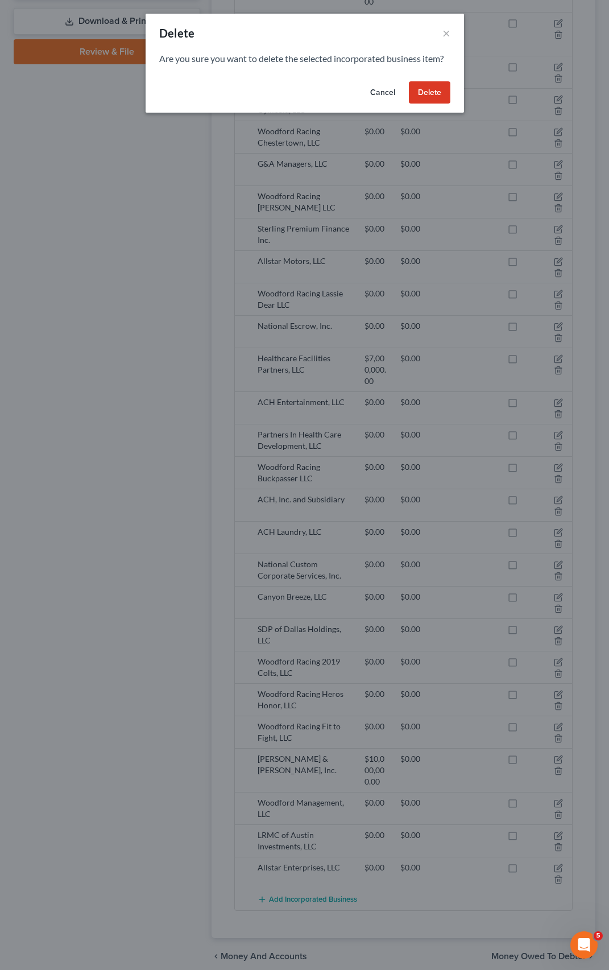
click at [433, 89] on button "Delete" at bounding box center [430, 92] width 42 height 23
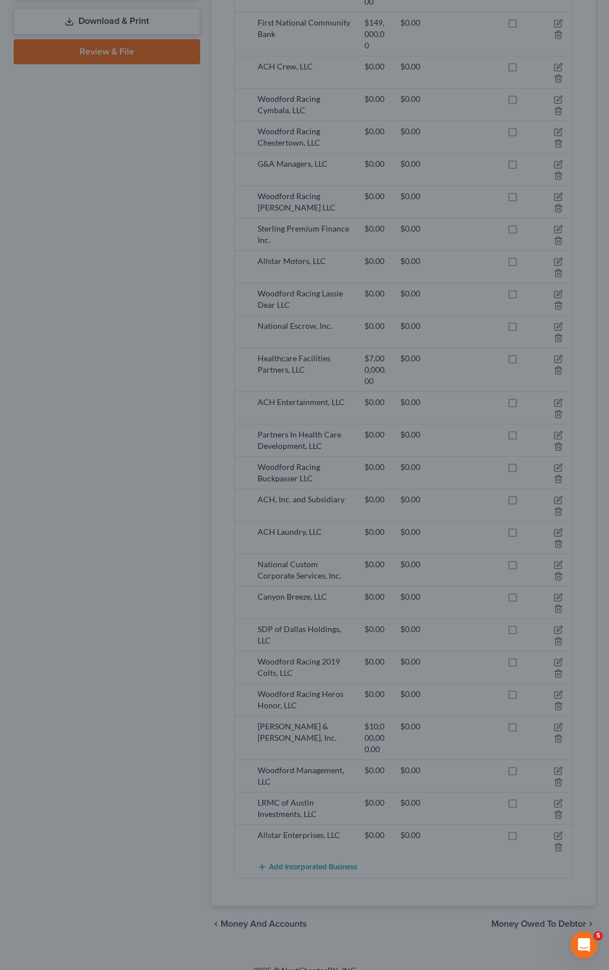
scroll to position [697, 0]
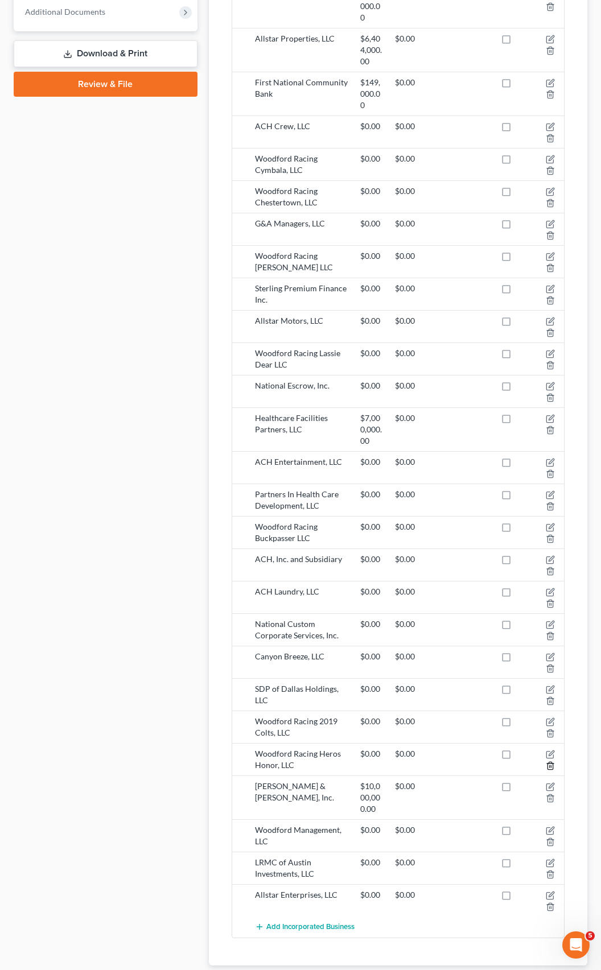
click at [550, 761] on icon "button" at bounding box center [549, 765] width 9 height 9
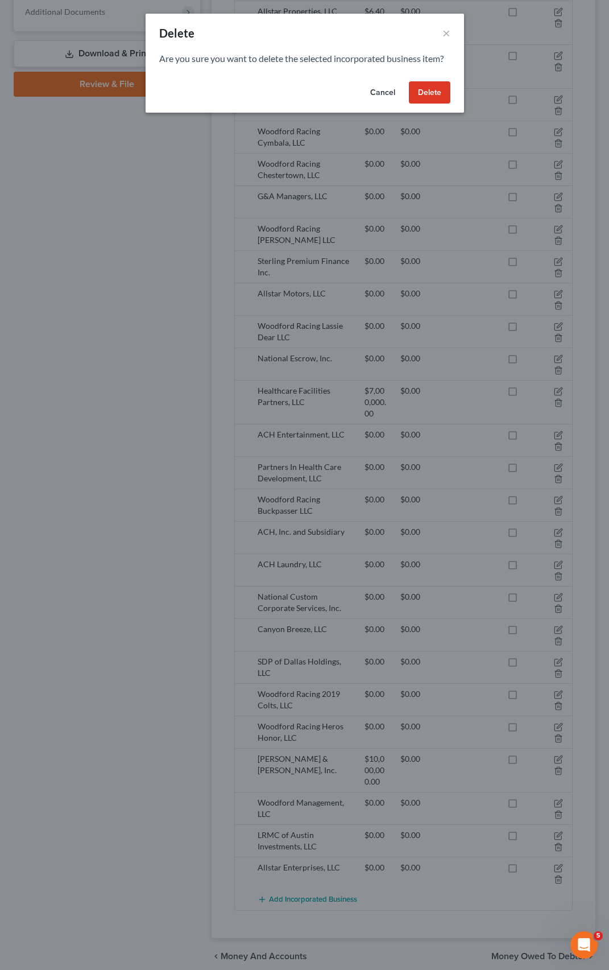
click at [428, 89] on button "Delete" at bounding box center [430, 92] width 42 height 23
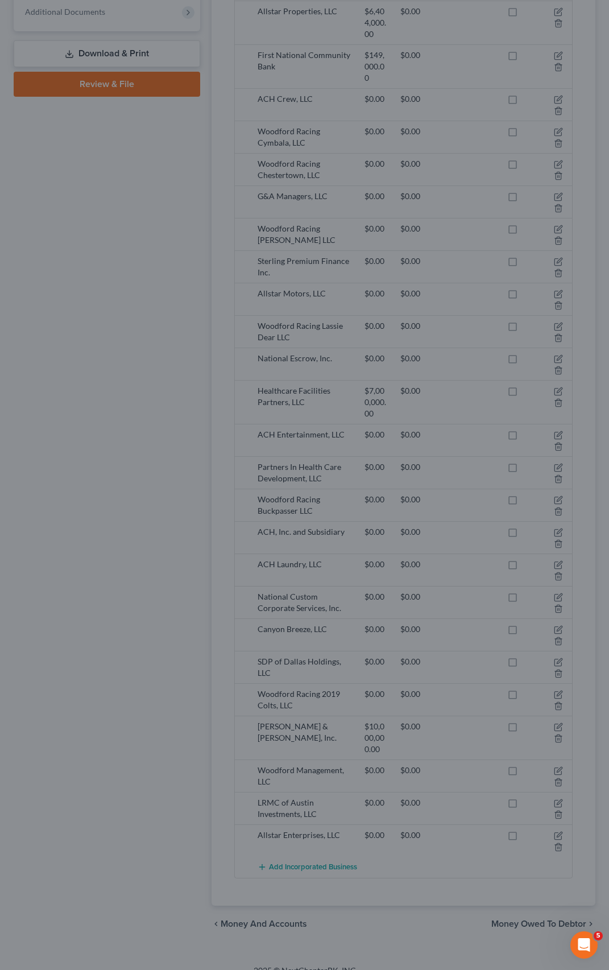
scroll to position [664, 0]
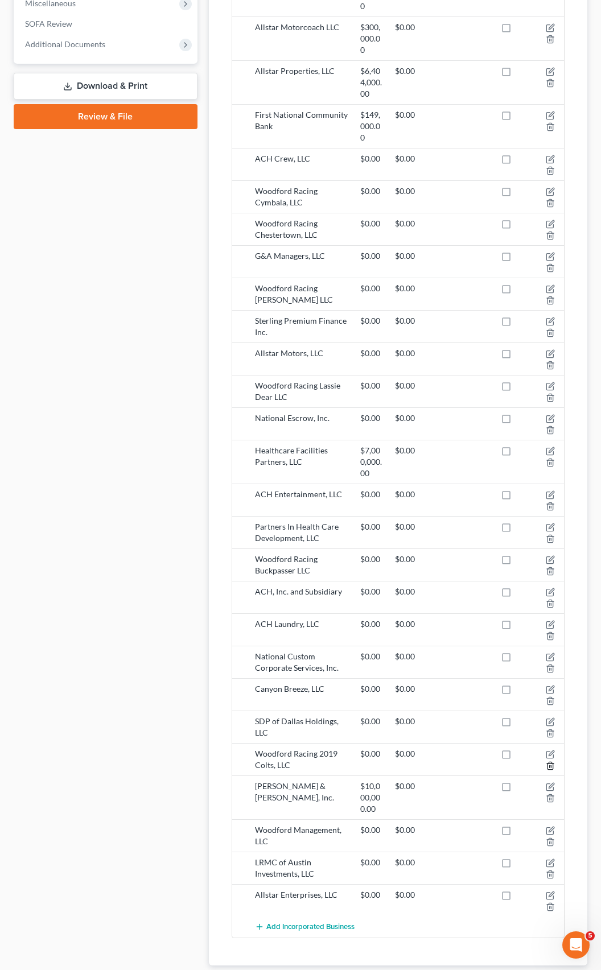
click at [547, 761] on icon "button" at bounding box center [549, 765] width 9 height 9
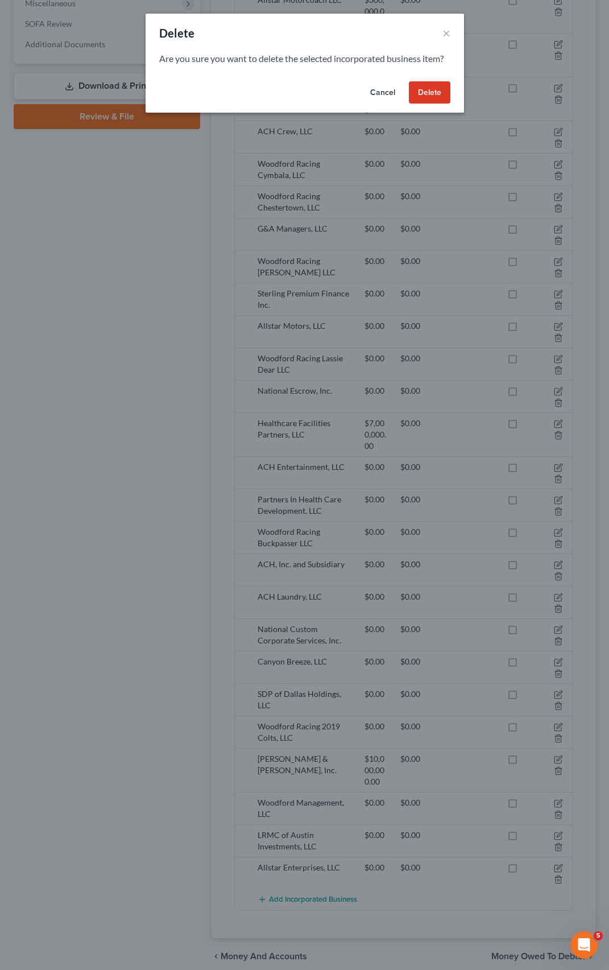
click at [435, 88] on button "Delete" at bounding box center [430, 92] width 42 height 23
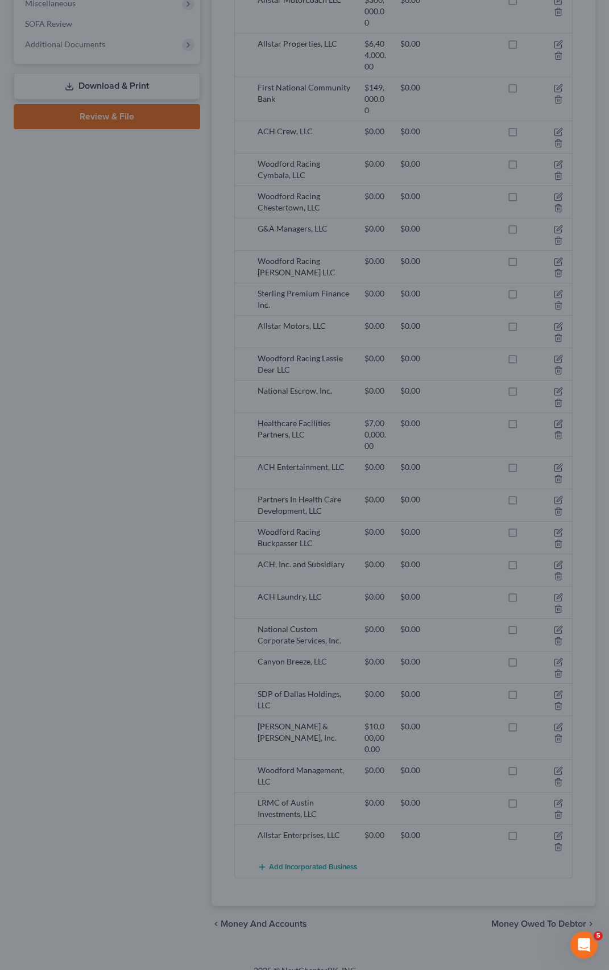
scroll to position [632, 0]
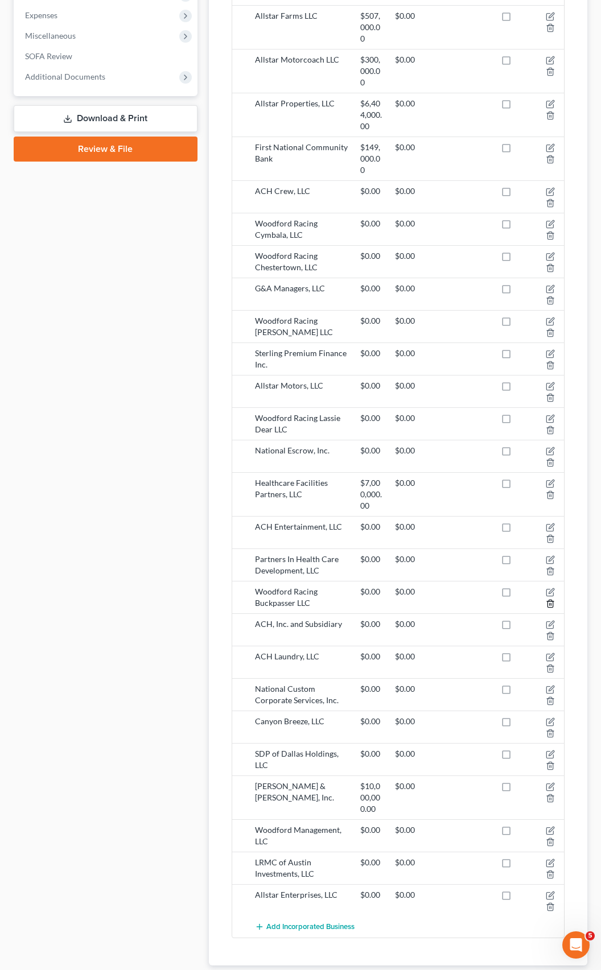
click at [549, 603] on line "button" at bounding box center [549, 604] width 0 height 2
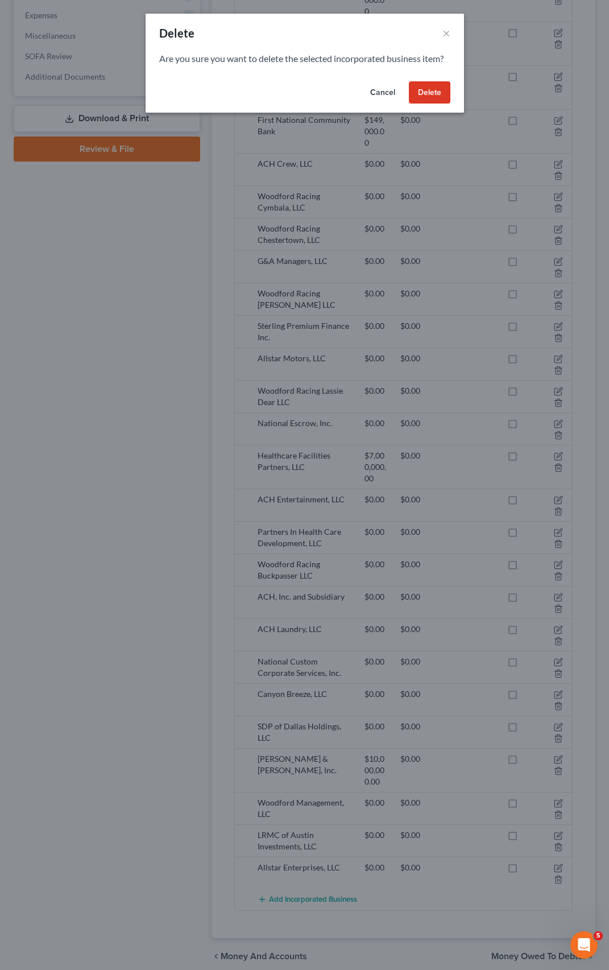
click at [415, 91] on button "Delete" at bounding box center [430, 92] width 42 height 23
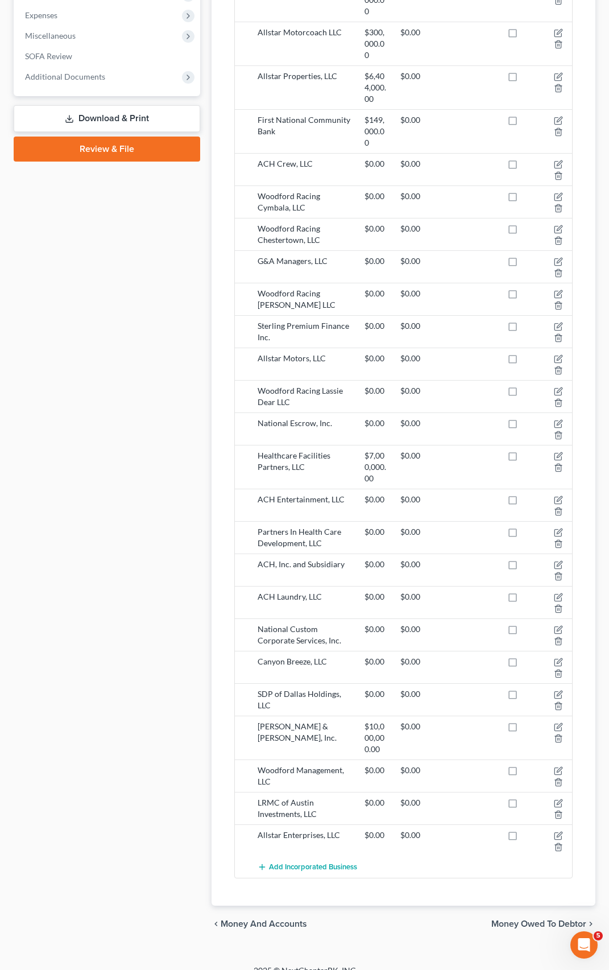
scroll to position [599, 0]
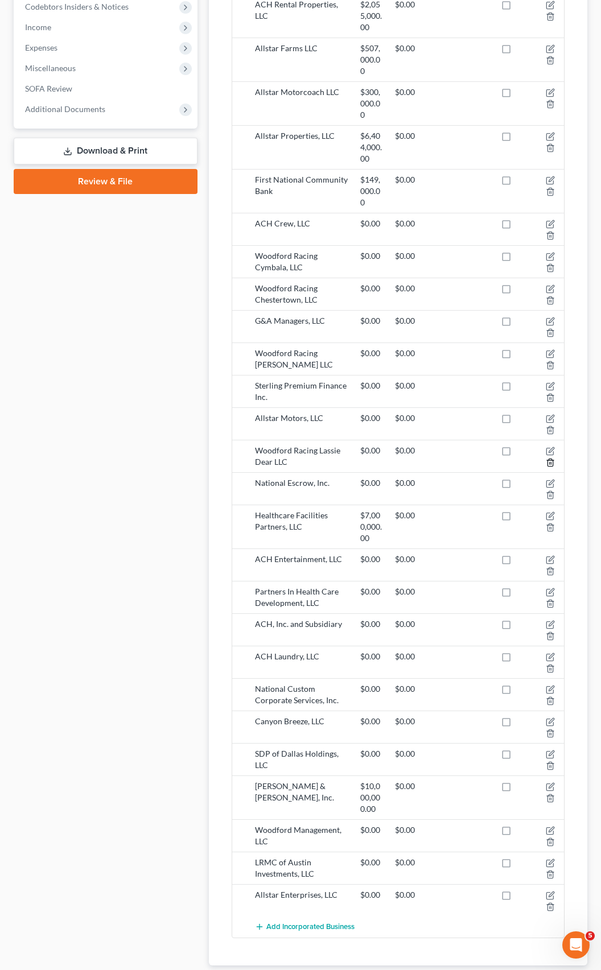
click at [548, 458] on icon "button" at bounding box center [549, 462] width 9 height 9
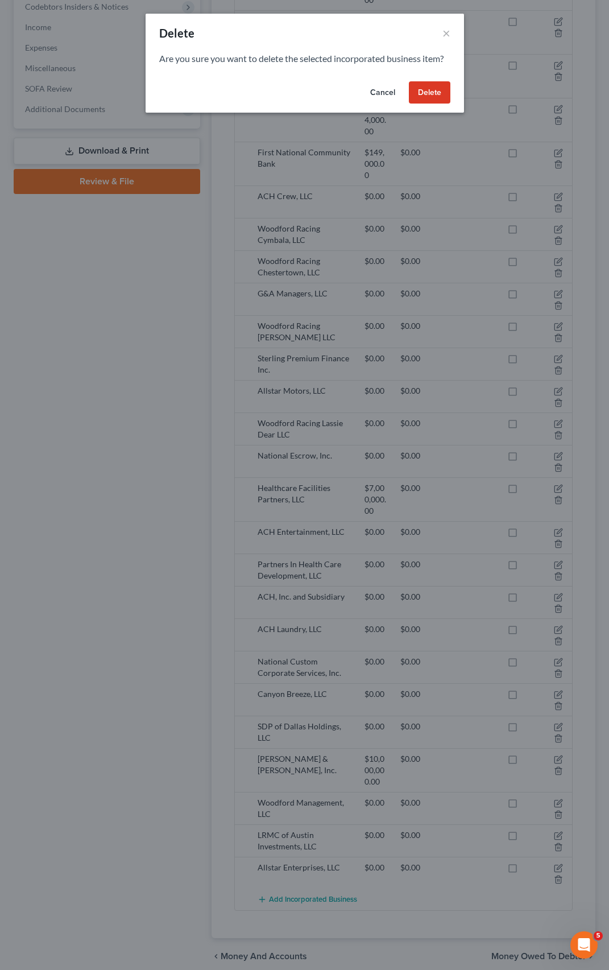
click at [426, 102] on button "Delete" at bounding box center [430, 92] width 42 height 23
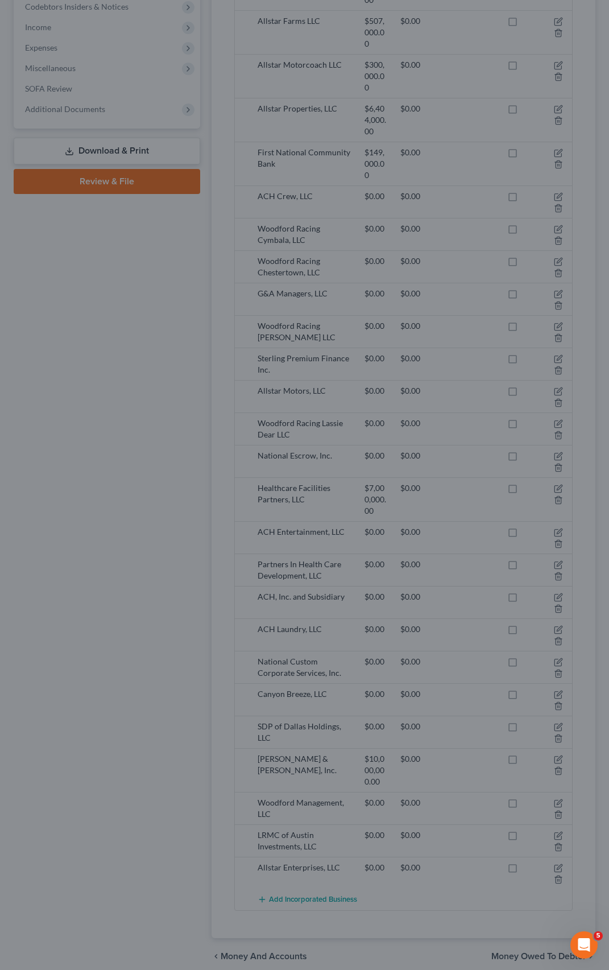
scroll to position [567, 0]
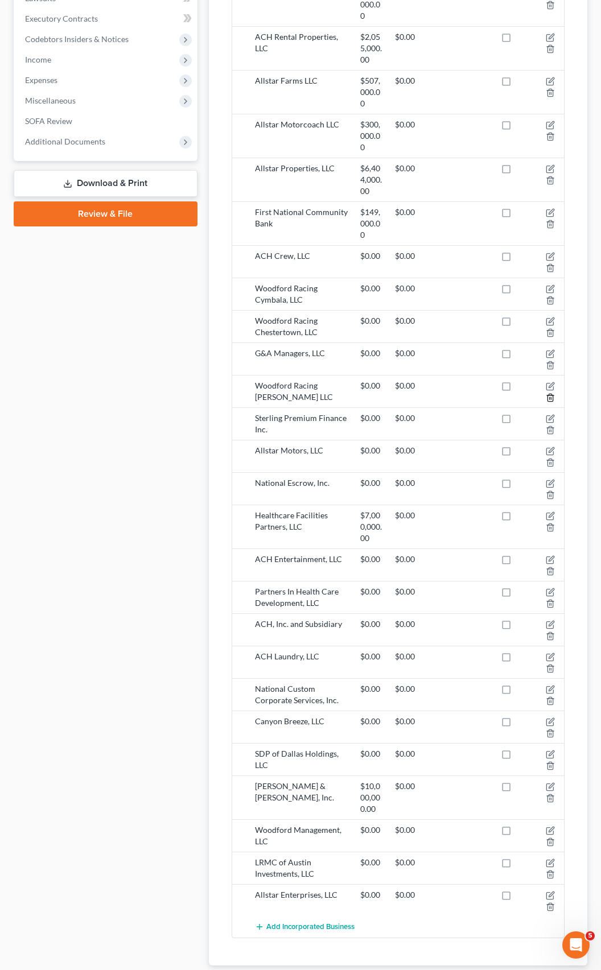
click at [549, 398] on line "button" at bounding box center [549, 399] width 0 height 2
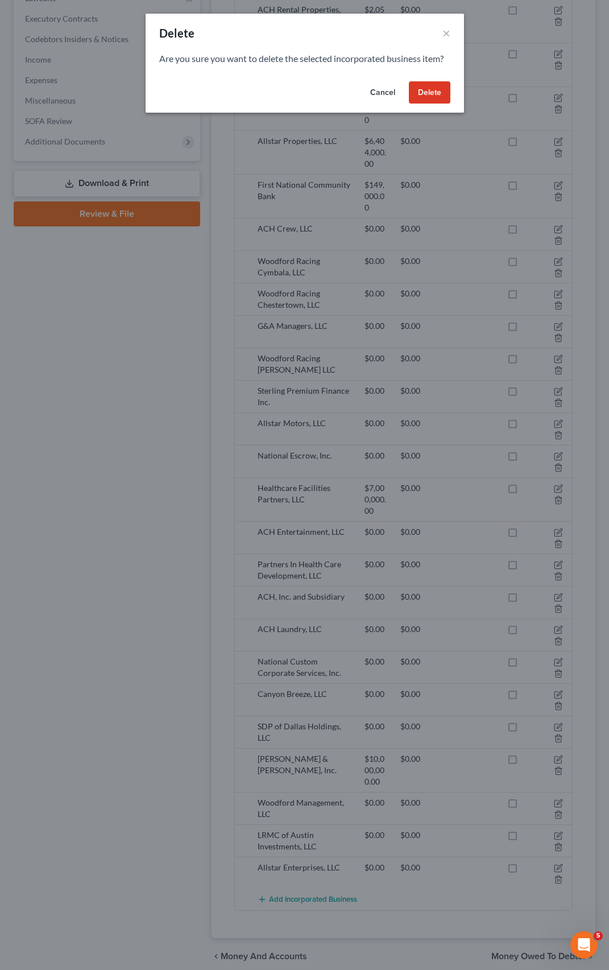
click at [431, 90] on button "Delete" at bounding box center [430, 92] width 42 height 23
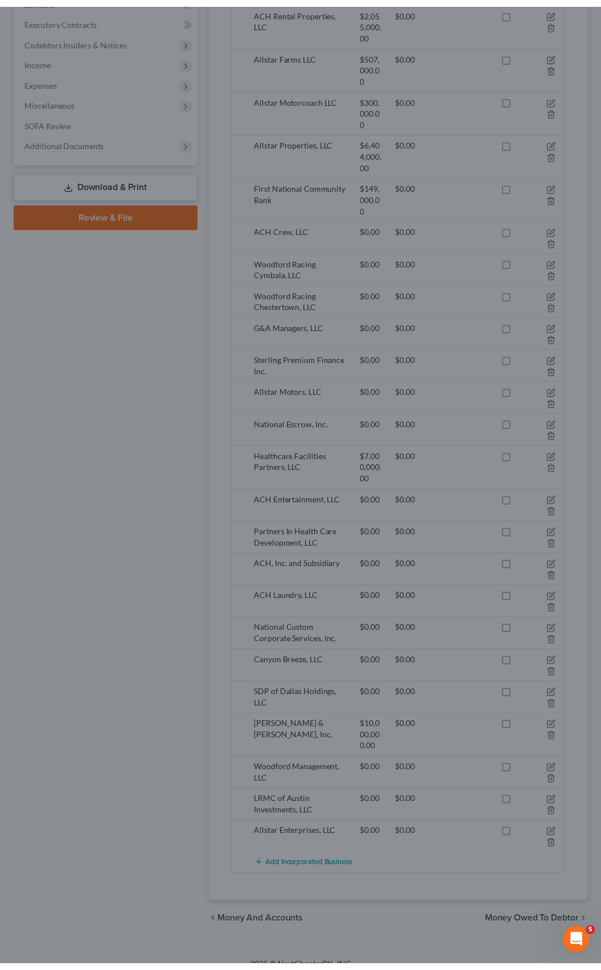
scroll to position [535, 0]
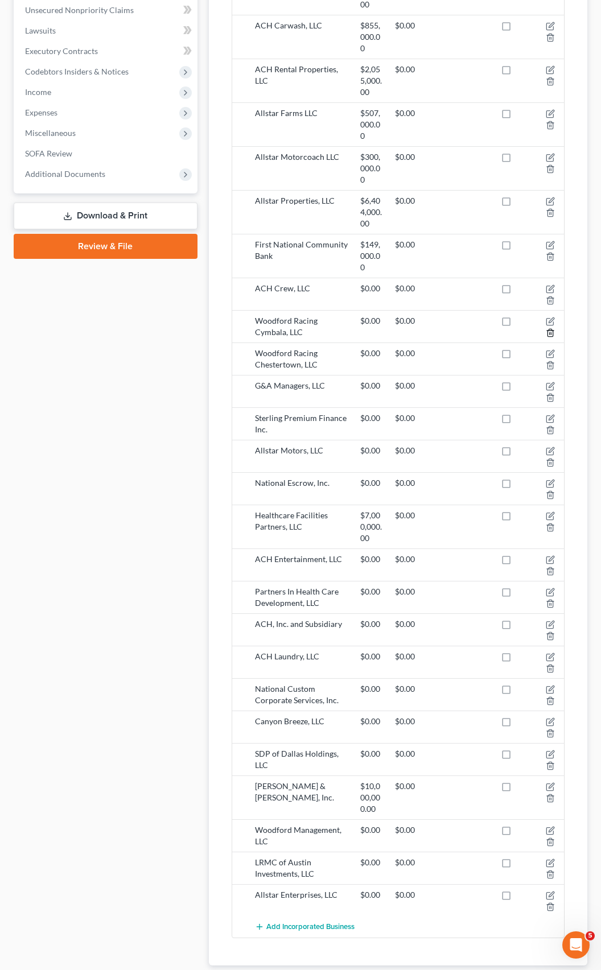
click at [547, 329] on icon "button" at bounding box center [549, 332] width 5 height 7
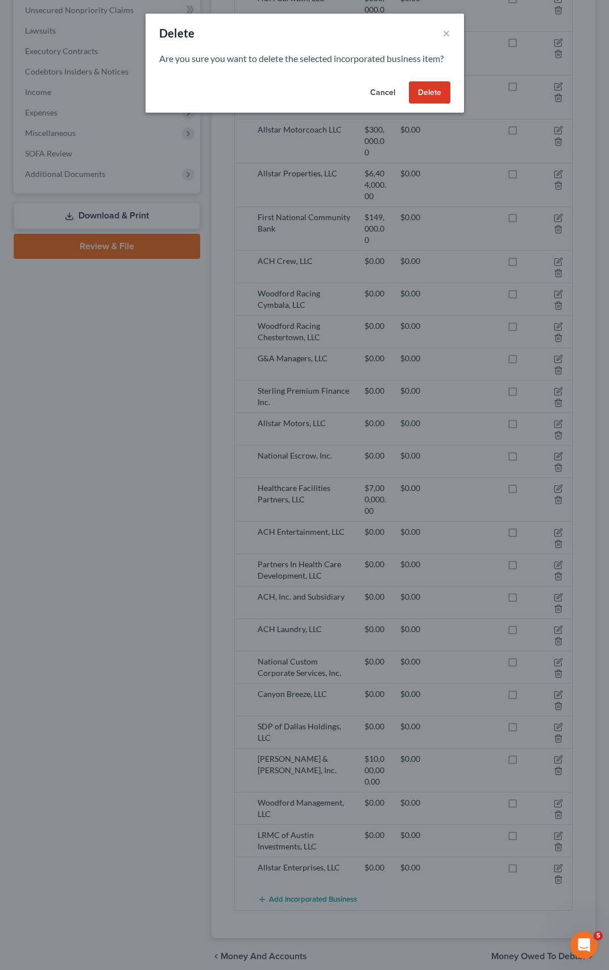
click at [440, 98] on button "Delete" at bounding box center [430, 92] width 42 height 23
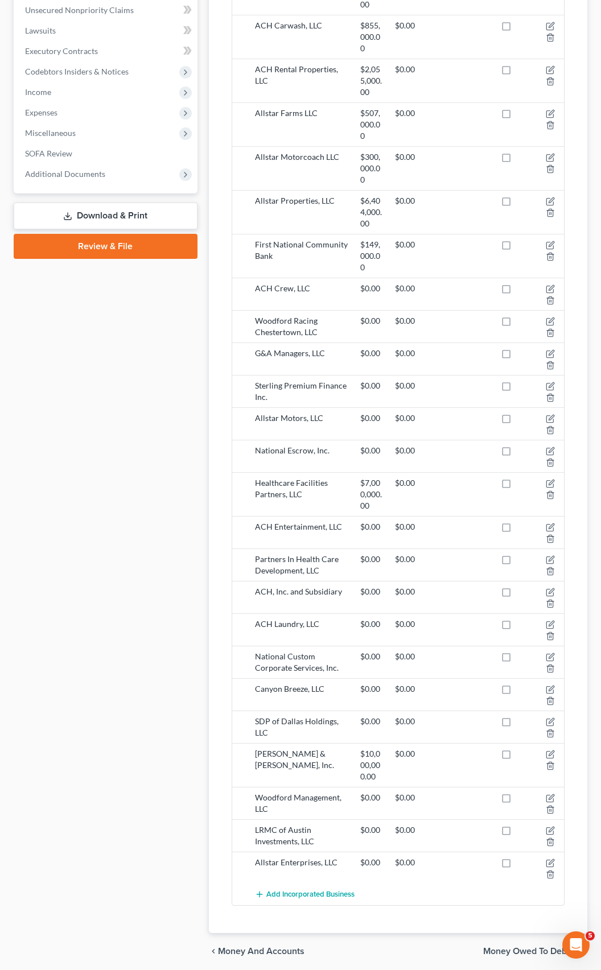
scroll to position [529, 0]
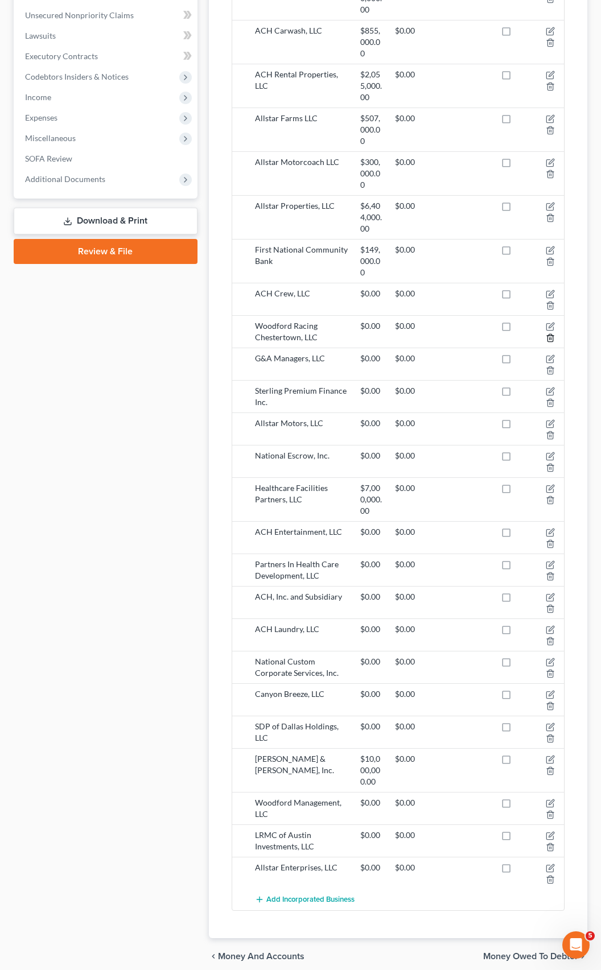
click at [550, 333] on icon "button" at bounding box center [549, 337] width 9 height 9
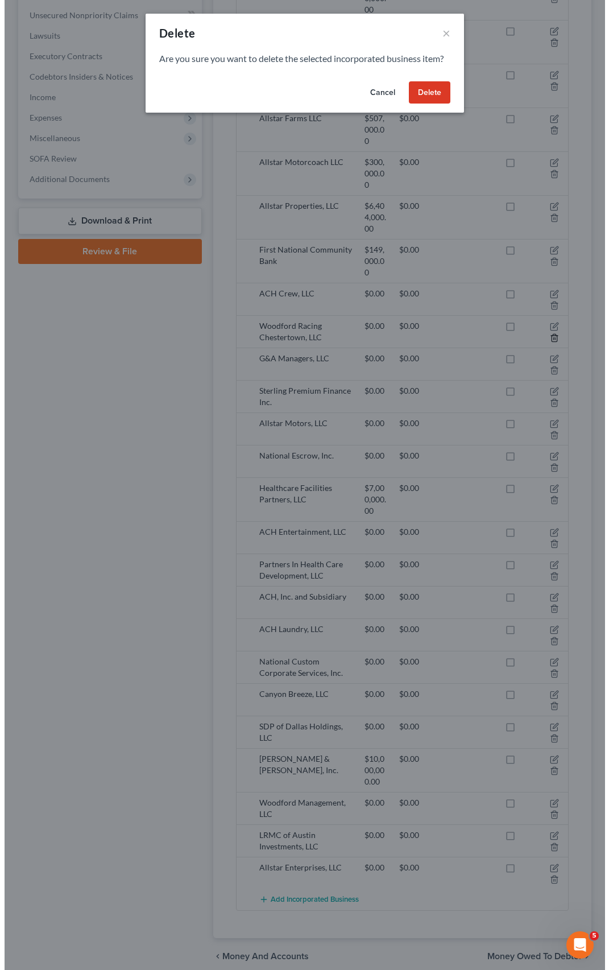
scroll to position [502, 0]
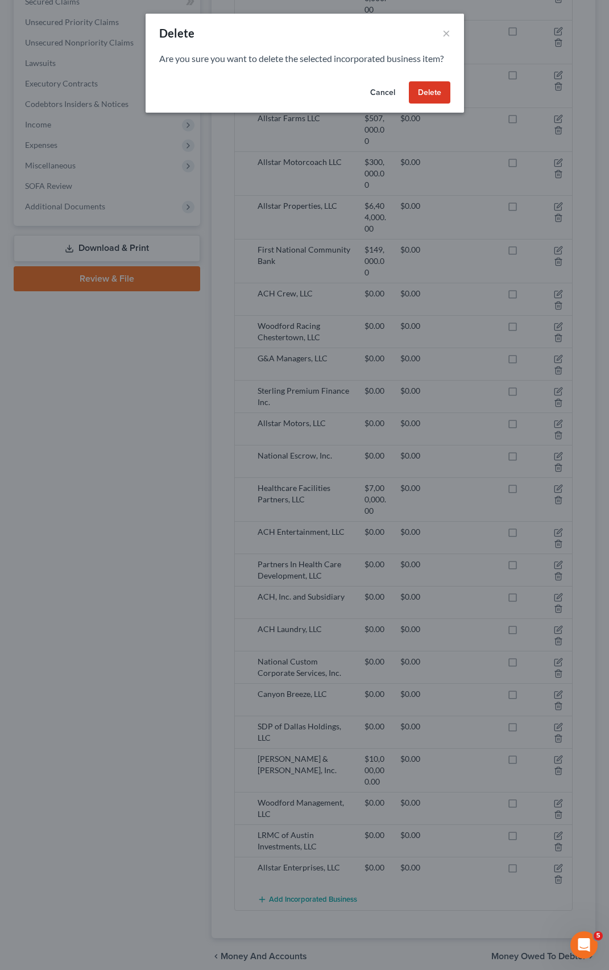
click at [432, 87] on button "Delete" at bounding box center [430, 92] width 42 height 23
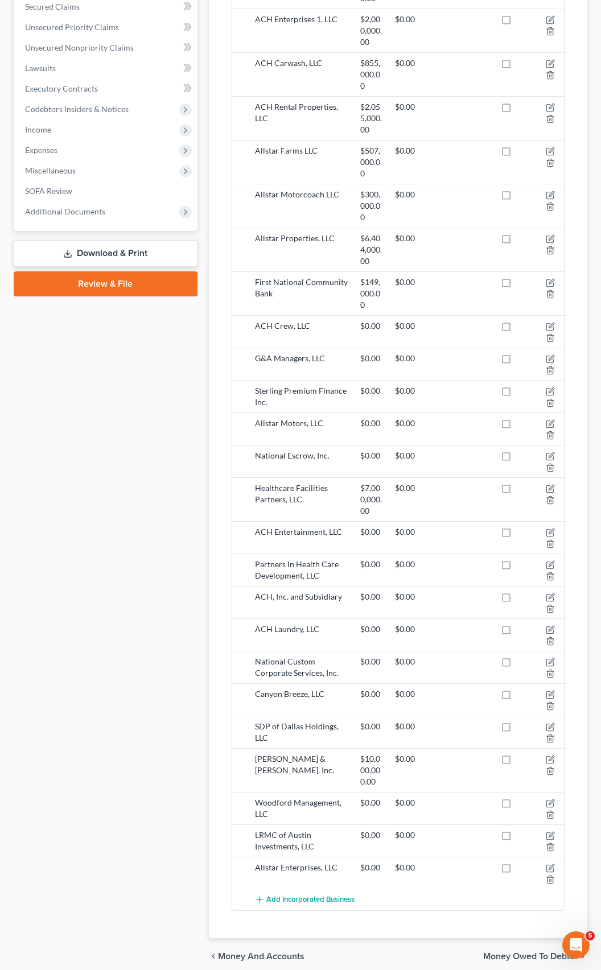
scroll to position [440, 0]
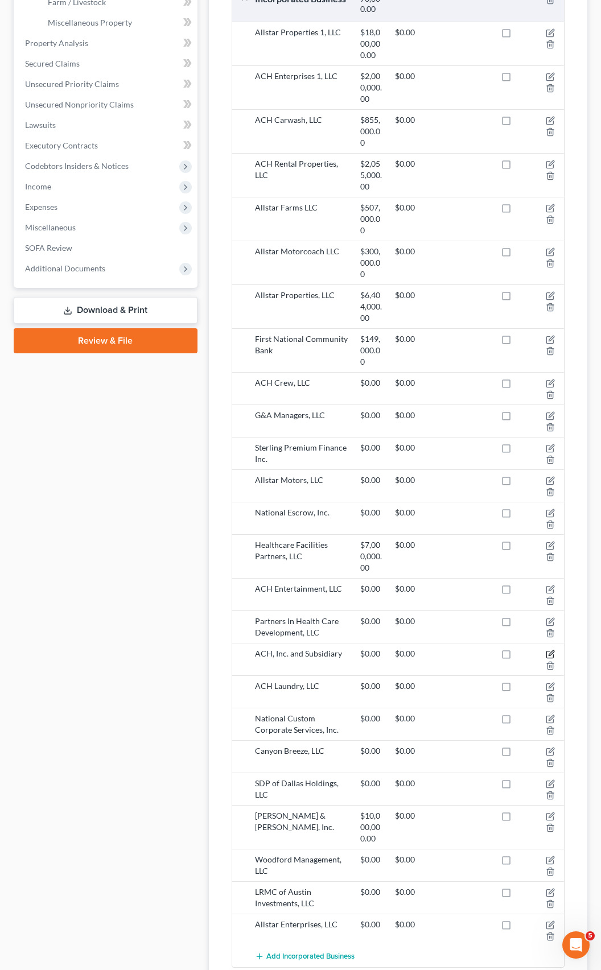
click at [548, 650] on icon "button" at bounding box center [549, 654] width 9 height 9
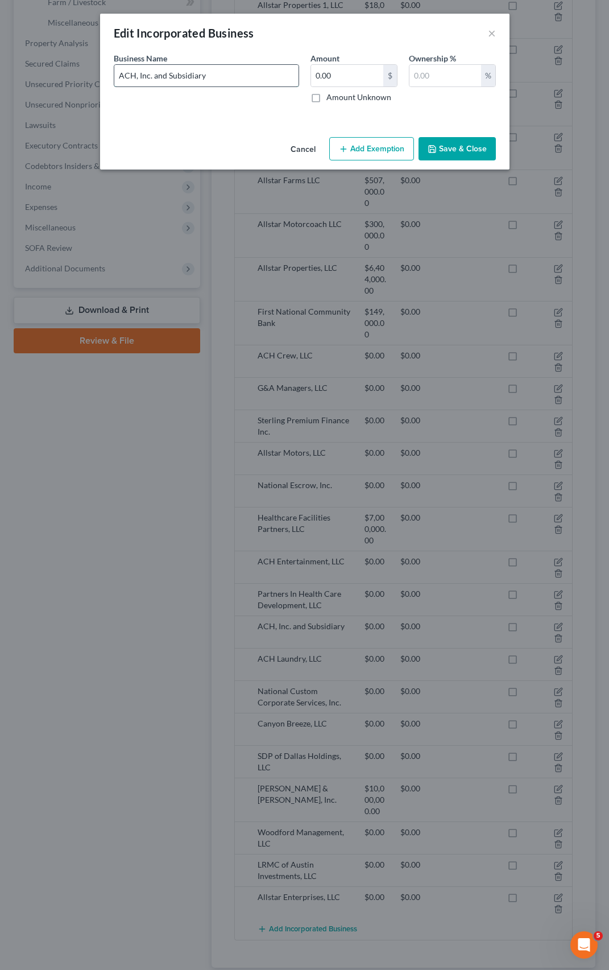
drag, startPoint x: 208, startPoint y: 74, endPoint x: 156, endPoint y: 74, distance: 52.3
click at [156, 74] on input "ACH, Inc. and Subsidiary" at bounding box center [206, 76] width 184 height 22
type input "ACH, Inc."
click at [444, 156] on button "Save & Close" at bounding box center [457, 149] width 77 height 24
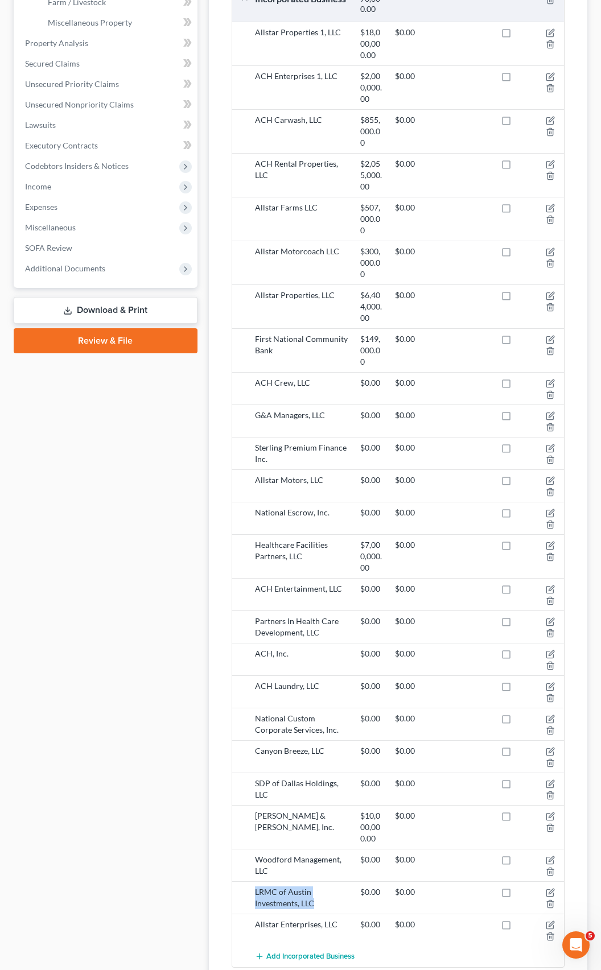
drag, startPoint x: 255, startPoint y: 842, endPoint x: 318, endPoint y: 851, distance: 64.4
click at [318, 886] on div "LRMC of Austin Investments, LLC" at bounding box center [301, 897] width 105 height 23
copy div "LRMC of Austin Investments, LLC"
drag, startPoint x: 257, startPoint y: 573, endPoint x: 318, endPoint y: 588, distance: 62.8
click at [318, 615] on div "Partners In Health Care Development, LLC" at bounding box center [301, 626] width 105 height 23
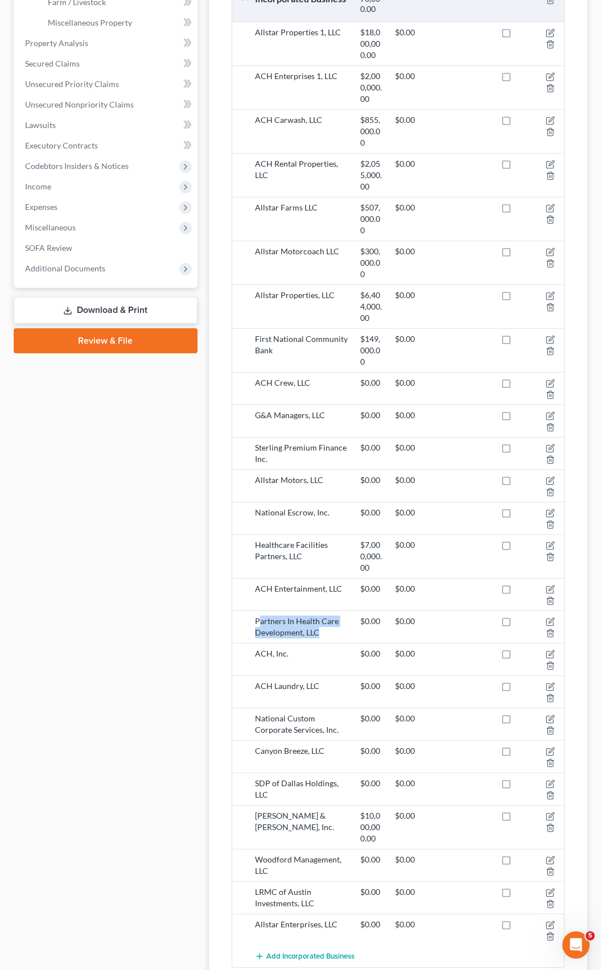
click at [283, 615] on div "Partners In Health Care Development, LLC" at bounding box center [301, 626] width 105 height 23
drag, startPoint x: 256, startPoint y: 573, endPoint x: 316, endPoint y: 584, distance: 60.8
click at [317, 615] on div "Partners In Health Care Development, LLC" at bounding box center [301, 626] width 105 height 23
copy div "Partners In Health Care Development, LLC"
drag, startPoint x: 252, startPoint y: 498, endPoint x: 311, endPoint y: 508, distance: 60.0
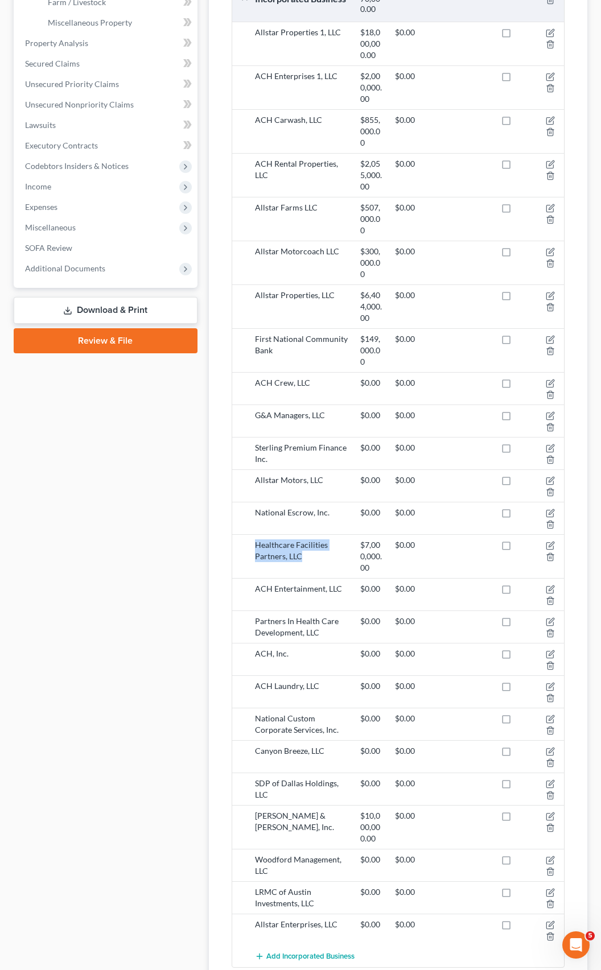
click at [311, 539] on div "Healthcare Facilities Partners, LLC" at bounding box center [301, 556] width 105 height 34
copy div "Healthcare Facilities Partners, LLC"
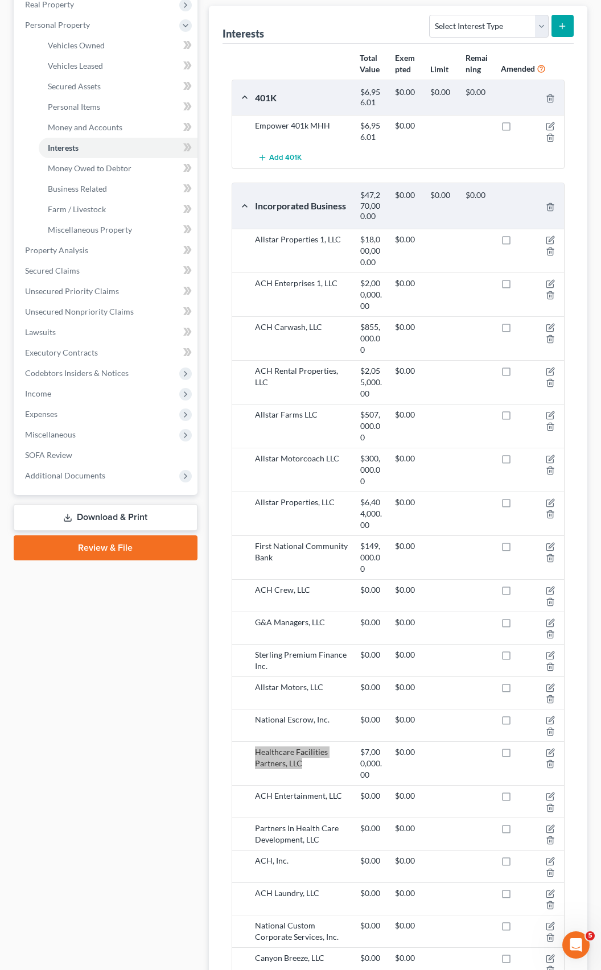
scroll to position [213, 0]
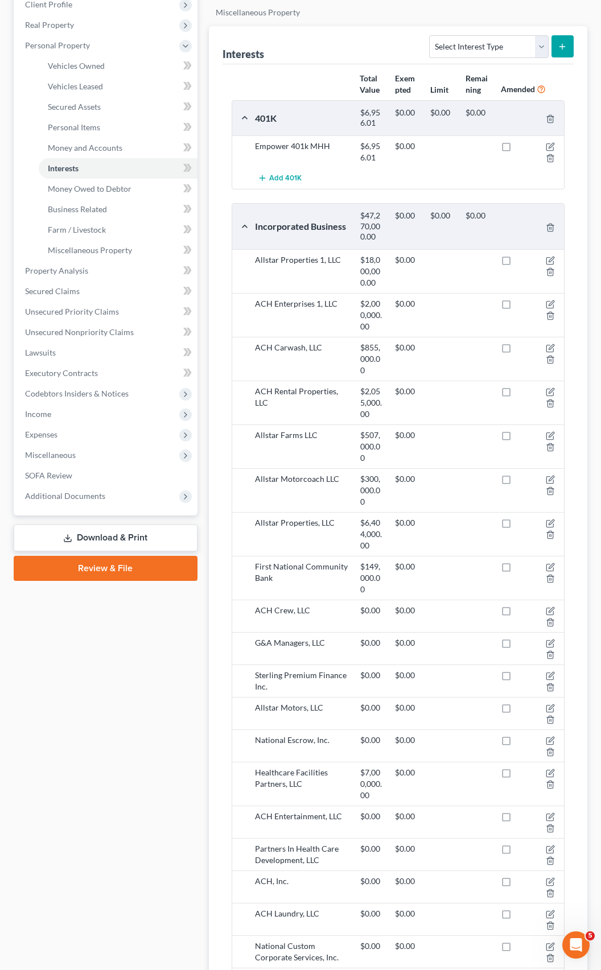
click at [233, 729] on div "National Escrow, Inc. $0.00 $0.00" at bounding box center [398, 745] width 332 height 32
click at [48, 450] on span "Miscellaneous" at bounding box center [50, 455] width 51 height 10
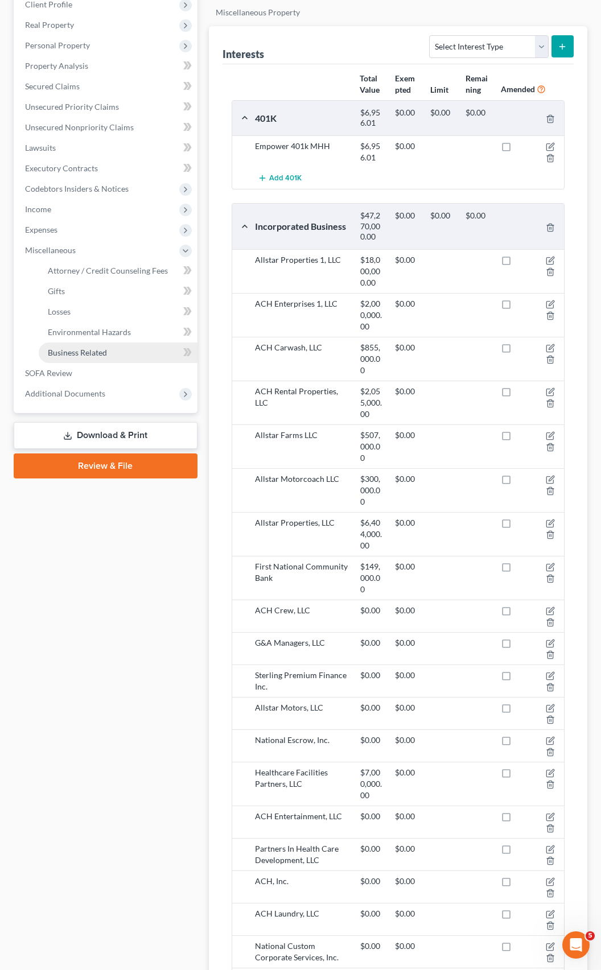
click at [80, 347] on span "Business Related" at bounding box center [77, 352] width 59 height 10
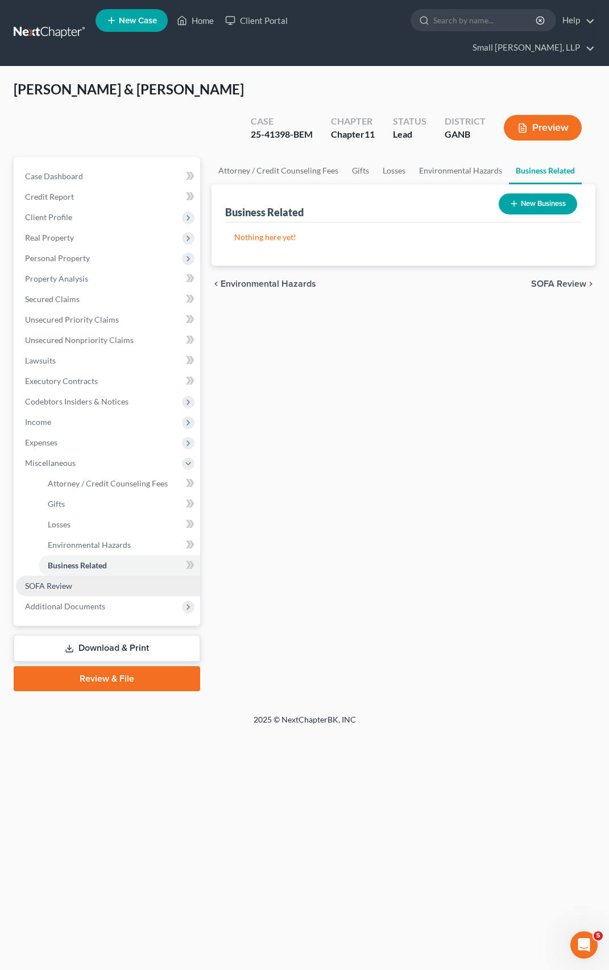
click at [58, 581] on span "SOFA Review" at bounding box center [48, 586] width 47 height 10
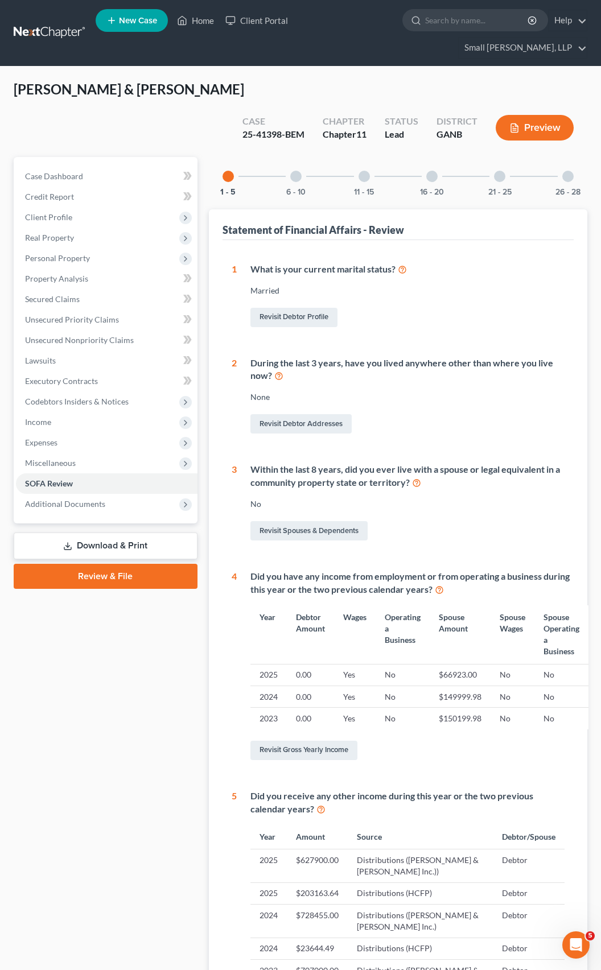
click at [562, 157] on div "26 - 28" at bounding box center [567, 176] width 39 height 39
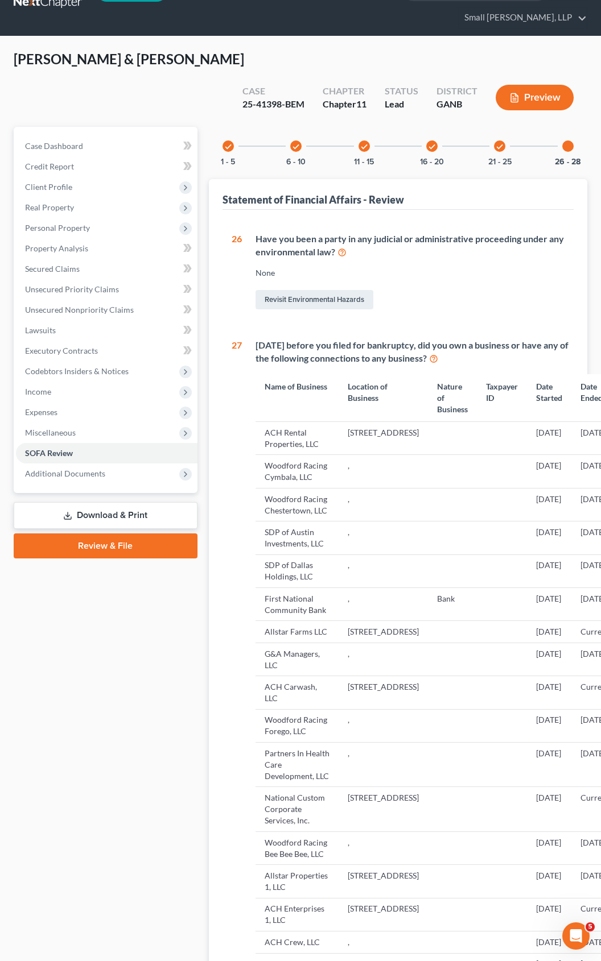
scroll to position [57, 0]
